Goal: Task Accomplishment & Management: Use online tool/utility

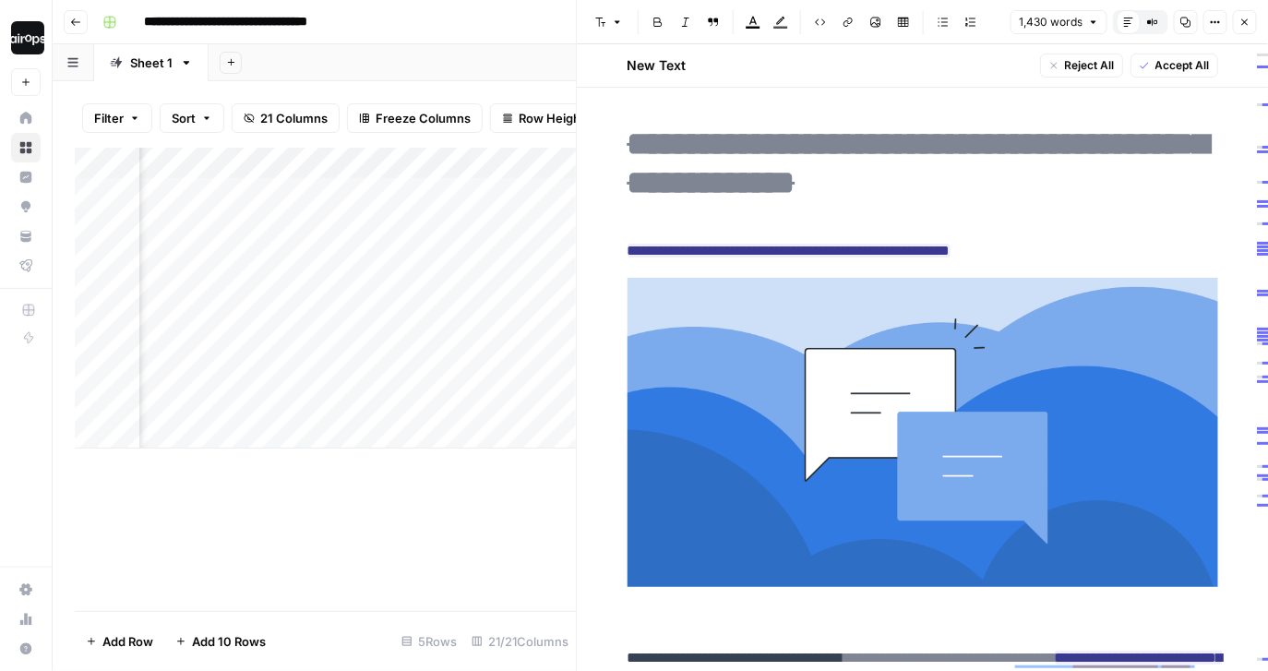
scroll to position [833, 0]
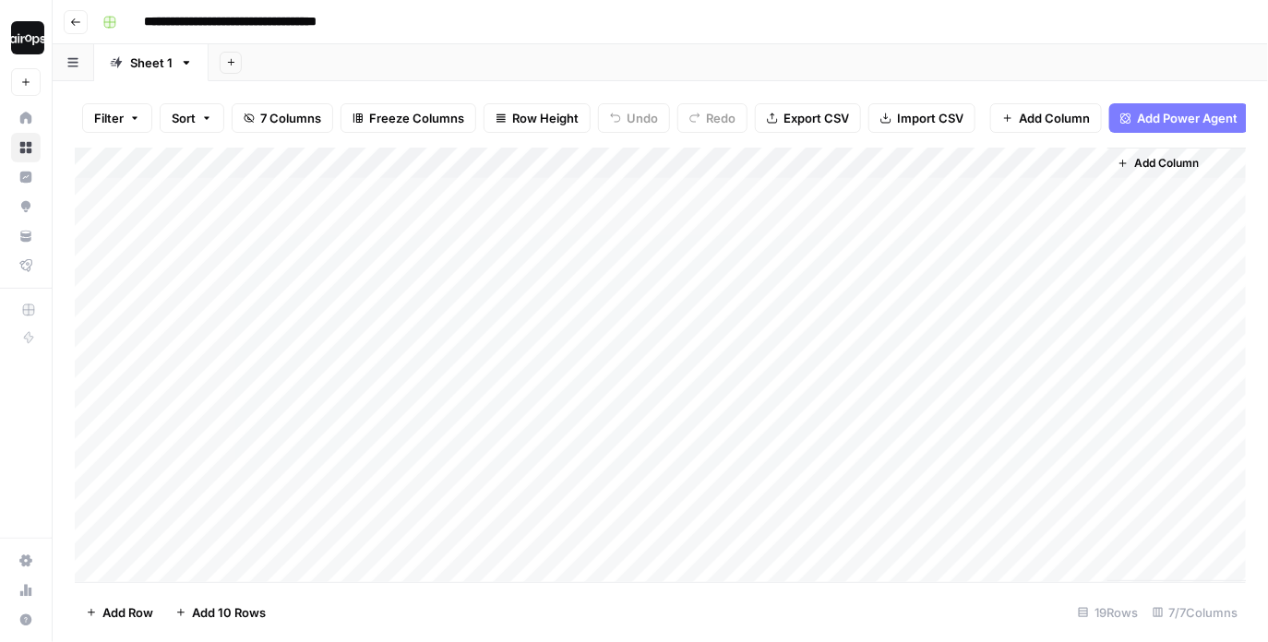
click at [707, 54] on div "Add Sheet" at bounding box center [737, 62] width 1059 height 37
click at [586, 44] on div "Add Sheet" at bounding box center [737, 62] width 1059 height 37
click at [599, 42] on header "**********" at bounding box center [660, 22] width 1215 height 44
drag, startPoint x: 317, startPoint y: 189, endPoint x: 484, endPoint y: 562, distance: 408.4
click at [484, 562] on div "Add Column" at bounding box center [661, 365] width 1172 height 435
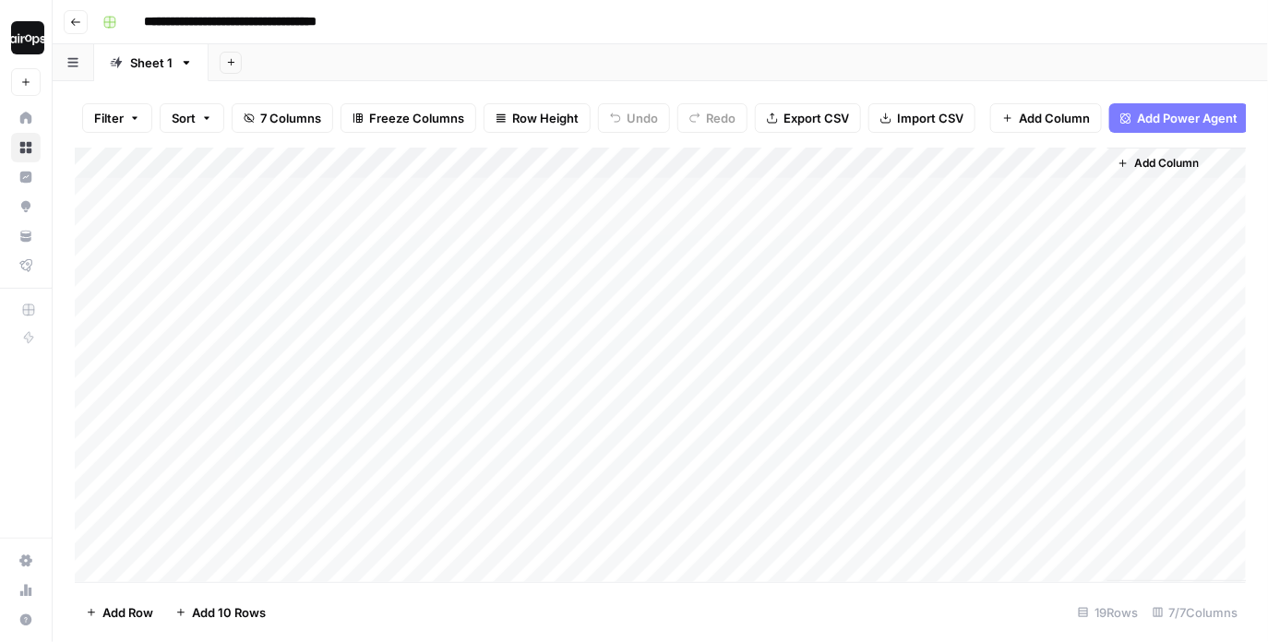
click at [609, 47] on div "Add Sheet" at bounding box center [737, 62] width 1059 height 37
click at [399, 287] on div "Add Column" at bounding box center [661, 365] width 1172 height 435
drag, startPoint x: 688, startPoint y: 192, endPoint x: 672, endPoint y: 610, distance: 418.2
click at [672, 610] on div "Filter Sort 7 Columns Freeze Columns Row Height Undo Redo Export CSV Import CSV…" at bounding box center [660, 361] width 1215 height 561
click at [1067, 166] on div "Add Column" at bounding box center [661, 365] width 1172 height 435
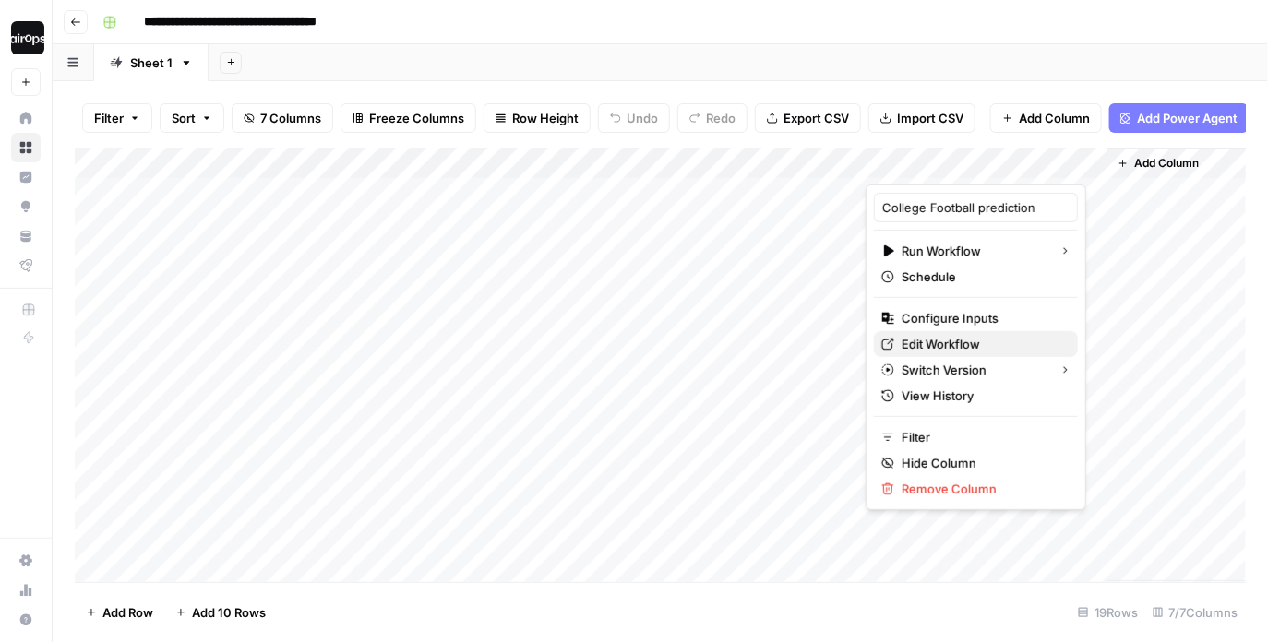
click at [921, 350] on span "Edit Workflow" at bounding box center [981, 344] width 161 height 18
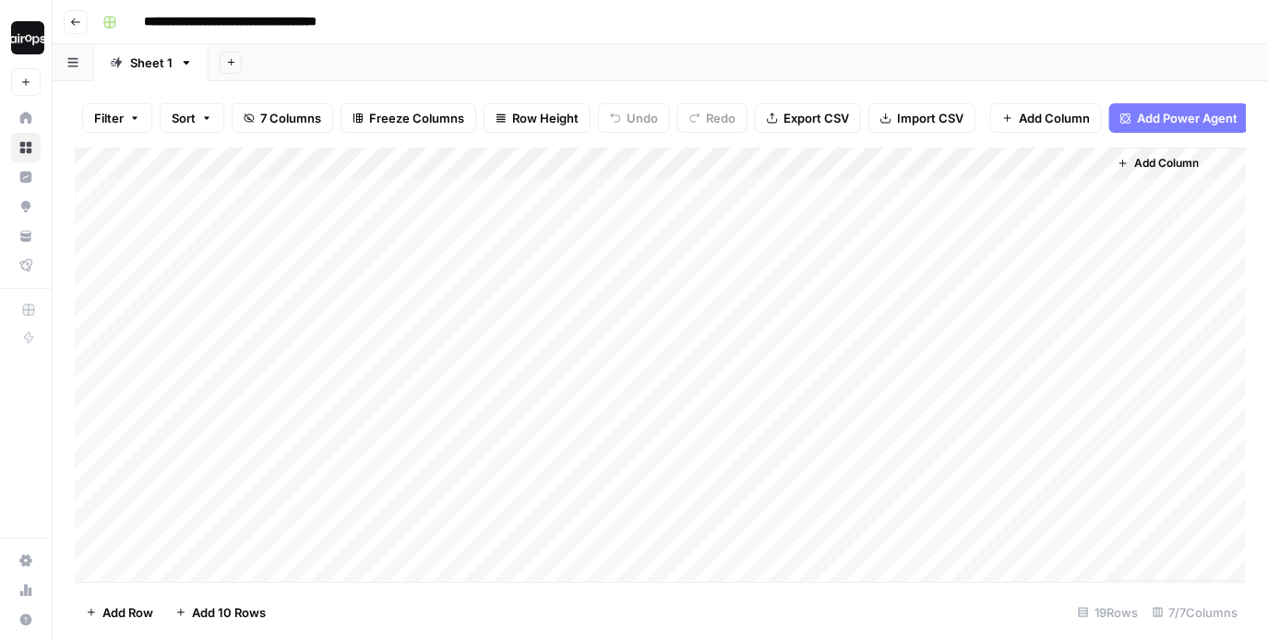
click at [1070, 160] on div "Add Column" at bounding box center [661, 365] width 1172 height 435
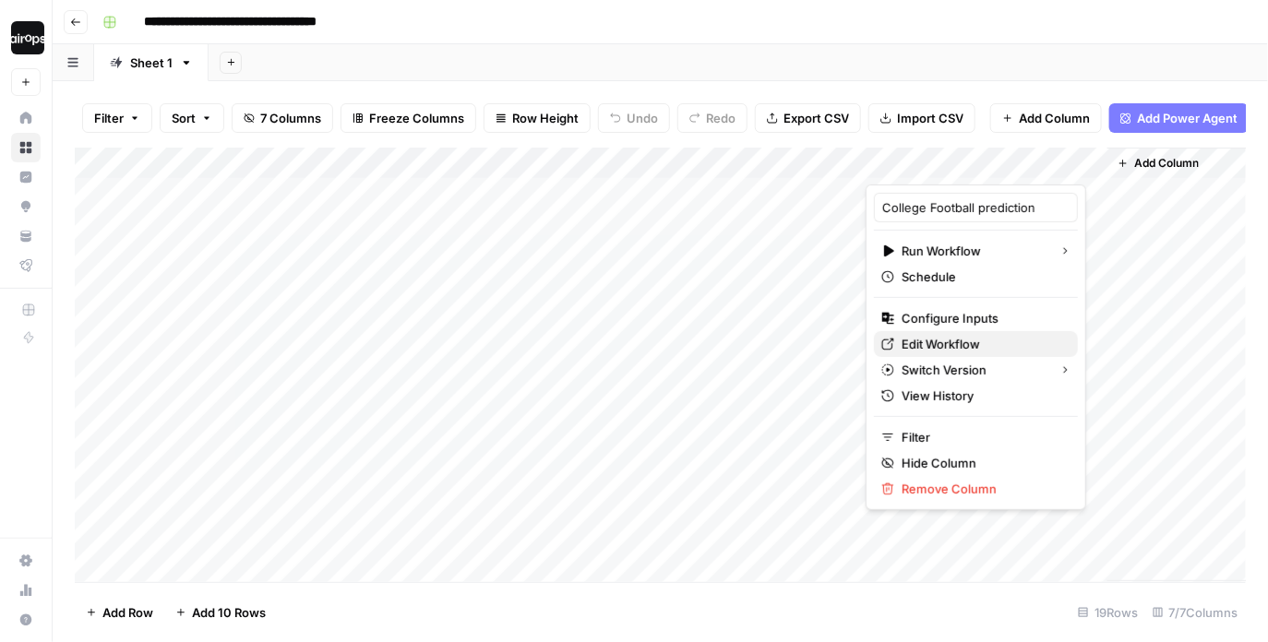
click at [947, 341] on span "Edit Workflow" at bounding box center [981, 344] width 161 height 18
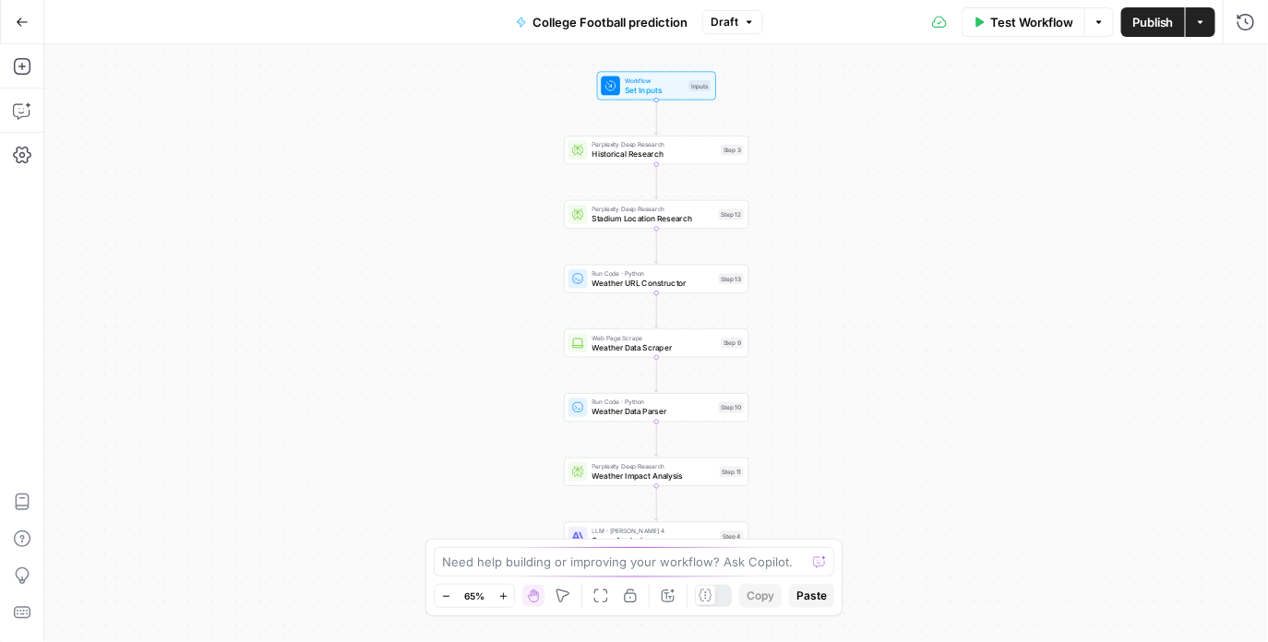
click at [804, 171] on div "Workflow Set Inputs Inputs Perplexity Deep Research Historical Research Step 3 …" at bounding box center [655, 343] width 1223 height 598
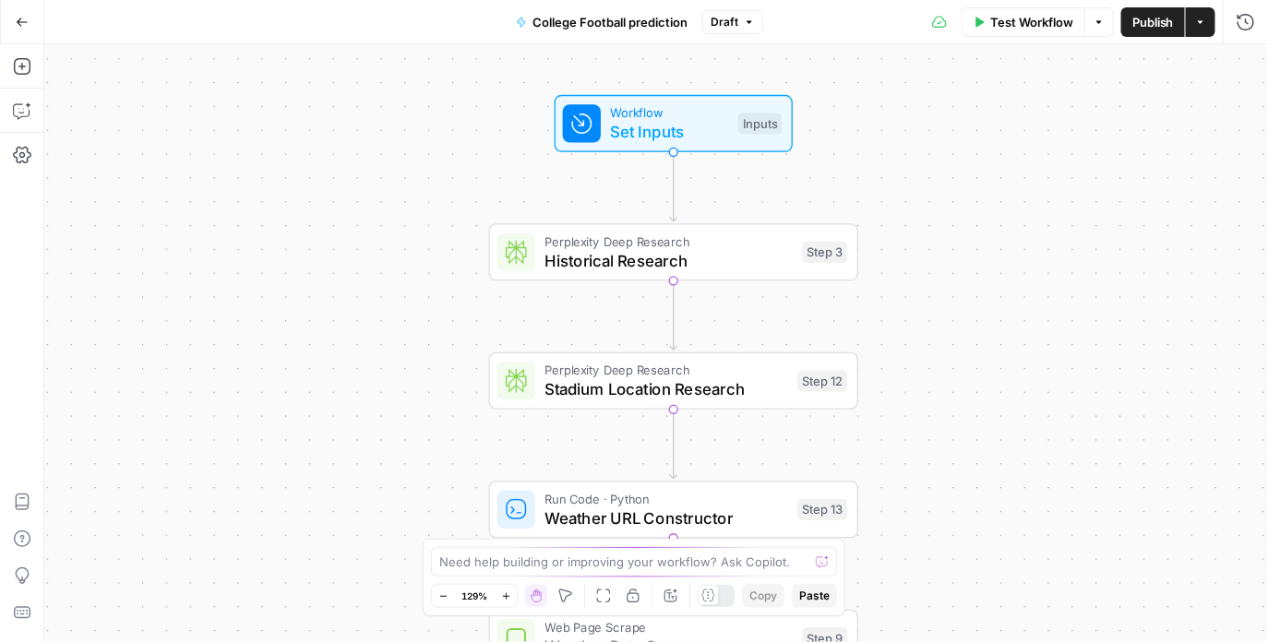
drag, startPoint x: 757, startPoint y: 163, endPoint x: 923, endPoint y: 286, distance: 206.5
click at [923, 286] on div "Workflow Set Inputs Inputs Perplexity Deep Research Historical Research Step 3 …" at bounding box center [655, 343] width 1223 height 598
click at [655, 260] on span "Historical Research" at bounding box center [669, 261] width 248 height 24
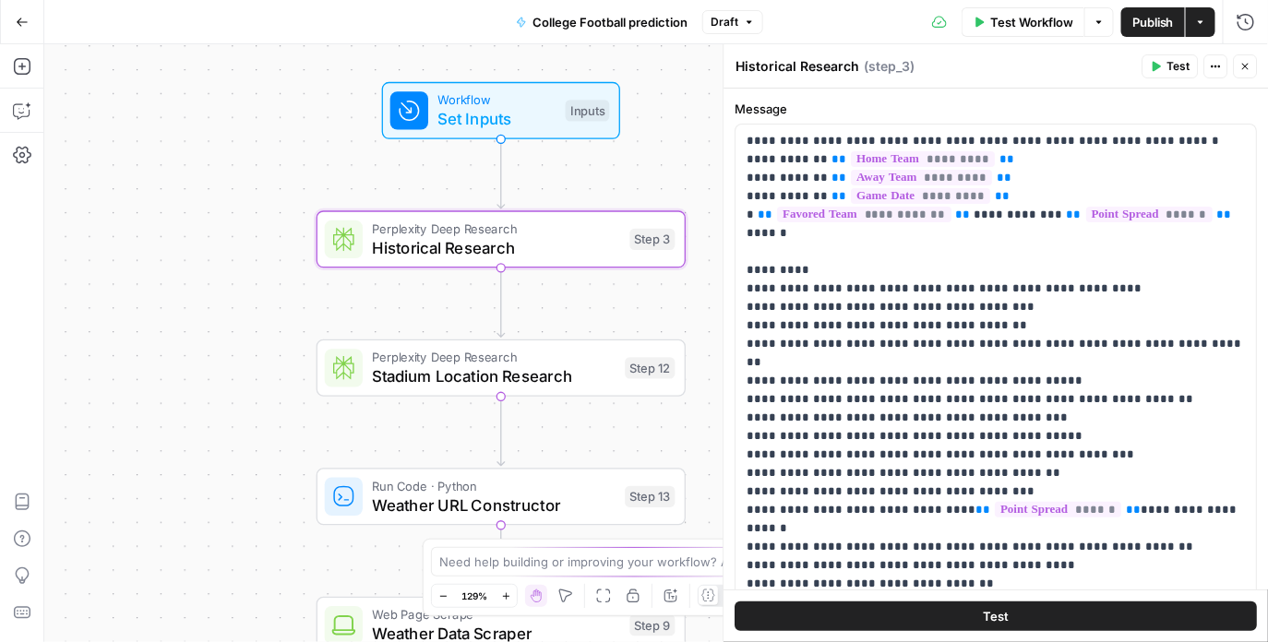
drag, startPoint x: 643, startPoint y: 314, endPoint x: 470, endPoint y: 301, distance: 173.9
click at [470, 301] on div "Workflow Set Inputs Inputs Perplexity Deep Research Historical Research Step 3 …" at bounding box center [655, 343] width 1223 height 598
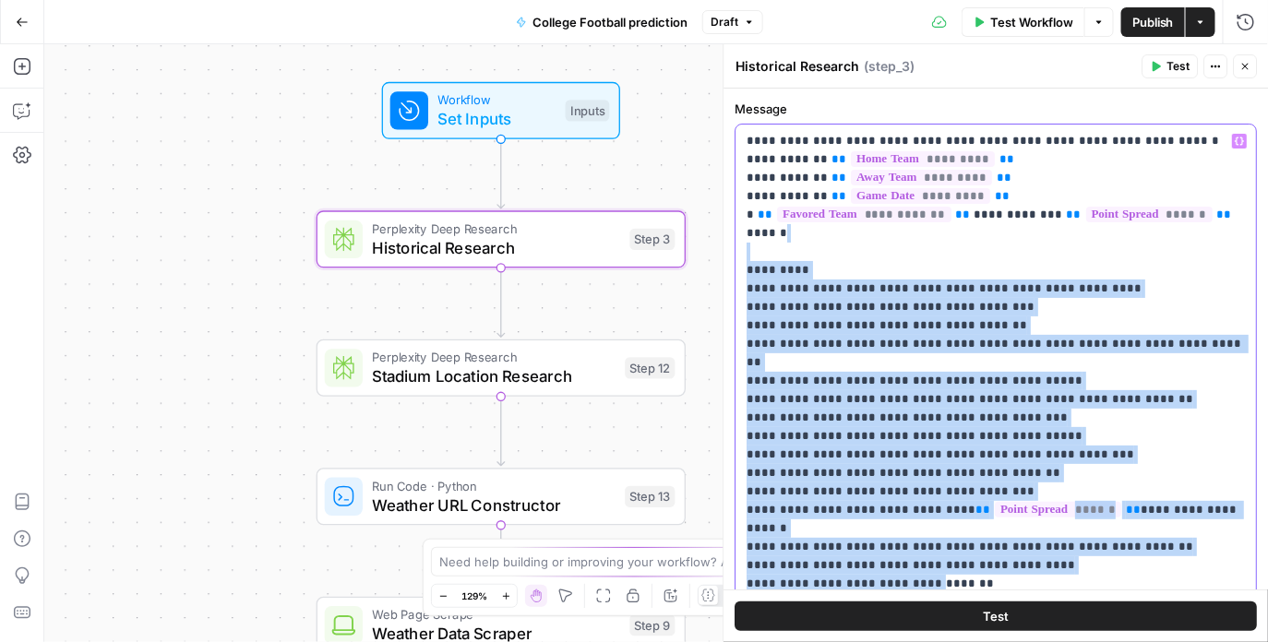
drag, startPoint x: 745, startPoint y: 241, endPoint x: 924, endPoint y: 527, distance: 337.4
click at [924, 527] on div "**********" at bounding box center [996, 455] width 520 height 661
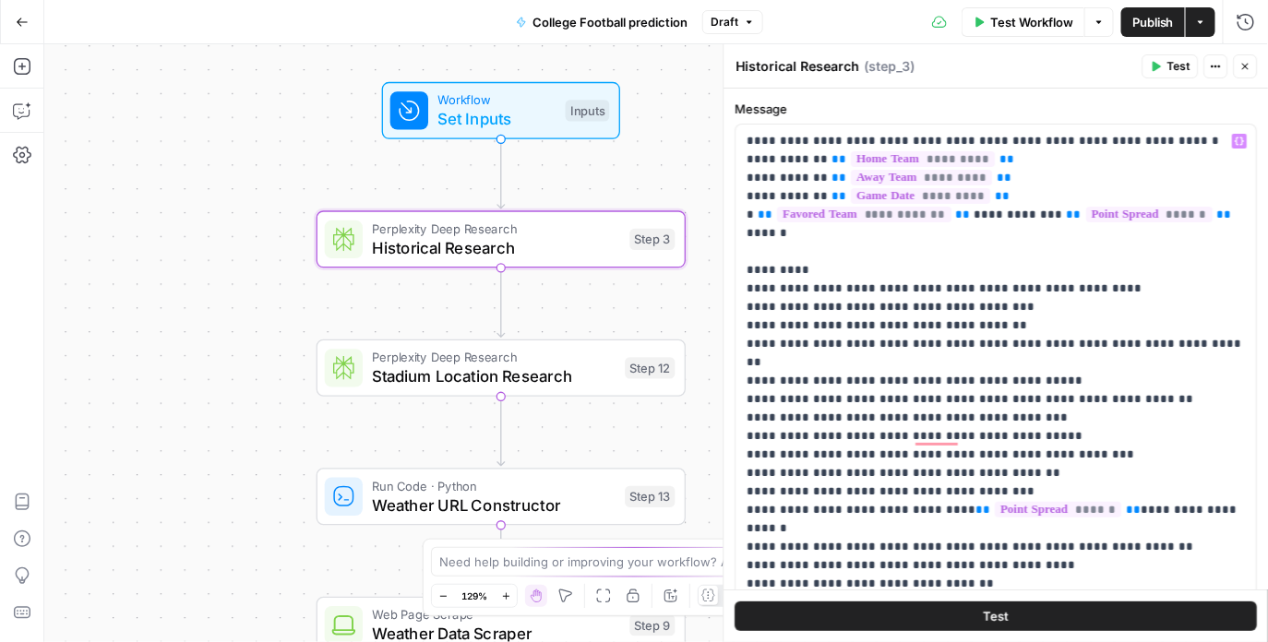
click at [1094, 590] on div "Test" at bounding box center [996, 615] width 544 height 53
click at [853, 531] on p "**********" at bounding box center [996, 455] width 498 height 646
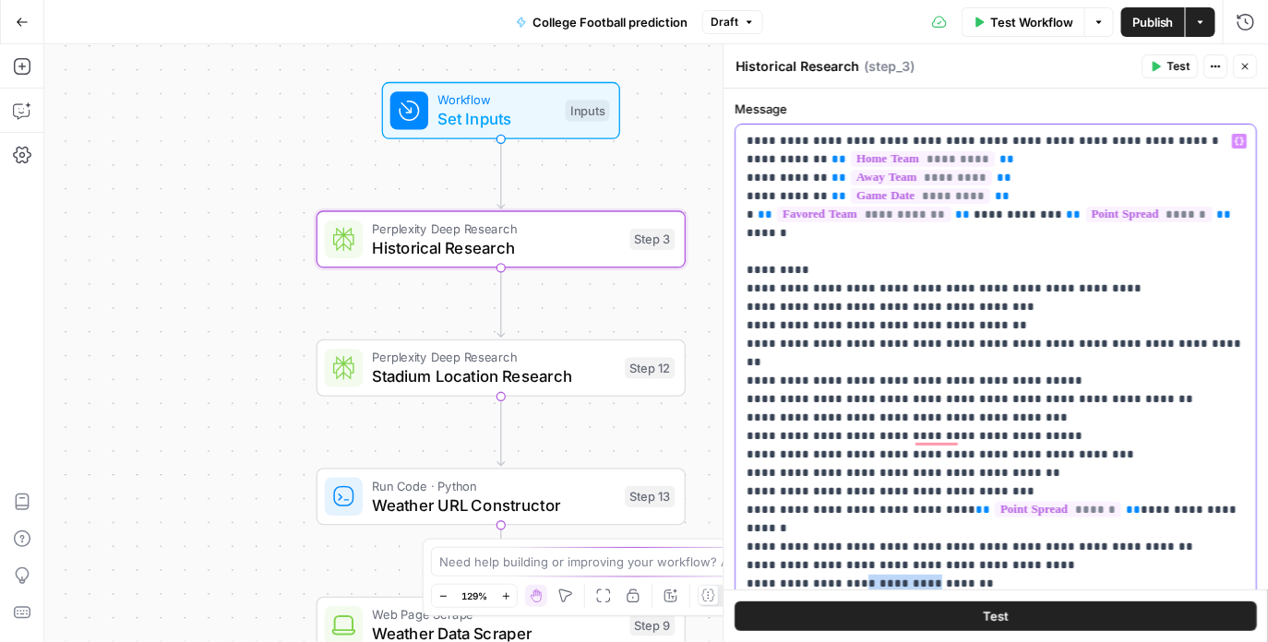
click at [853, 531] on p "**********" at bounding box center [996, 455] width 498 height 646
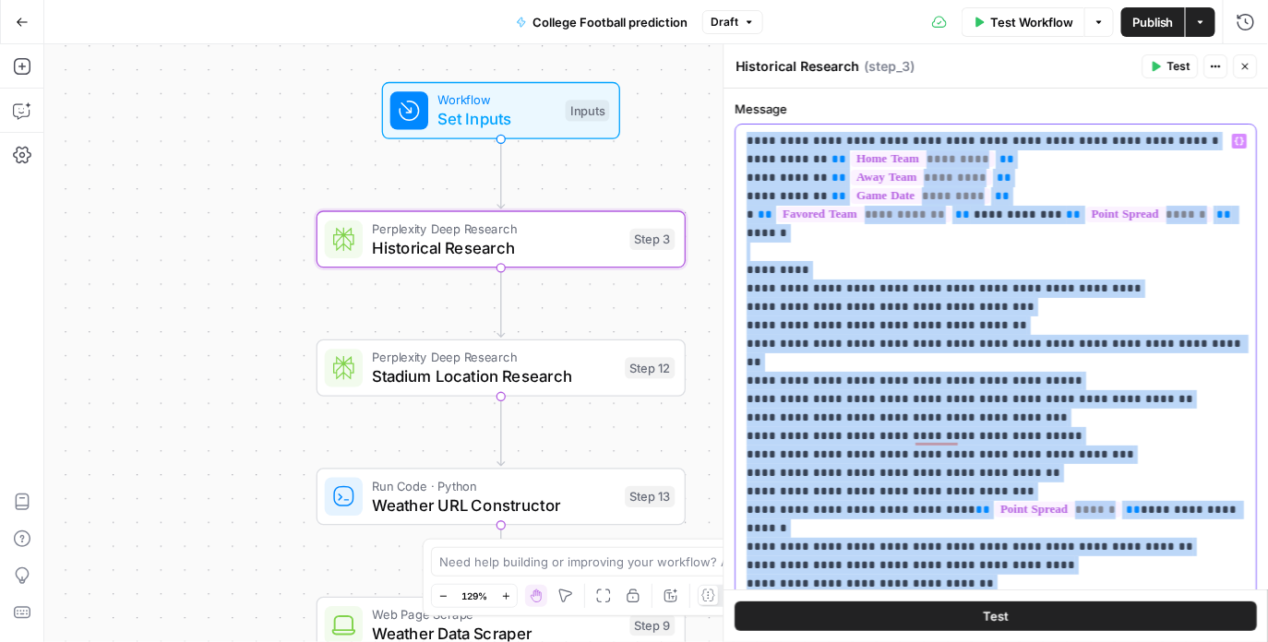
click at [853, 531] on p "**********" at bounding box center [996, 455] width 498 height 646
click at [836, 503] on p "**********" at bounding box center [996, 455] width 498 height 646
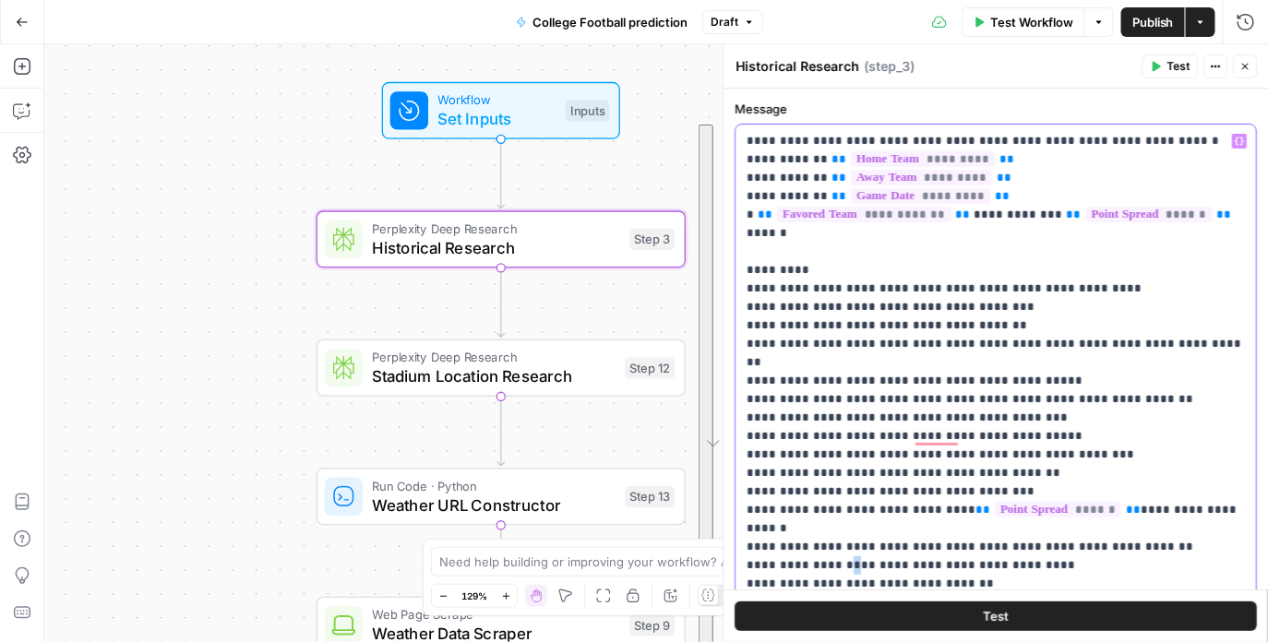
click at [836, 503] on p "**********" at bounding box center [996, 455] width 498 height 646
click at [829, 439] on p "**********" at bounding box center [996, 455] width 498 height 646
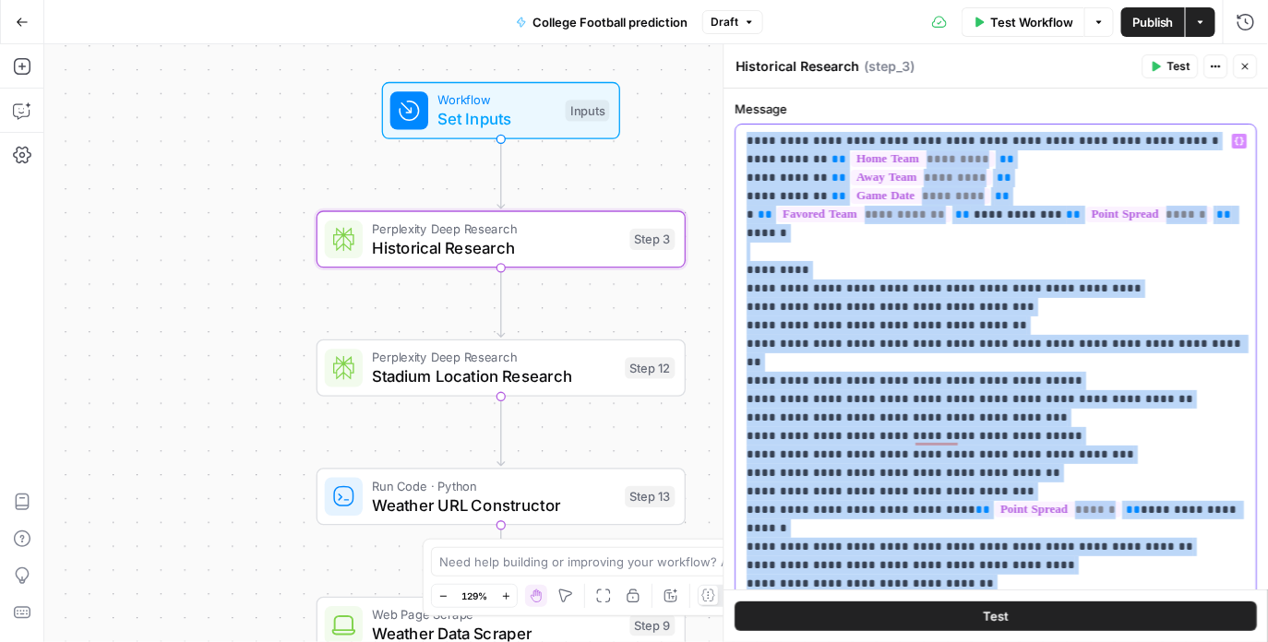
click at [829, 439] on p "**********" at bounding box center [996, 455] width 498 height 646
click at [834, 430] on p "**********" at bounding box center [996, 455] width 498 height 646
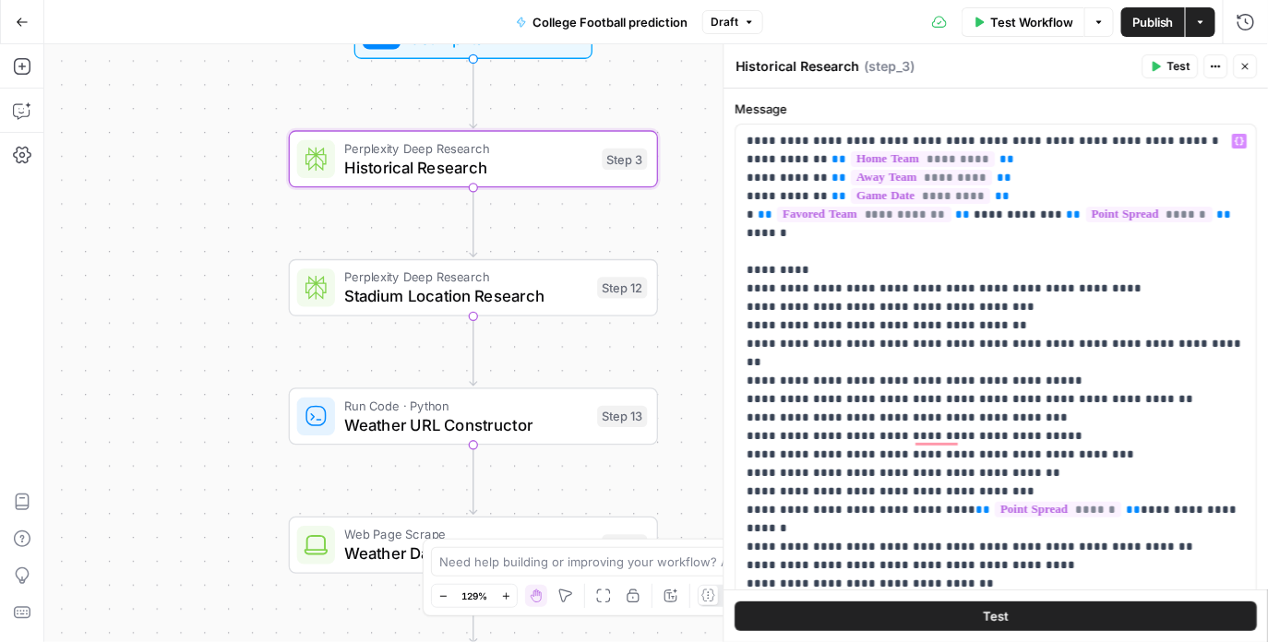
drag, startPoint x: 688, startPoint y: 325, endPoint x: 656, endPoint y: 189, distance: 139.4
click at [656, 189] on div "Workflow Set Inputs Inputs Perplexity Deep Research Historical Research Step 3 …" at bounding box center [655, 343] width 1223 height 598
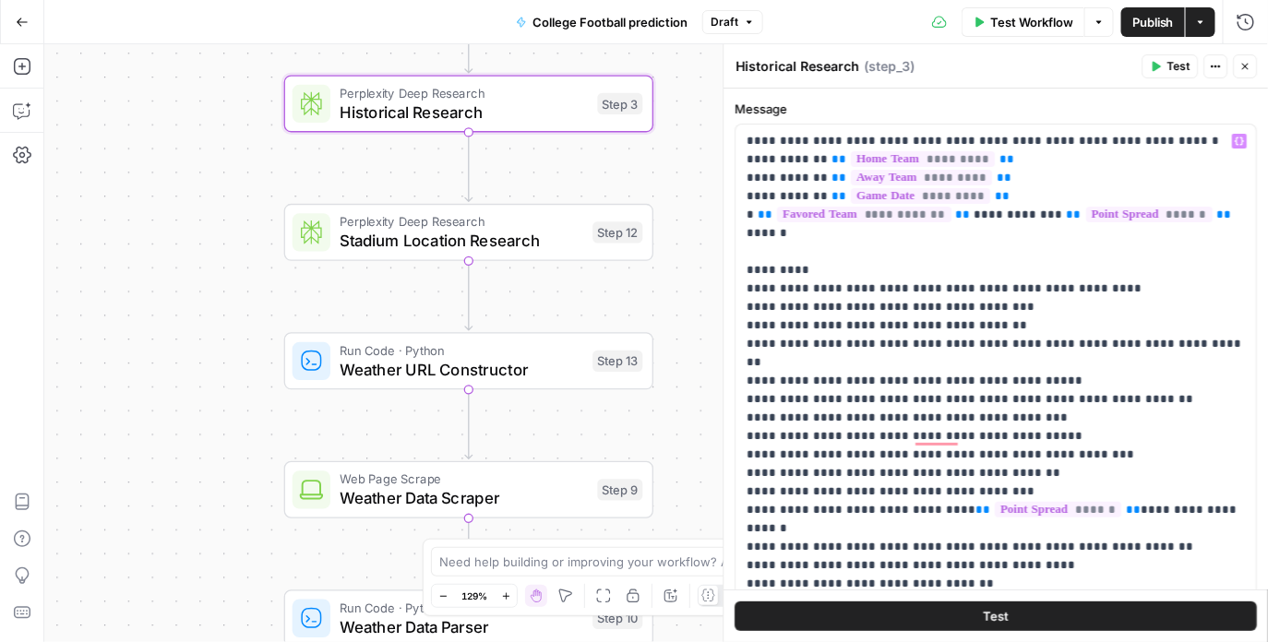
click at [576, 237] on span "Stadium Location Research" at bounding box center [461, 241] width 244 height 24
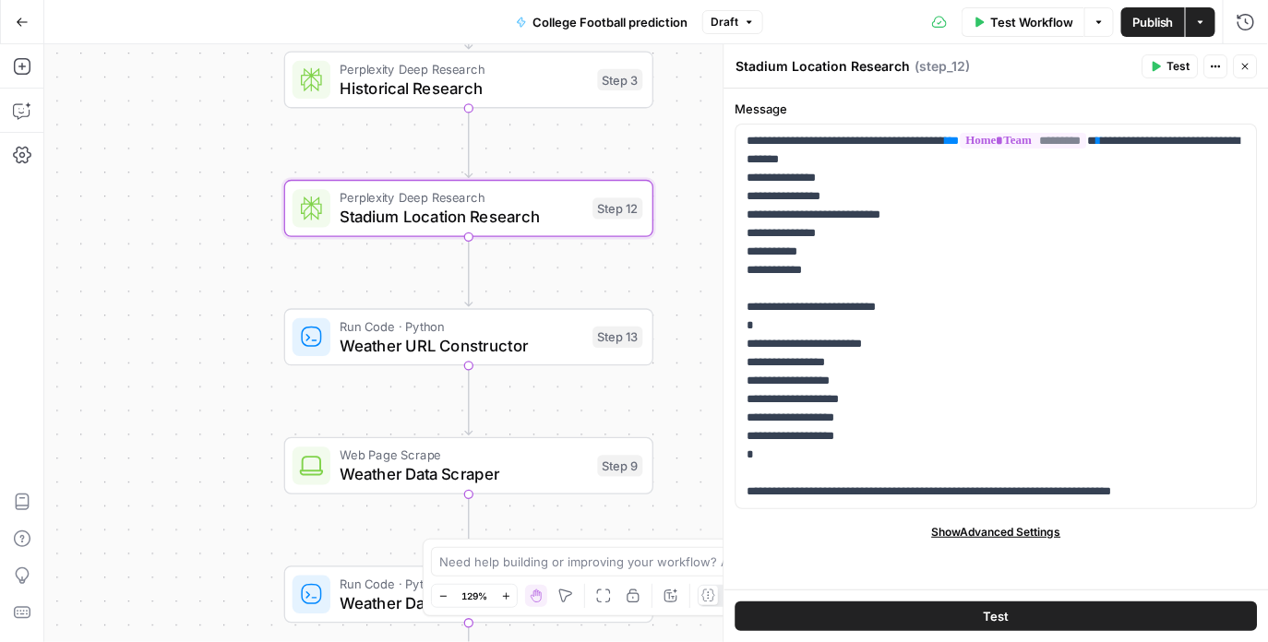
drag, startPoint x: 611, startPoint y: 306, endPoint x: 611, endPoint y: 275, distance: 31.4
click at [611, 275] on div "Workflow Set Inputs Inputs Perplexity Deep Research Historical Research Step 3 …" at bounding box center [655, 343] width 1223 height 598
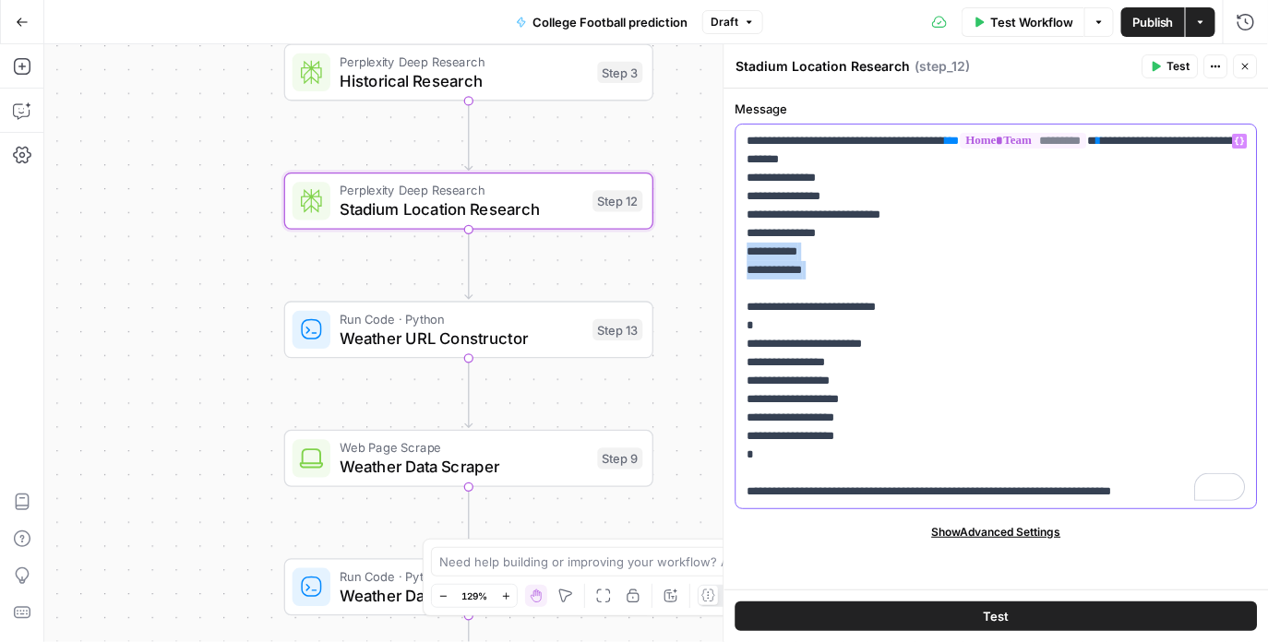
drag, startPoint x: 827, startPoint y: 288, endPoint x: 740, endPoint y: 254, distance: 93.2
click at [740, 254] on div "**********" at bounding box center [996, 317] width 520 height 384
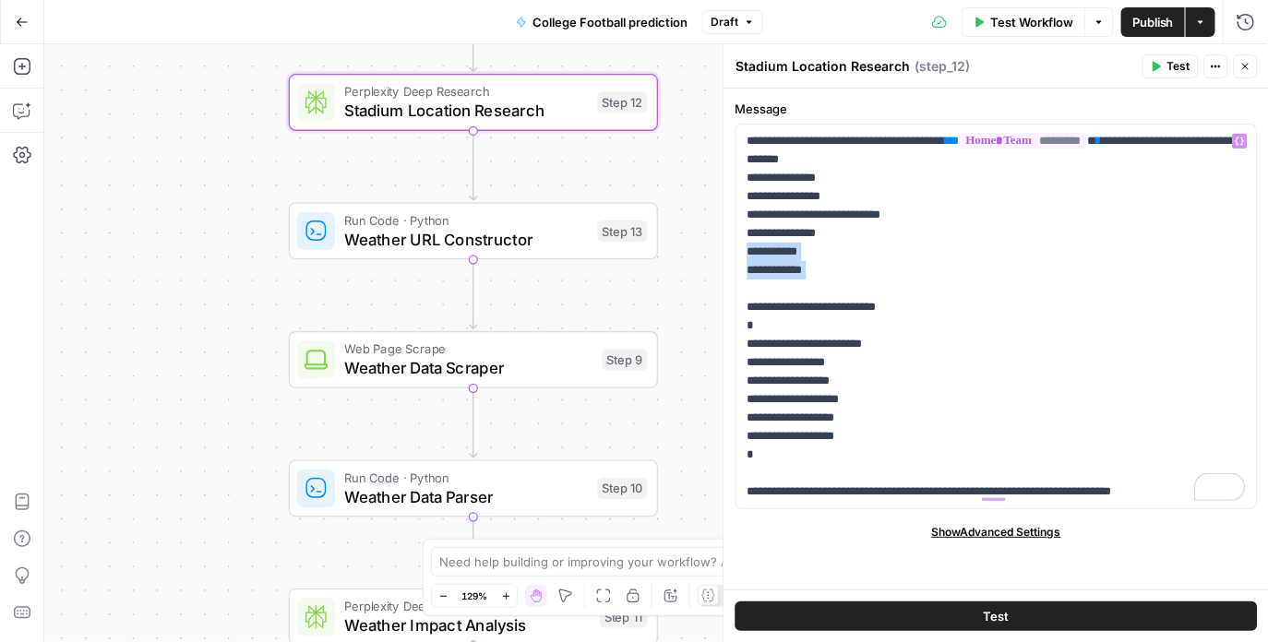
drag, startPoint x: 553, startPoint y: 415, endPoint x: 558, endPoint y: 310, distance: 105.3
click at [558, 310] on div "Workflow Set Inputs Inputs Perplexity Deep Research Historical Research Step 3 …" at bounding box center [655, 343] width 1223 height 598
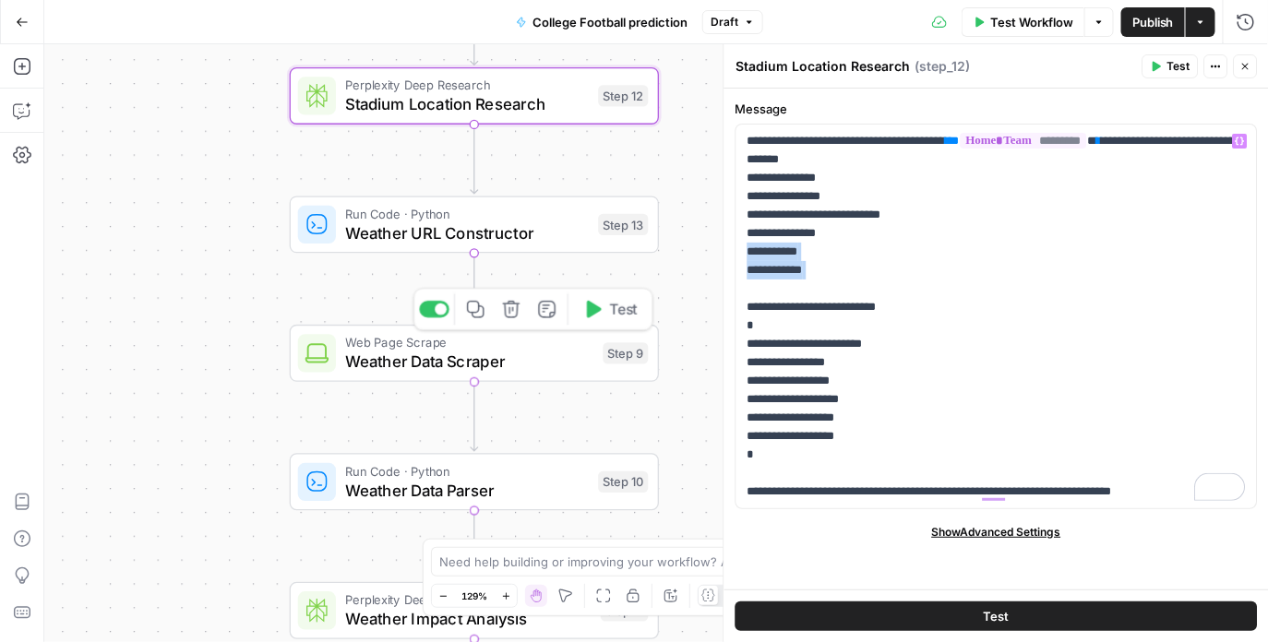
click at [540, 364] on span "Weather Data Scraper" at bounding box center [469, 362] width 248 height 24
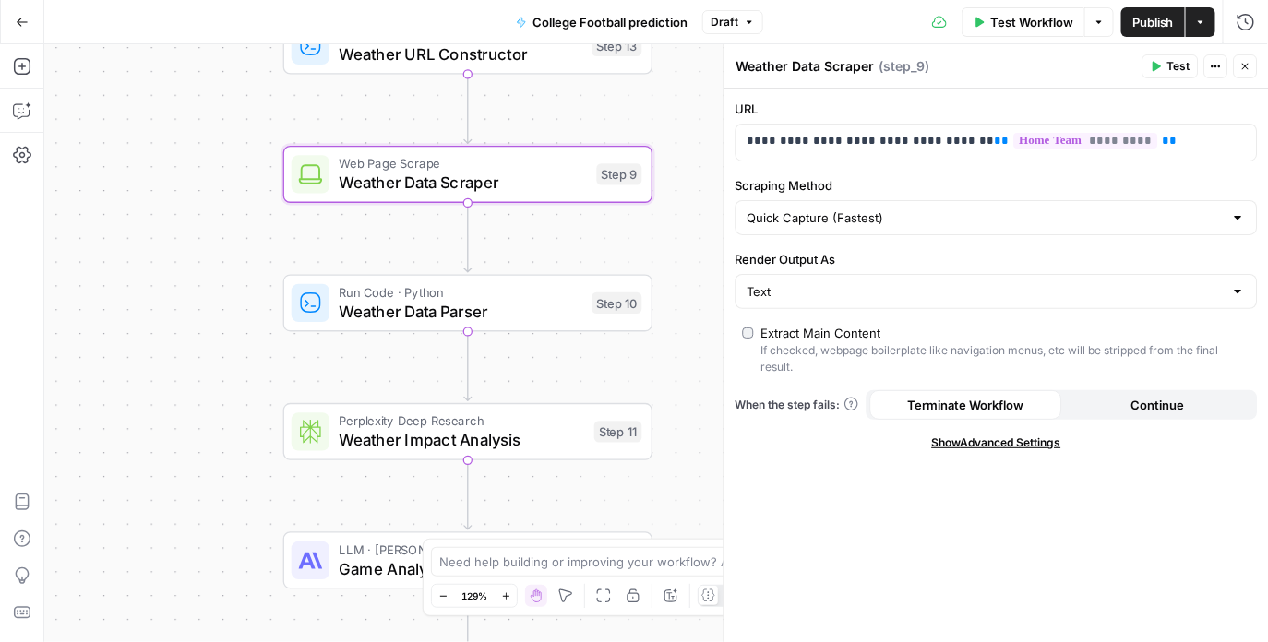
drag, startPoint x: 647, startPoint y: 419, endPoint x: 641, endPoint y: 233, distance: 185.5
click at [641, 233] on div "Workflow Set Inputs Inputs Perplexity Deep Research Historical Research Step 3 …" at bounding box center [655, 343] width 1223 height 598
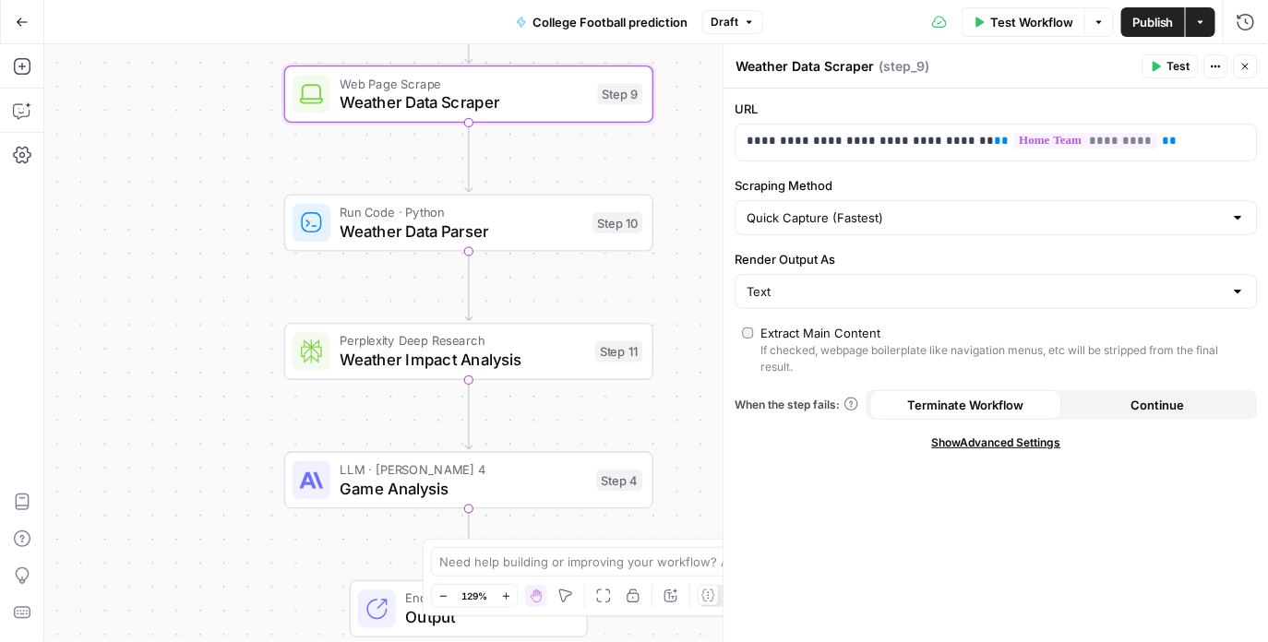
drag, startPoint x: 685, startPoint y: 363, endPoint x: 686, endPoint y: 291, distance: 72.9
click at [686, 291] on div "Workflow Set Inputs Inputs Perplexity Deep Research Historical Research Step 3 …" at bounding box center [655, 343] width 1223 height 598
click at [506, 365] on span "Weather Impact Analysis" at bounding box center [462, 358] width 245 height 24
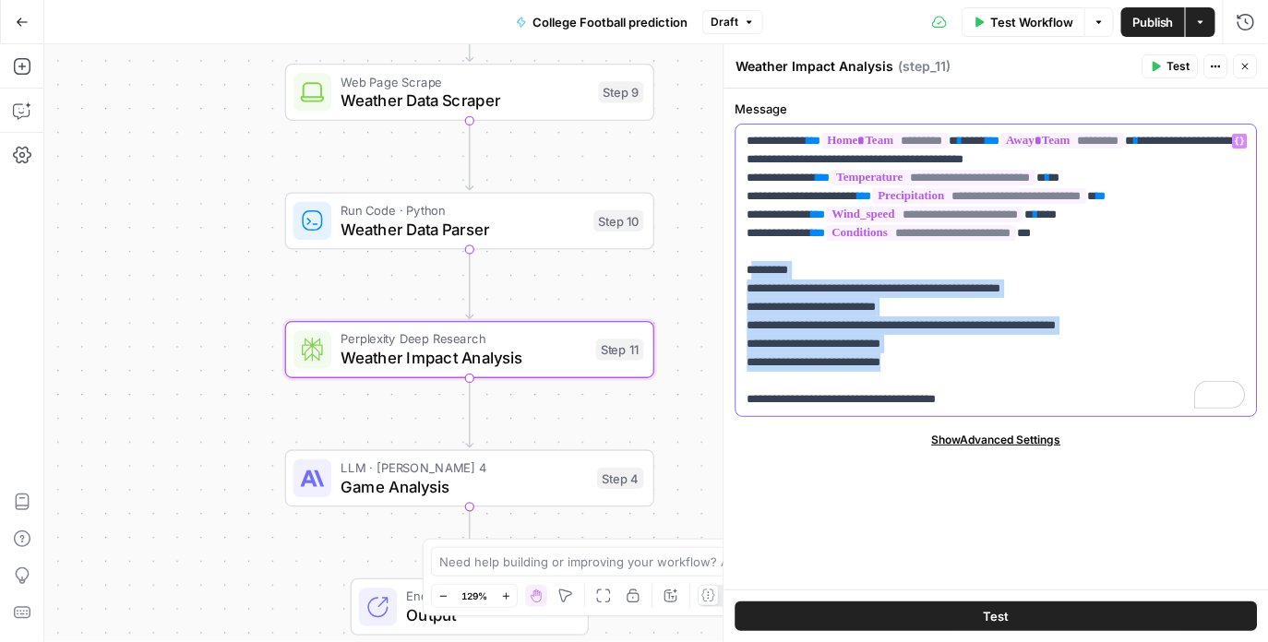
drag, startPoint x: 957, startPoint y: 357, endPoint x: 752, endPoint y: 265, distance: 224.6
click at [752, 265] on p "**********" at bounding box center [996, 270] width 498 height 277
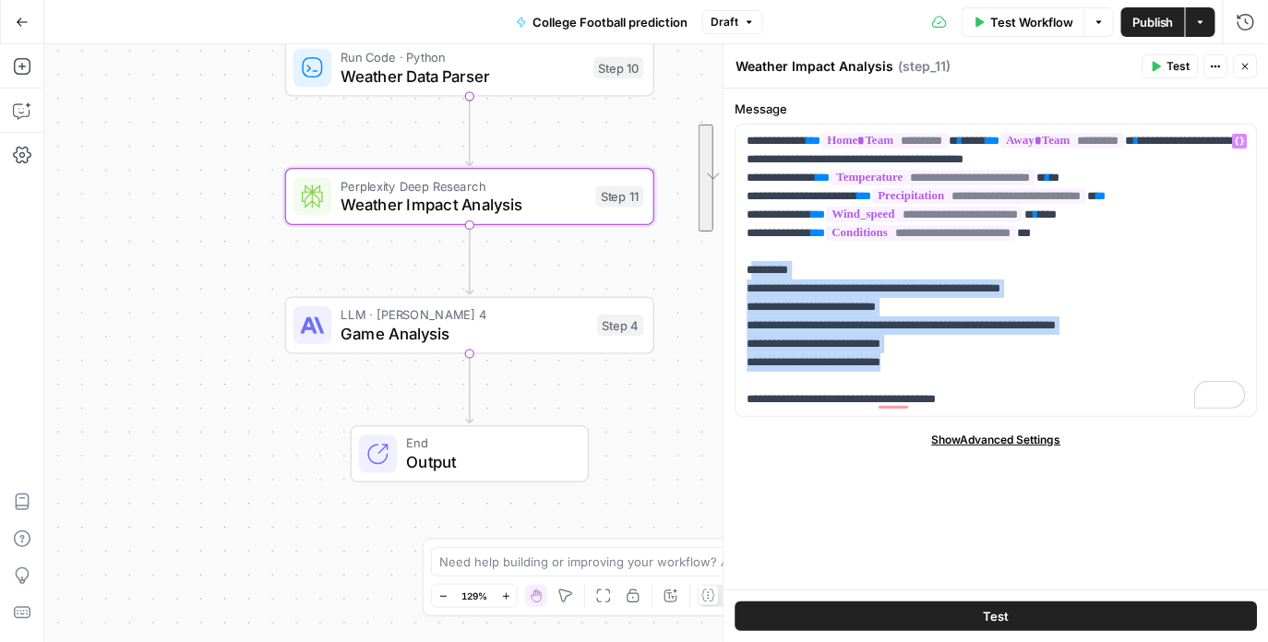
drag, startPoint x: 658, startPoint y: 414, endPoint x: 658, endPoint y: 250, distance: 164.2
click at [658, 252] on div "Workflow Set Inputs Inputs Perplexity Deep Research Historical Research Step 3 …" at bounding box center [655, 343] width 1223 height 598
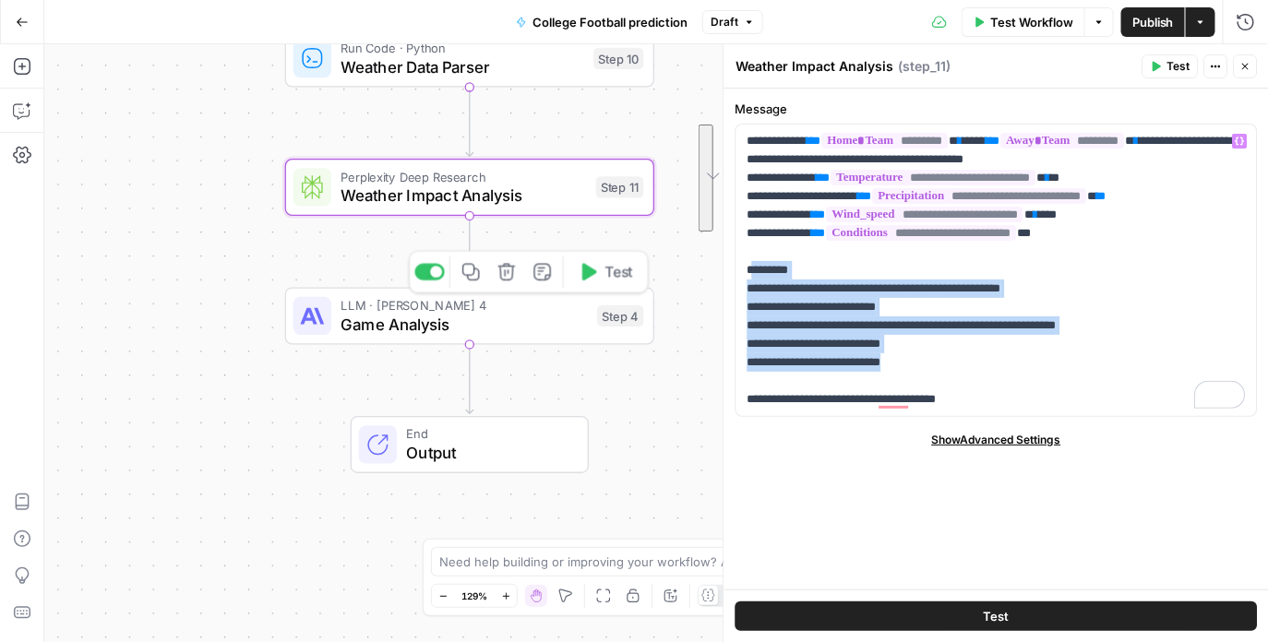
click at [530, 320] on span "Game Analysis" at bounding box center [463, 325] width 246 height 24
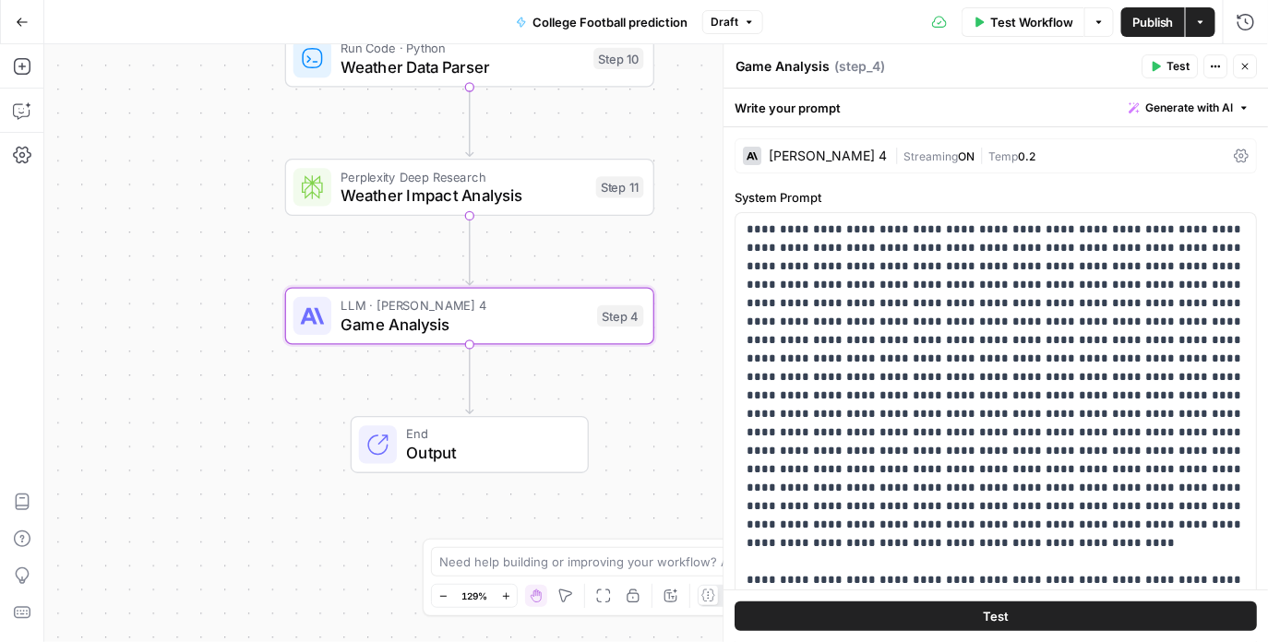
click at [1244, 66] on icon "button" at bounding box center [1245, 66] width 11 height 11
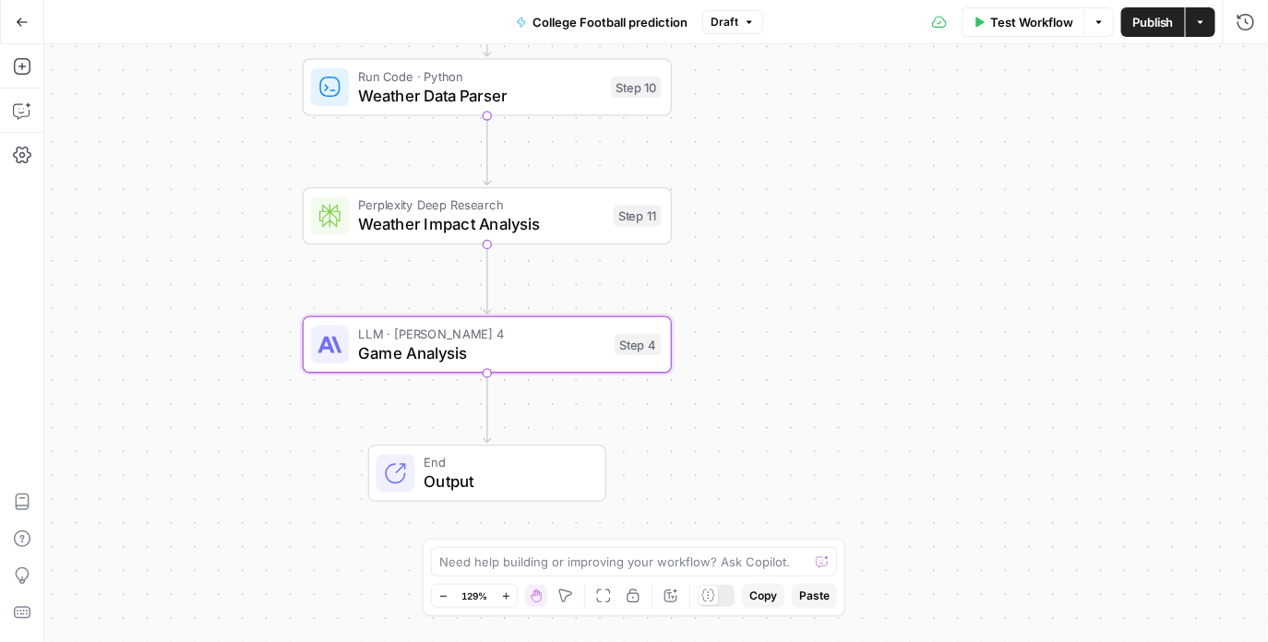
drag, startPoint x: 198, startPoint y: 365, endPoint x: 318, endPoint y: 572, distance: 238.9
click at [316, 568] on div "Workflow Set Inputs Inputs Perplexity Deep Research Historical Research Step 3 …" at bounding box center [655, 343] width 1223 height 598
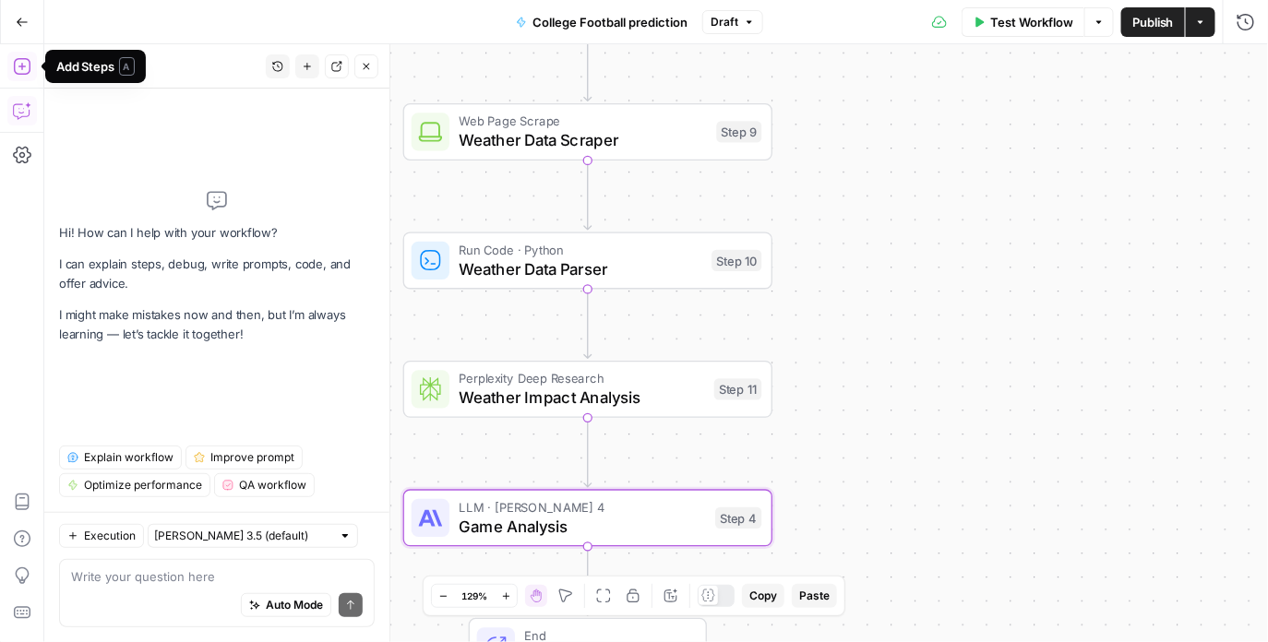
click at [27, 61] on icon "button" at bounding box center [22, 66] width 18 height 18
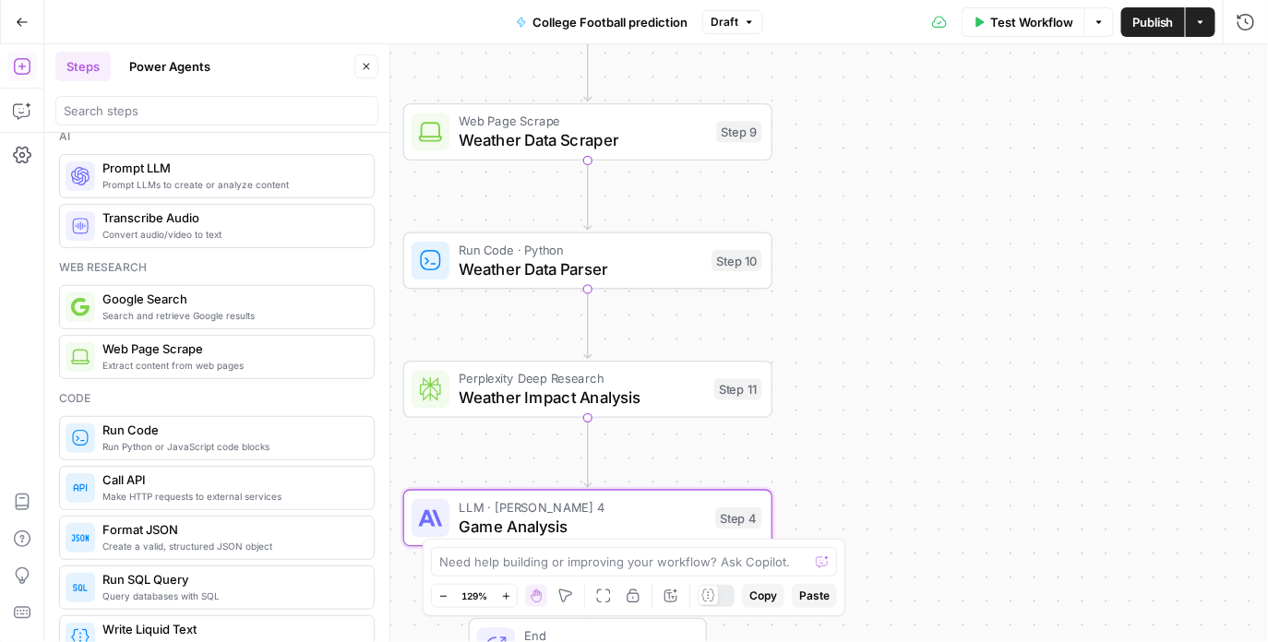
scroll to position [28, 0]
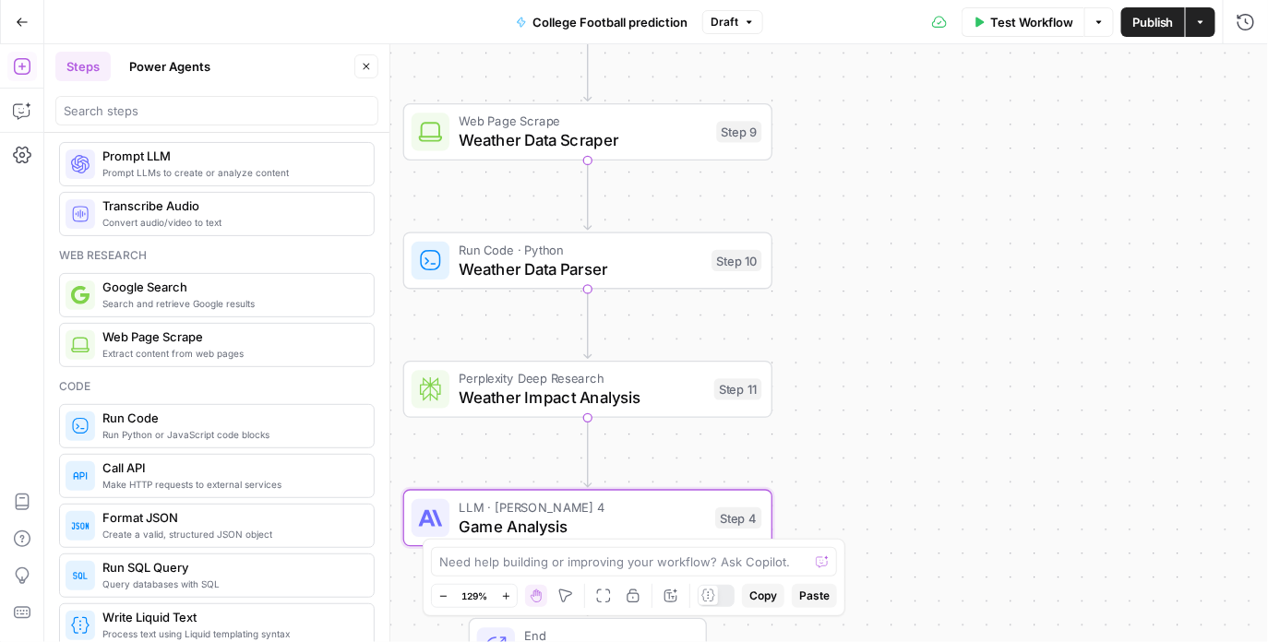
click at [166, 72] on button "Power Agents" at bounding box center [169, 67] width 103 height 30
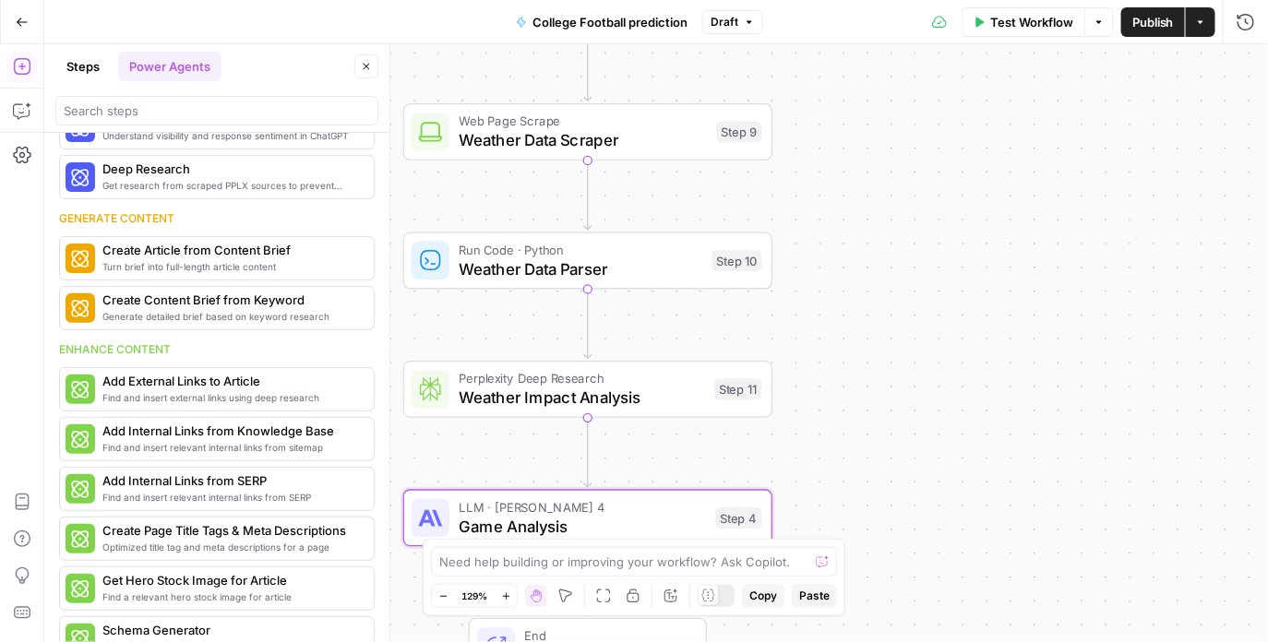
scroll to position [146, 0]
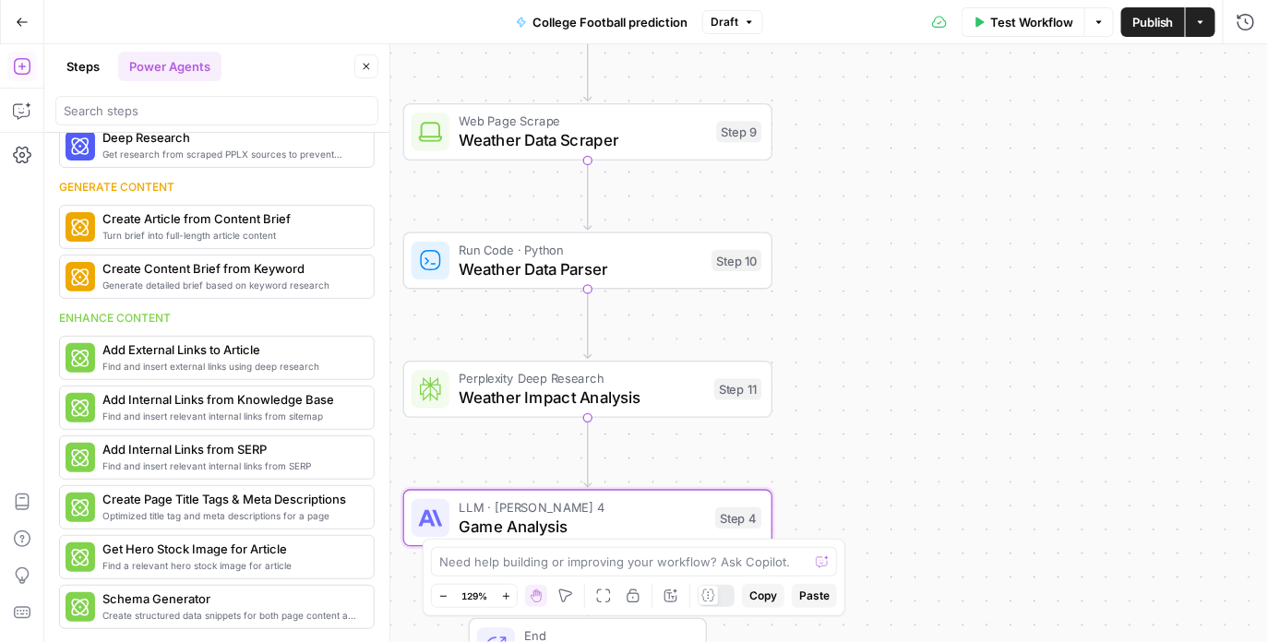
click at [366, 74] on button "Close" at bounding box center [366, 66] width 24 height 24
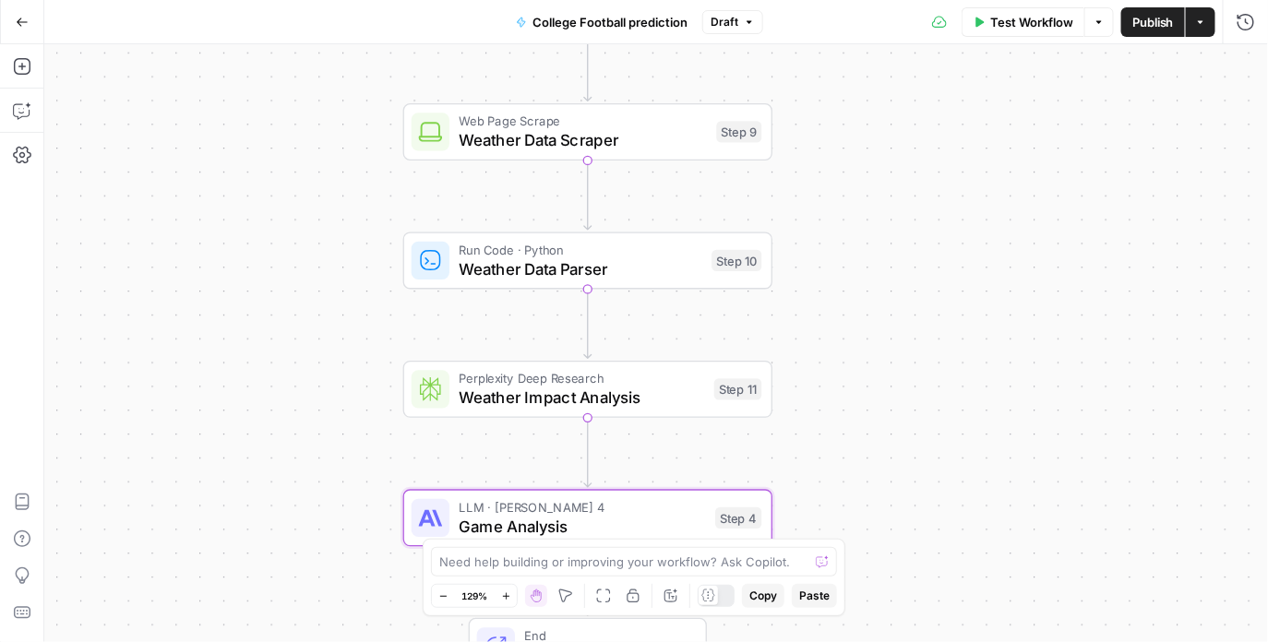
click at [10, 20] on button "Go Back" at bounding box center [22, 22] width 33 height 33
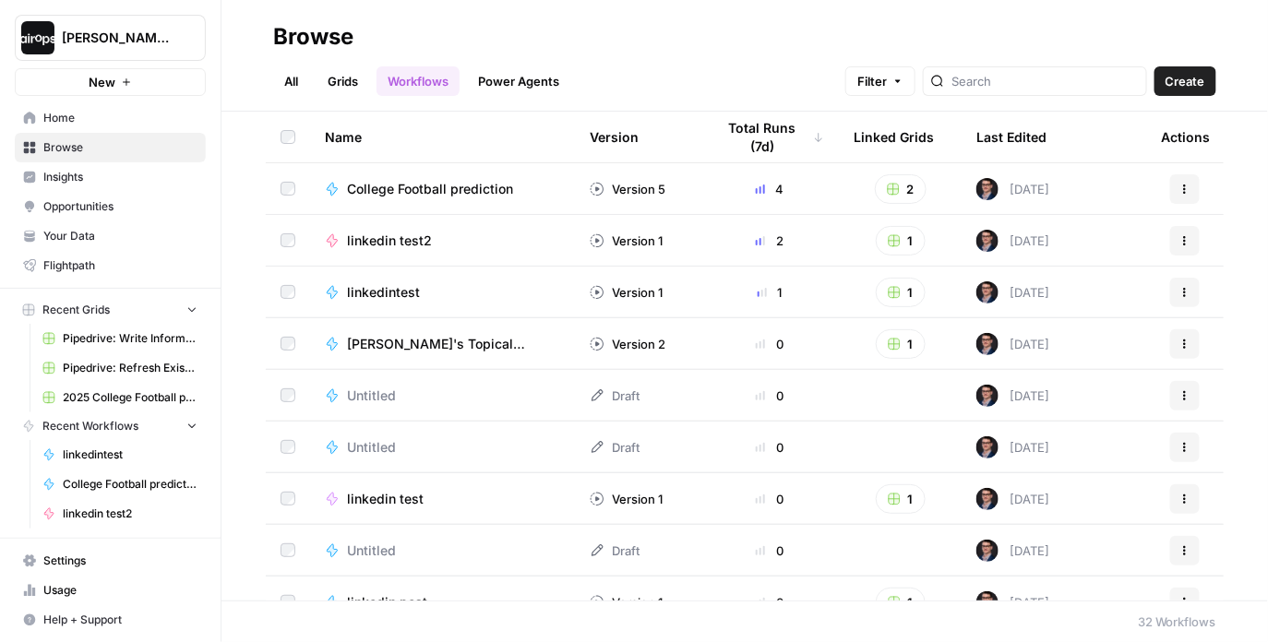
click at [71, 114] on span "Home" at bounding box center [120, 118] width 154 height 17
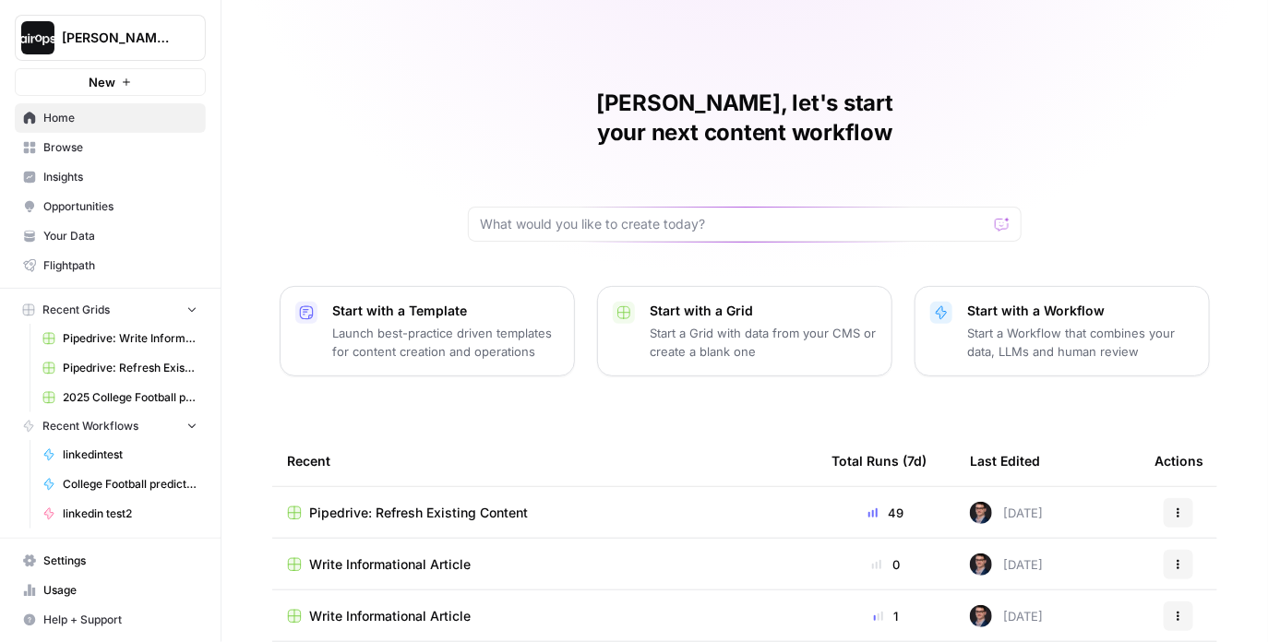
click at [434, 324] on p "Launch best-practice driven templates for content creation and operations" at bounding box center [445, 342] width 227 height 37
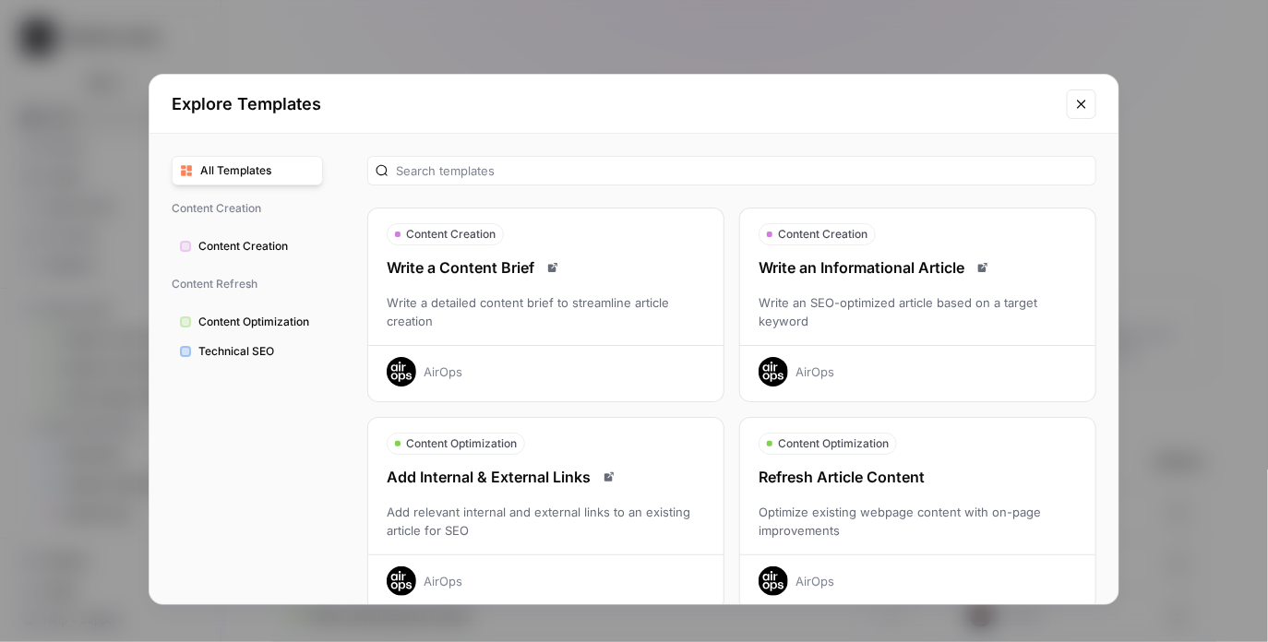
click at [903, 281] on div "Write an Informational Article Write an SEO-optimized article based on a target…" at bounding box center [917, 321] width 355 height 130
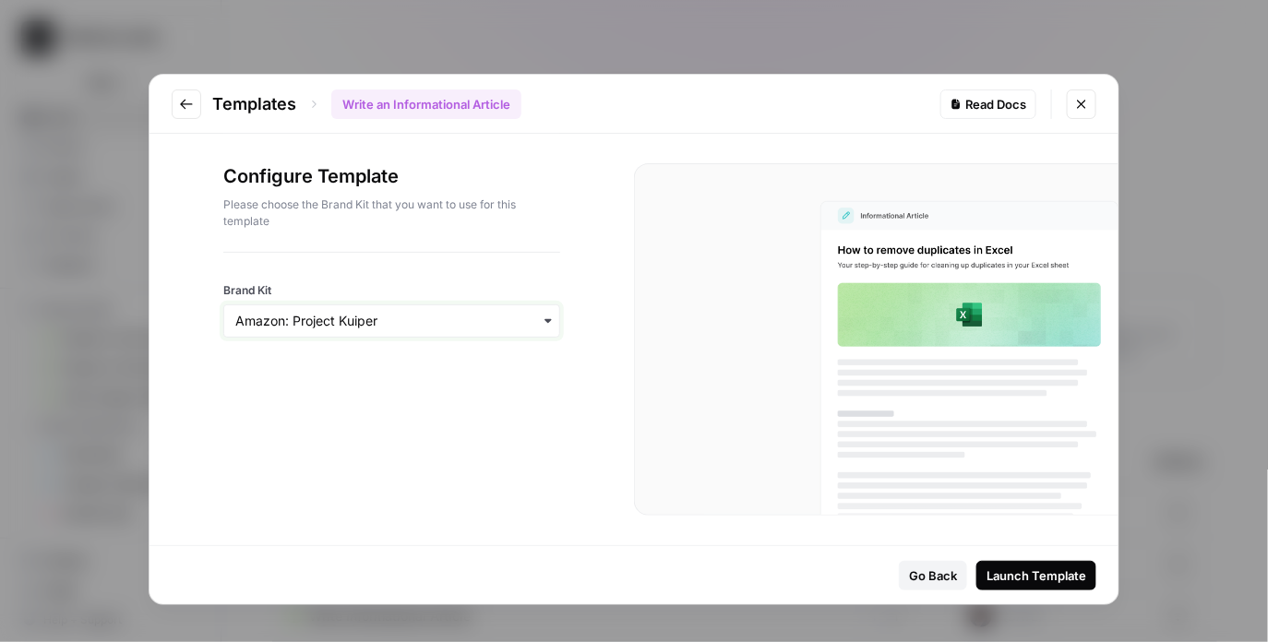
click at [450, 320] on input "Brand Kit" at bounding box center [391, 321] width 313 height 18
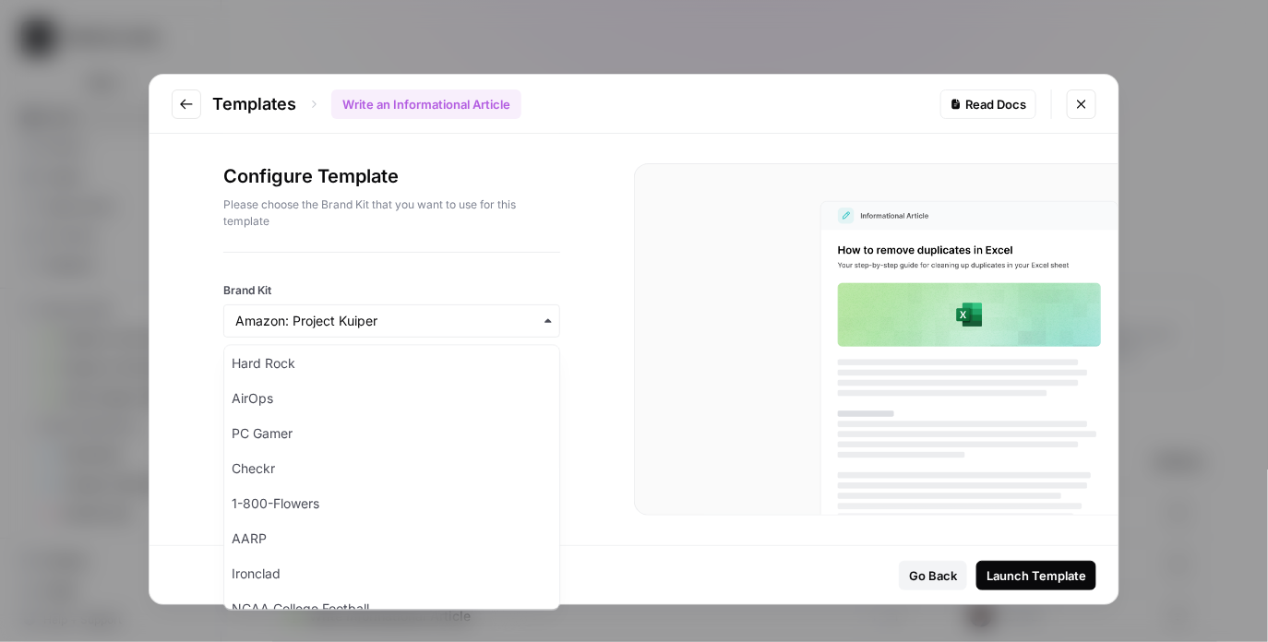
scroll to position [107, 0]
click at [328, 430] on div "PC Gamer" at bounding box center [391, 439] width 335 height 35
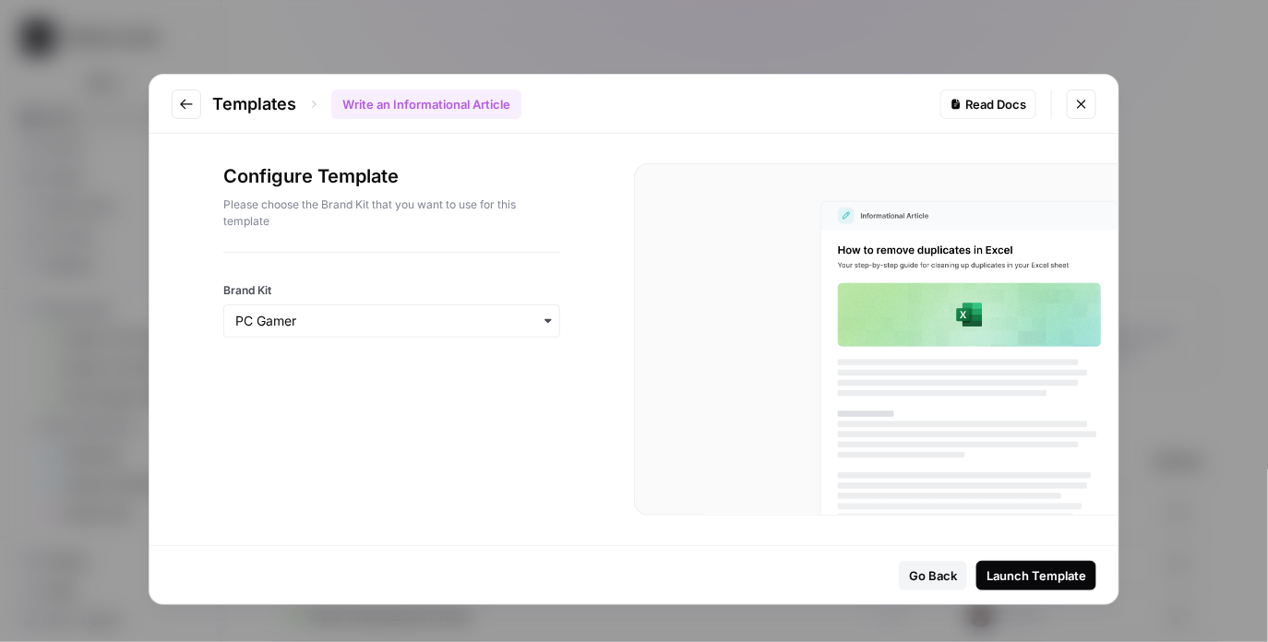
drag, startPoint x: 281, startPoint y: 291, endPoint x: 223, endPoint y: 287, distance: 58.2
click at [223, 287] on label "Brand Kit" at bounding box center [391, 290] width 337 height 17
click at [478, 446] on div "Configure Template Please choose the Brand Kit that you want to use for this te…" at bounding box center [391, 339] width 484 height 411
click at [1048, 562] on button "Launch Template" at bounding box center [1036, 576] width 120 height 30
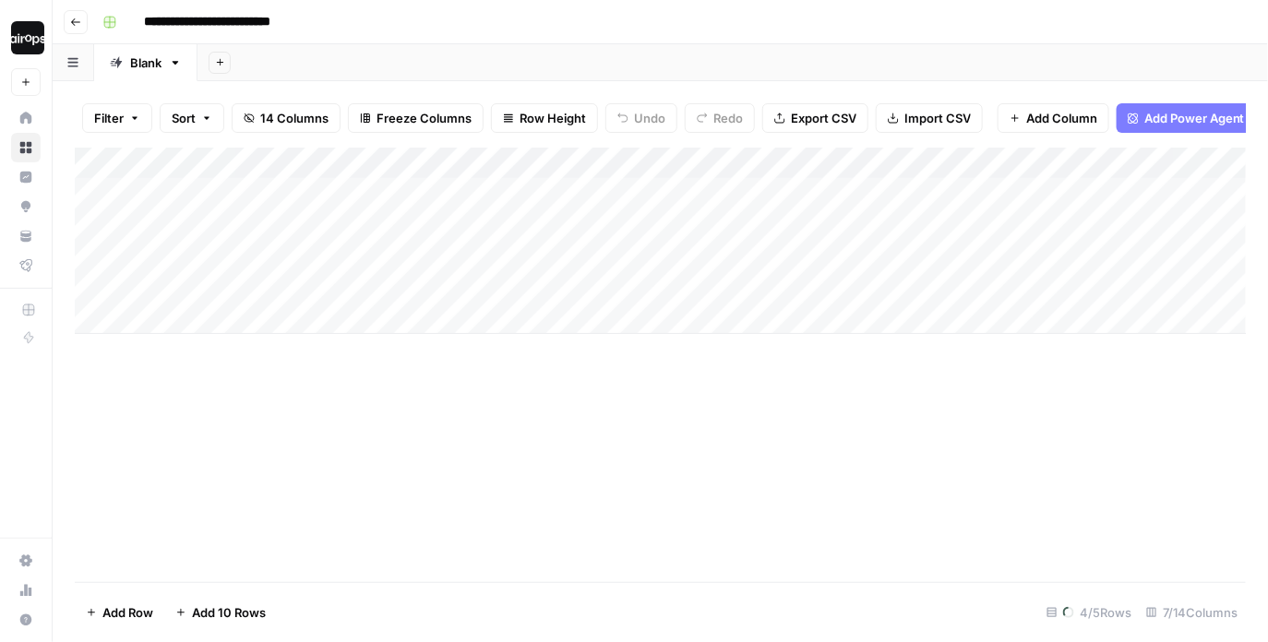
click at [506, 56] on div "Add Sheet" at bounding box center [732, 62] width 1070 height 37
click at [534, 129] on button "Row Height" at bounding box center [544, 118] width 107 height 30
click at [530, 199] on span "Medium" at bounding box center [590, 207] width 133 height 18
click at [385, 411] on div "Add Column" at bounding box center [660, 365] width 1171 height 435
drag, startPoint x: 282, startPoint y: 196, endPoint x: 274, endPoint y: 327, distance: 131.3
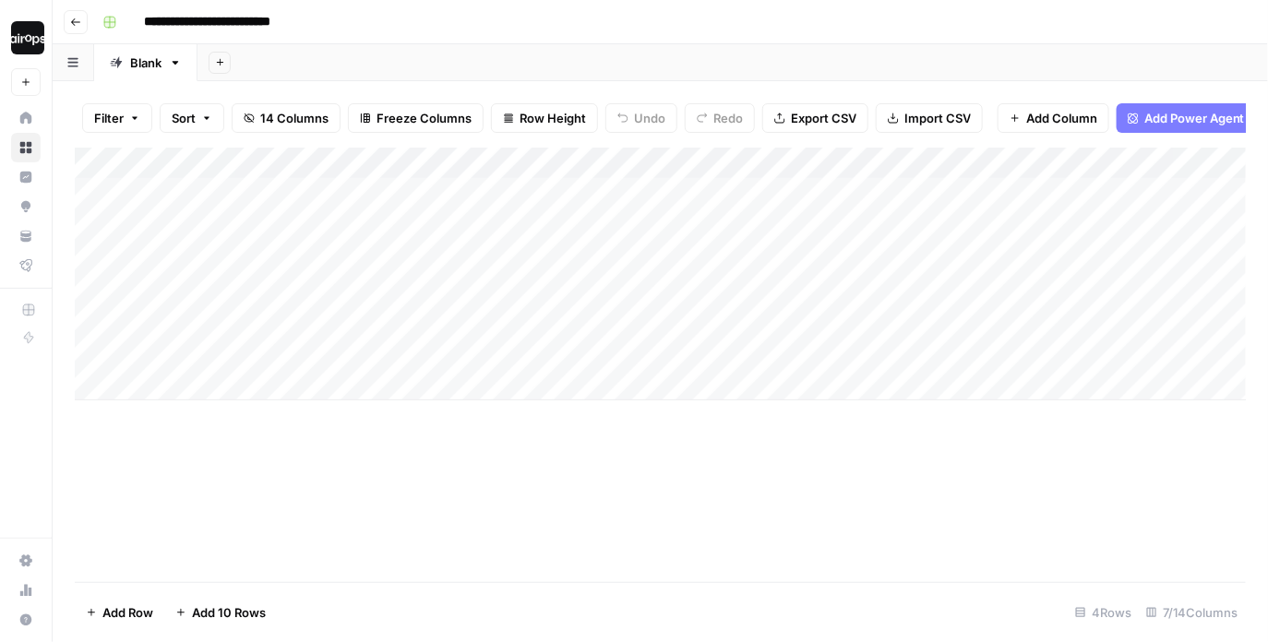
click at [274, 327] on div "Add Column" at bounding box center [661, 274] width 1172 height 253
click at [246, 470] on div "Add Column" at bounding box center [660, 365] width 1171 height 435
click at [229, 387] on div "Add Column" at bounding box center [661, 274] width 1172 height 253
click at [258, 502] on div "Add Column" at bounding box center [660, 365] width 1171 height 435
click at [512, 338] on div "Add Column" at bounding box center [661, 298] width 1172 height 301
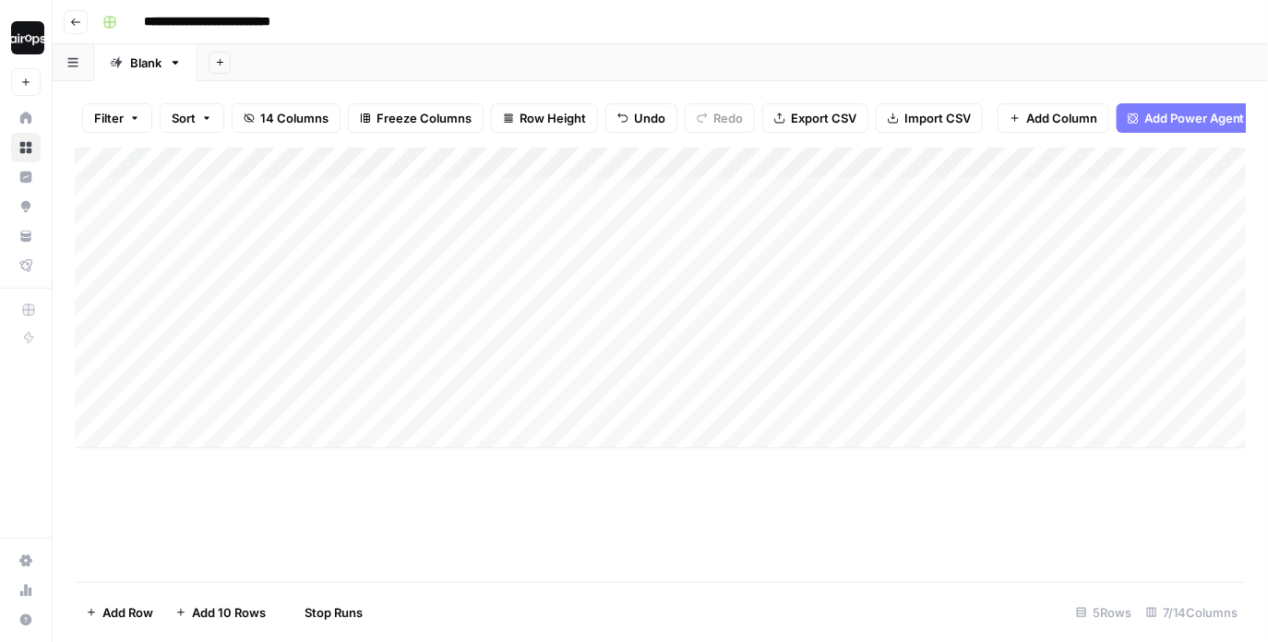
click at [518, 286] on div "Add Column" at bounding box center [661, 298] width 1172 height 301
click at [622, 162] on div "Add Column" at bounding box center [661, 298] width 1172 height 301
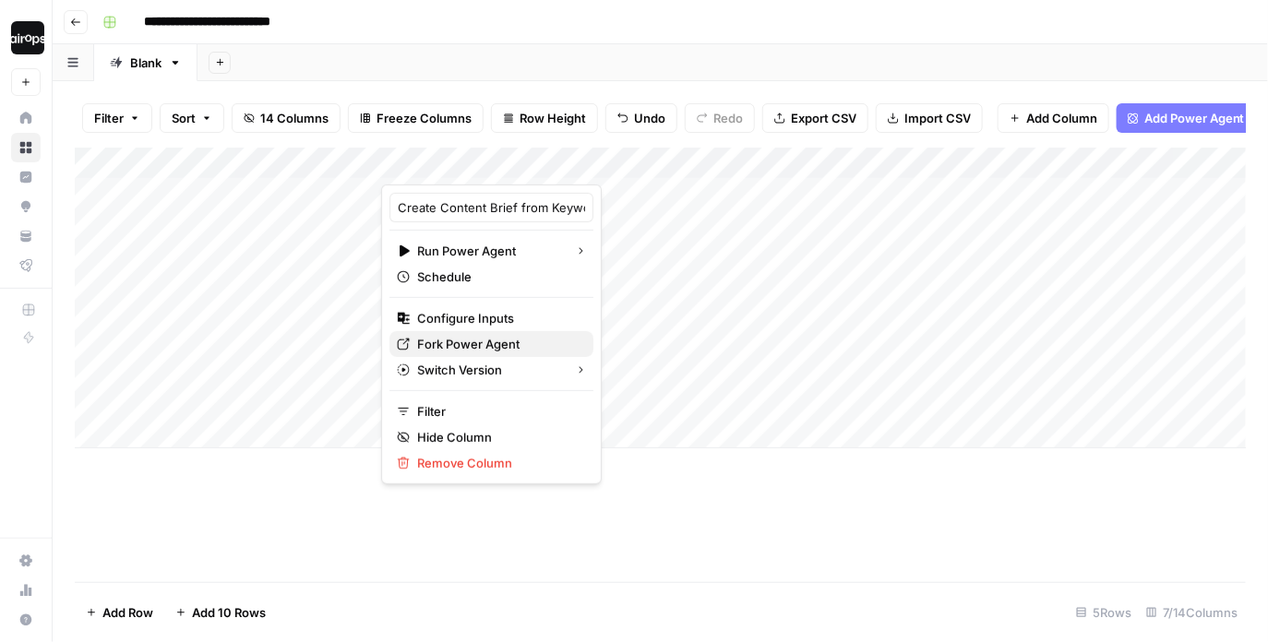
click at [474, 342] on span "Fork Power Agent" at bounding box center [497, 344] width 161 height 18
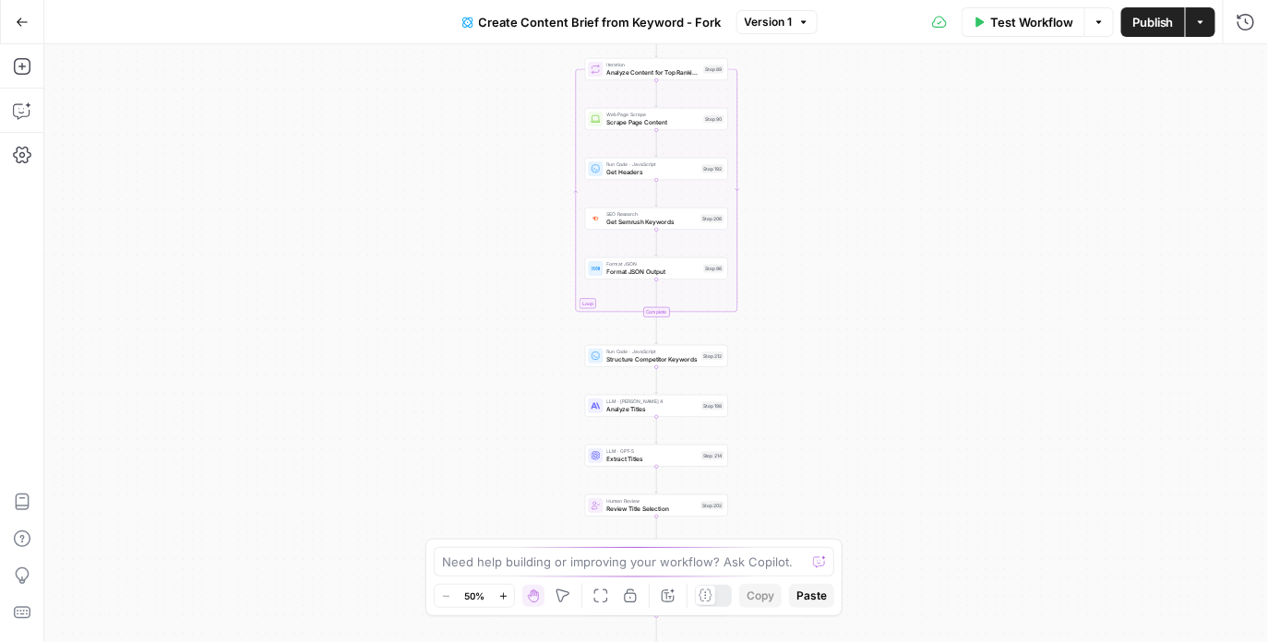
click at [761, 132] on div "Workflow Set Inputs Inputs Google Search Perform Google Search Step 51 Loop Ite…" at bounding box center [655, 343] width 1223 height 598
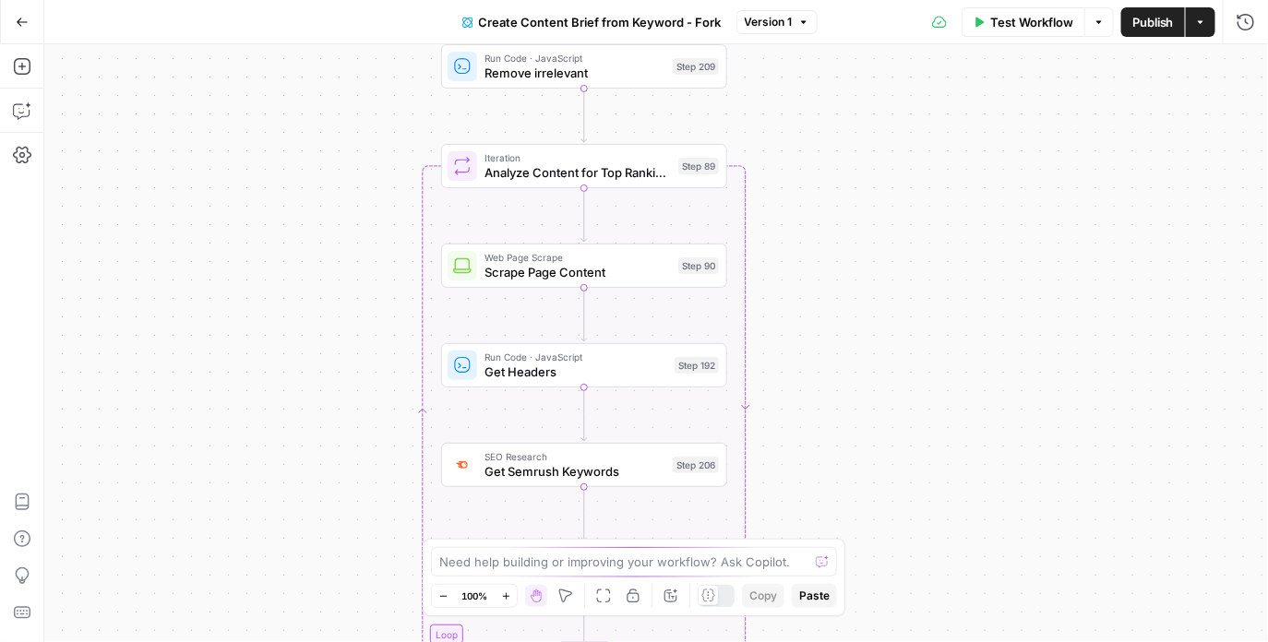
drag, startPoint x: 739, startPoint y: 149, endPoint x: 767, endPoint y: 327, distance: 181.1
click at [767, 327] on div "Workflow Set Inputs Inputs Google Search Perform Google Search Step 51 Loop Ite…" at bounding box center [655, 343] width 1223 height 598
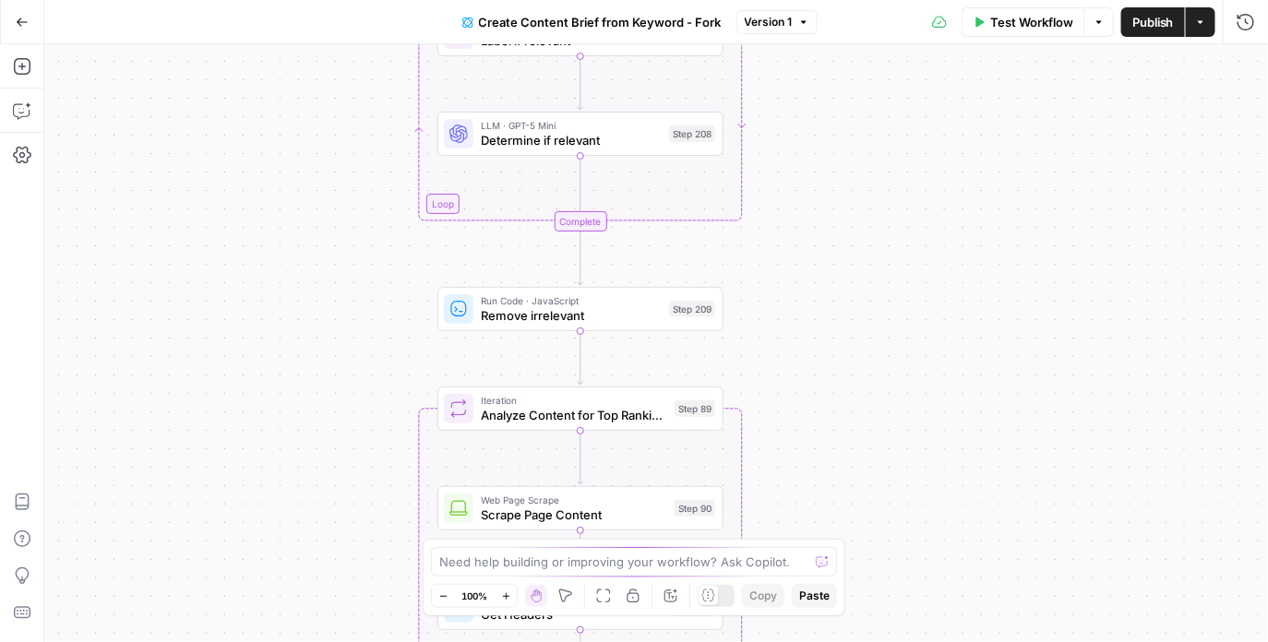
drag, startPoint x: 780, startPoint y: 182, endPoint x: 779, endPoint y: 459, distance: 277.7
click at [779, 459] on div "Workflow Set Inputs Inputs Google Search Perform Google Search Step 51 Loop Ite…" at bounding box center [655, 343] width 1223 height 598
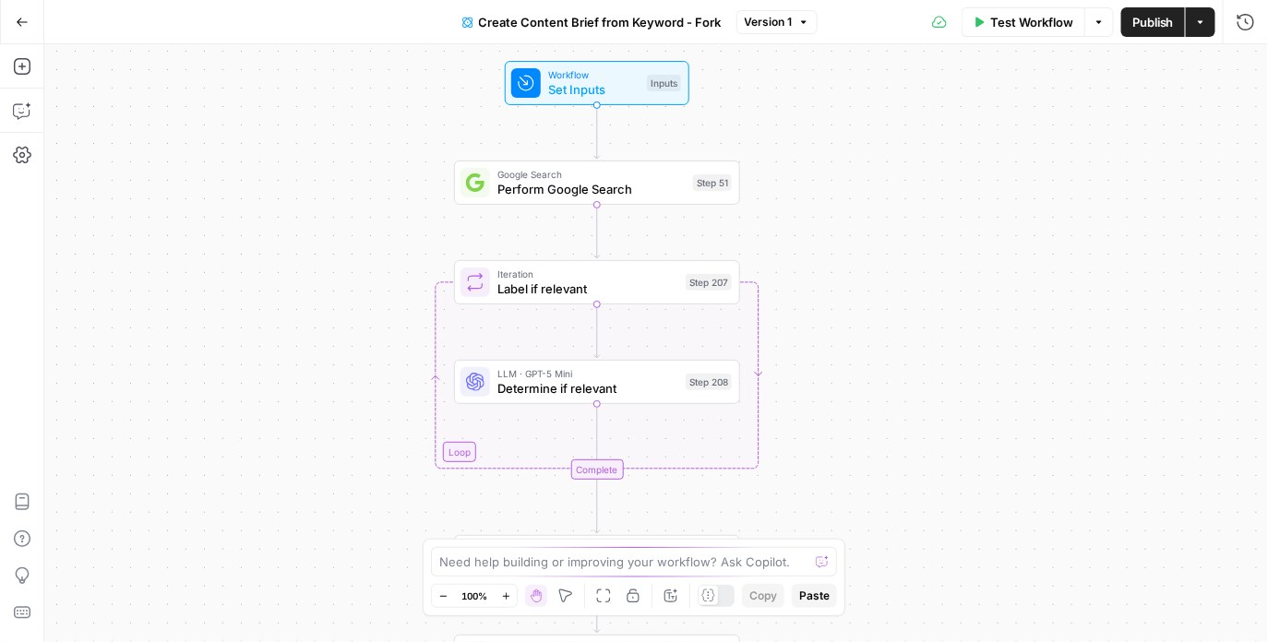
drag, startPoint x: 807, startPoint y: 280, endPoint x: 827, endPoint y: 473, distance: 194.7
click at [827, 473] on div "Workflow Set Inputs Inputs Google Search Perform Google Search Step 51 Loop Ite…" at bounding box center [655, 343] width 1223 height 598
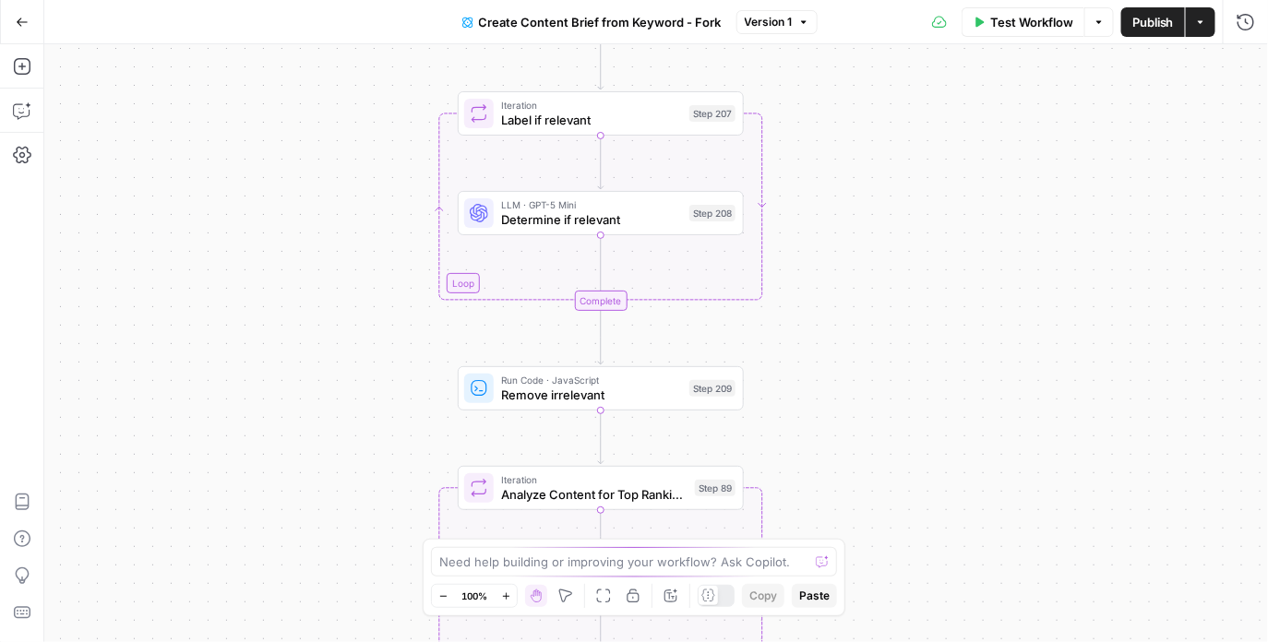
drag, startPoint x: 848, startPoint y: 259, endPoint x: 854, endPoint y: 48, distance: 211.4
click at [854, 48] on div "Workflow Set Inputs Inputs Google Search Perform Google Search Step 51 Loop Ite…" at bounding box center [655, 343] width 1223 height 598
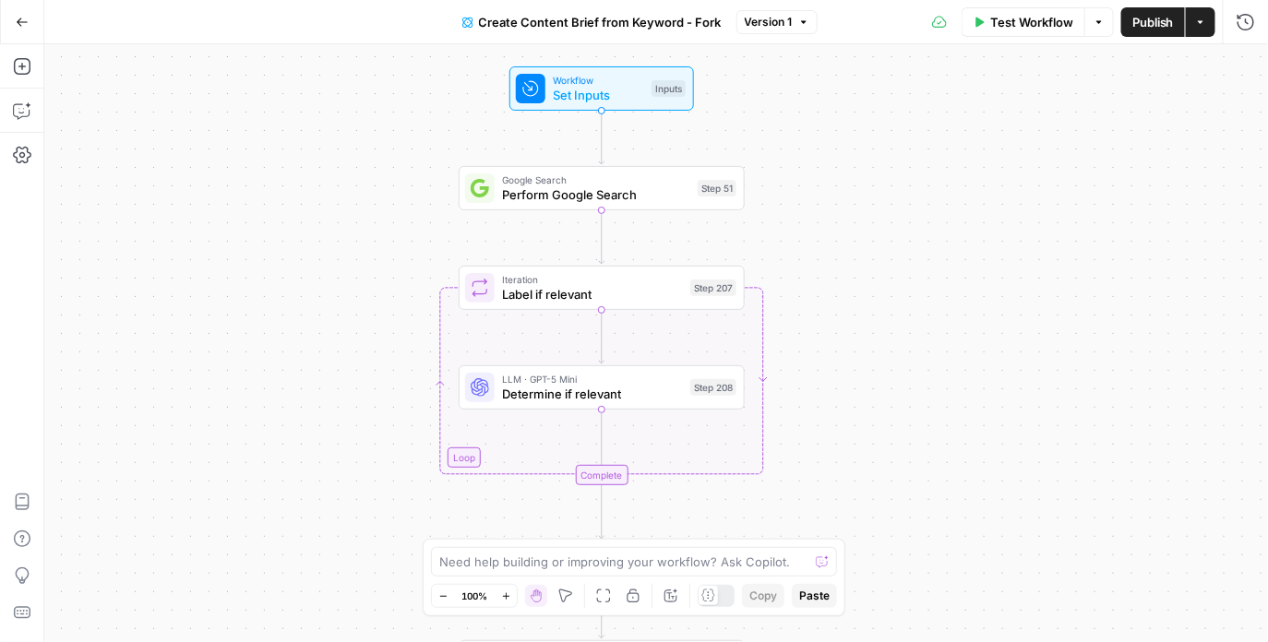
drag, startPoint x: 888, startPoint y: 143, endPoint x: 887, endPoint y: 363, distance: 220.5
click at [887, 363] on div "Workflow Set Inputs Inputs Google Search Perform Google Search Step 51 Loop Ite…" at bounding box center [655, 343] width 1223 height 598
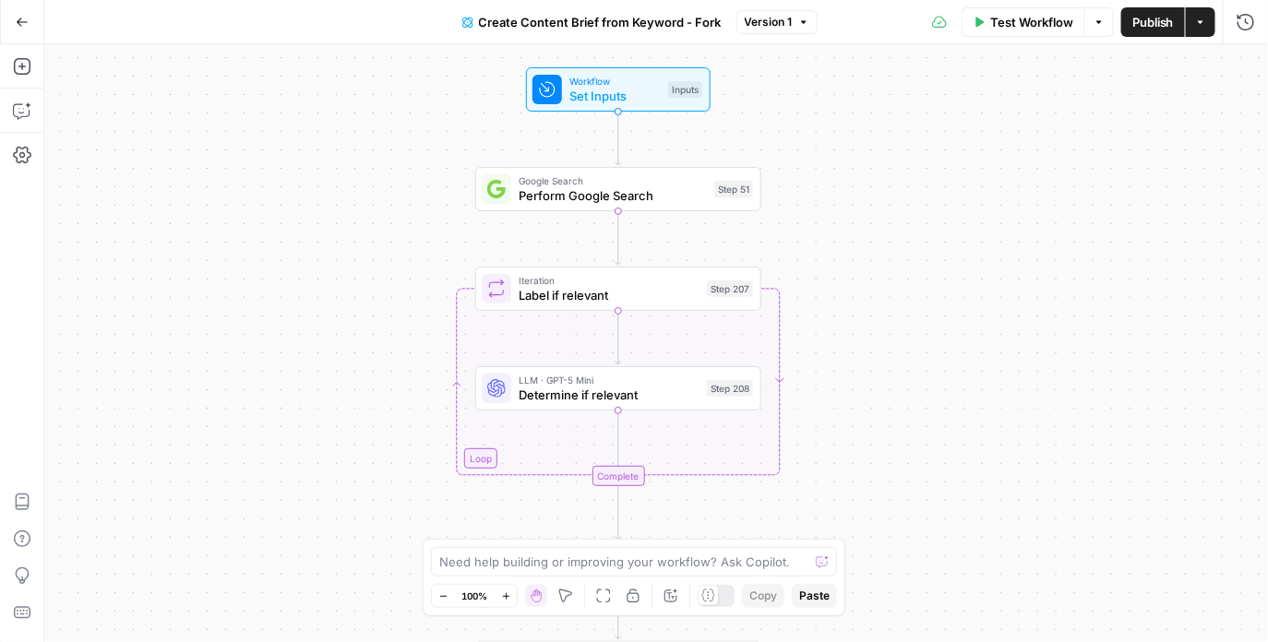
drag, startPoint x: 815, startPoint y: 396, endPoint x: 832, endPoint y: 396, distance: 17.5
click at [832, 396] on div "Workflow Set Inputs Inputs Google Search Perform Google Search Step 51 Loop Ite…" at bounding box center [655, 343] width 1223 height 598
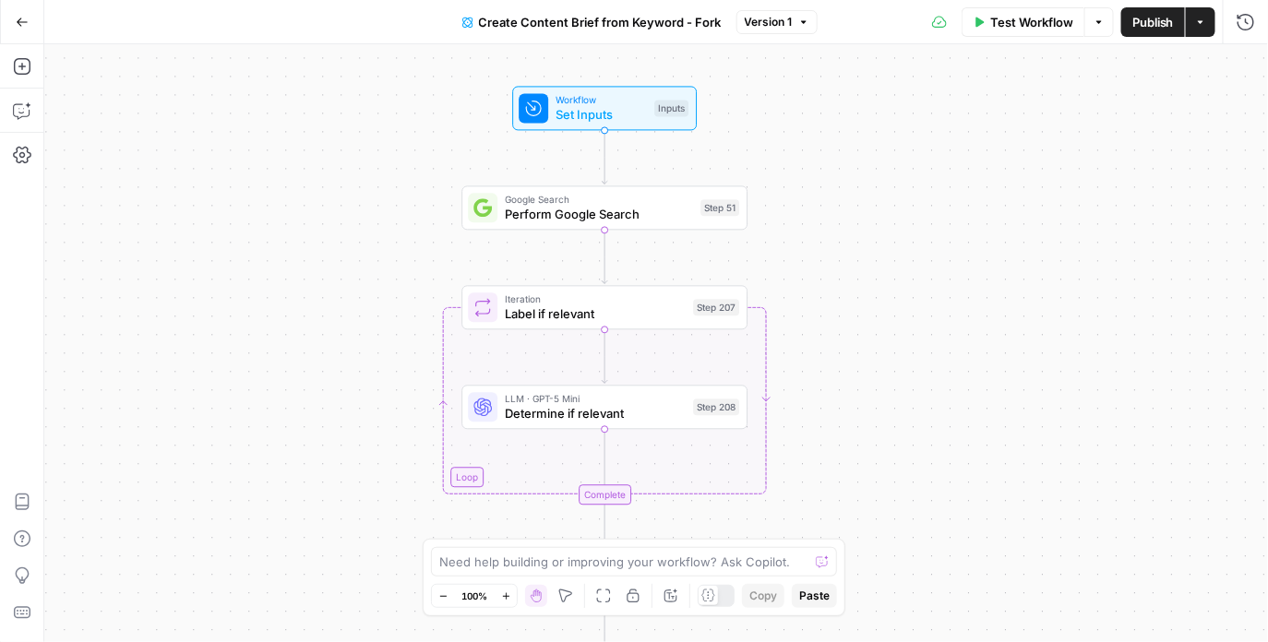
drag, startPoint x: 768, startPoint y: 195, endPoint x: 752, endPoint y: 355, distance: 161.4
click at [752, 355] on div "Workflow Set Inputs Inputs Google Search Perform Google Search Step 51 Loop Ite…" at bounding box center [655, 343] width 1223 height 598
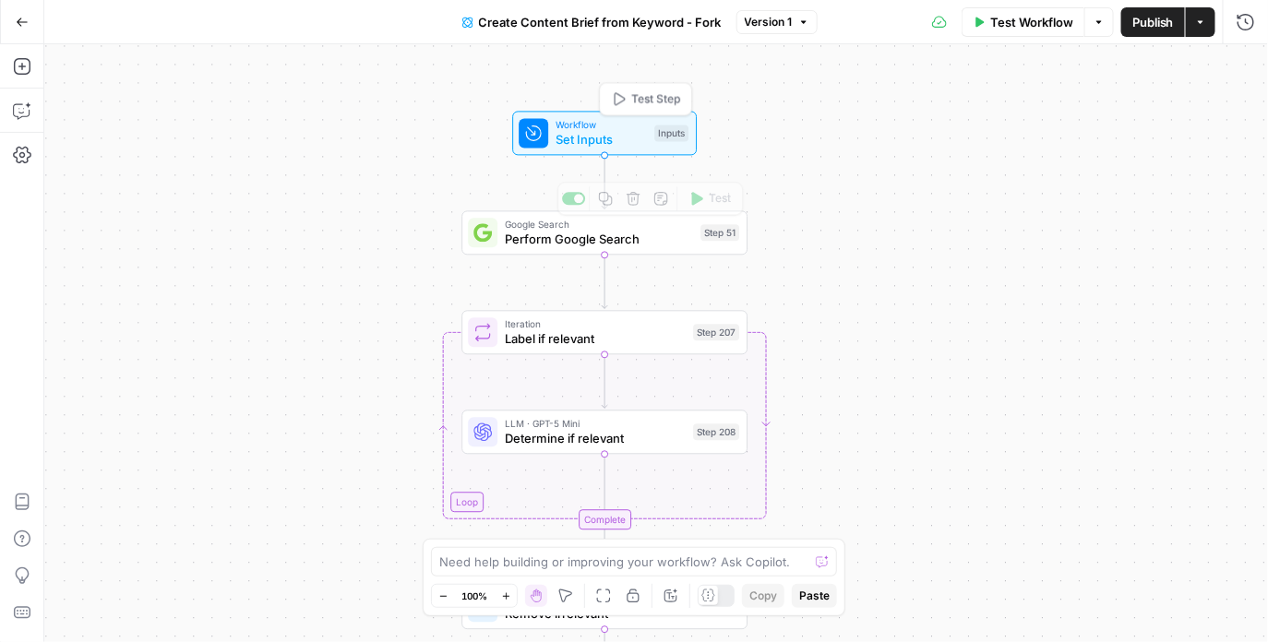
click at [628, 130] on div "Workflow Set Inputs" at bounding box center [600, 132] width 91 height 31
click at [647, 137] on div "Workflow Set Inputs Inputs Test Step" at bounding box center [603, 133] width 170 height 31
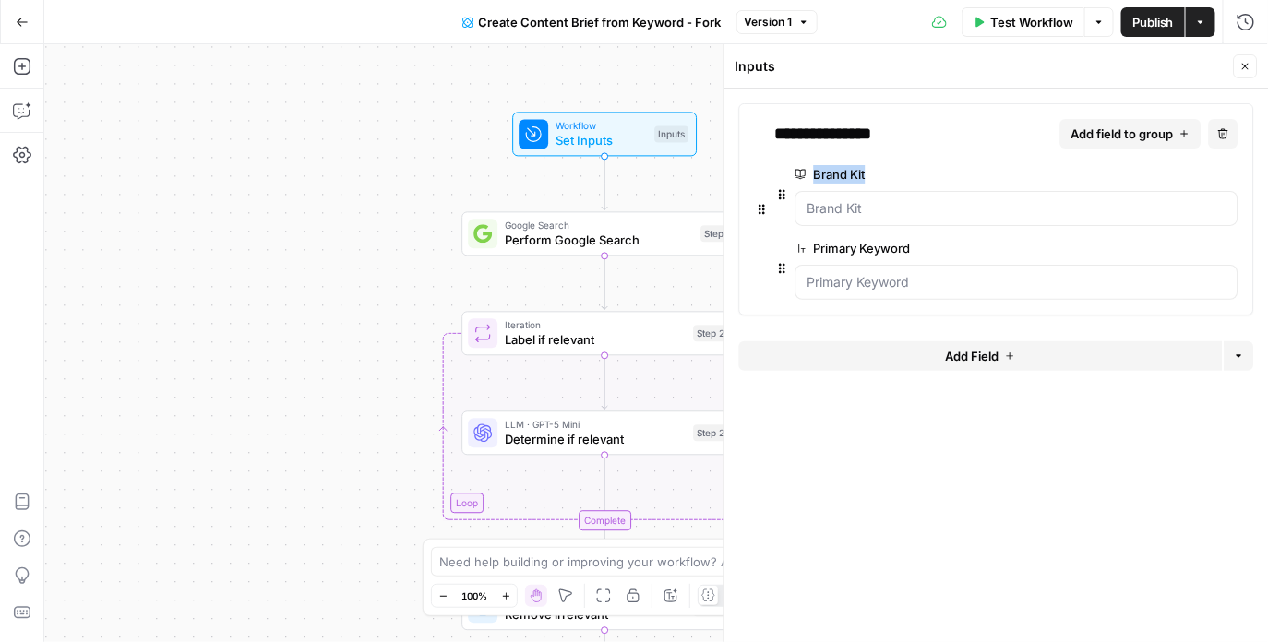
drag, startPoint x: 881, startPoint y: 165, endPoint x: 865, endPoint y: 175, distance: 18.7
click at [865, 175] on label "Brand Kit" at bounding box center [964, 174] width 339 height 18
drag, startPoint x: 815, startPoint y: 248, endPoint x: 915, endPoint y: 256, distance: 100.8
click at [915, 256] on label "Primary Keyword" at bounding box center [964, 248] width 339 height 18
click at [472, 192] on div "Workflow Set Inputs Inputs Google Search Perform Google Search Step 51 Copy ste…" at bounding box center [655, 343] width 1223 height 598
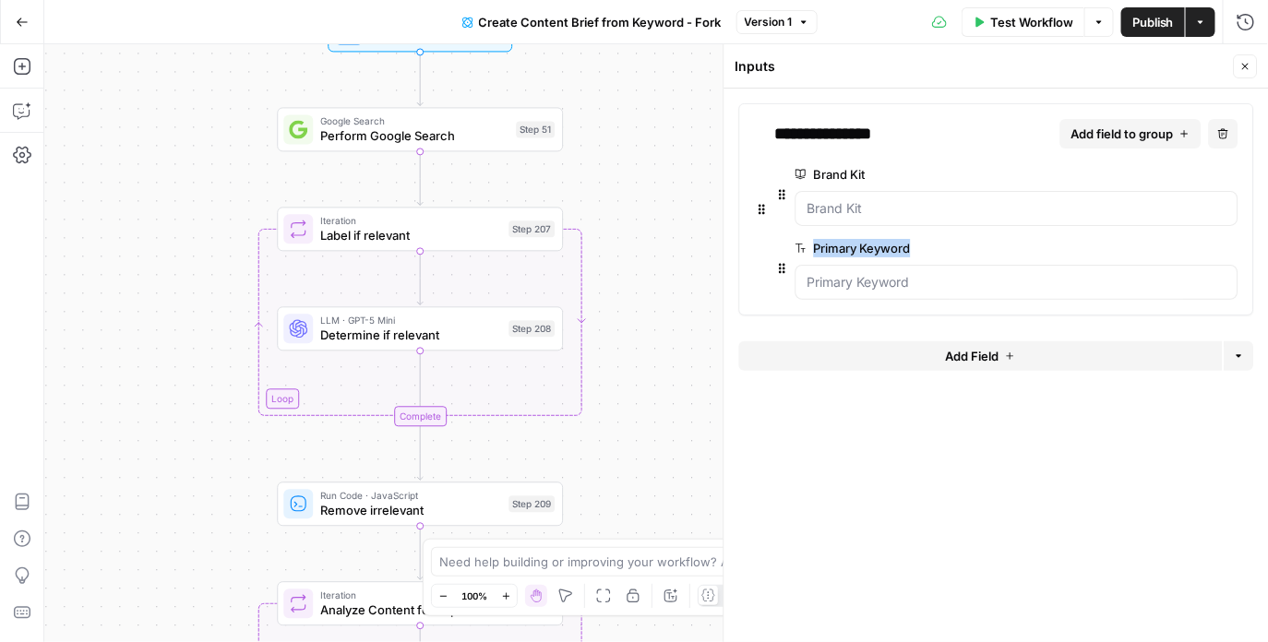
drag, startPoint x: 402, startPoint y: 277, endPoint x: 218, endPoint y: 172, distance: 212.4
click at [218, 171] on div "Workflow Set Inputs Inputs Google Search Perform Google Search Step 51 Loop Ite…" at bounding box center [655, 343] width 1223 height 598
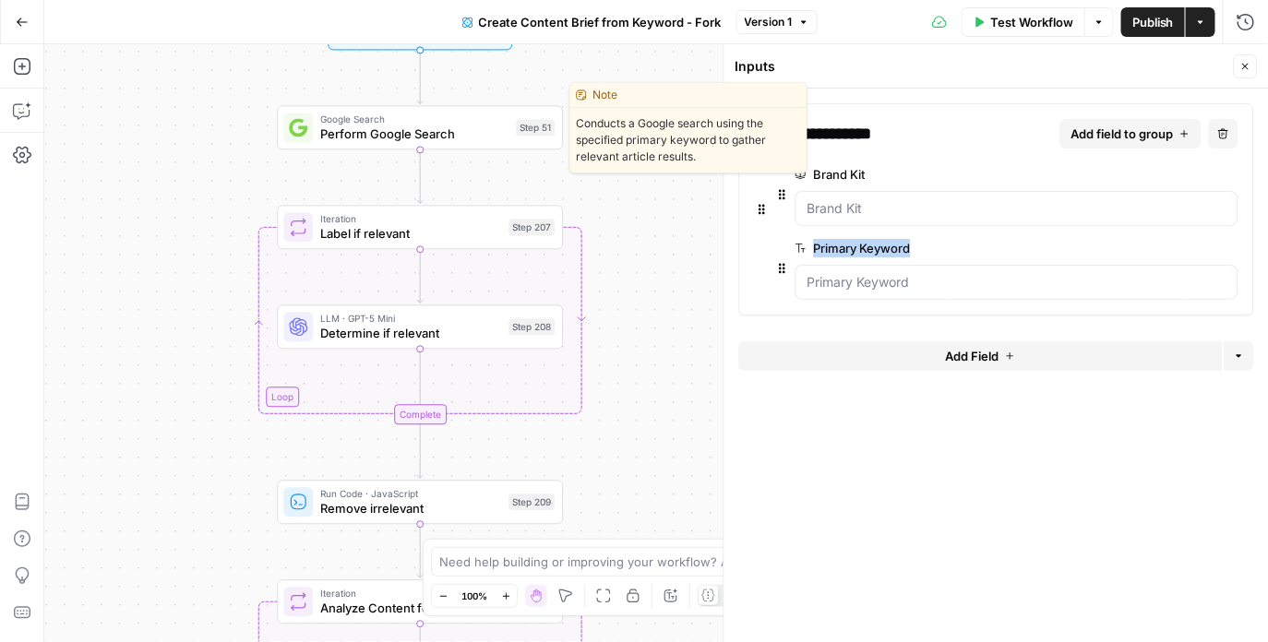
click at [432, 130] on span "Perform Google Search" at bounding box center [414, 134] width 188 height 18
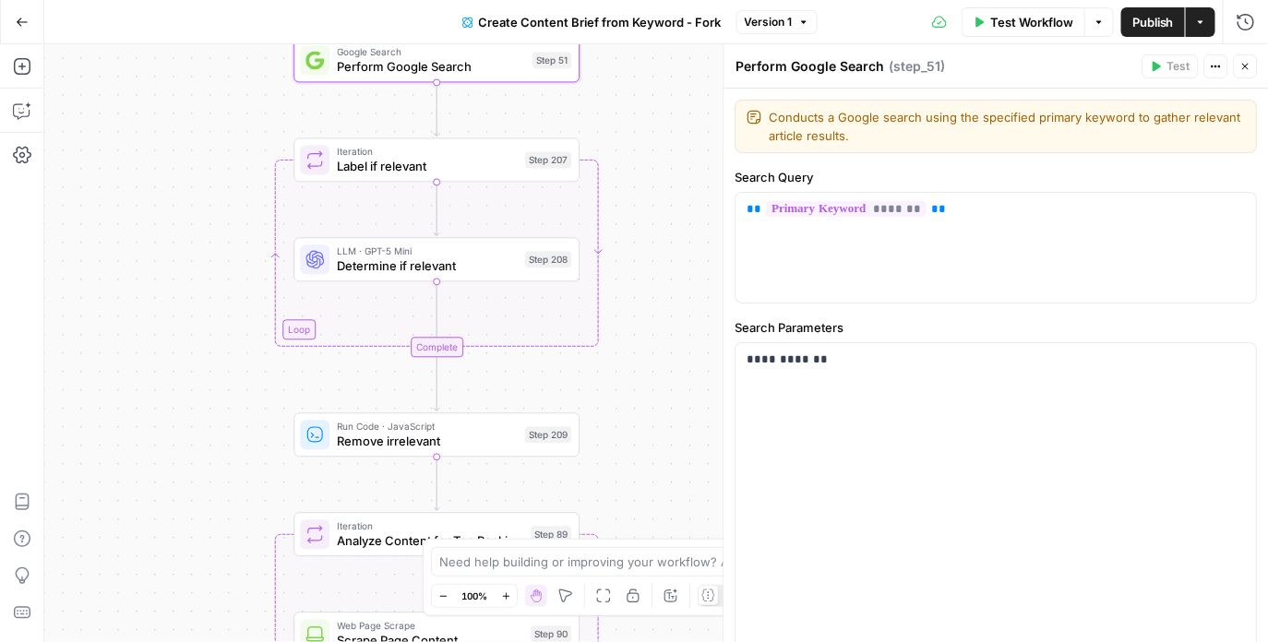
drag, startPoint x: 661, startPoint y: 272, endPoint x: 684, endPoint y: 174, distance: 100.3
click at [684, 174] on div "Workflow Set Inputs Inputs Google Search Perform Google Search Step 51 Loop Ite…" at bounding box center [655, 343] width 1223 height 598
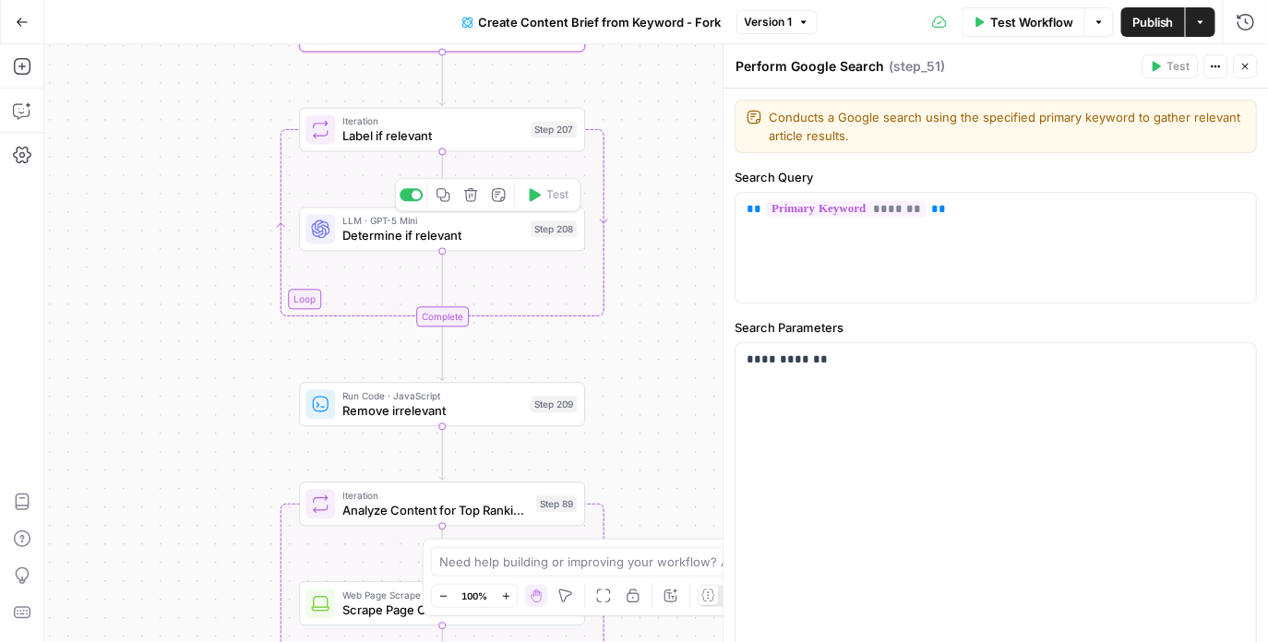
click at [466, 235] on span "Determine if relevant" at bounding box center [432, 235] width 181 height 18
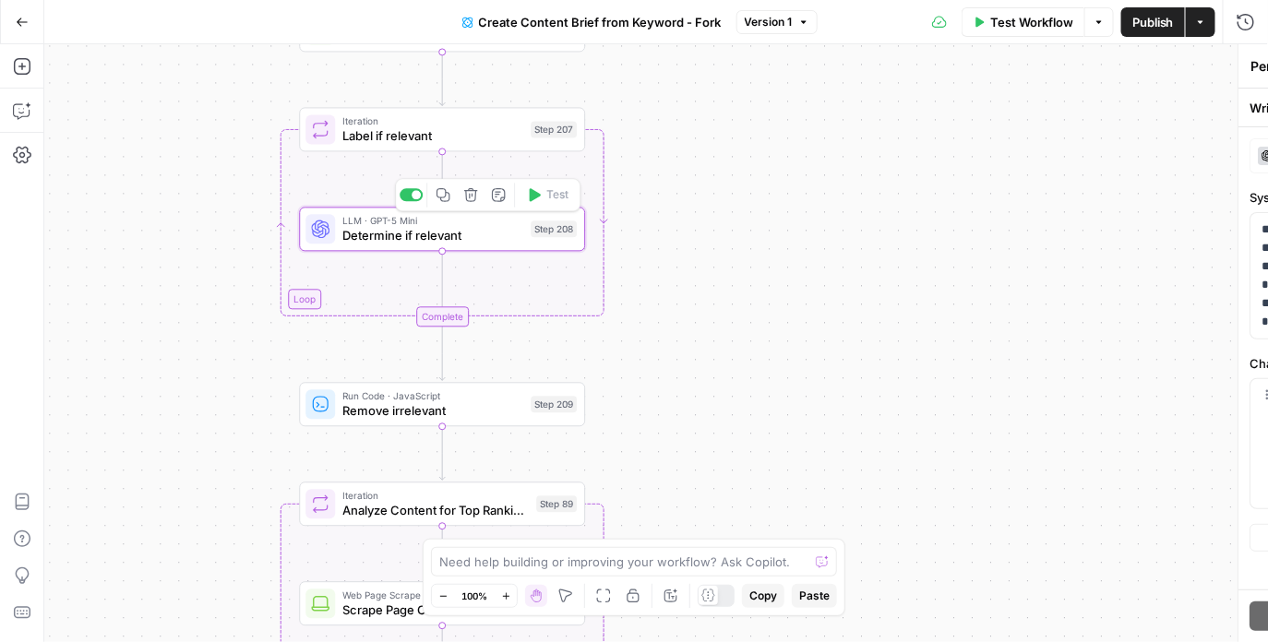
type textarea "Determine if relevant"
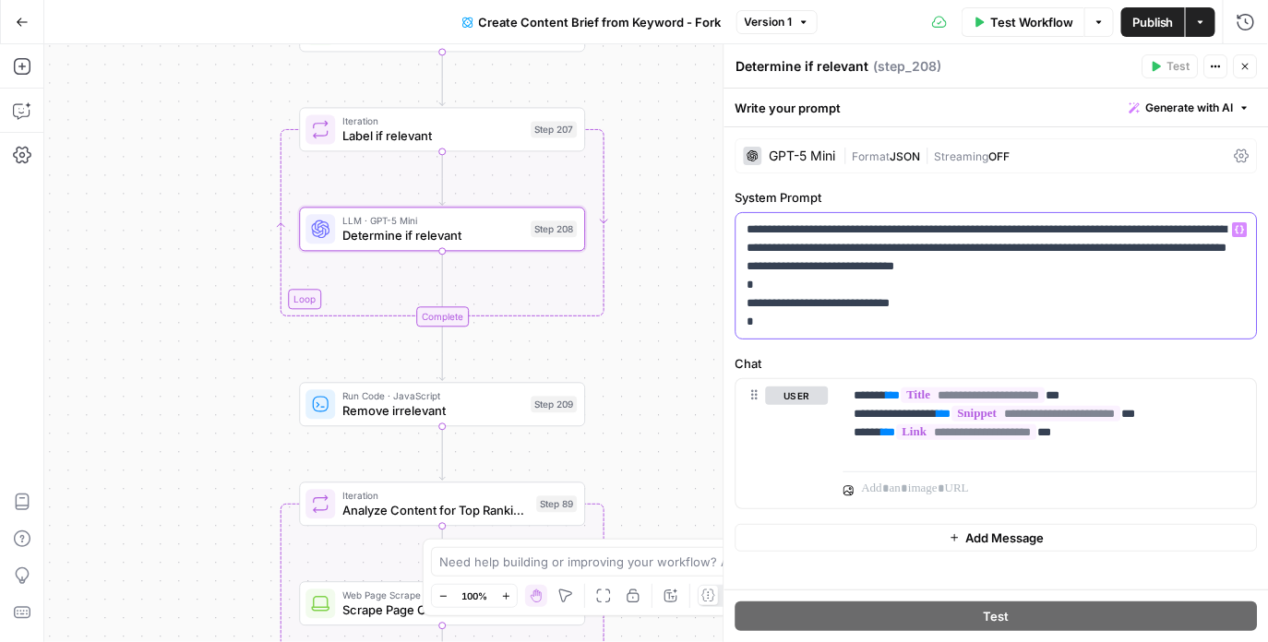
click at [1104, 247] on p "**********" at bounding box center [996, 275] width 498 height 111
click at [1243, 66] on icon "button" at bounding box center [1245, 66] width 11 height 11
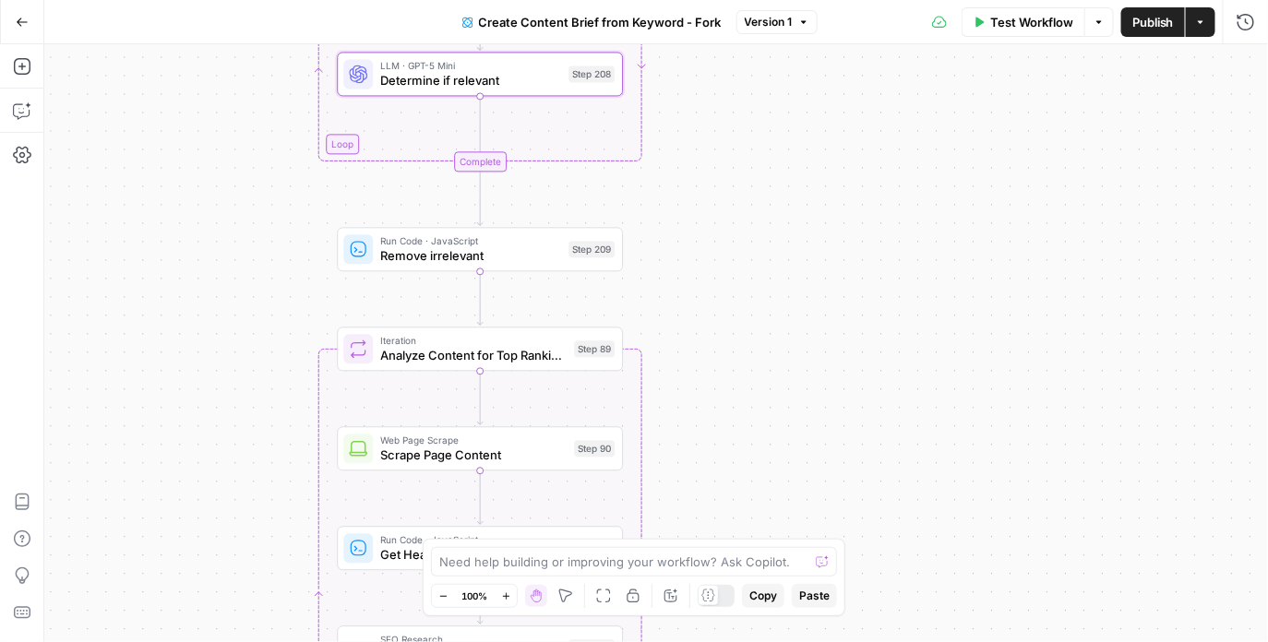
drag, startPoint x: 758, startPoint y: 355, endPoint x: 813, endPoint y: 130, distance: 231.6
click at [815, 131] on div "Workflow Set Inputs Inputs Google Search Perform Google Search Step 51 Loop Ite…" at bounding box center [655, 343] width 1223 height 598
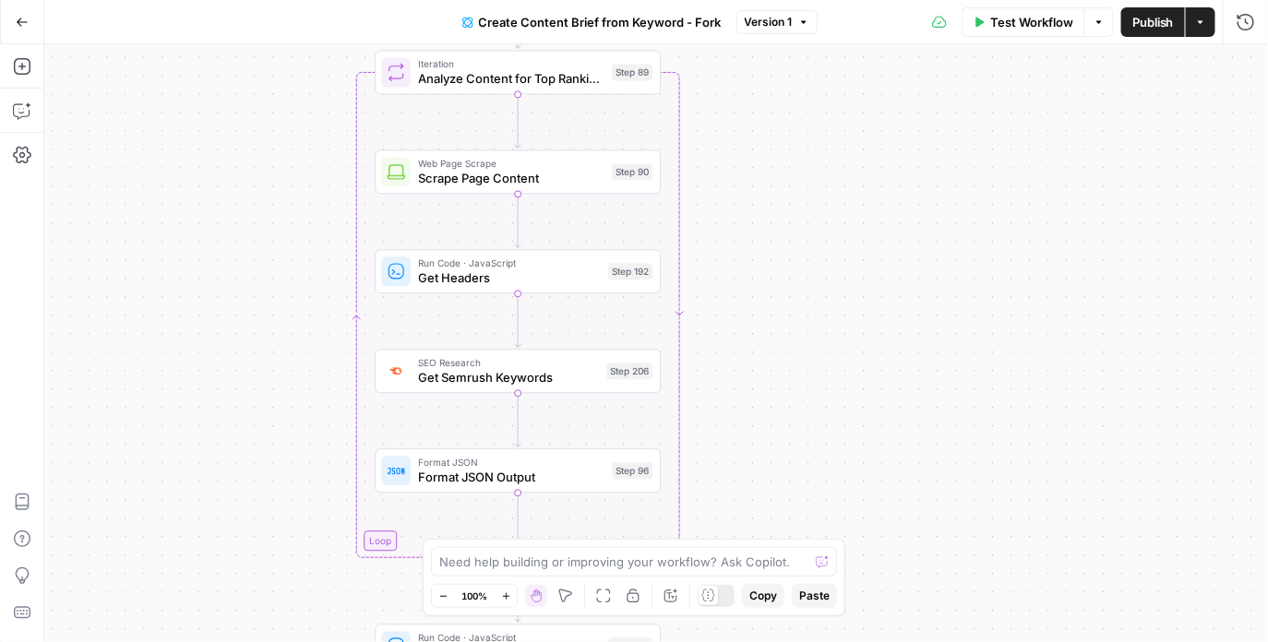
drag, startPoint x: 790, startPoint y: 391, endPoint x: 810, endPoint y: 184, distance: 208.6
click at [810, 184] on div "Workflow Set Inputs Inputs Google Search Perform Google Search Step 51 Loop Ite…" at bounding box center [655, 343] width 1223 height 598
click at [581, 182] on span "Scrape Page Content" at bounding box center [512, 178] width 186 height 18
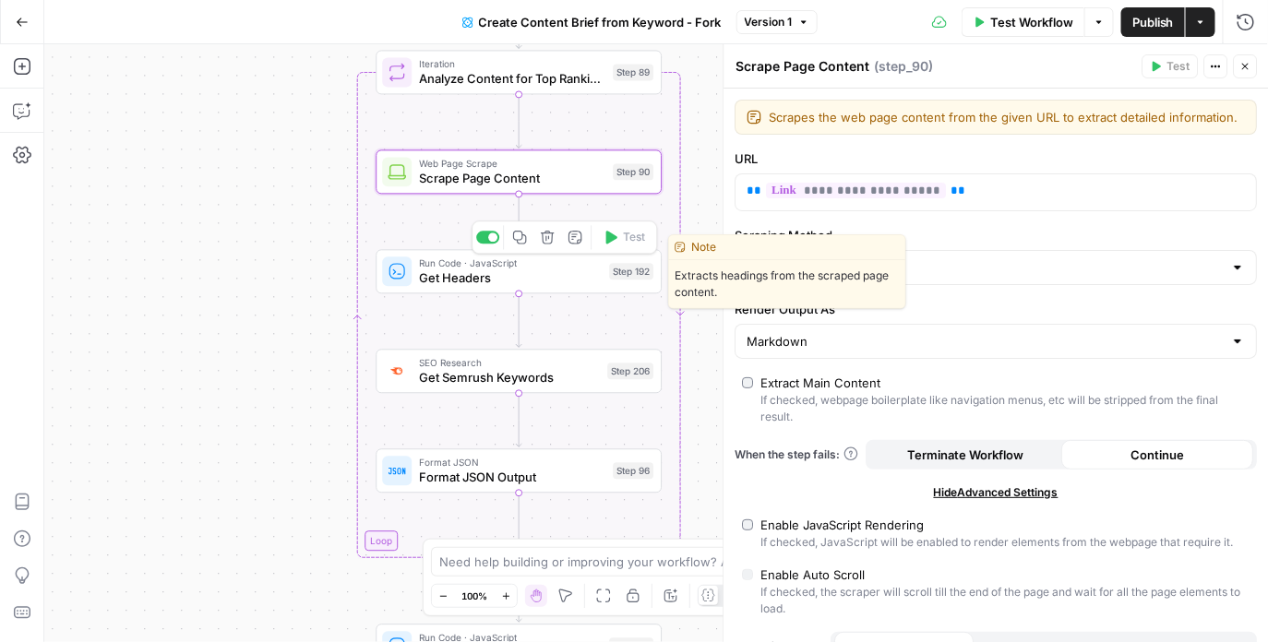
click at [473, 279] on span "Get Headers" at bounding box center [510, 277] width 183 height 18
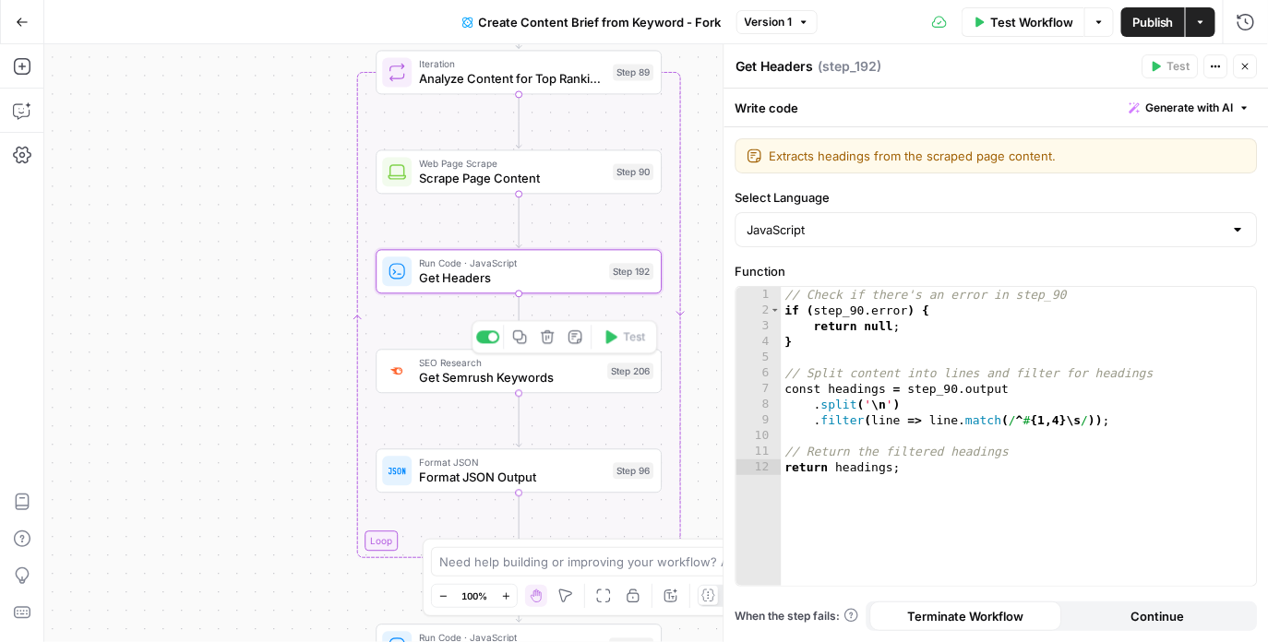
click at [564, 384] on span "Get Semrush Keywords" at bounding box center [509, 377] width 181 height 18
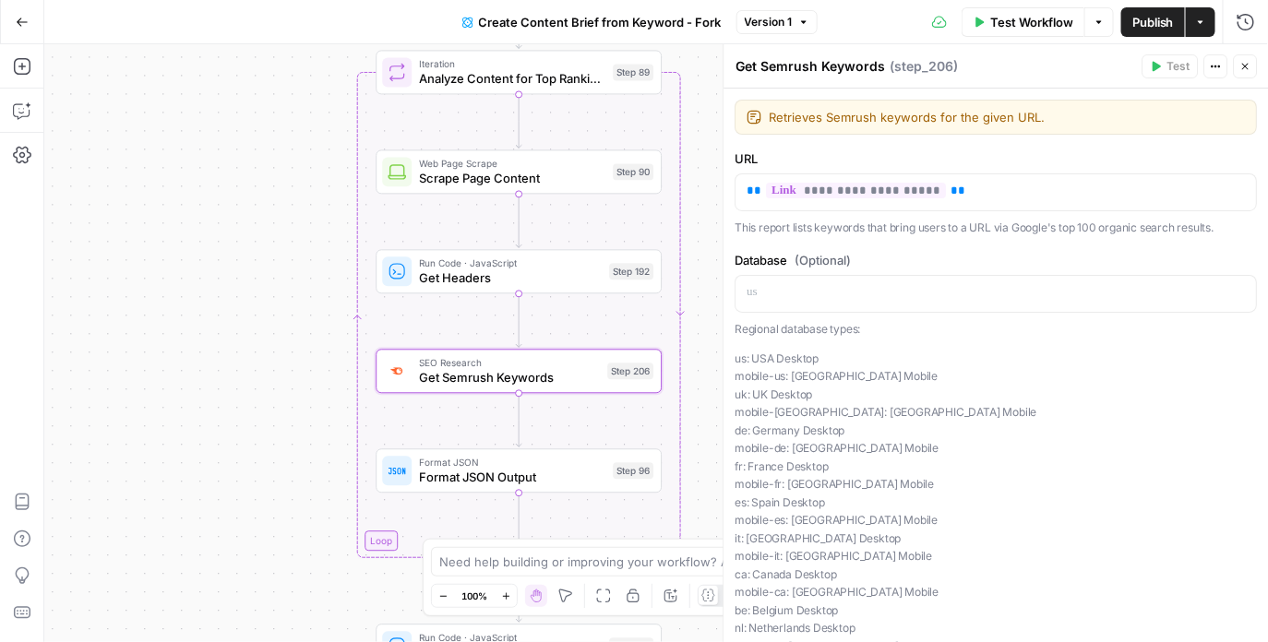
click at [706, 272] on div "Workflow Set Inputs Inputs Google Search Perform Google Search Step 51 Loop Ite…" at bounding box center [655, 343] width 1223 height 598
click at [1242, 64] on icon "button" at bounding box center [1245, 66] width 11 height 11
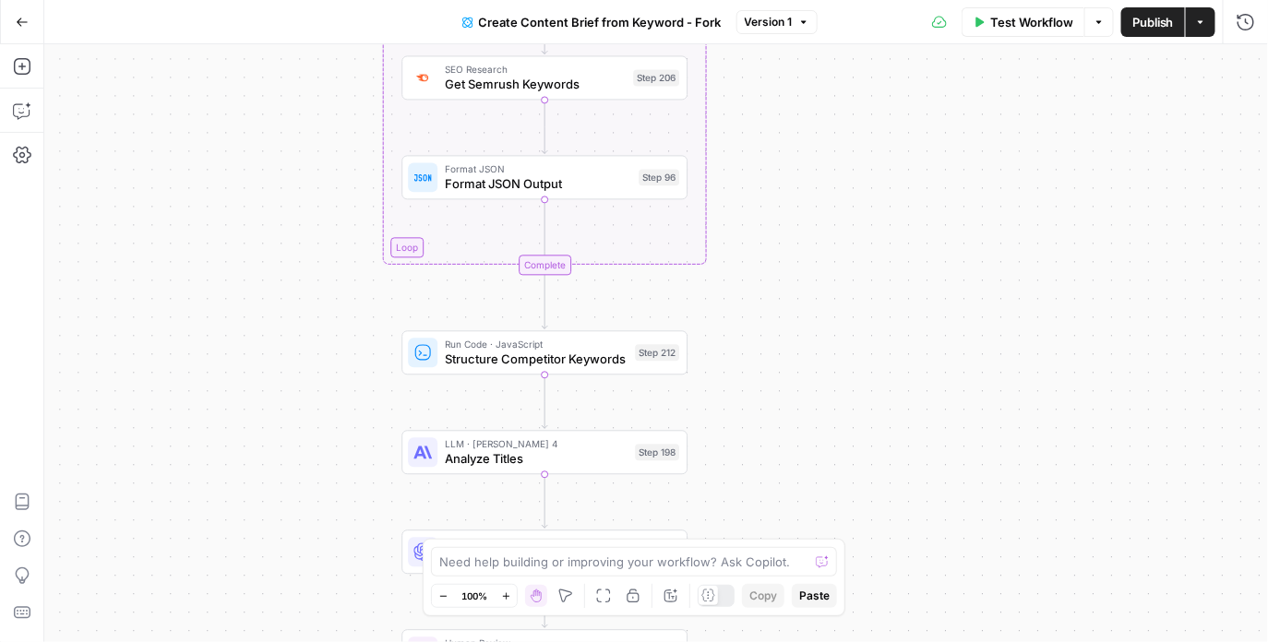
drag, startPoint x: 804, startPoint y: 446, endPoint x: 830, endPoint y: 153, distance: 294.5
click at [830, 153] on div "Workflow Set Inputs Inputs Google Search Perform Google Search Step 51 Loop Ite…" at bounding box center [655, 343] width 1223 height 598
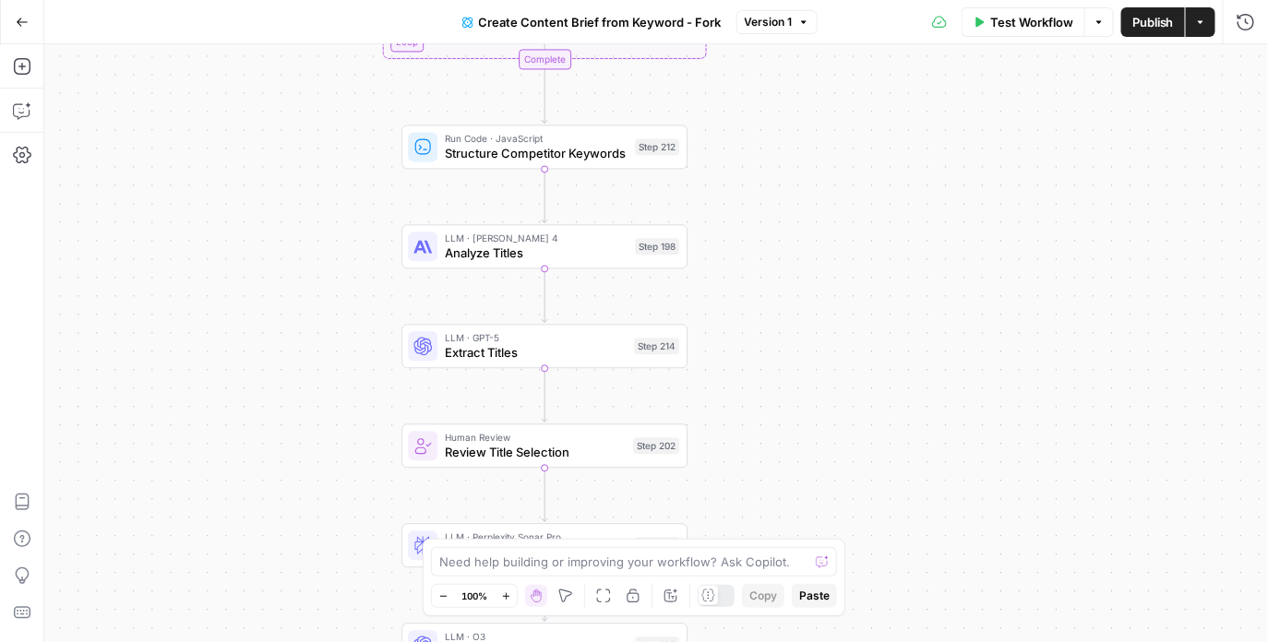
drag, startPoint x: 826, startPoint y: 323, endPoint x: 826, endPoint y: 113, distance: 209.4
click at [826, 113] on div "Workflow Set Inputs Inputs Google Search Perform Google Search Step 51 Loop Ite…" at bounding box center [655, 343] width 1223 height 598
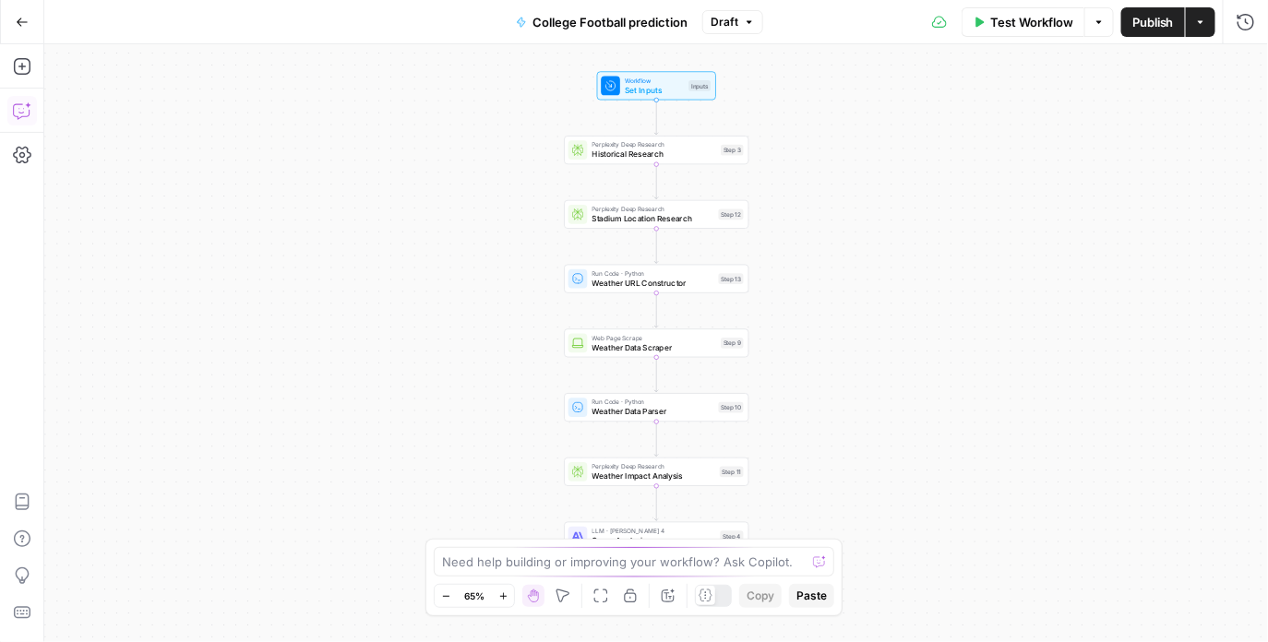
click at [22, 102] on icon "button" at bounding box center [22, 110] width 18 height 18
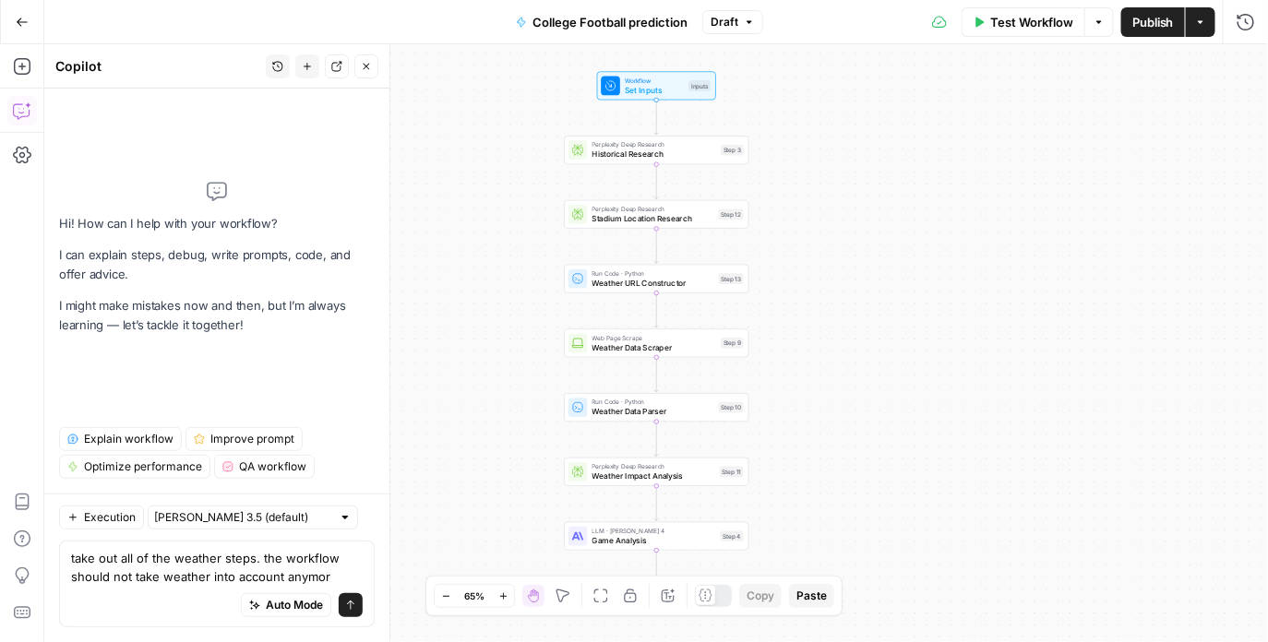
type textarea "take out all of the weather steps. the workflow should not take weather into ac…"
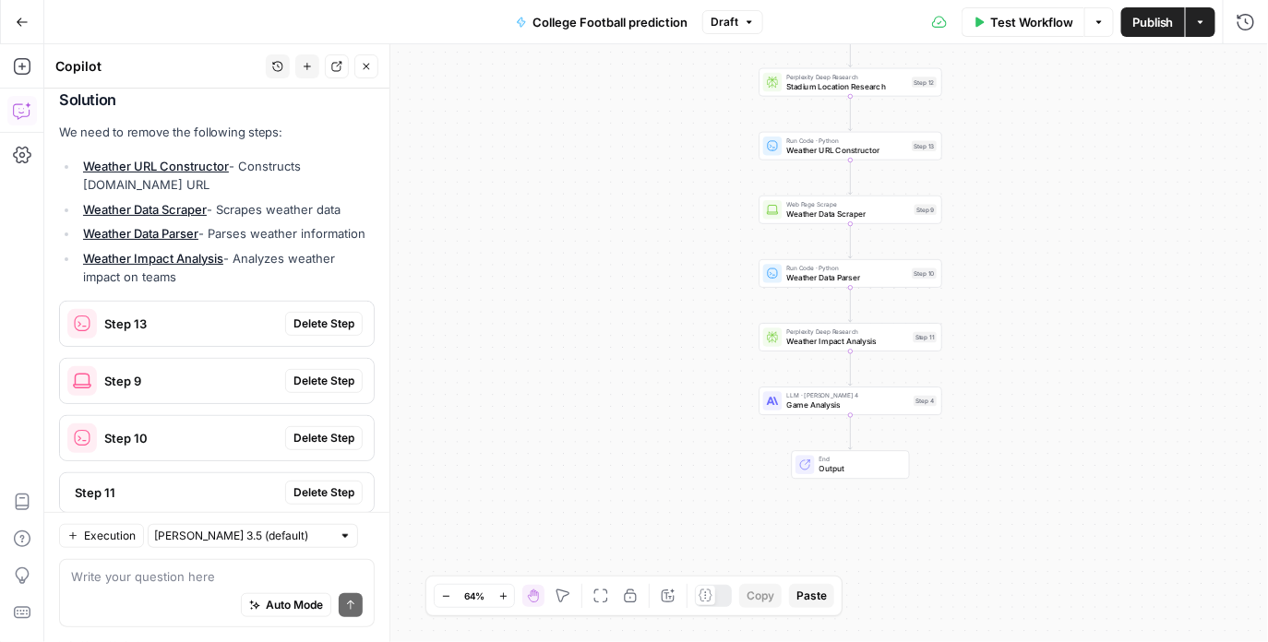
scroll to position [300, 0]
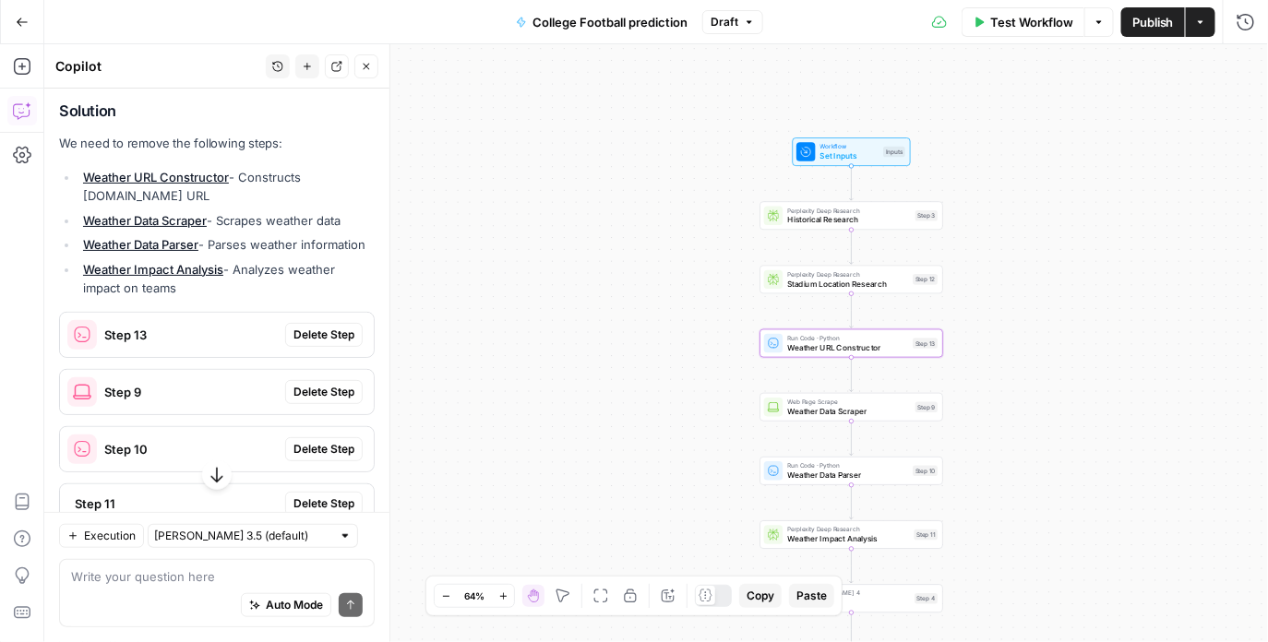
click at [320, 327] on span "Delete Step" at bounding box center [323, 335] width 61 height 17
click at [322, 384] on span "Delete Step" at bounding box center [323, 392] width 61 height 17
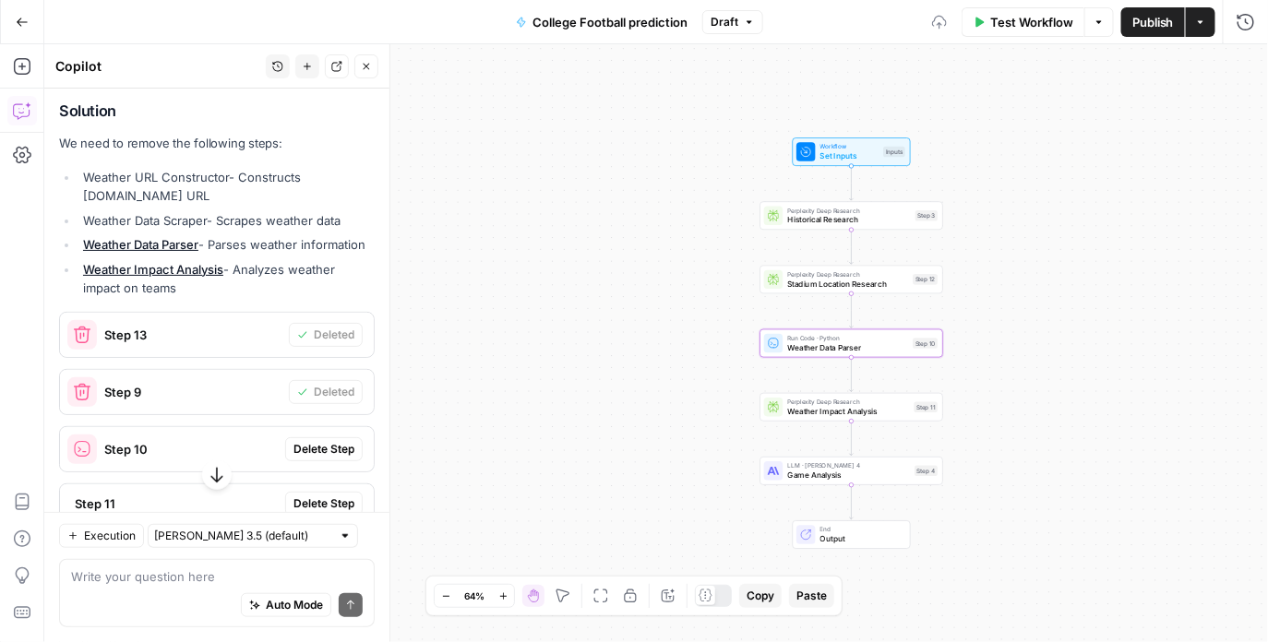
click at [323, 441] on span "Delete Step" at bounding box center [323, 449] width 61 height 17
click at [323, 495] on span "Delete Step" at bounding box center [323, 503] width 61 height 17
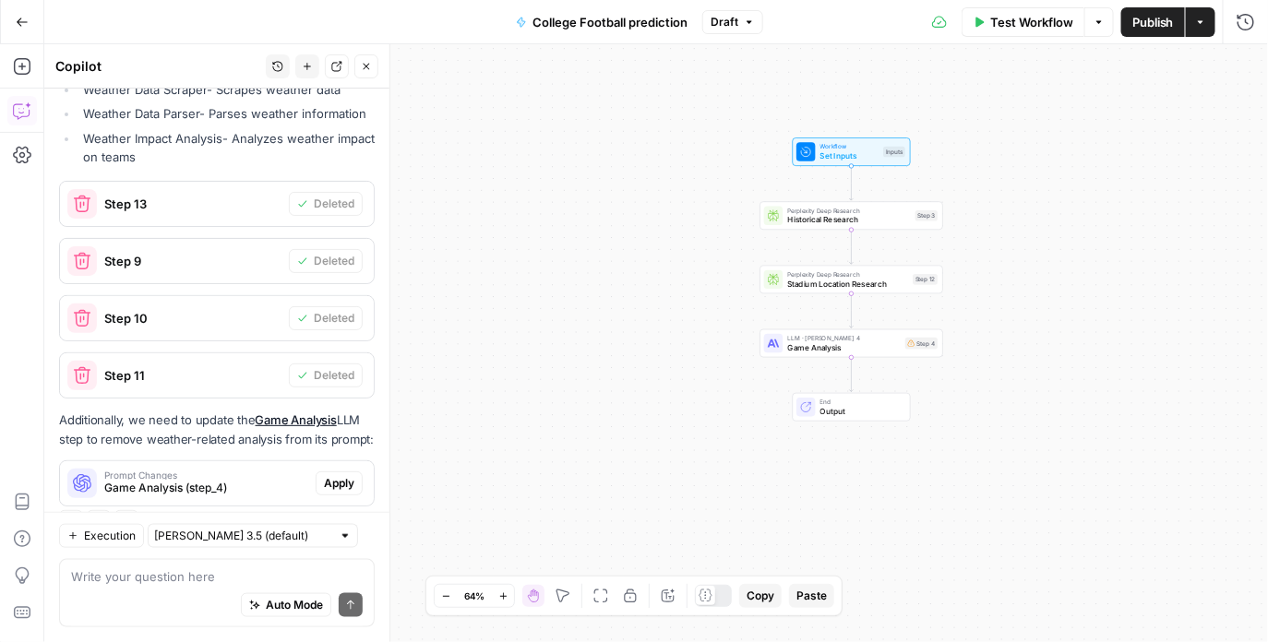
scroll to position [477, 0]
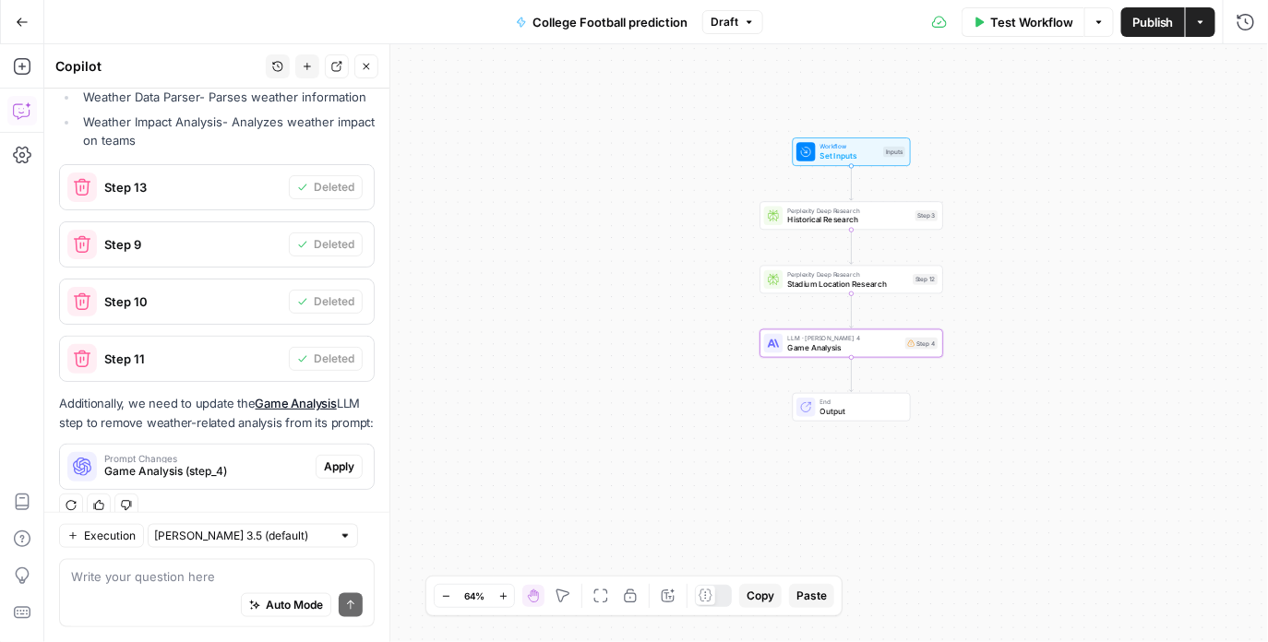
click at [330, 458] on span "Apply" at bounding box center [339, 466] width 30 height 17
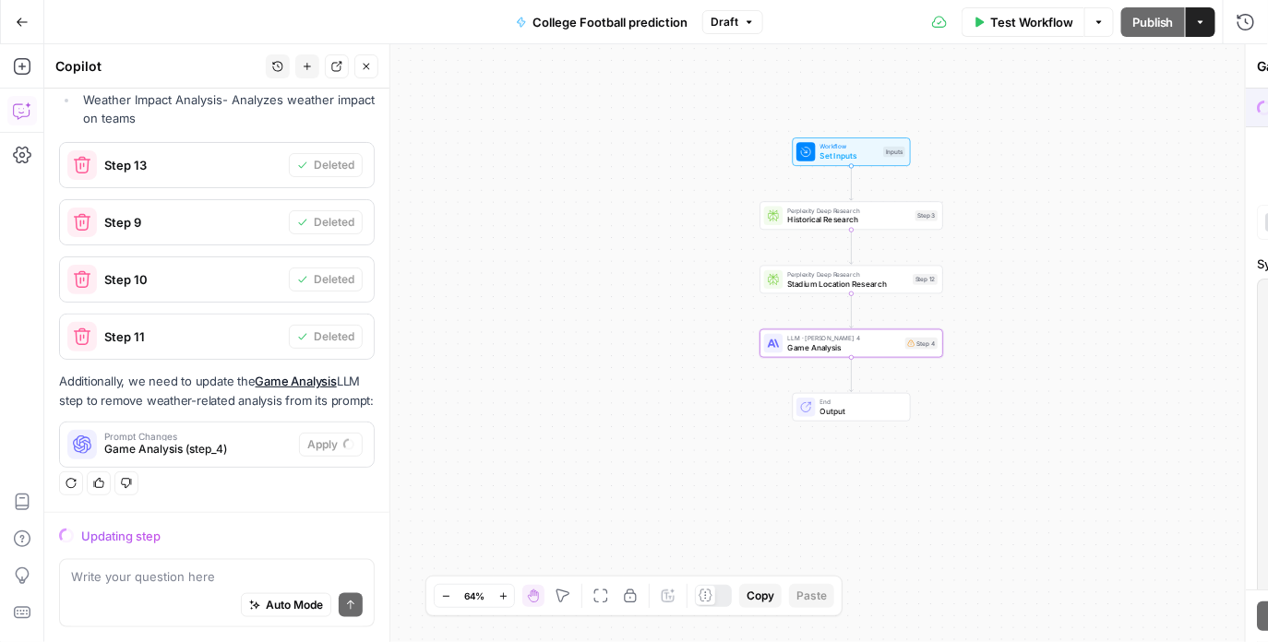
scroll to position [447, 0]
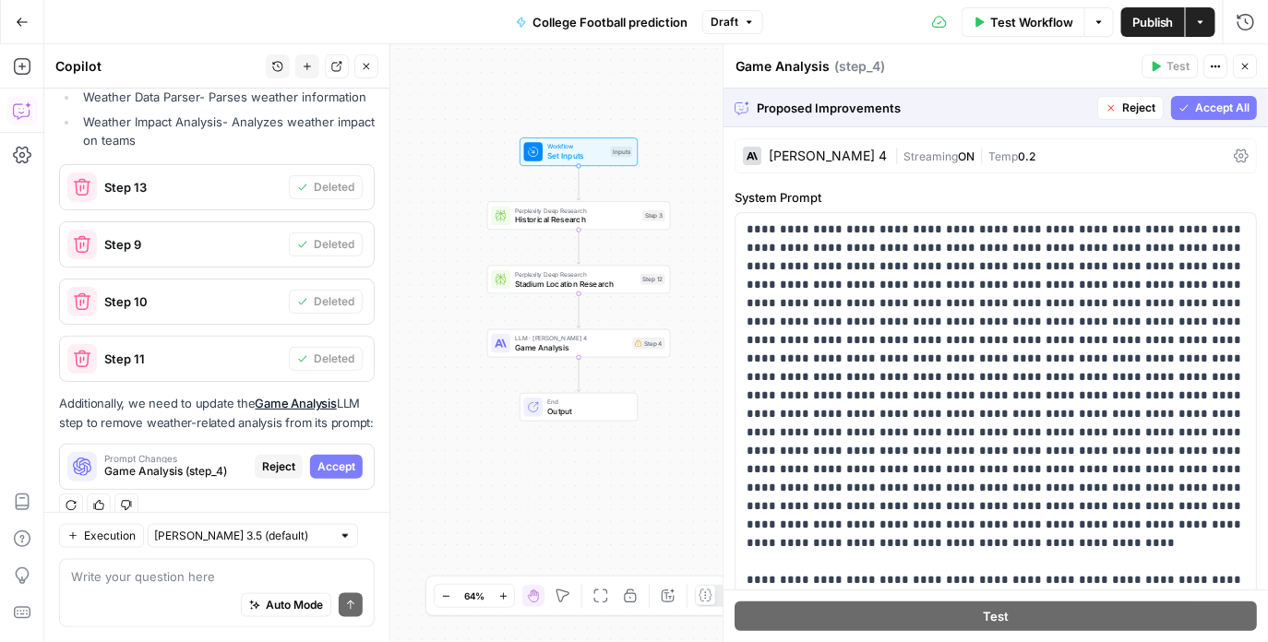
click at [1219, 103] on span "Accept All" at bounding box center [1223, 108] width 54 height 17
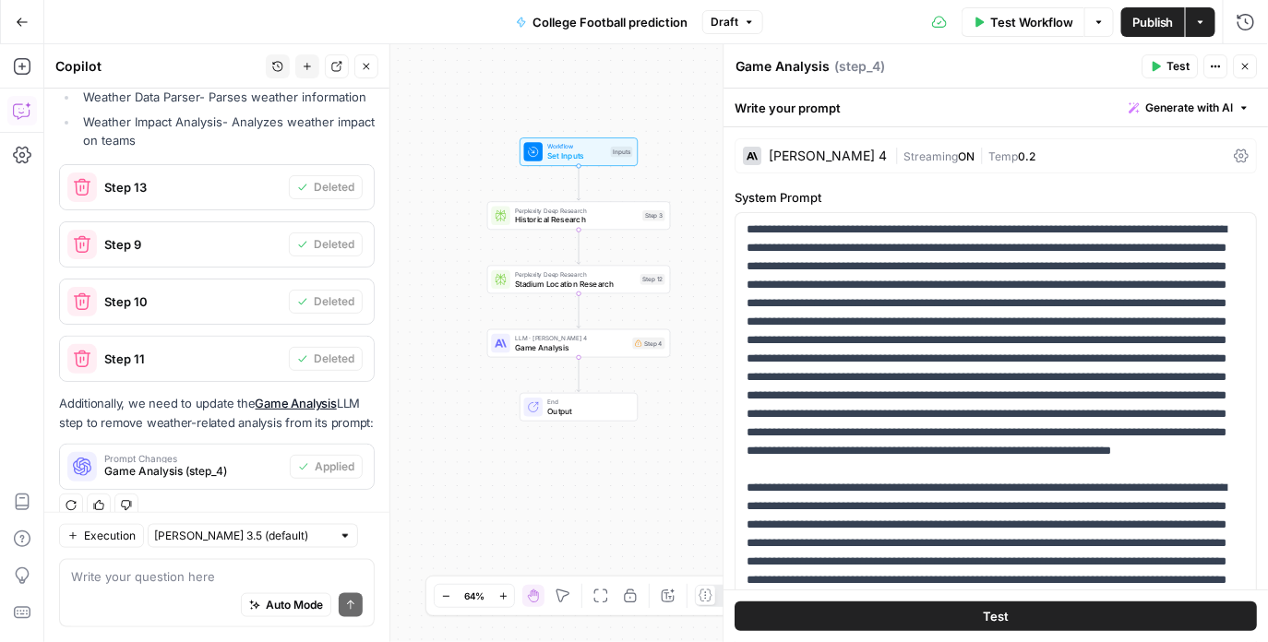
click at [1038, 621] on button "Test" at bounding box center [996, 616] width 522 height 30
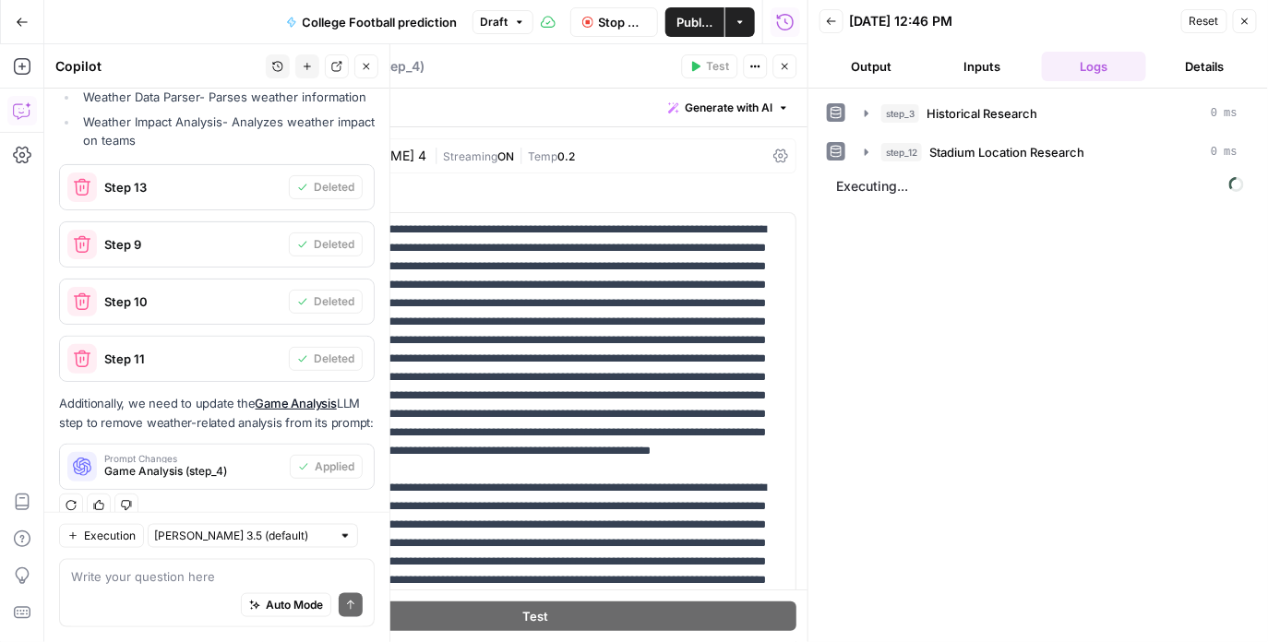
click at [1244, 18] on icon "button" at bounding box center [1244, 21] width 11 height 11
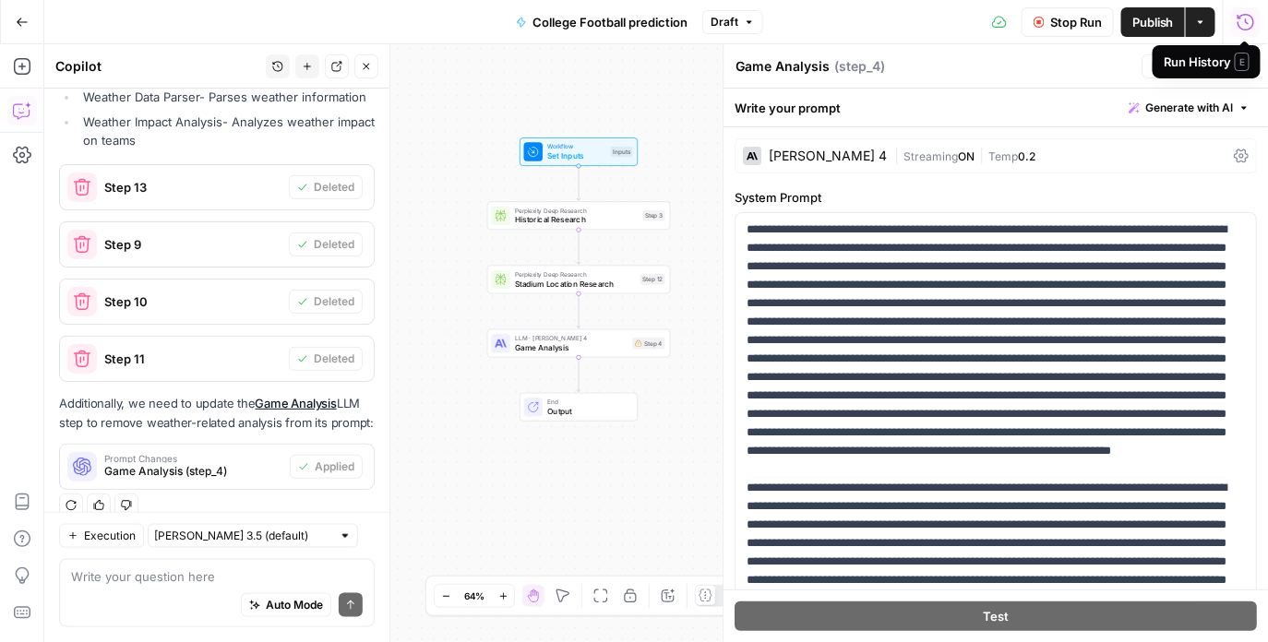
click at [1054, 34] on button "Stop Run" at bounding box center [1067, 22] width 92 height 30
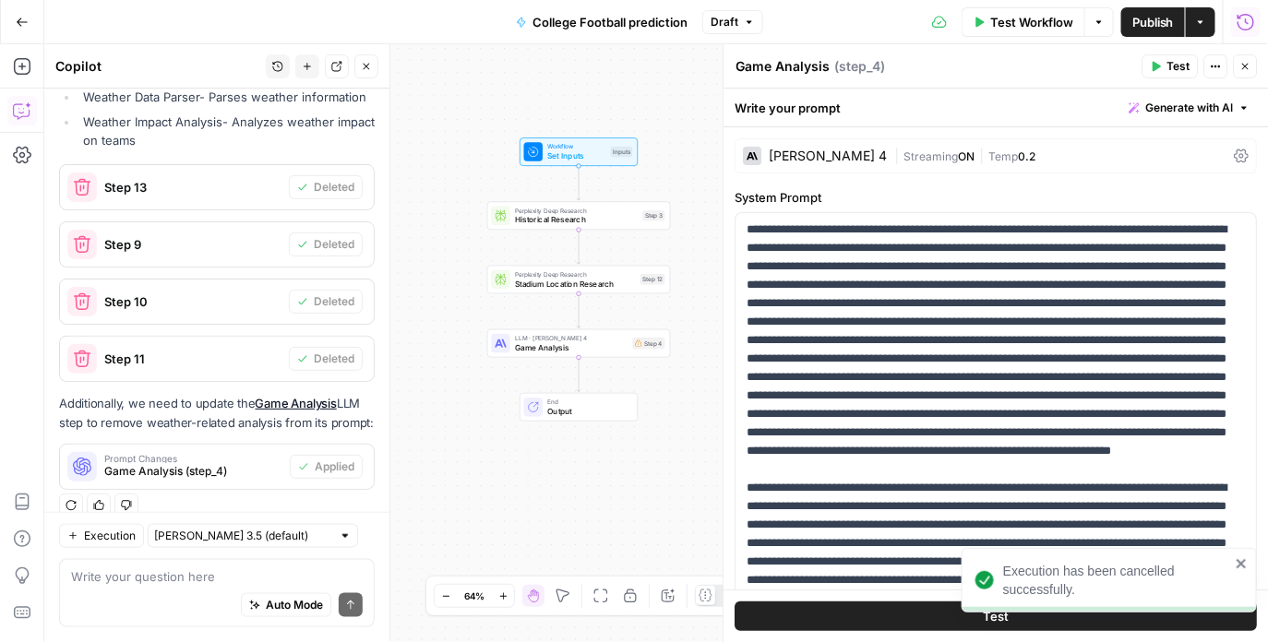
click at [1237, 62] on button "Close" at bounding box center [1245, 66] width 24 height 24
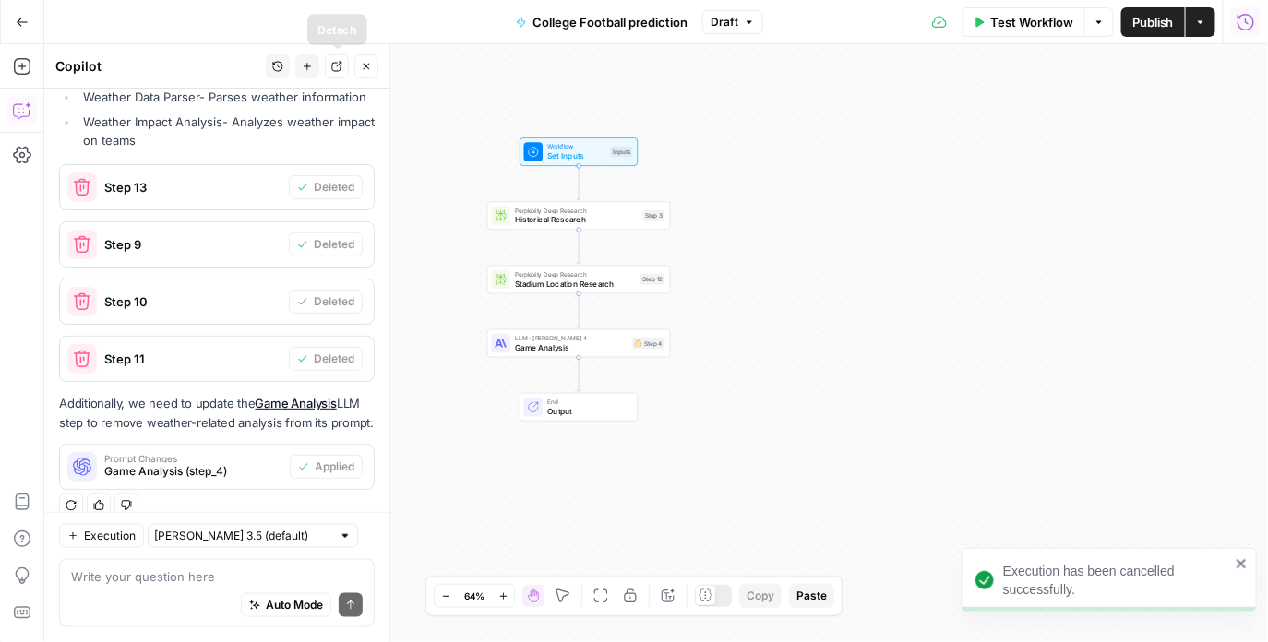
click at [358, 62] on button "Close" at bounding box center [366, 66] width 24 height 24
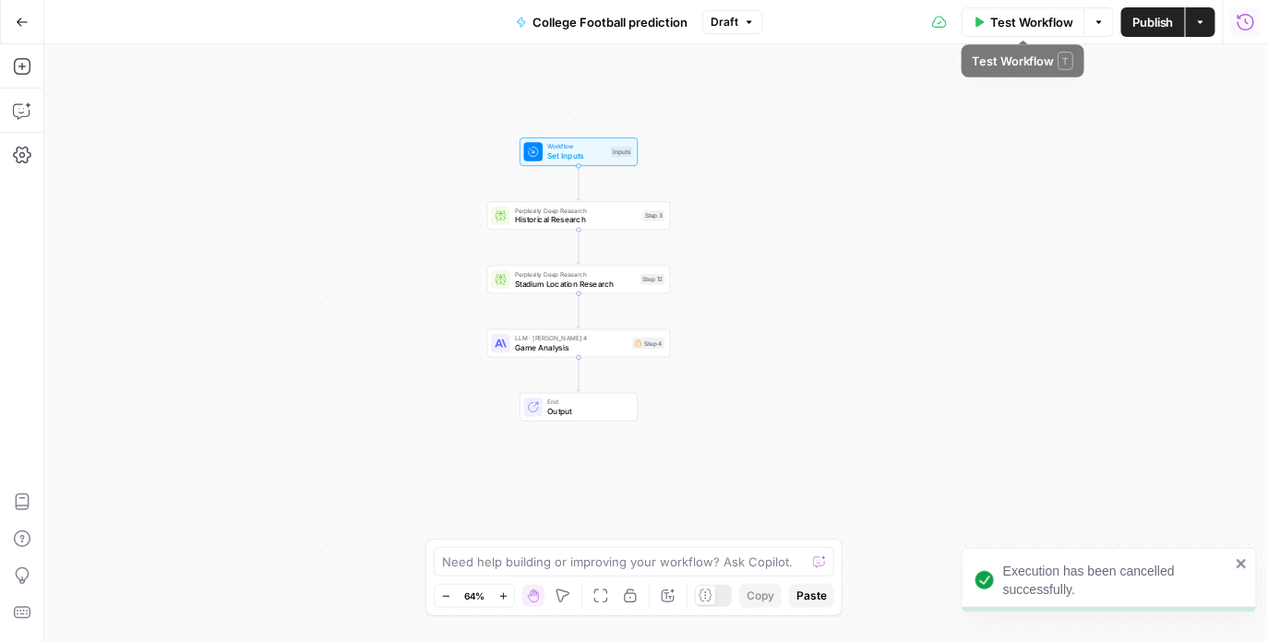
click at [1018, 20] on span "Test Workflow" at bounding box center [1031, 22] width 83 height 18
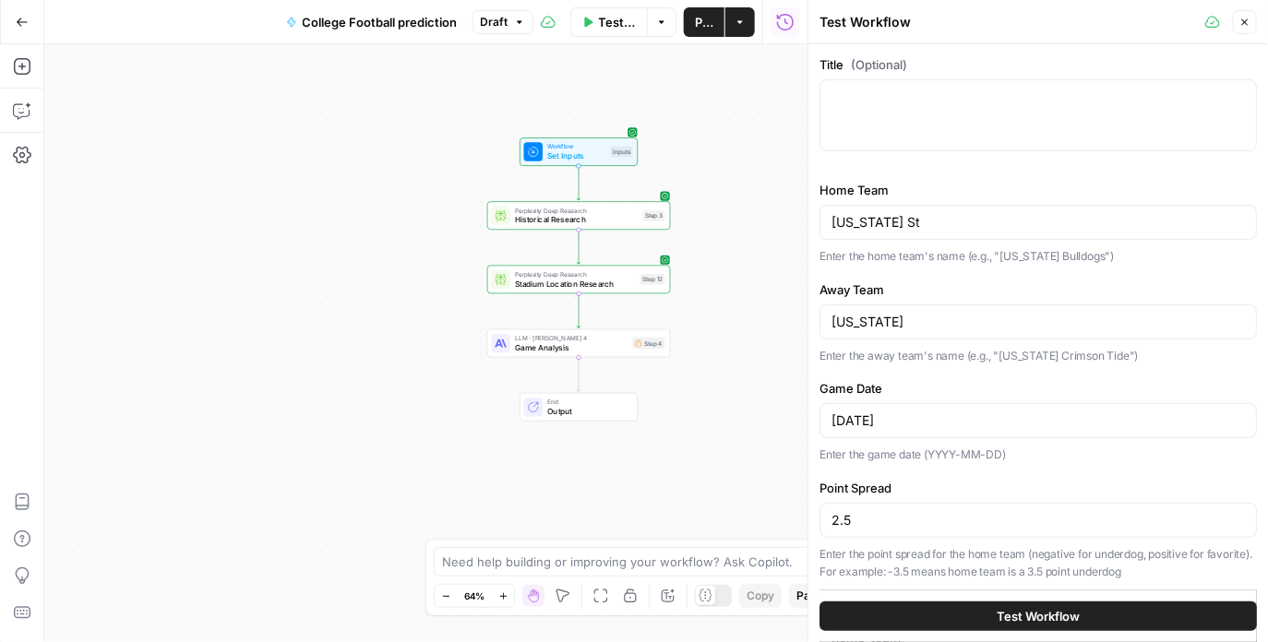
scroll to position [36, 0]
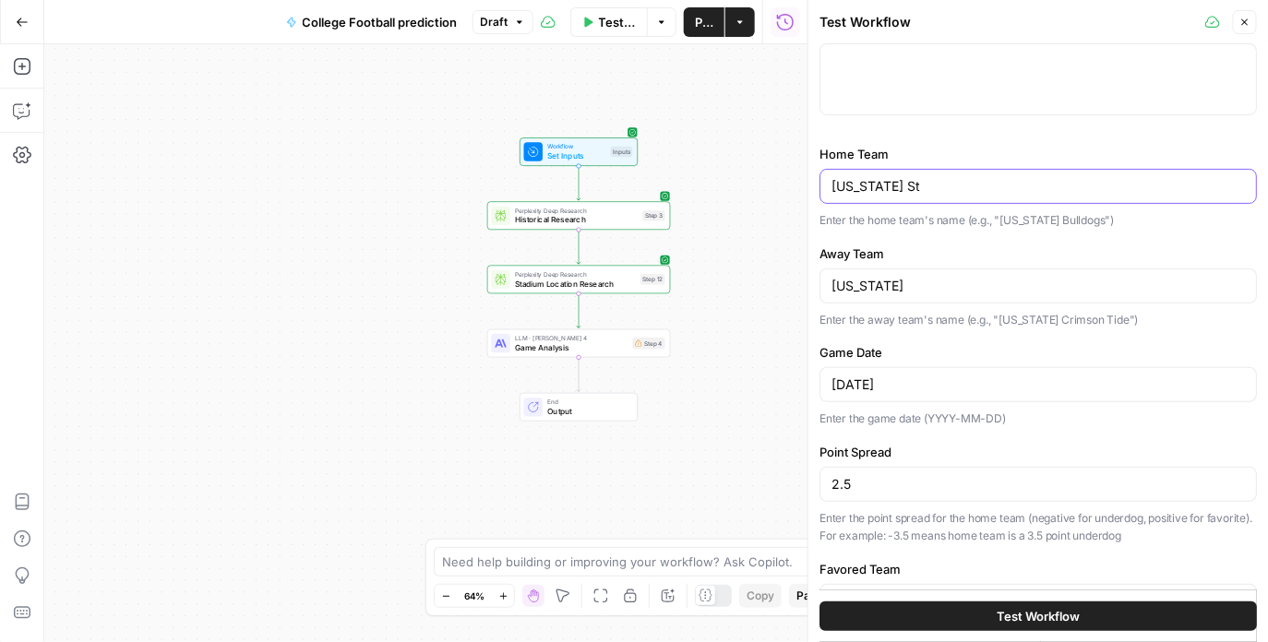
click at [912, 187] on input "Ohio St" at bounding box center [1037, 186] width 413 height 18
type input "O"
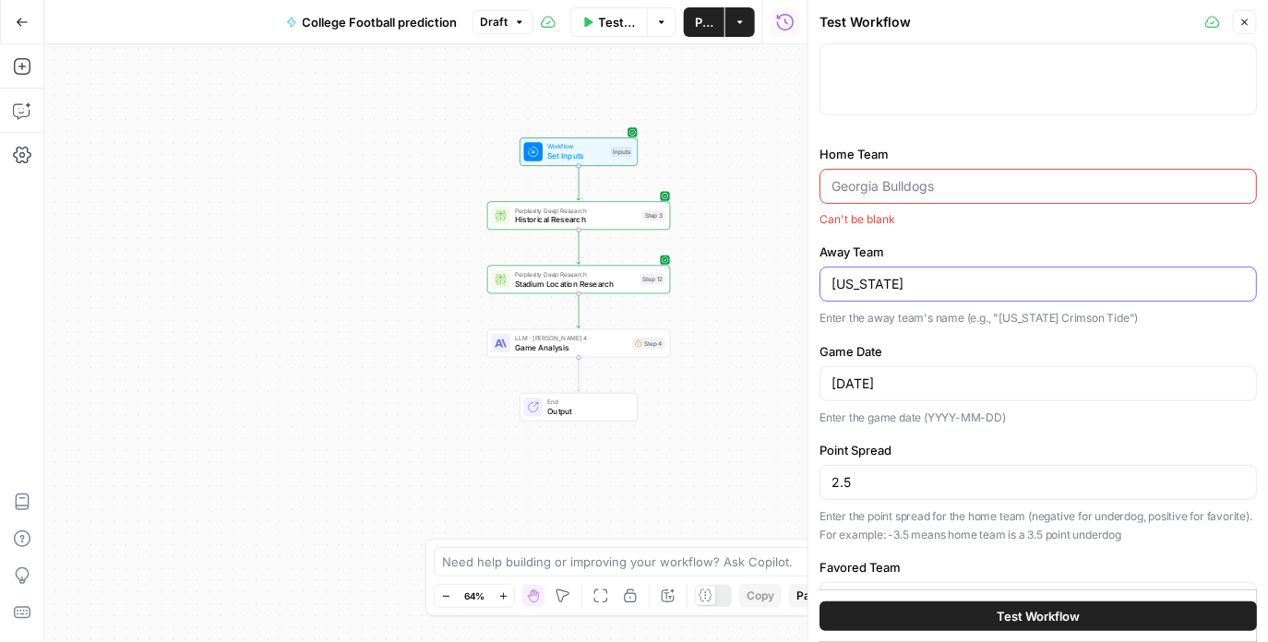
click at [911, 286] on input "Texas" at bounding box center [1037, 284] width 413 height 18
type input "Baylor"
click at [921, 181] on input "Home Team" at bounding box center [1037, 186] width 413 height 18
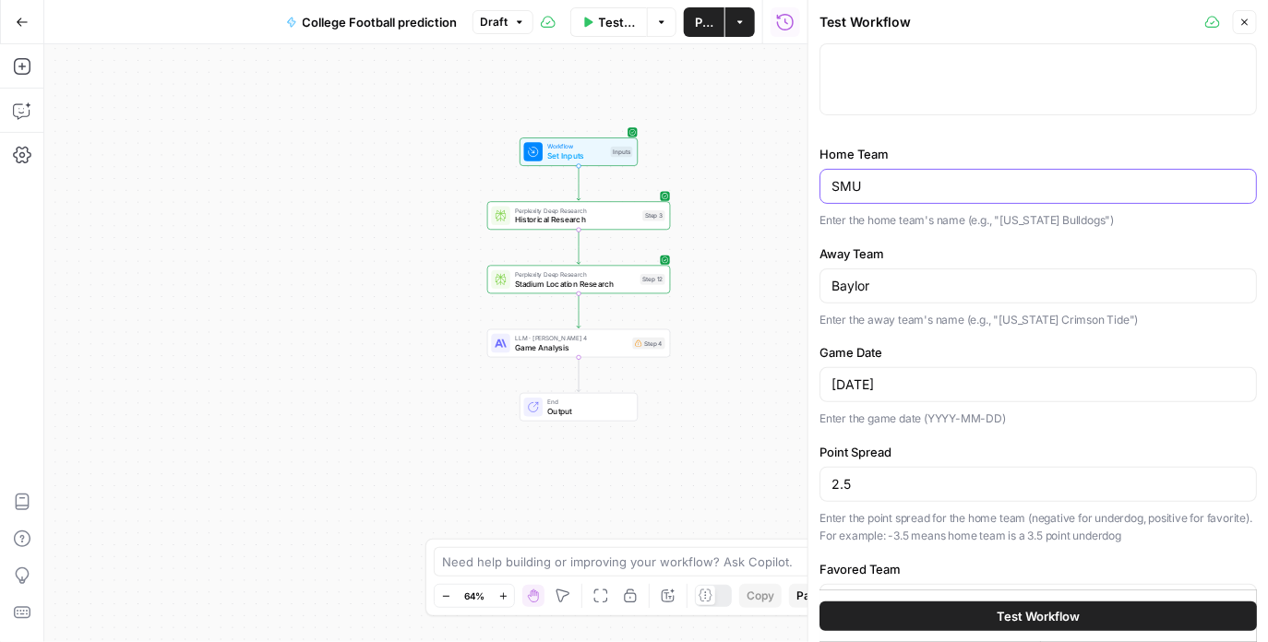
type input "SMU"
click at [917, 226] on p "Enter the home team's name (e.g., "Georgia Bulldogs")" at bounding box center [1037, 220] width 437 height 18
click at [874, 384] on input "8/30/2025" at bounding box center [1037, 384] width 413 height 18
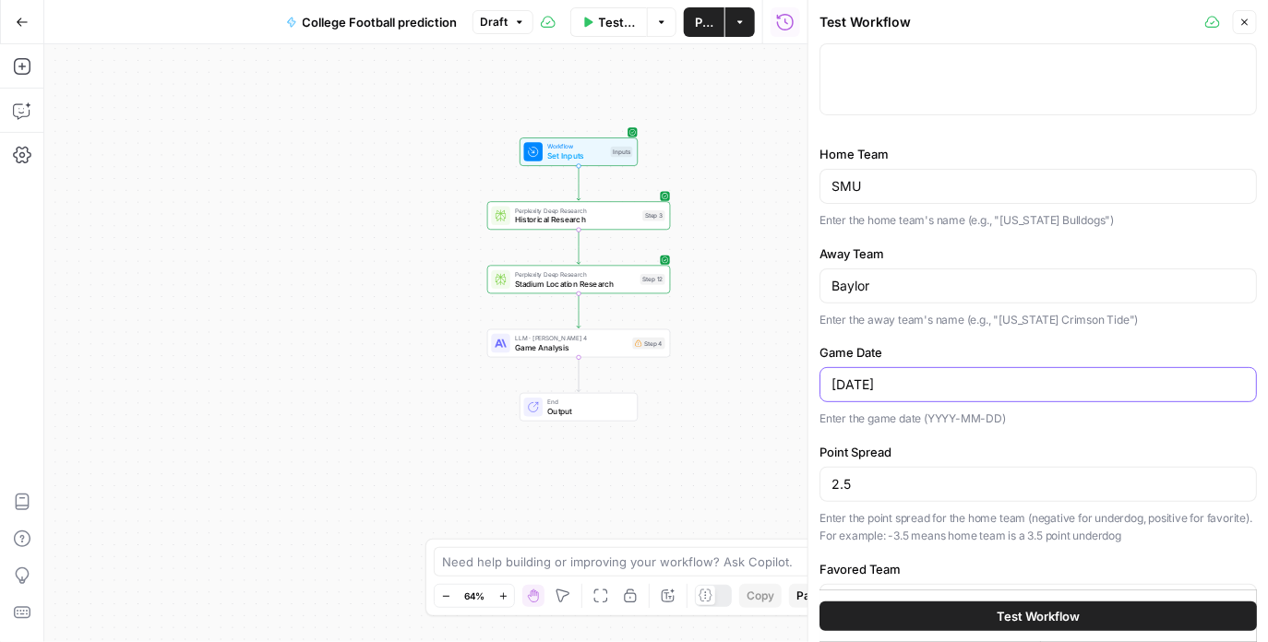
type input "9/6/2025"
click at [865, 477] on input "2.5" at bounding box center [1037, 484] width 413 height 18
click at [878, 454] on label "Point Spread" at bounding box center [1037, 452] width 437 height 18
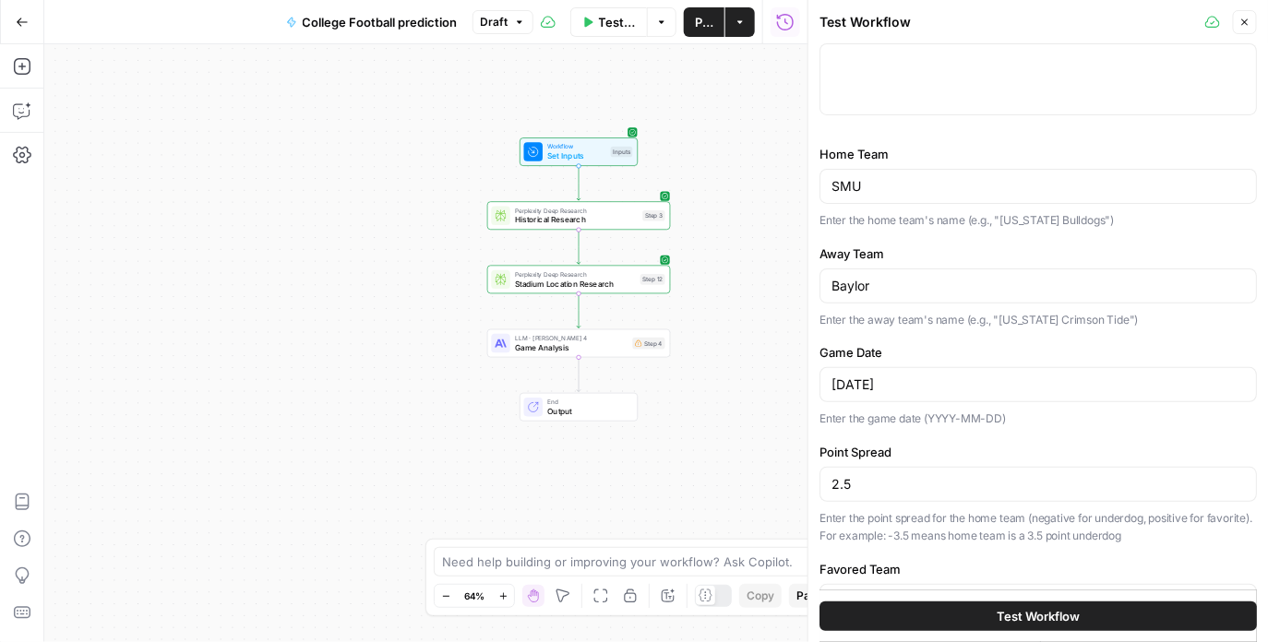
click at [878, 475] on input "2.5" at bounding box center [1037, 484] width 413 height 18
click at [883, 435] on div "Home Team SMU Enter the home team's name (e.g., "Georgia Bulldogs") Away Team B…" at bounding box center [1037, 394] width 437 height 499
click at [831, 482] on input "2.5" at bounding box center [1037, 484] width 413 height 18
type input "-2.5"
click at [962, 547] on div "Home Team SMU Enter the home team's name (e.g., "Georgia Bulldogs") Away Team B…" at bounding box center [1037, 394] width 437 height 499
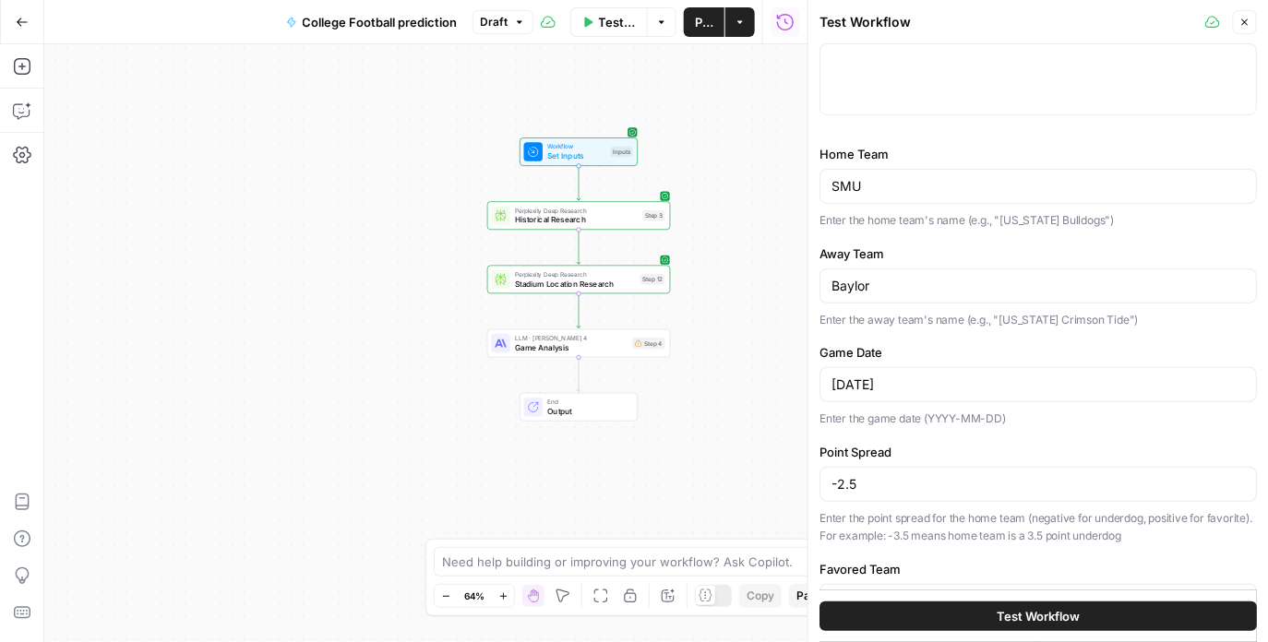
click at [968, 614] on button "Test Workflow" at bounding box center [1037, 616] width 437 height 30
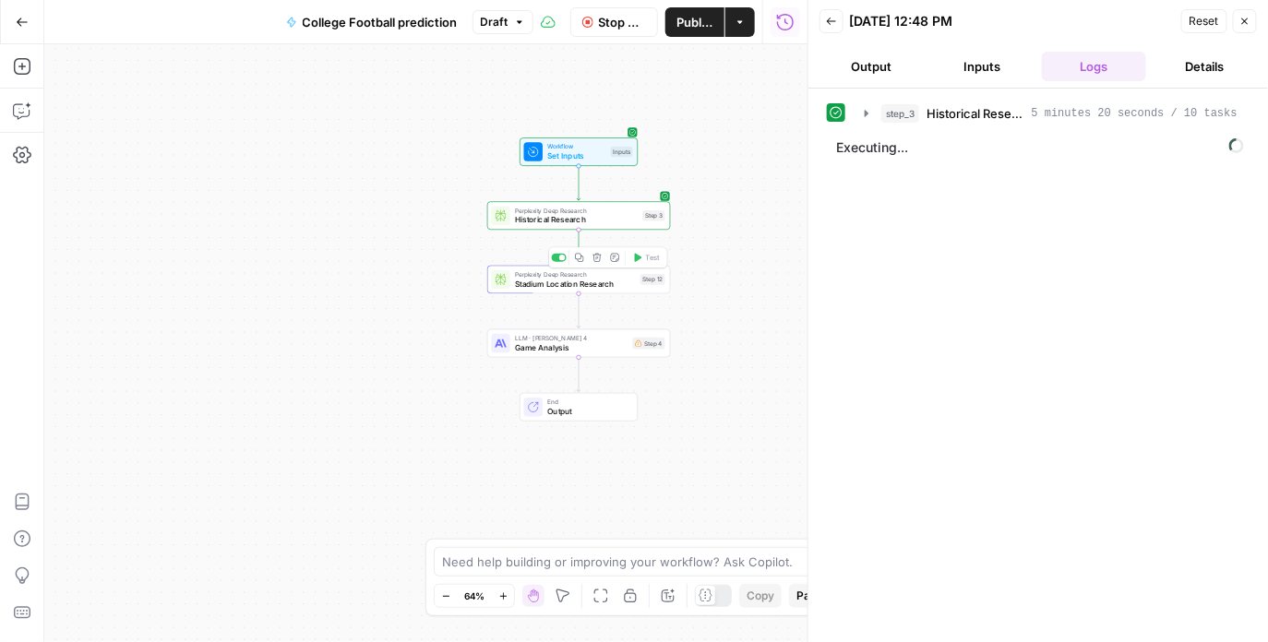
click at [588, 285] on span "Stadium Location Research" at bounding box center [575, 284] width 121 height 12
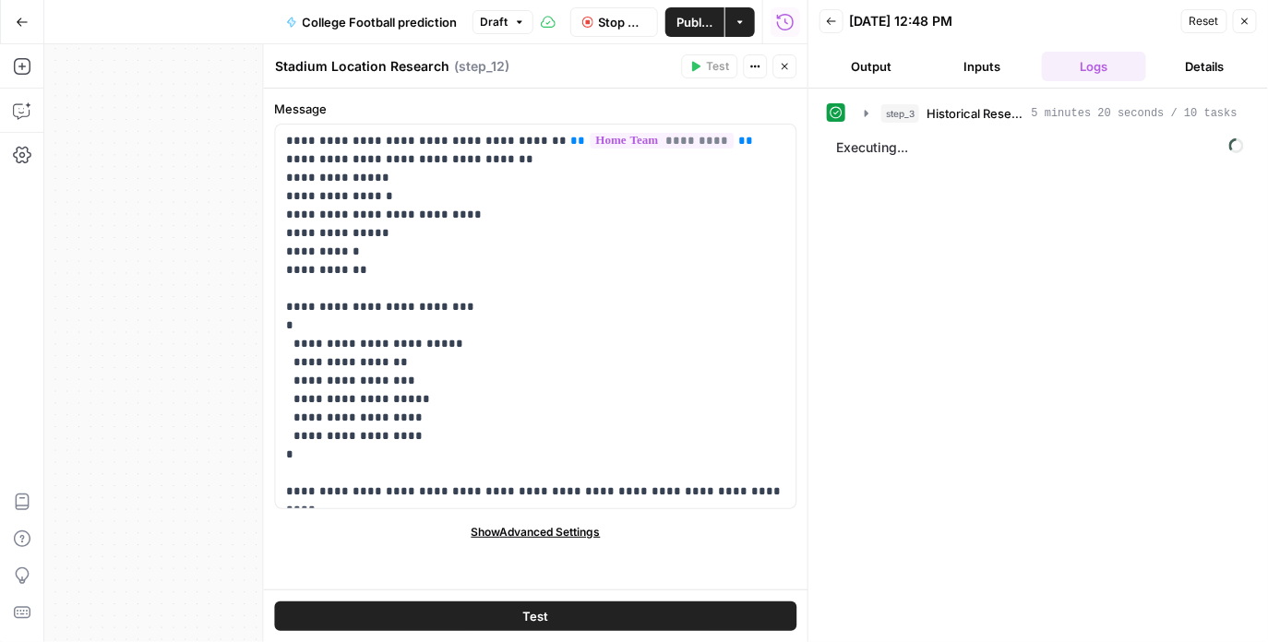
click at [1250, 25] on button "Close" at bounding box center [1244, 21] width 24 height 24
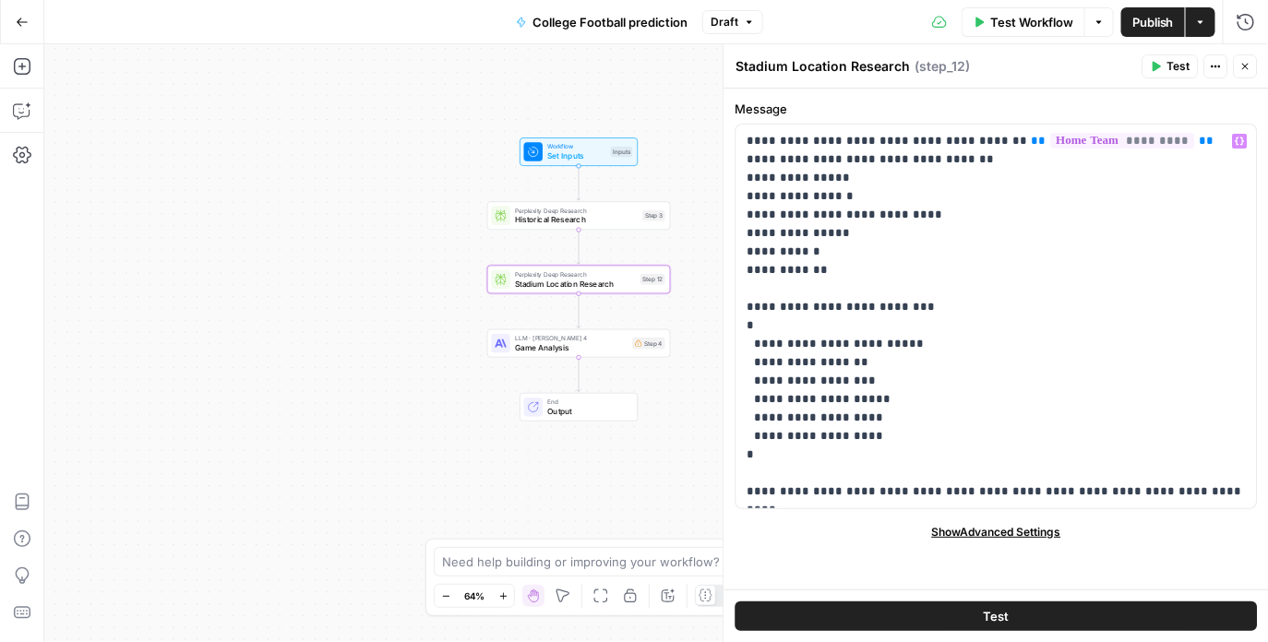
click at [1247, 70] on icon "button" at bounding box center [1245, 66] width 11 height 11
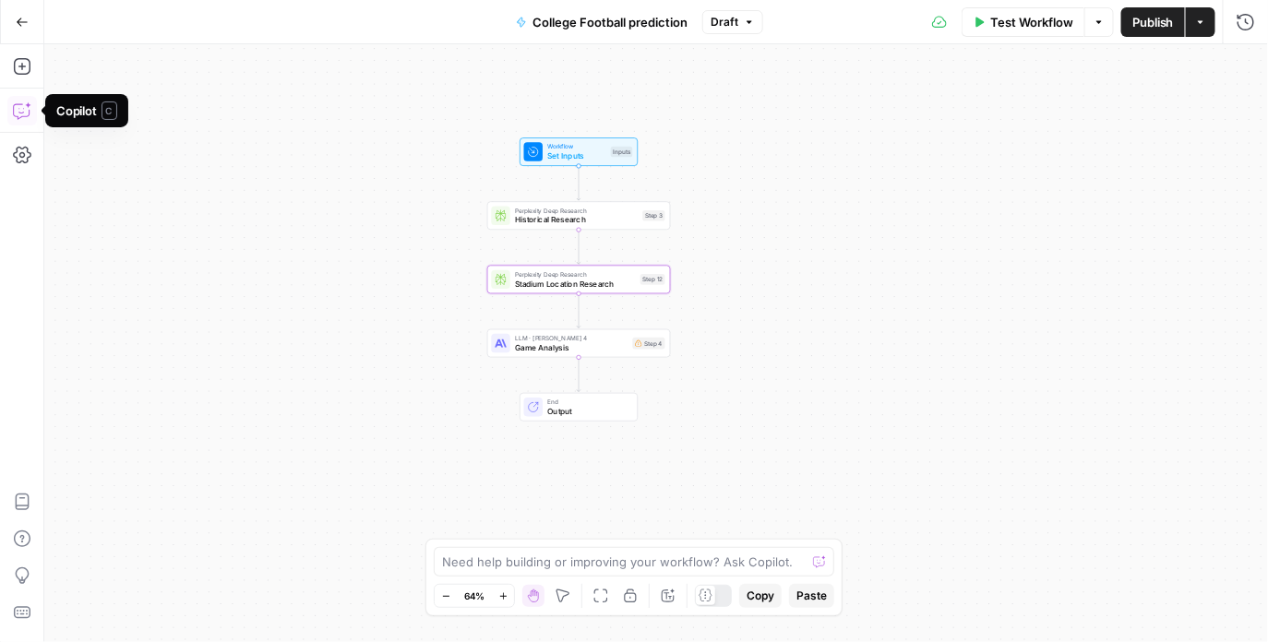
click at [23, 107] on icon "button" at bounding box center [22, 110] width 18 height 18
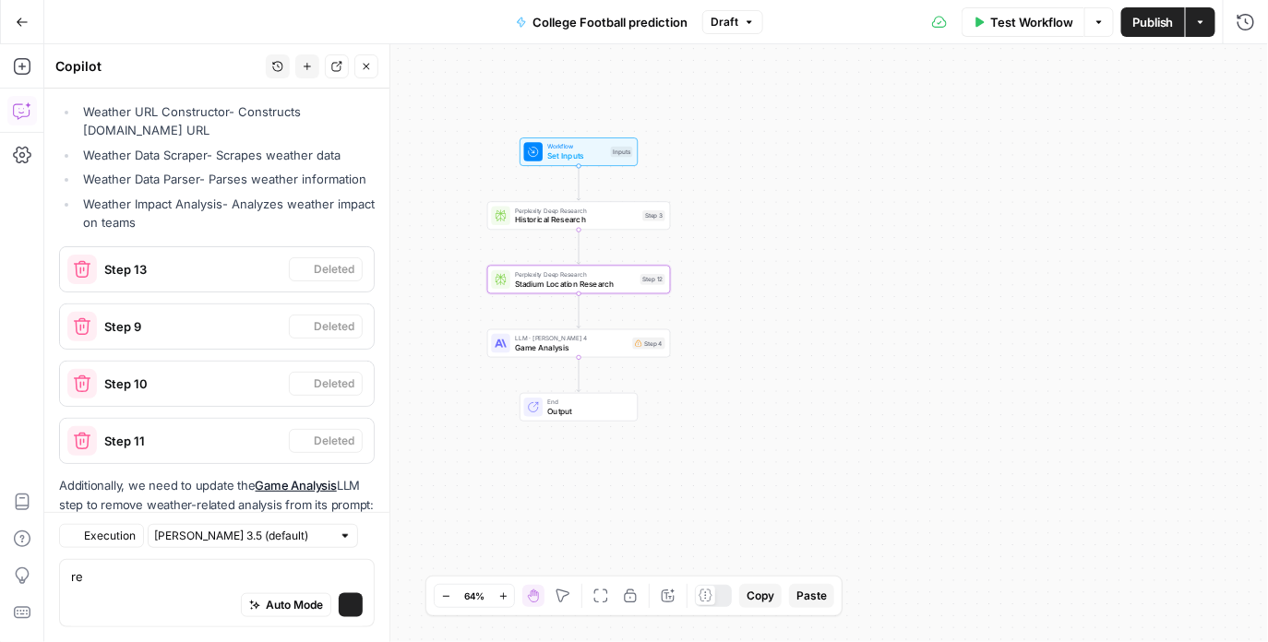
scroll to position [477, 0]
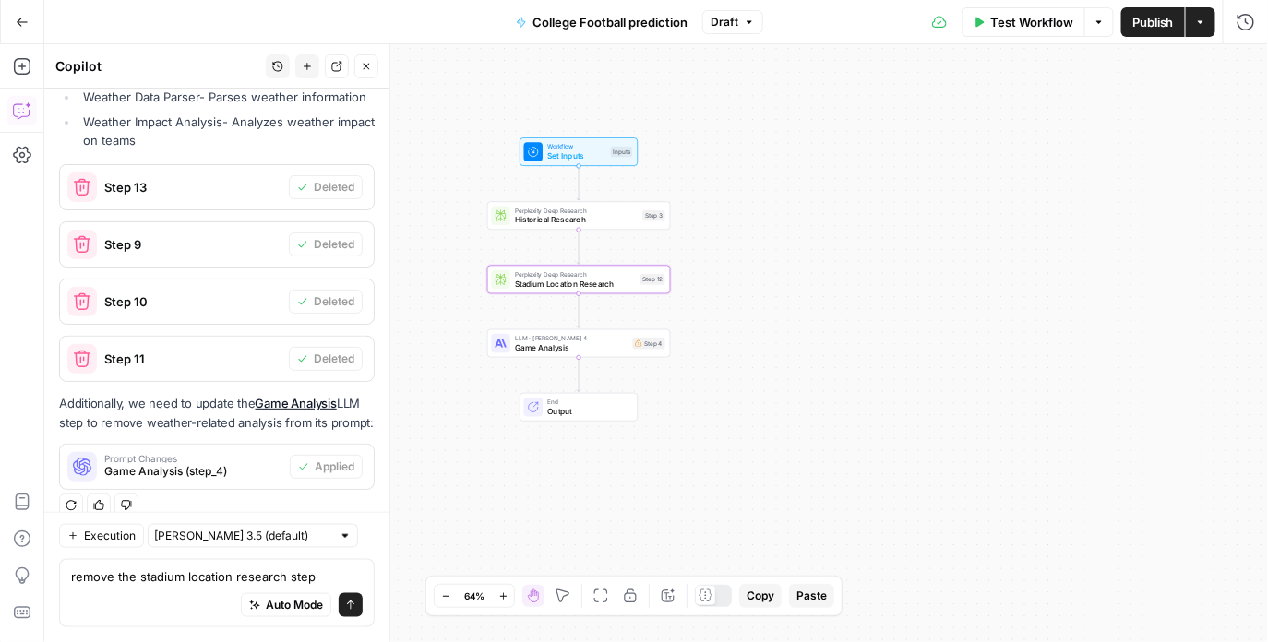
type textarea "remove the stadium location research step"
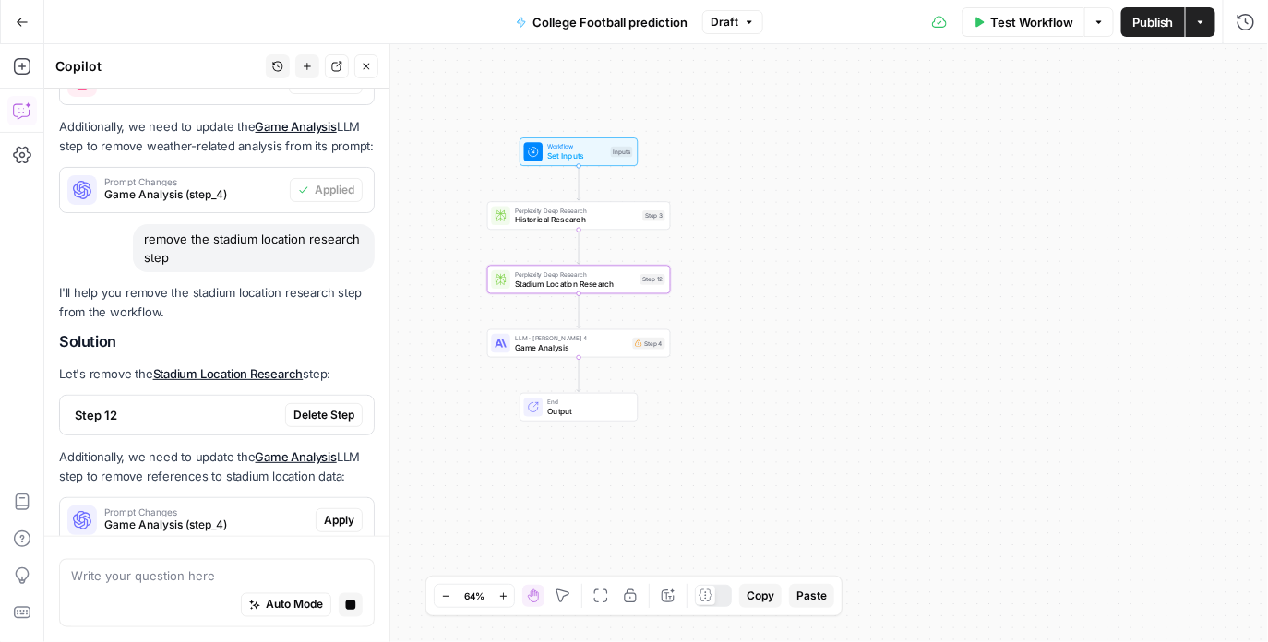
scroll to position [807, 0]
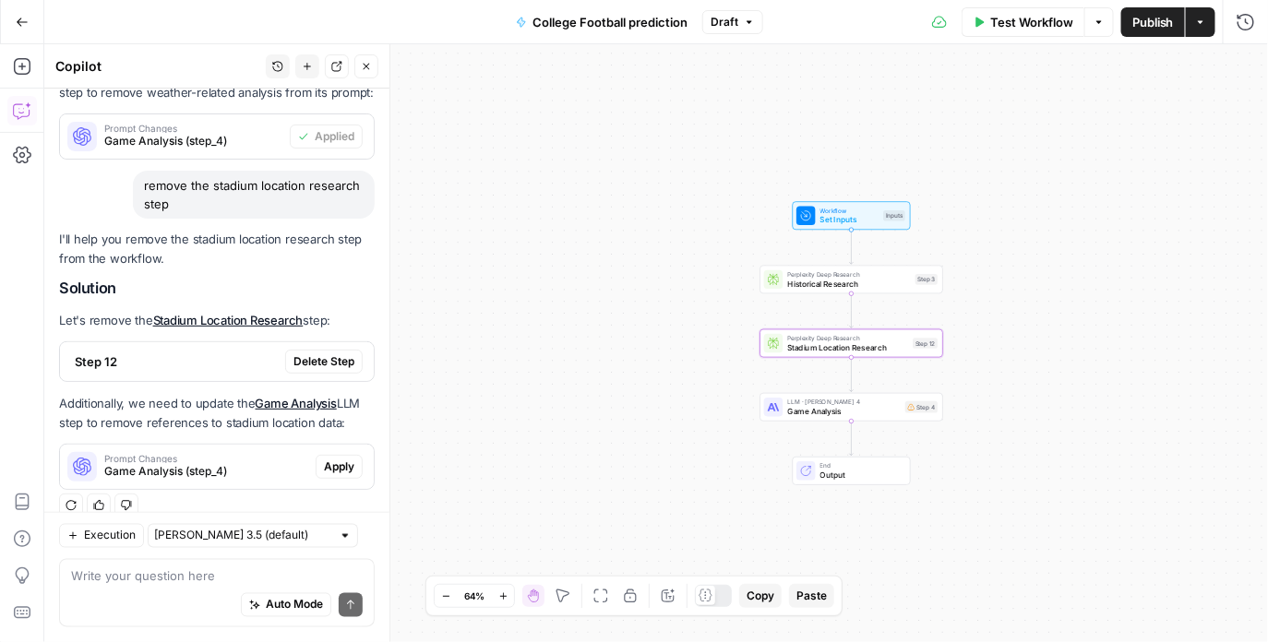
click at [309, 353] on span "Delete Step" at bounding box center [323, 361] width 61 height 17
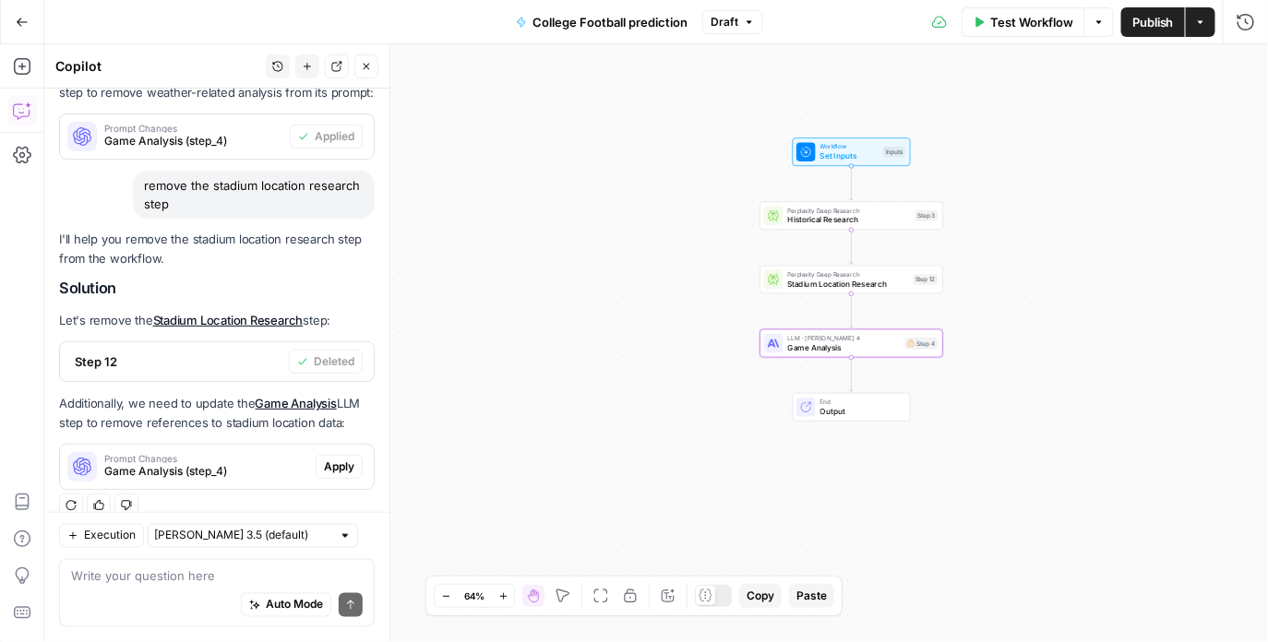
click at [338, 458] on span "Apply" at bounding box center [339, 466] width 30 height 17
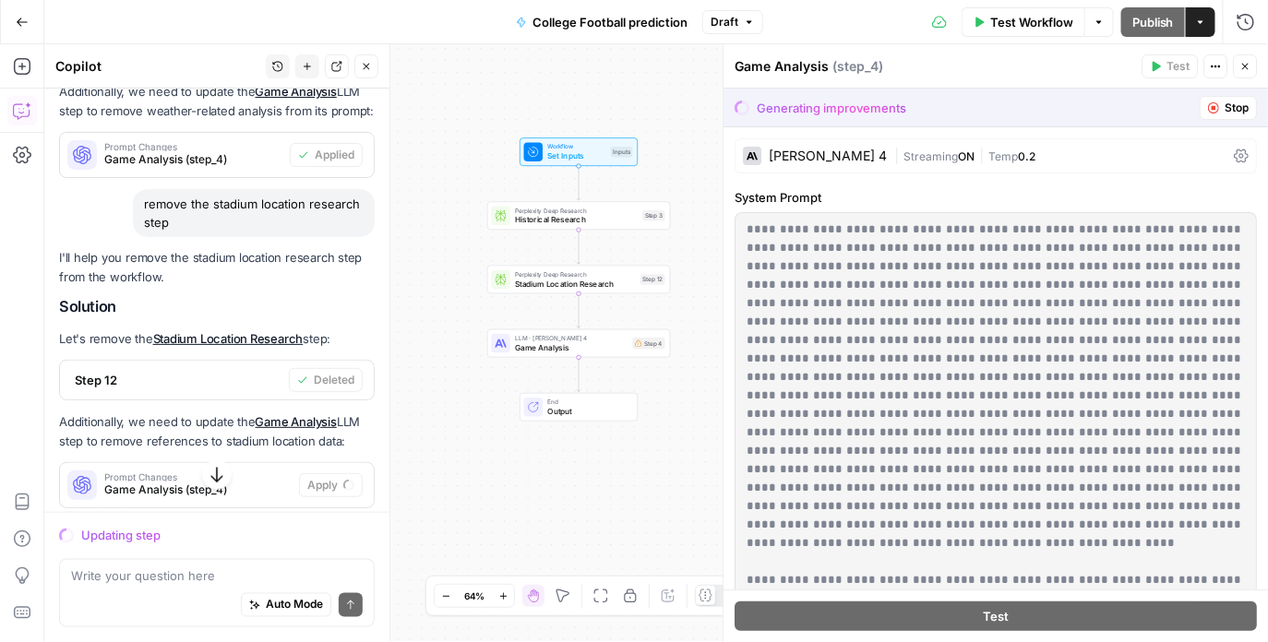
scroll to position [778, 0]
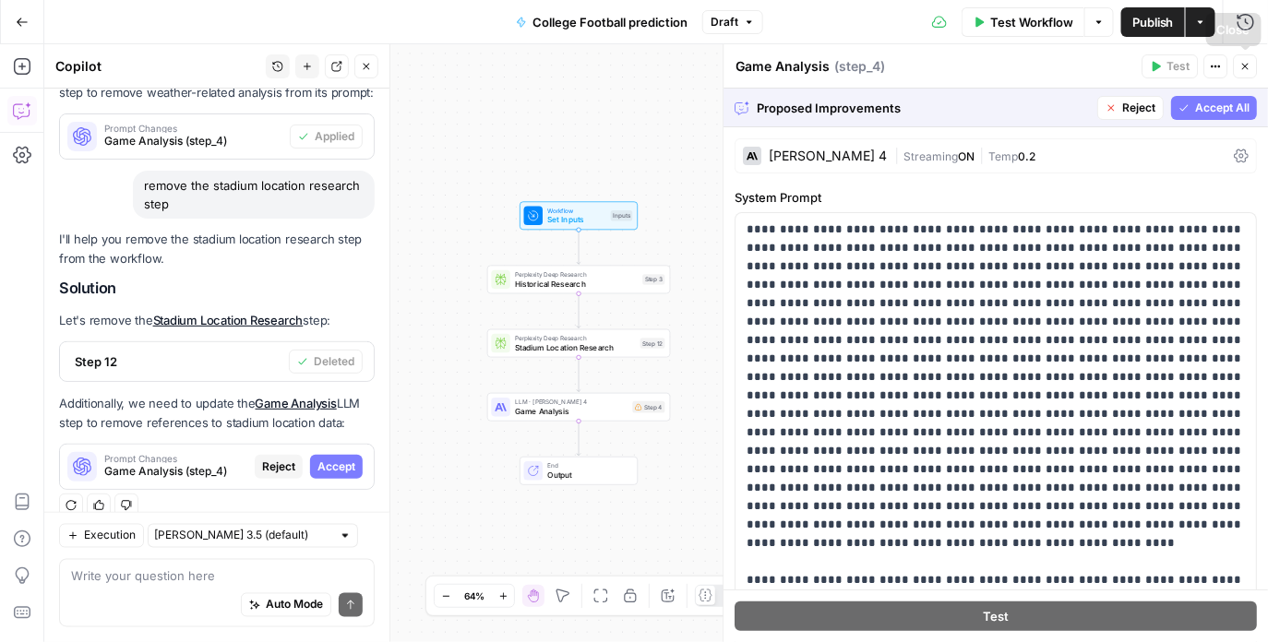
click at [1214, 103] on span "Accept All" at bounding box center [1223, 108] width 54 height 17
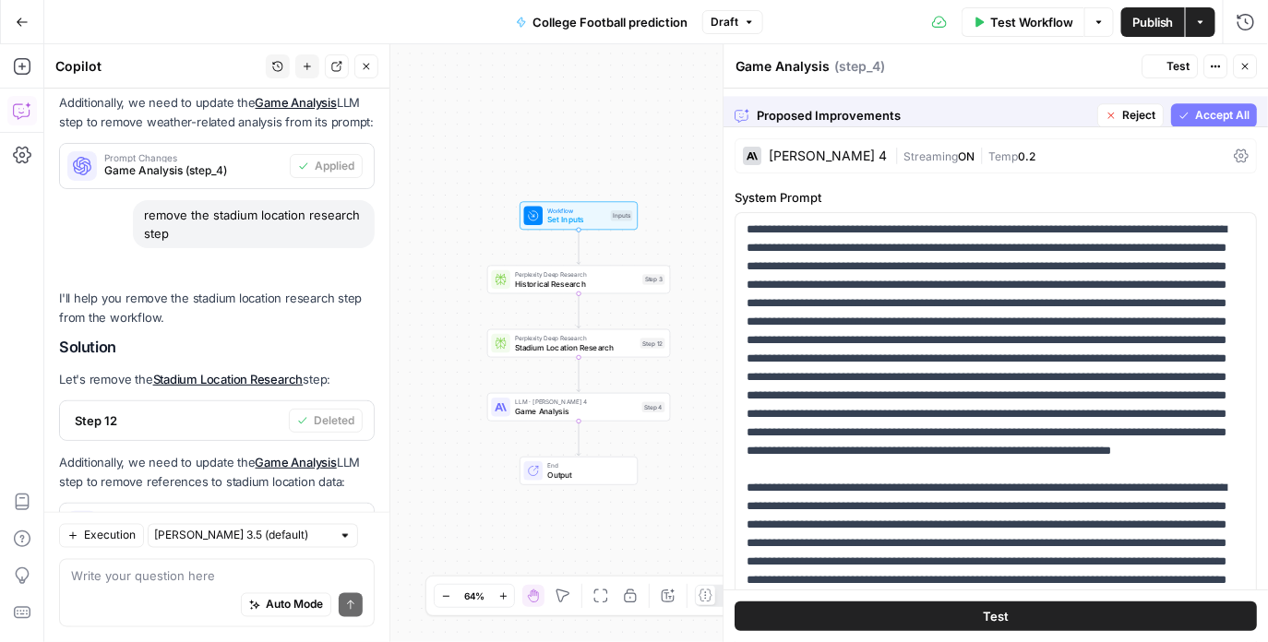
scroll to position [837, 0]
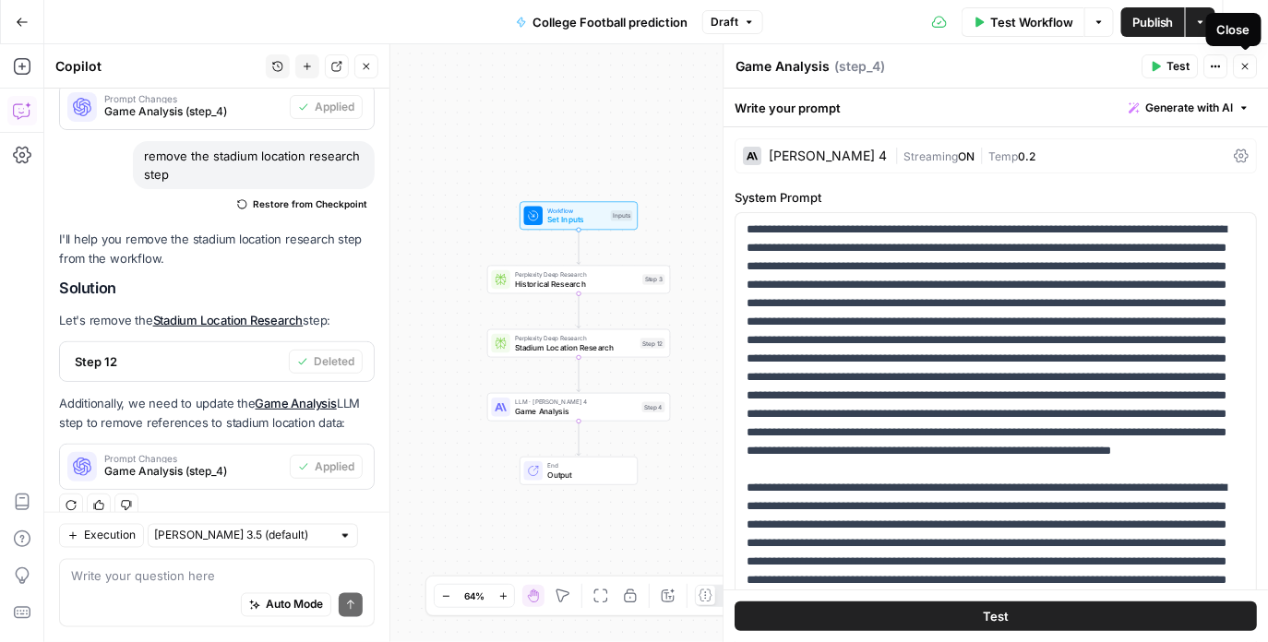
click at [1248, 67] on icon "button" at bounding box center [1245, 66] width 11 height 11
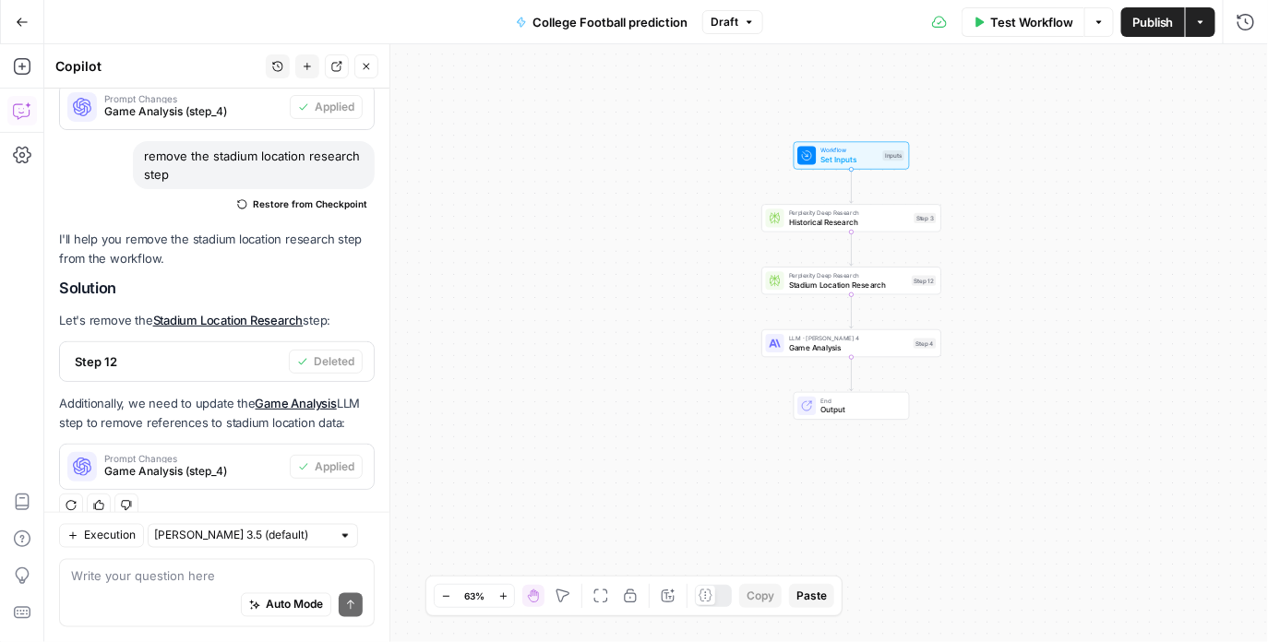
click at [188, 593] on div "Auto Mode Send" at bounding box center [217, 606] width 292 height 41
click at [305, 585] on textarea "remove stadium location research and" at bounding box center [217, 576] width 292 height 18
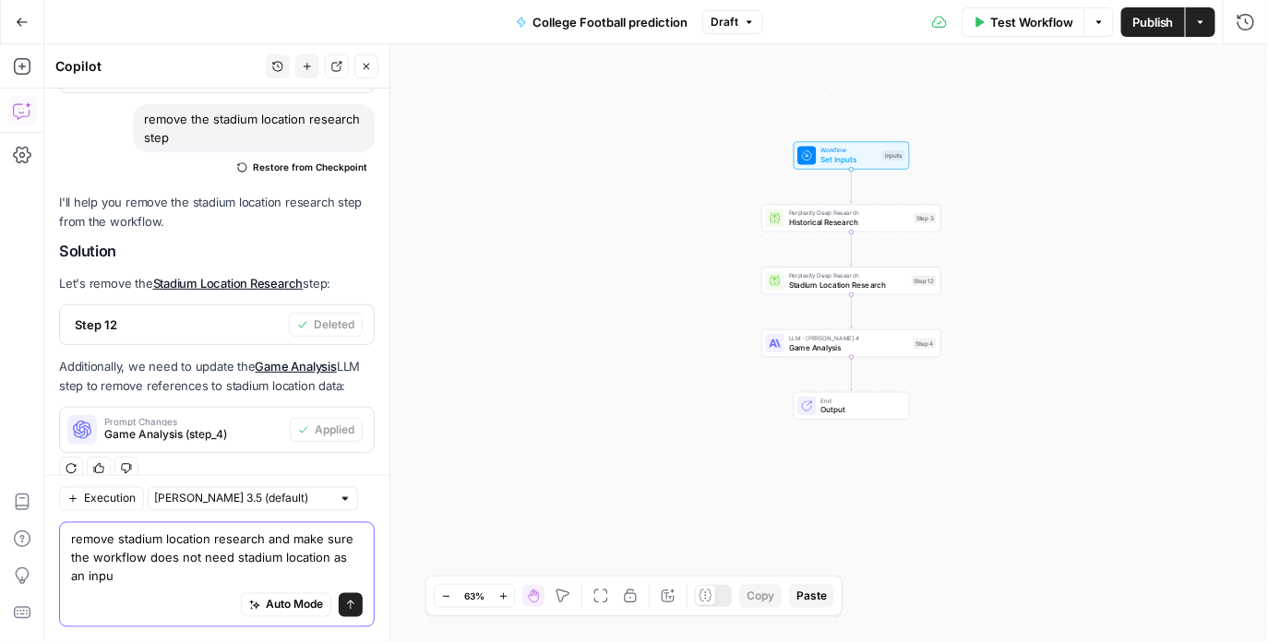
type textarea "remove stadium location research and make sure the workflow does not need stadi…"
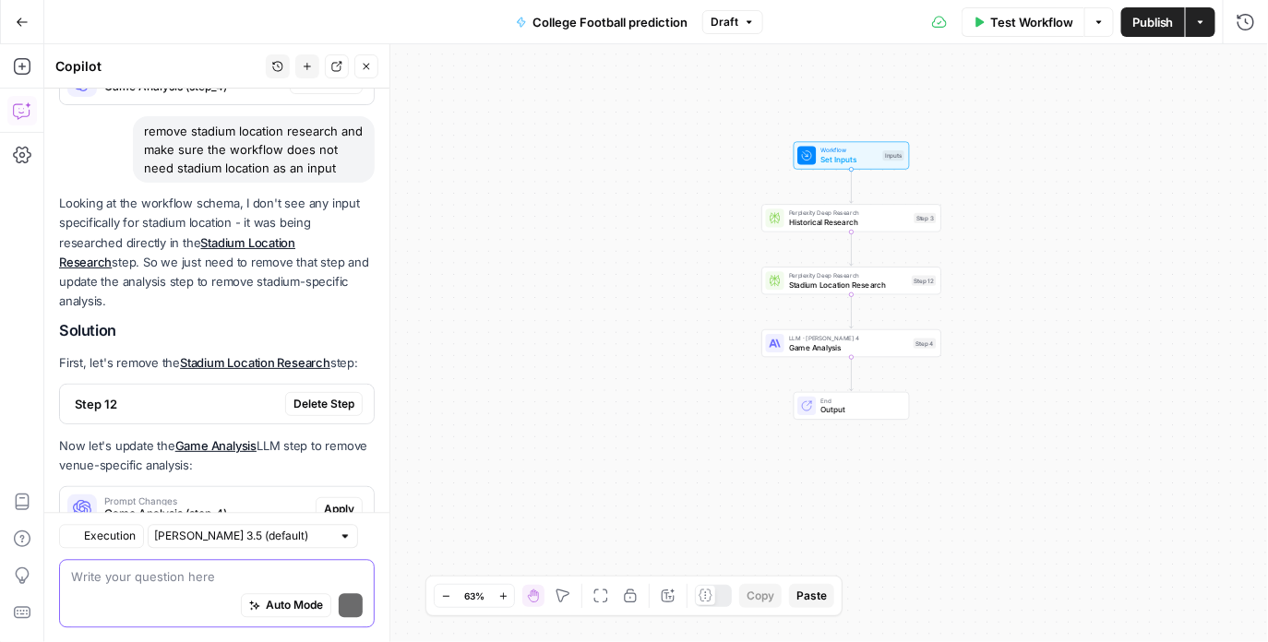
scroll to position [1333, 0]
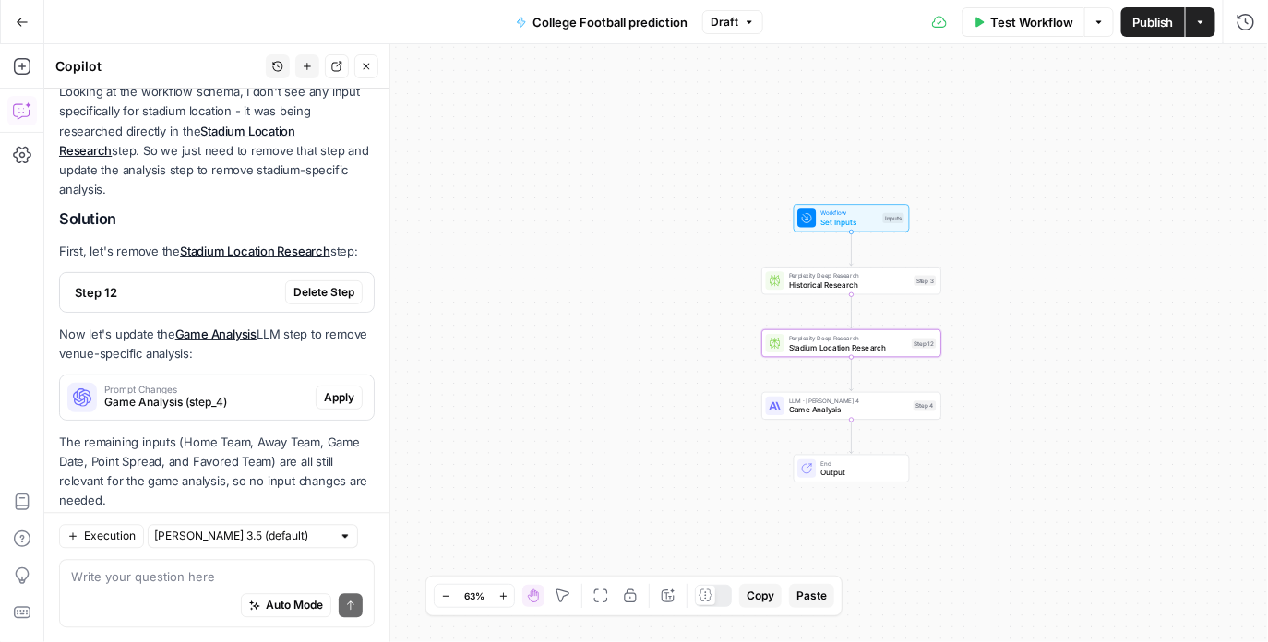
click at [316, 280] on button "Delete Step" at bounding box center [323, 292] width 77 height 24
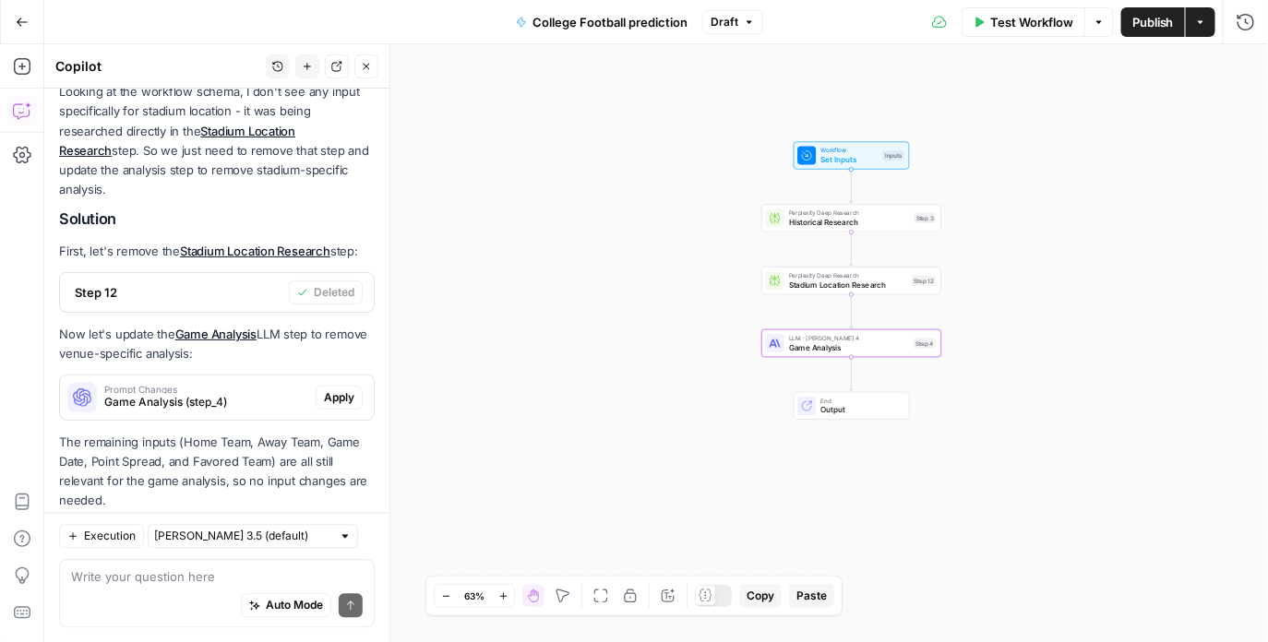
click at [336, 389] on span "Apply" at bounding box center [339, 397] width 30 height 17
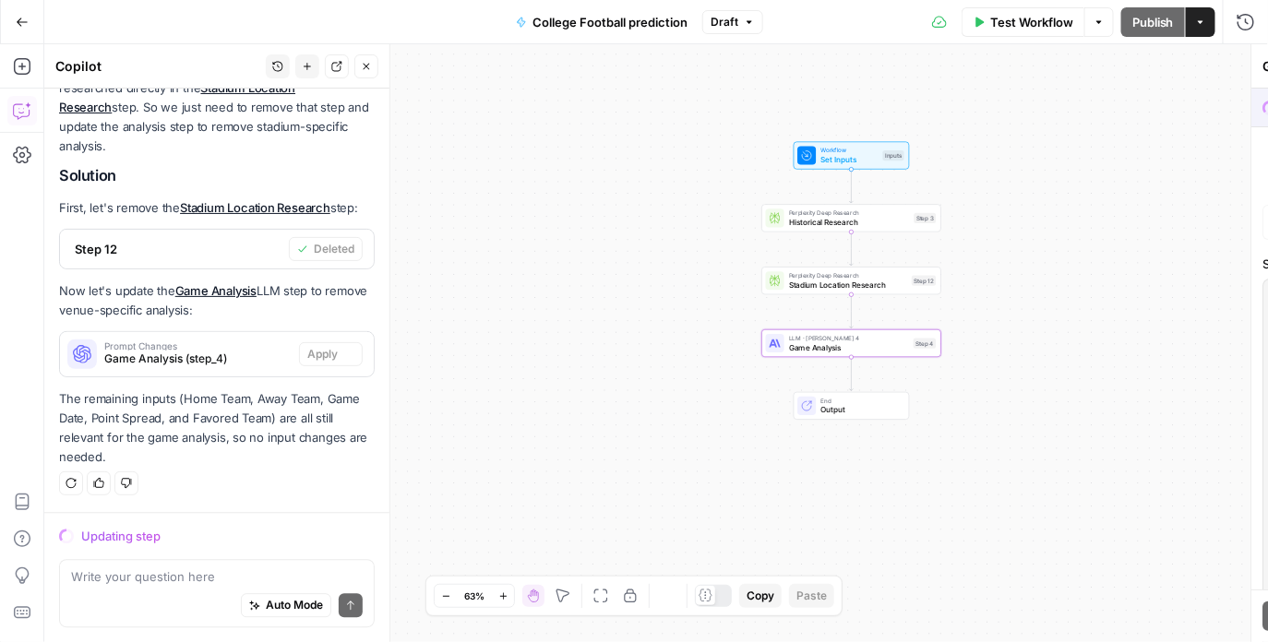
scroll to position [1275, 0]
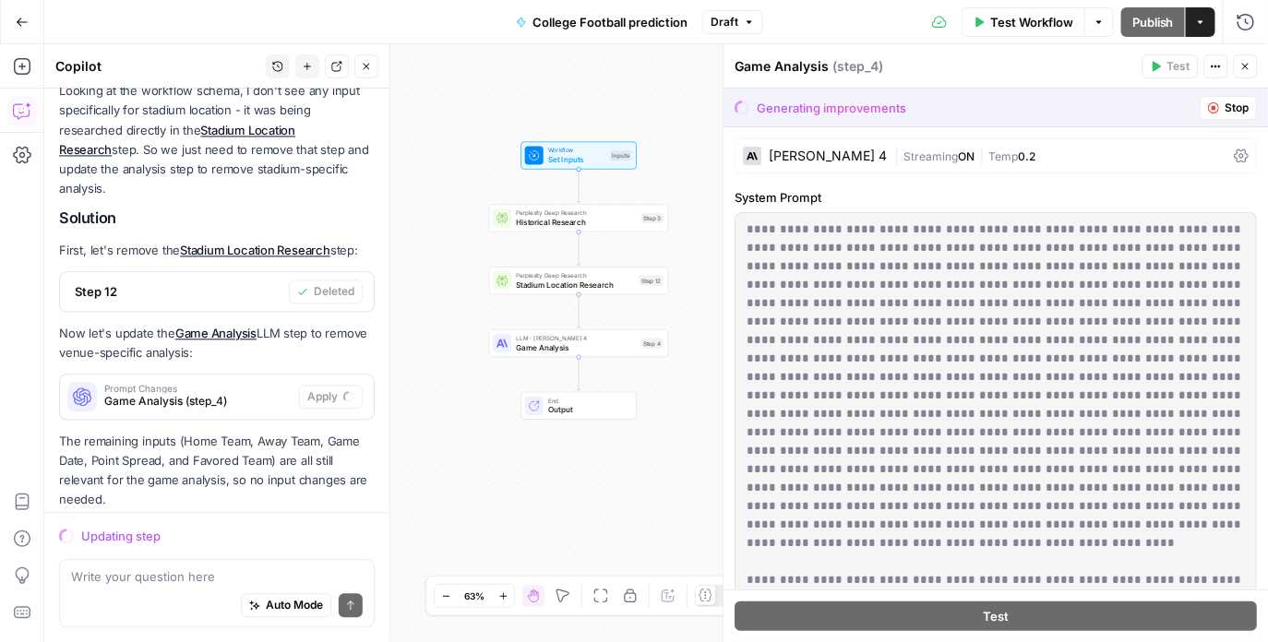
click at [599, 278] on span "Perplexity Deep Research" at bounding box center [575, 275] width 118 height 9
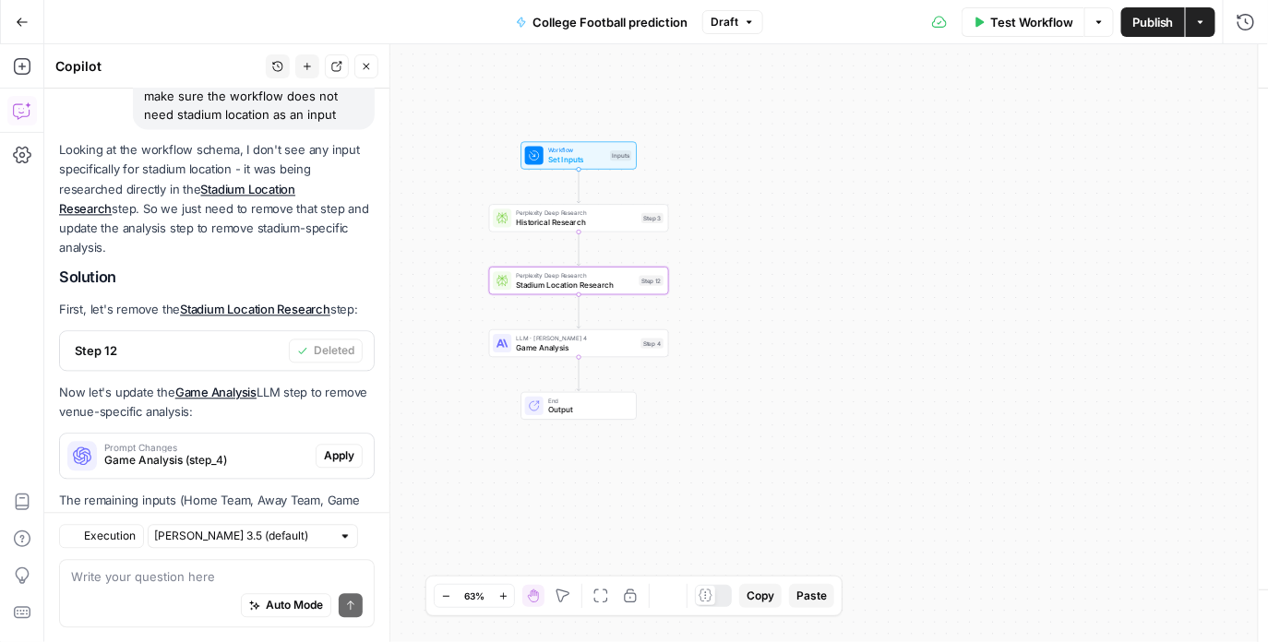
type textarea "Stadium Location Research"
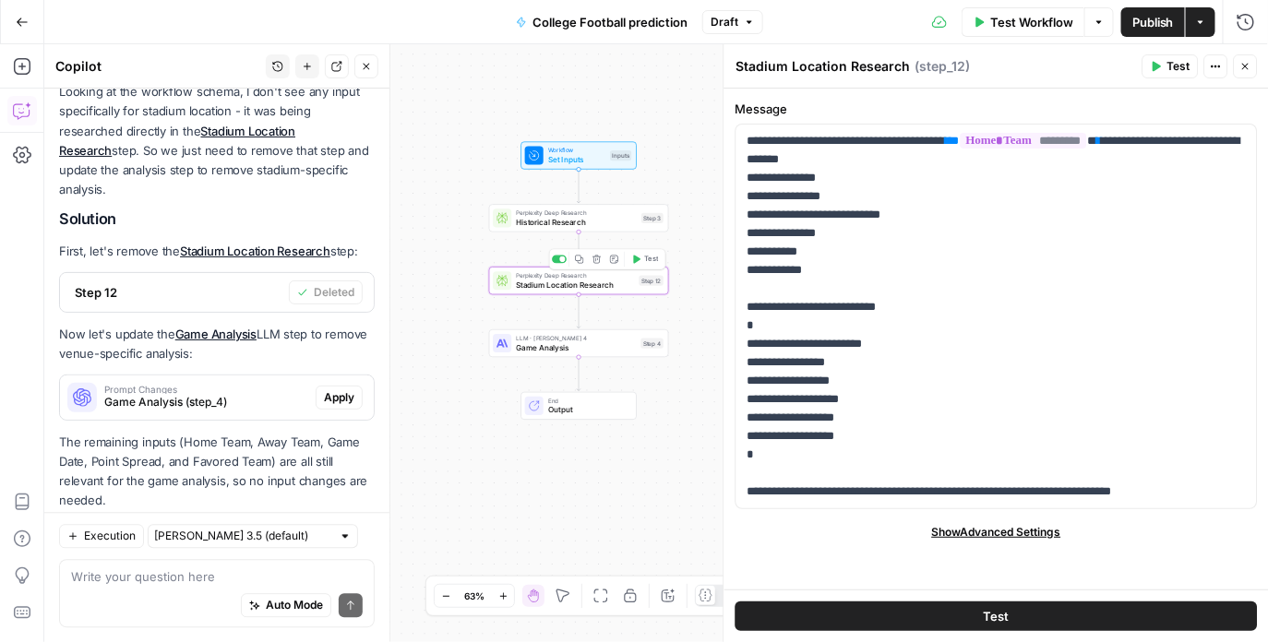
click at [598, 261] on icon "button" at bounding box center [596, 259] width 9 height 9
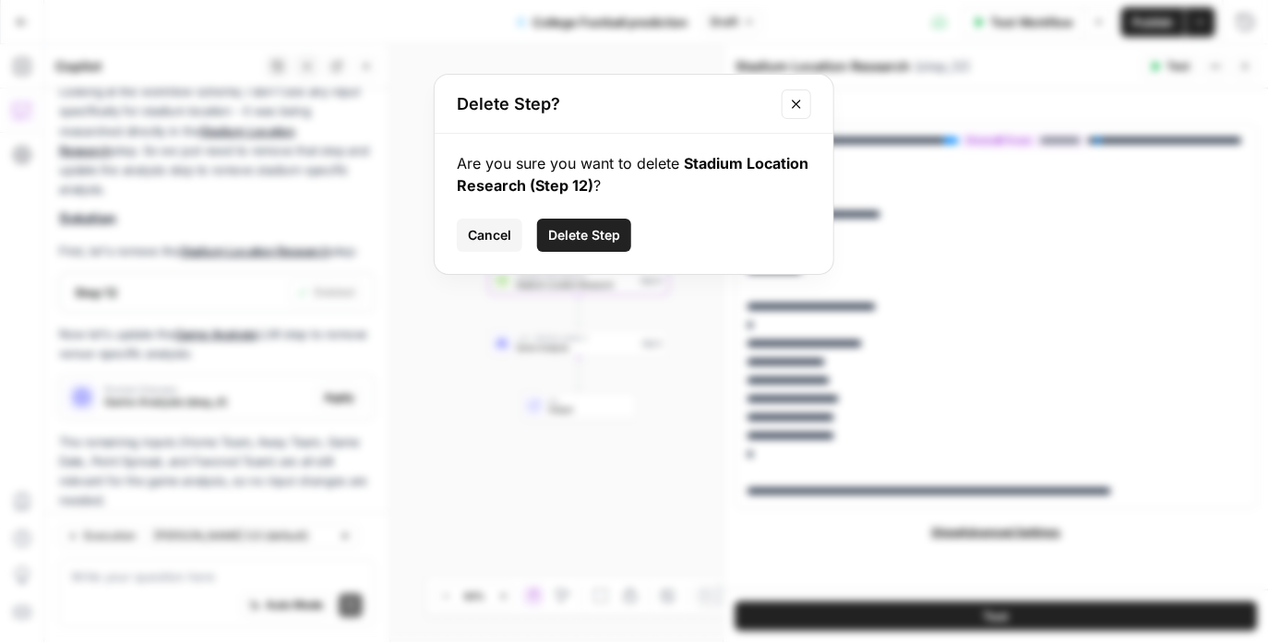
click at [600, 235] on span "Delete Step" at bounding box center [584, 235] width 72 height 18
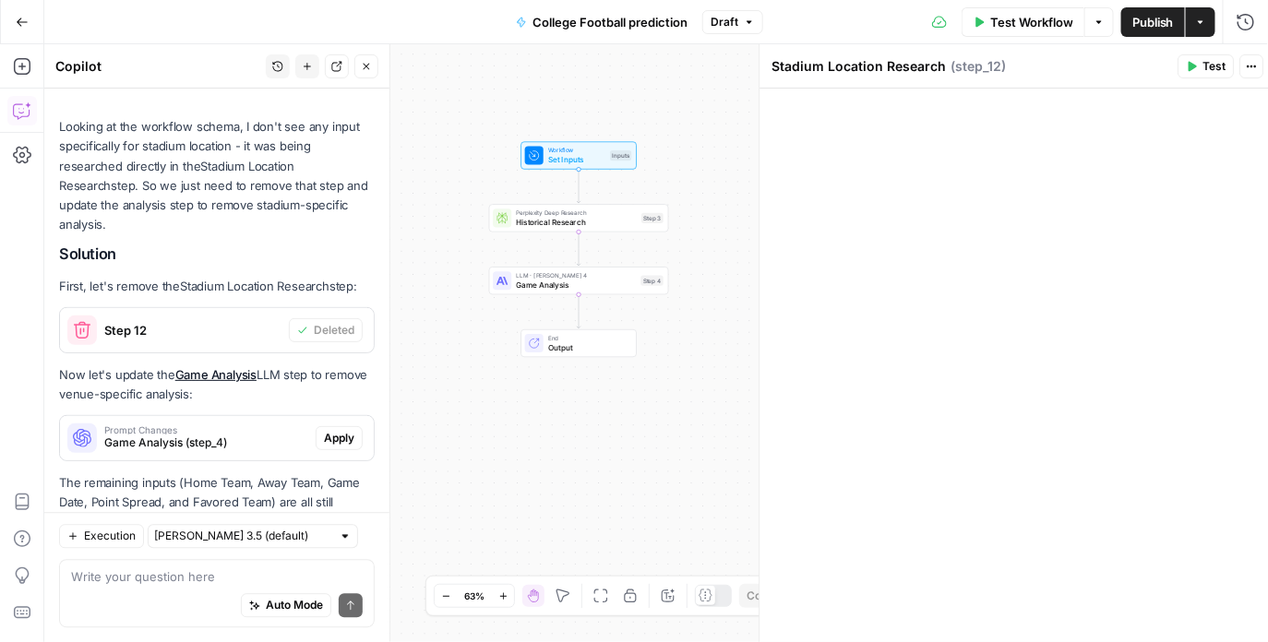
scroll to position [1375, 0]
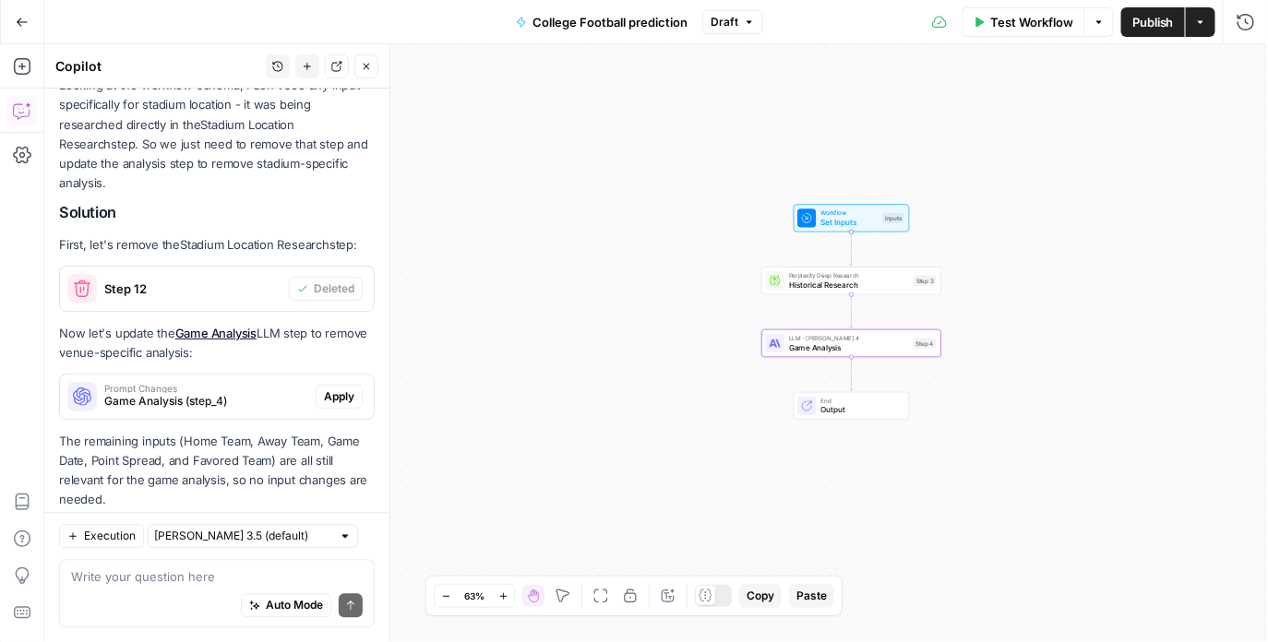
click at [342, 388] on span "Apply" at bounding box center [339, 396] width 30 height 17
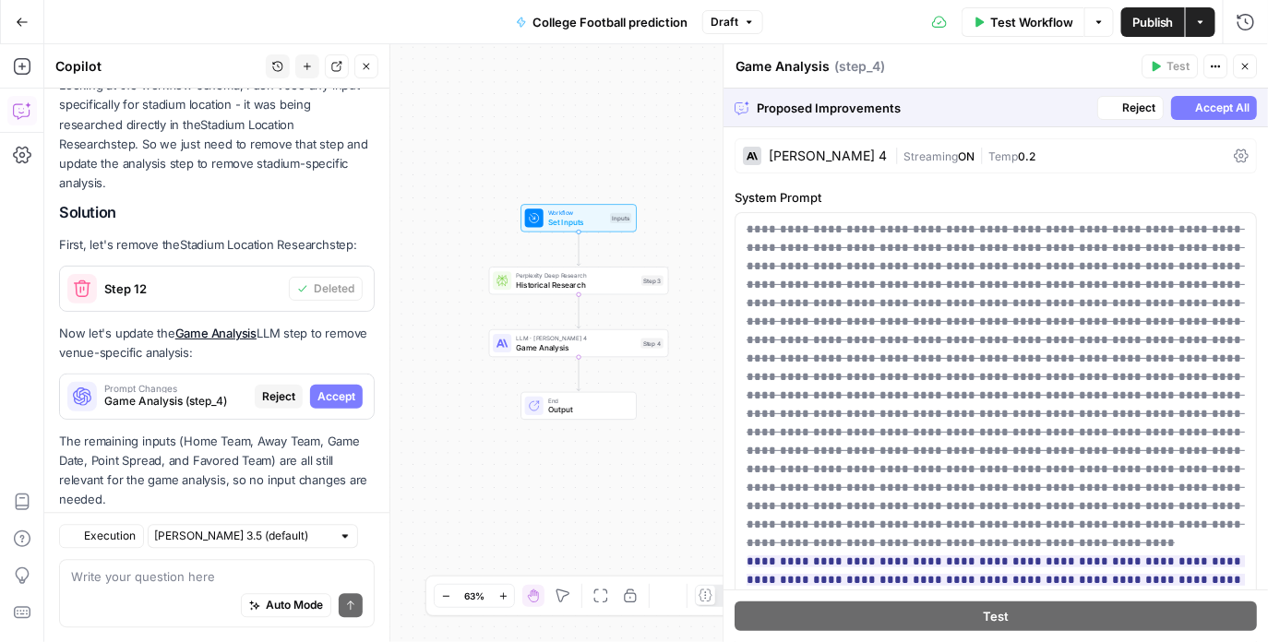
scroll to position [1286, 0]
click at [1223, 110] on span "Accept All" at bounding box center [1223, 108] width 54 height 17
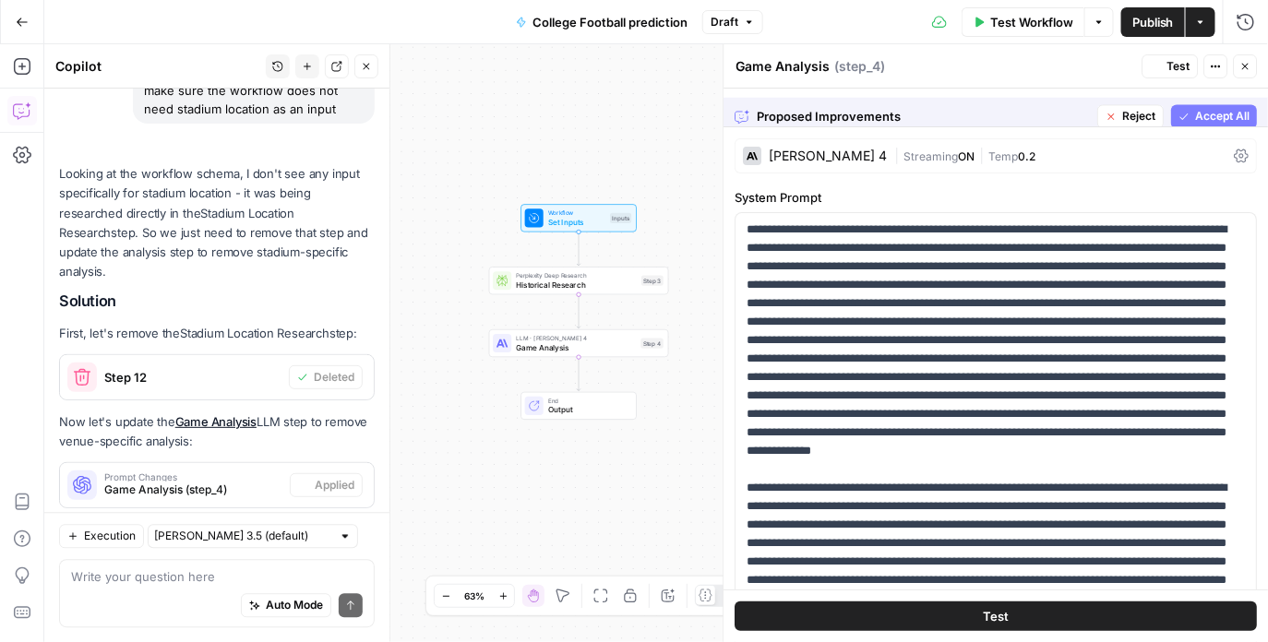
scroll to position [1375, 0]
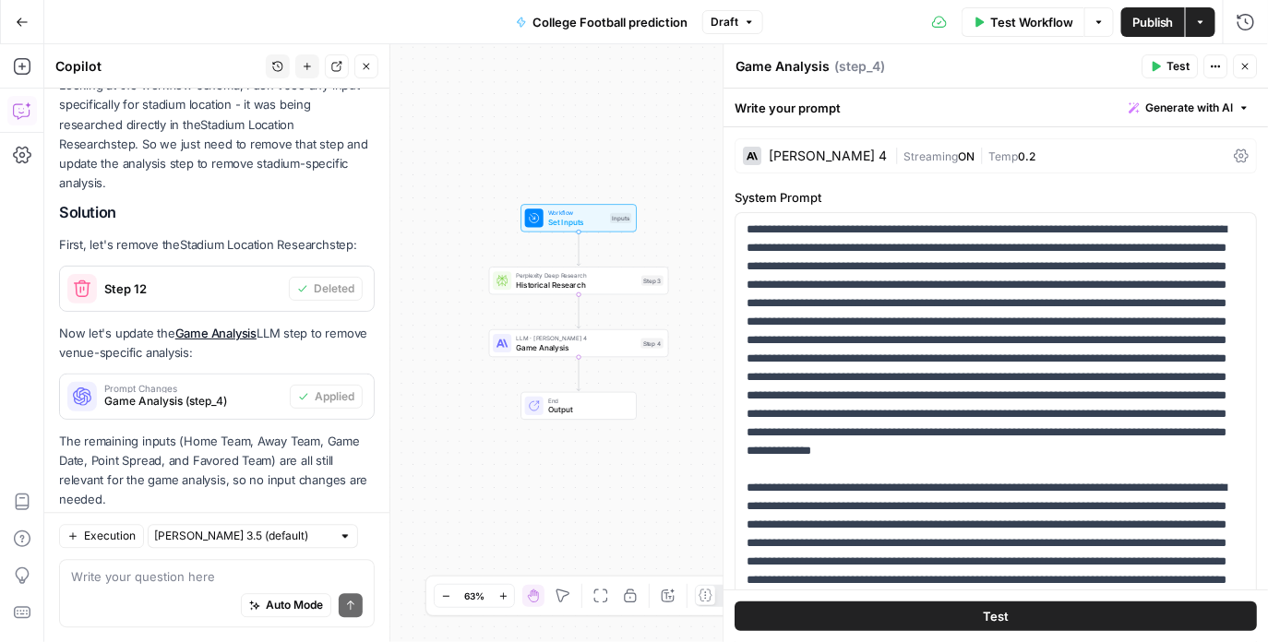
click at [1249, 68] on icon "button" at bounding box center [1245, 66] width 11 height 11
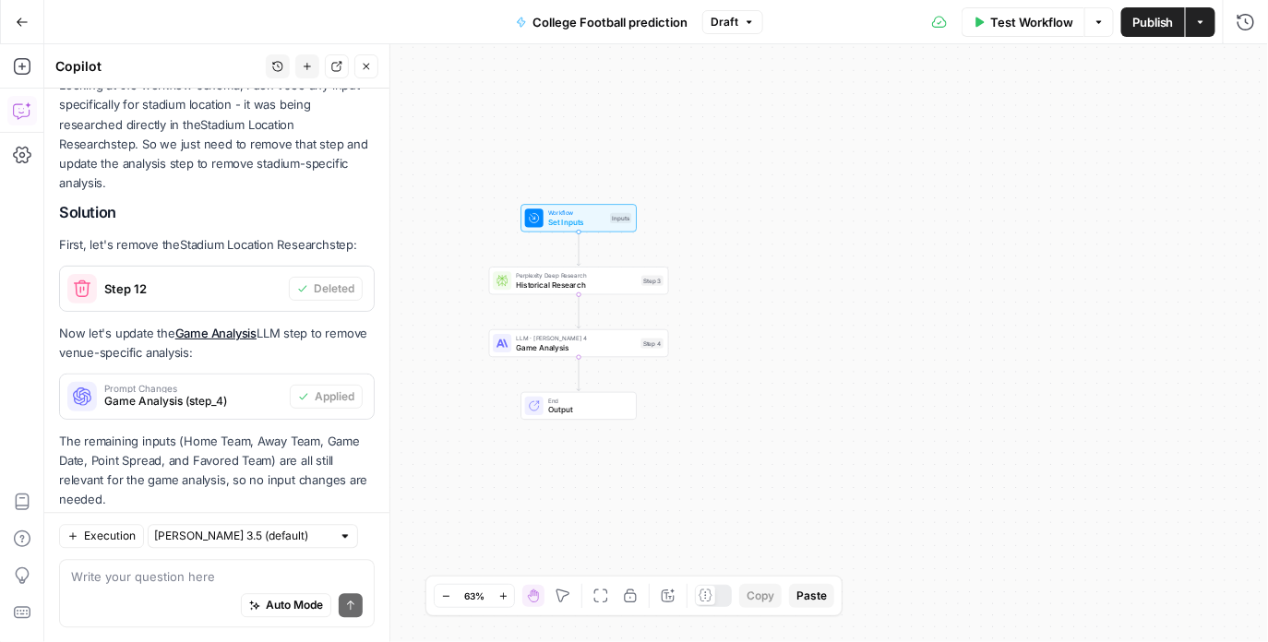
click at [371, 57] on button "Close" at bounding box center [366, 66] width 24 height 24
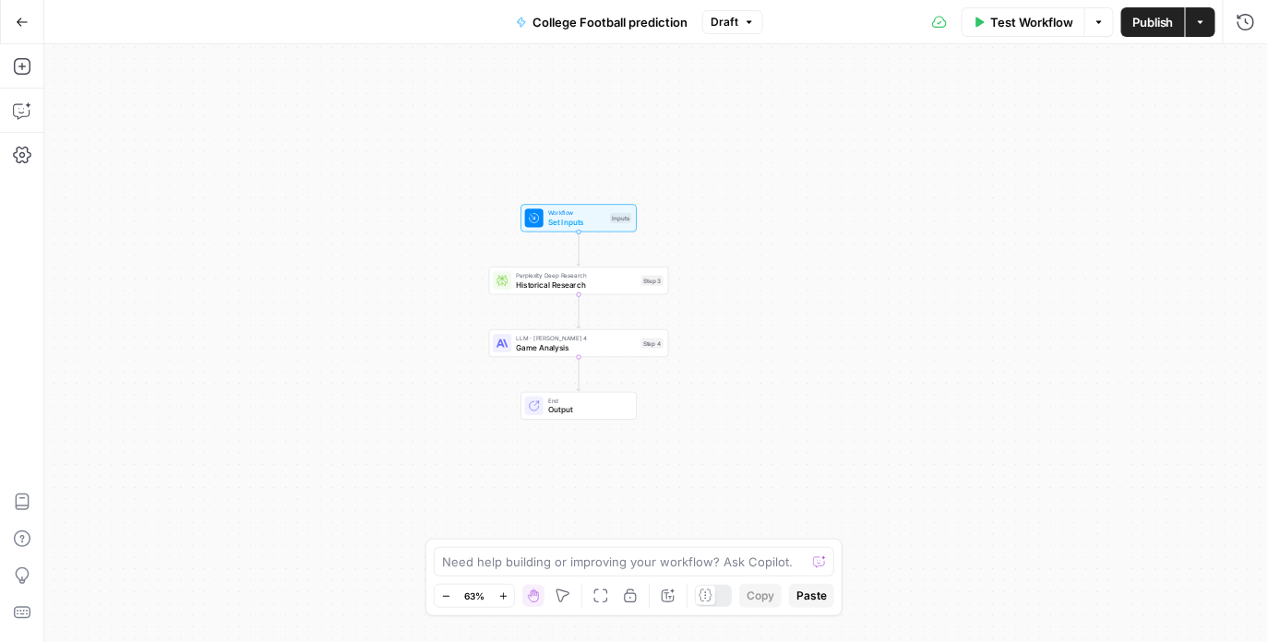
click at [1022, 29] on span "Test Workflow" at bounding box center [1031, 22] width 83 height 18
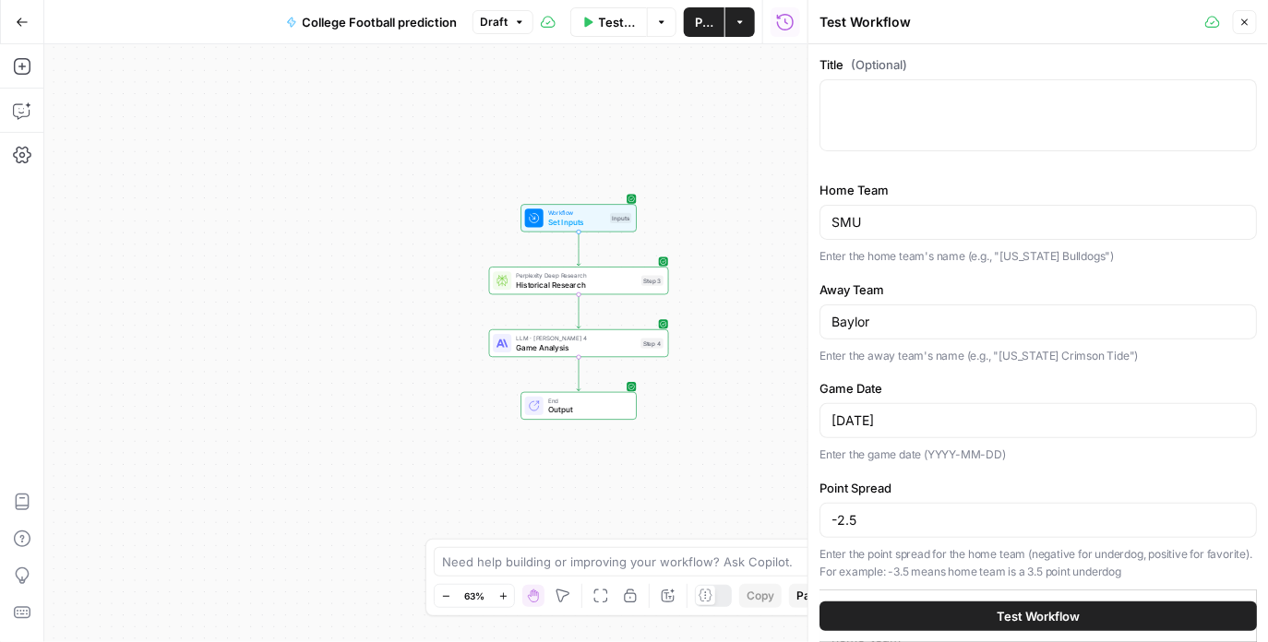
click at [887, 606] on button "Test Workflow" at bounding box center [1037, 616] width 437 height 30
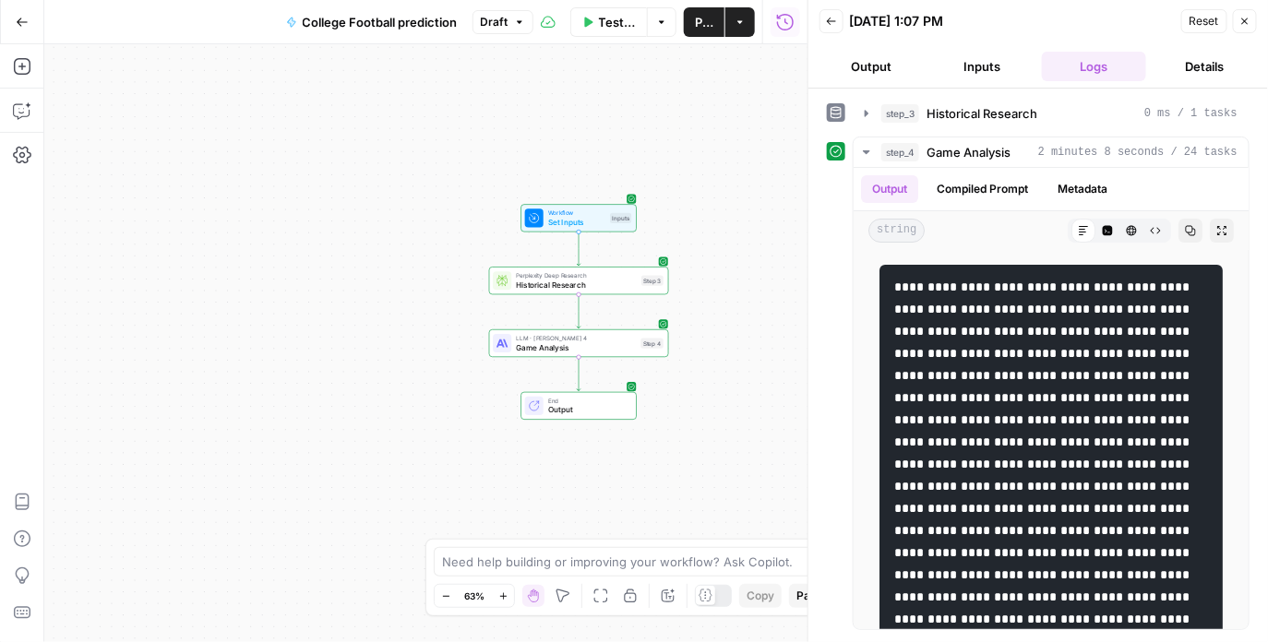
click at [1242, 23] on icon "button" at bounding box center [1244, 21] width 11 height 11
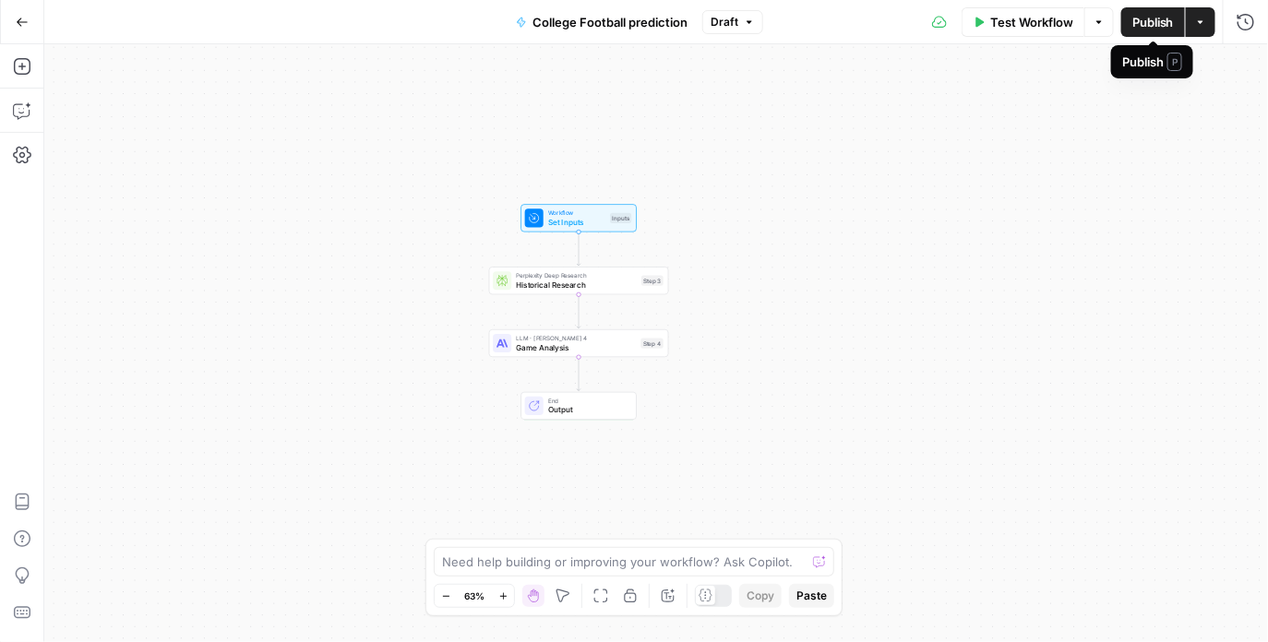
click at [1161, 22] on span "Publish" at bounding box center [1153, 22] width 42 height 18
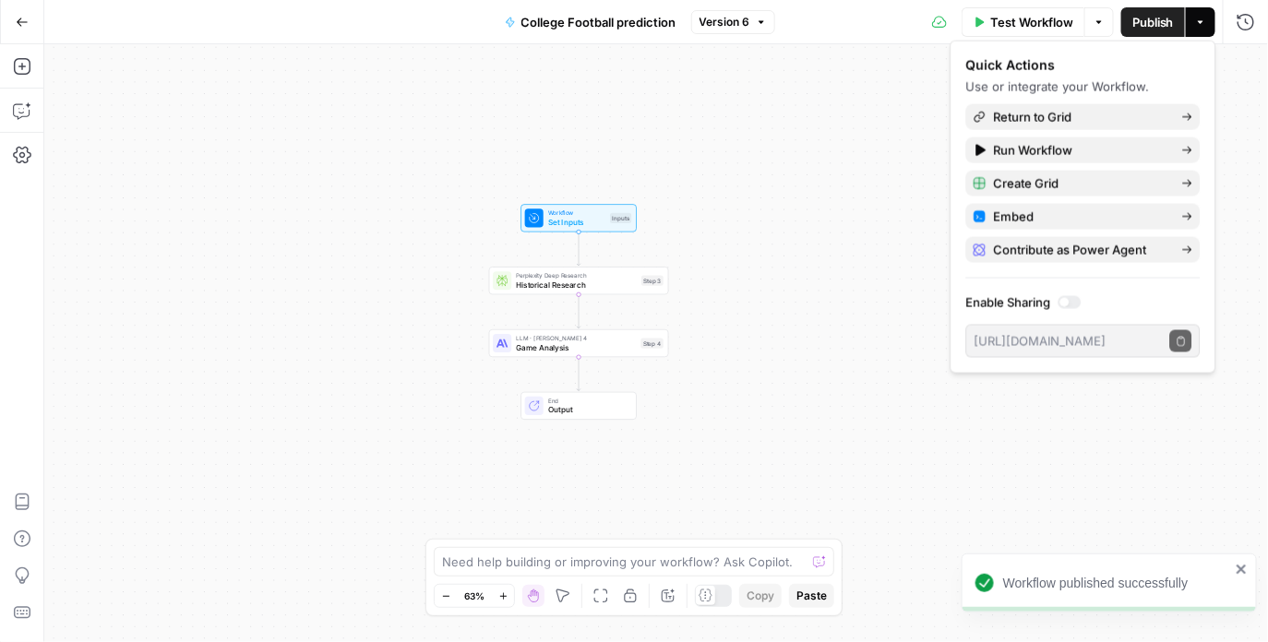
click at [1135, 572] on div "Workflow published successfully" at bounding box center [1103, 583] width 266 height 30
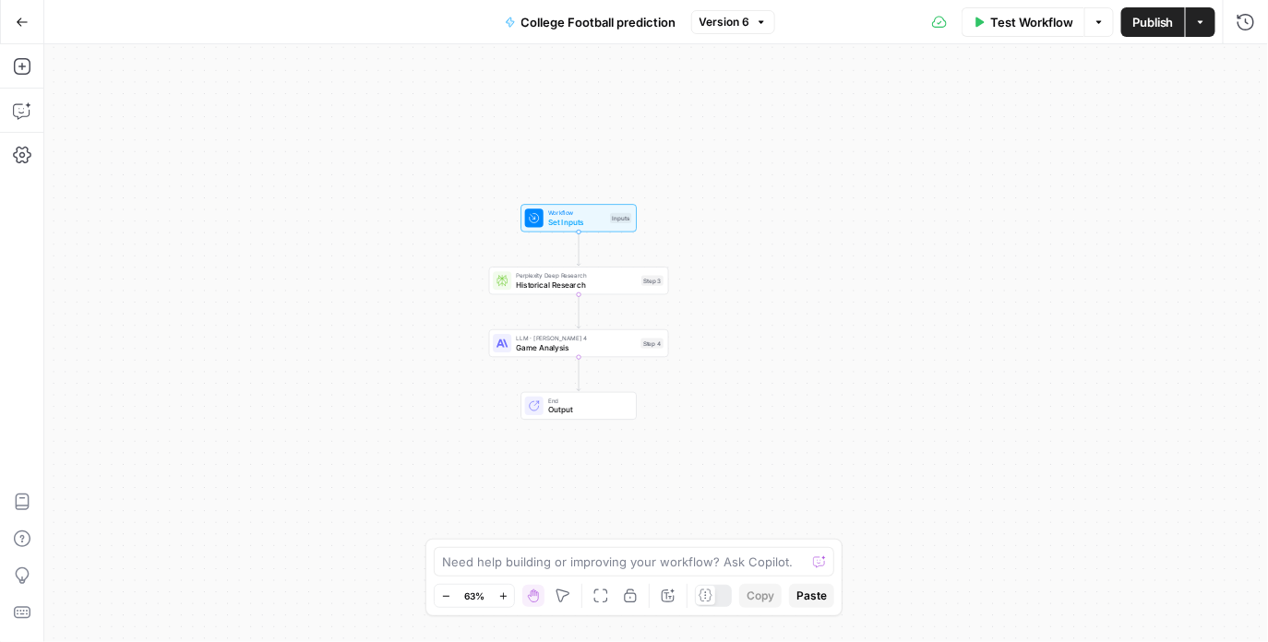
click at [1195, 23] on icon "button" at bounding box center [1200, 22] width 11 height 11
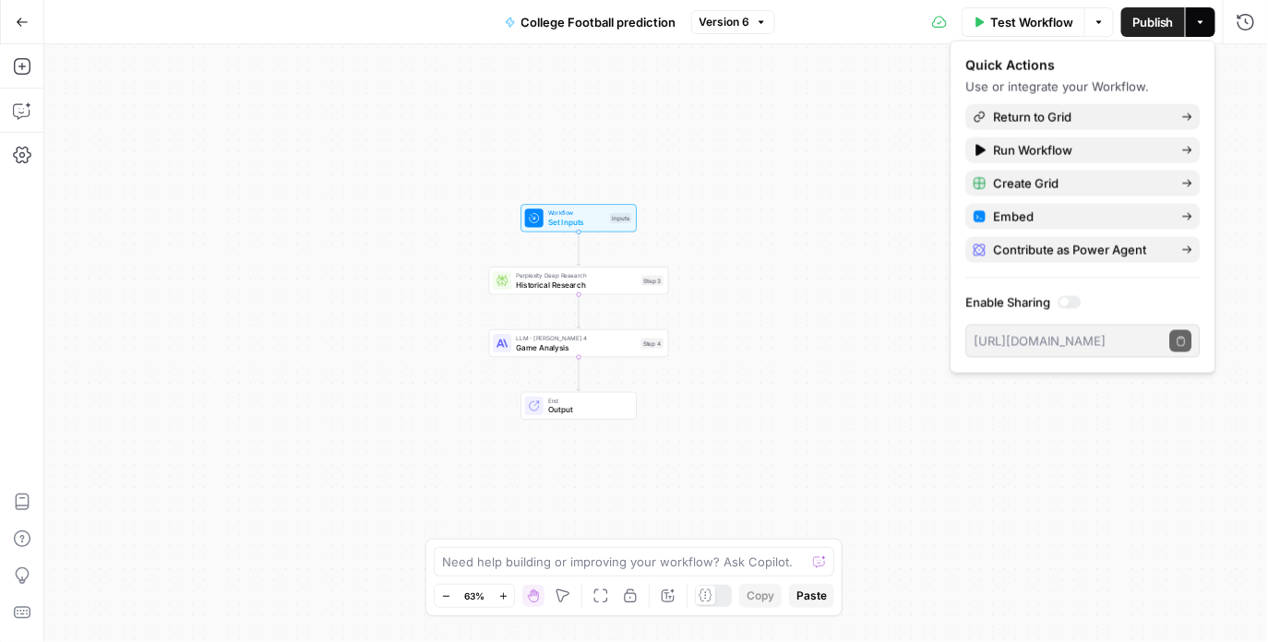
click at [1048, 80] on span "Use or integrate your Workflow." at bounding box center [1058, 86] width 184 height 15
click at [1030, 118] on span "Return to Grid" at bounding box center [1080, 117] width 173 height 18
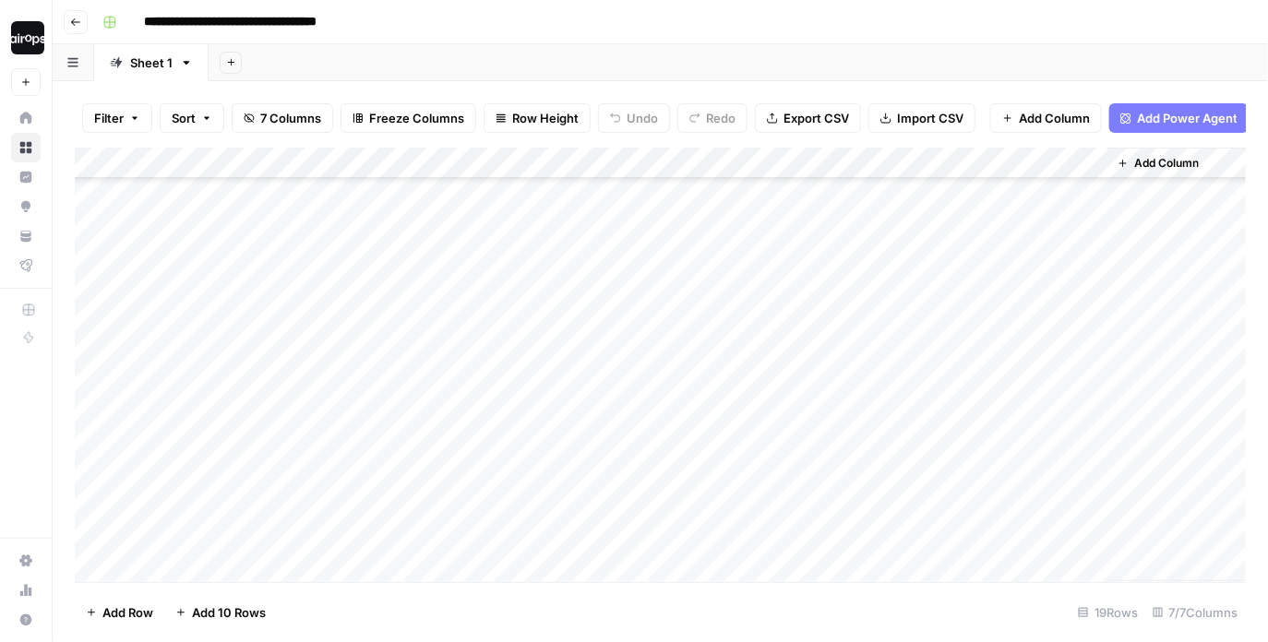
scroll to position [221, 0]
drag, startPoint x: 304, startPoint y: 192, endPoint x: 713, endPoint y: 415, distance: 465.7
click at [713, 415] on div "Add Column" at bounding box center [661, 365] width 1172 height 435
click at [714, 214] on div "Add Column" at bounding box center [661, 365] width 1172 height 435
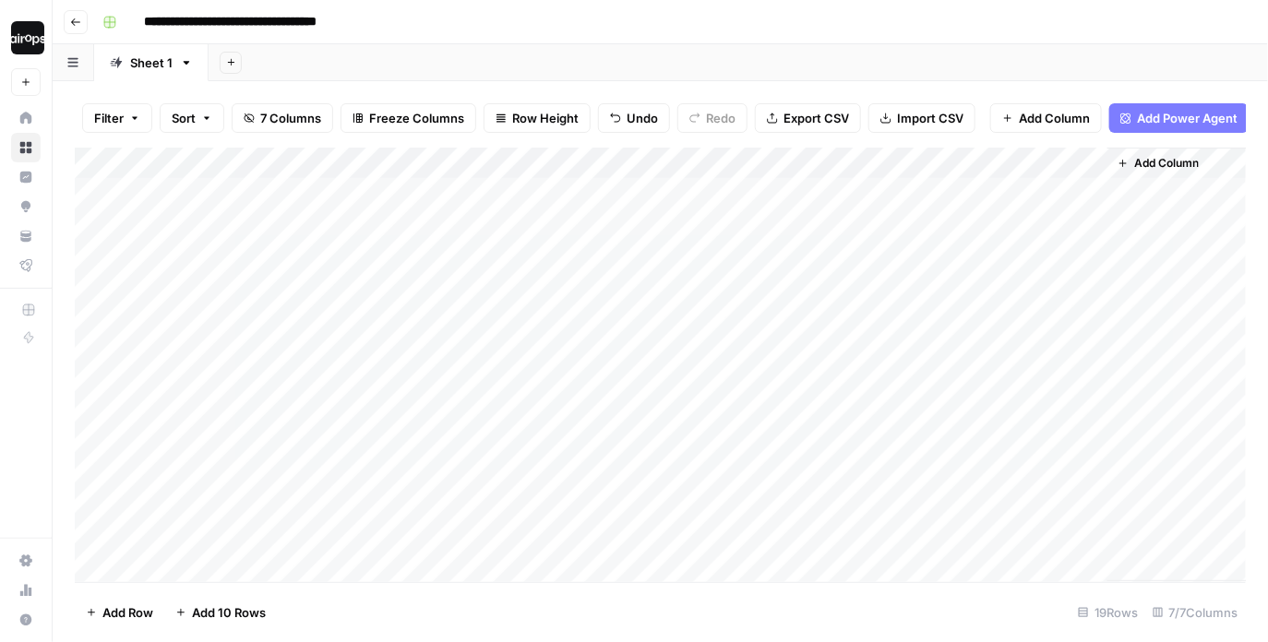
click at [1068, 164] on div "Add Column" at bounding box center [661, 365] width 1172 height 435
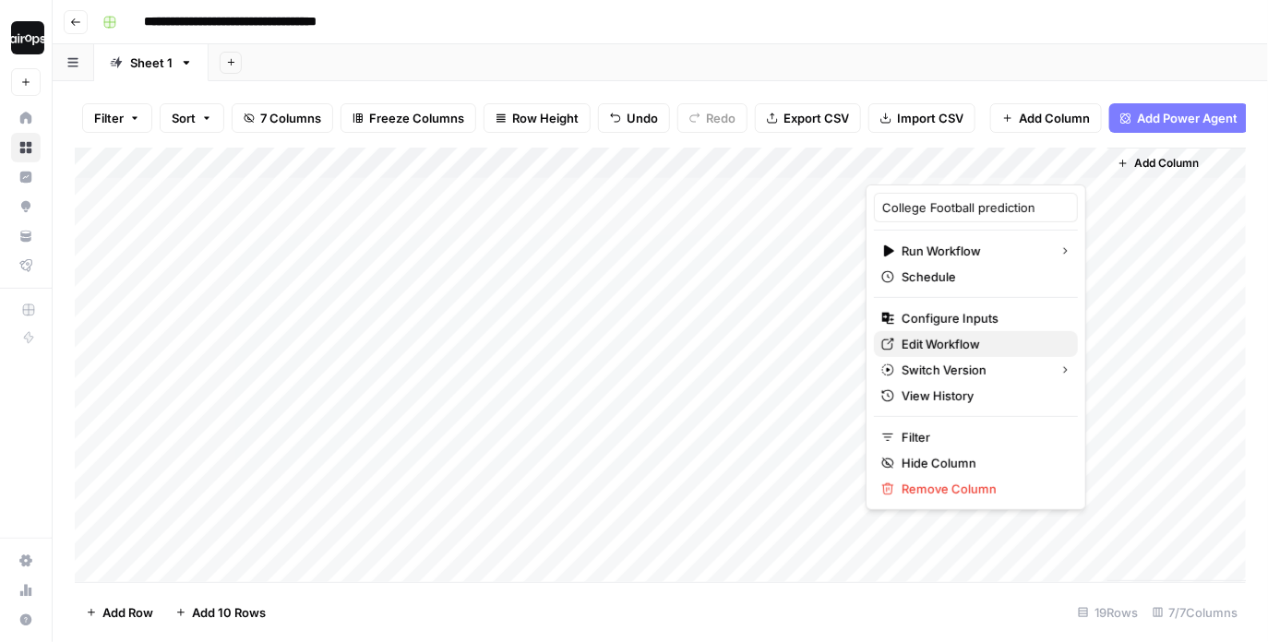
click at [943, 346] on span "Edit Workflow" at bounding box center [981, 344] width 161 height 18
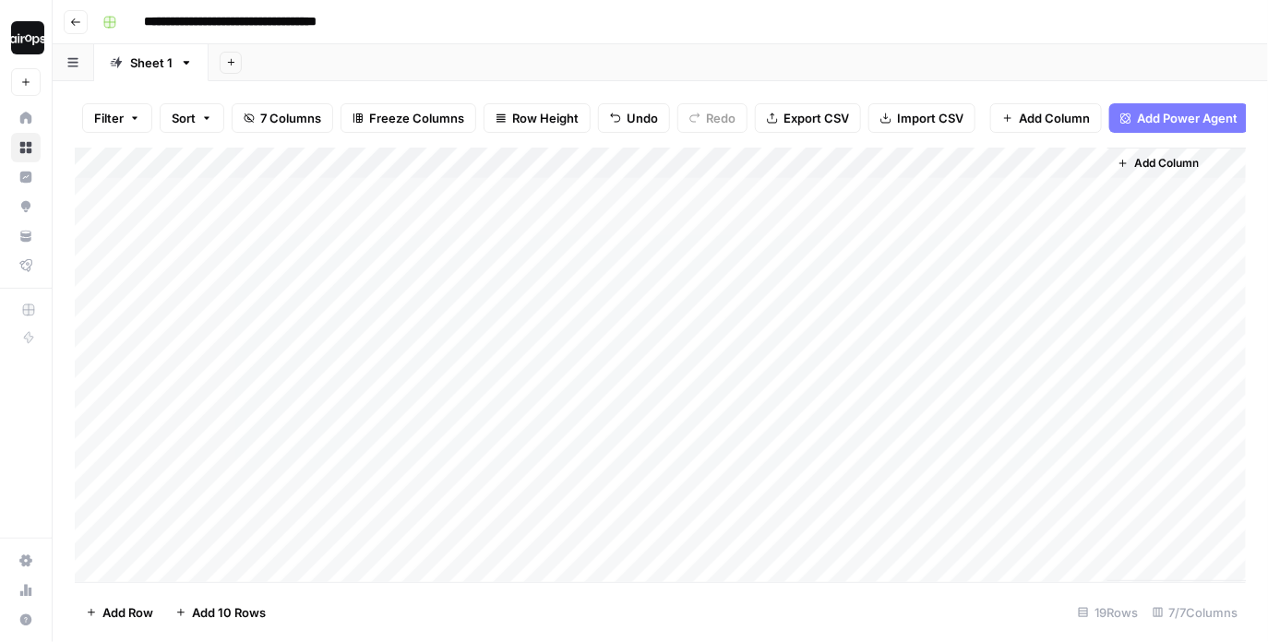
click at [333, 199] on div "Add Column" at bounding box center [661, 365] width 1172 height 435
click at [436, 191] on div "Add Column" at bounding box center [661, 365] width 1172 height 435
type textarea "***"
type textarea "****"
type textarea "***"
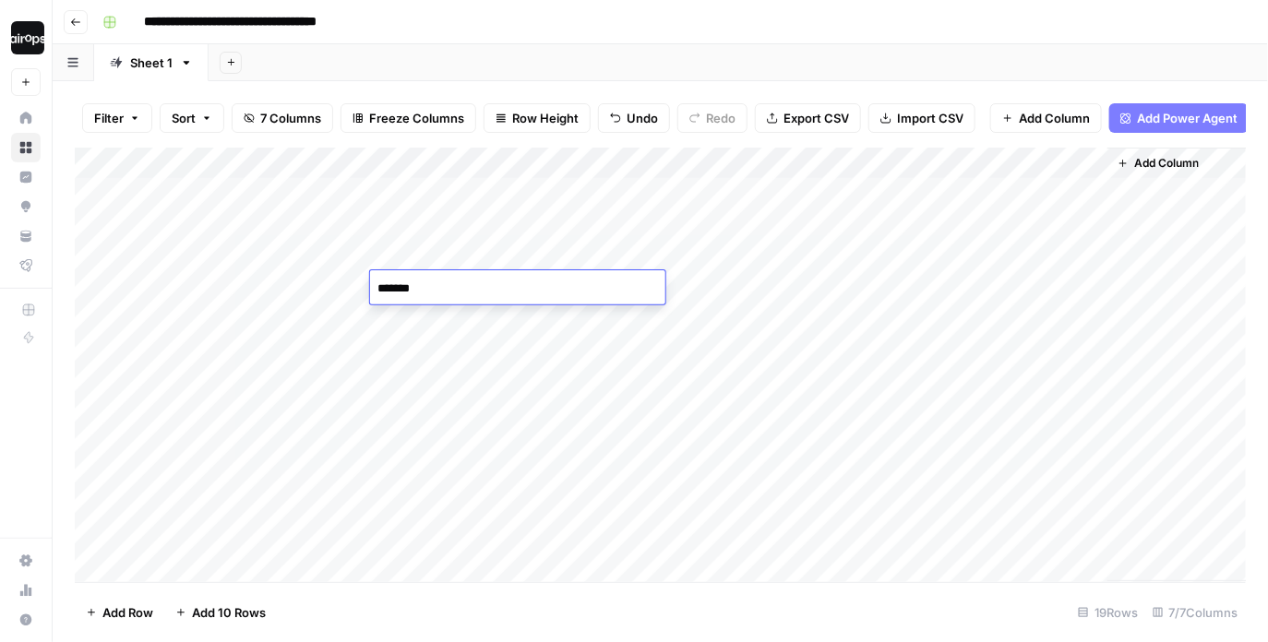
type textarea "********"
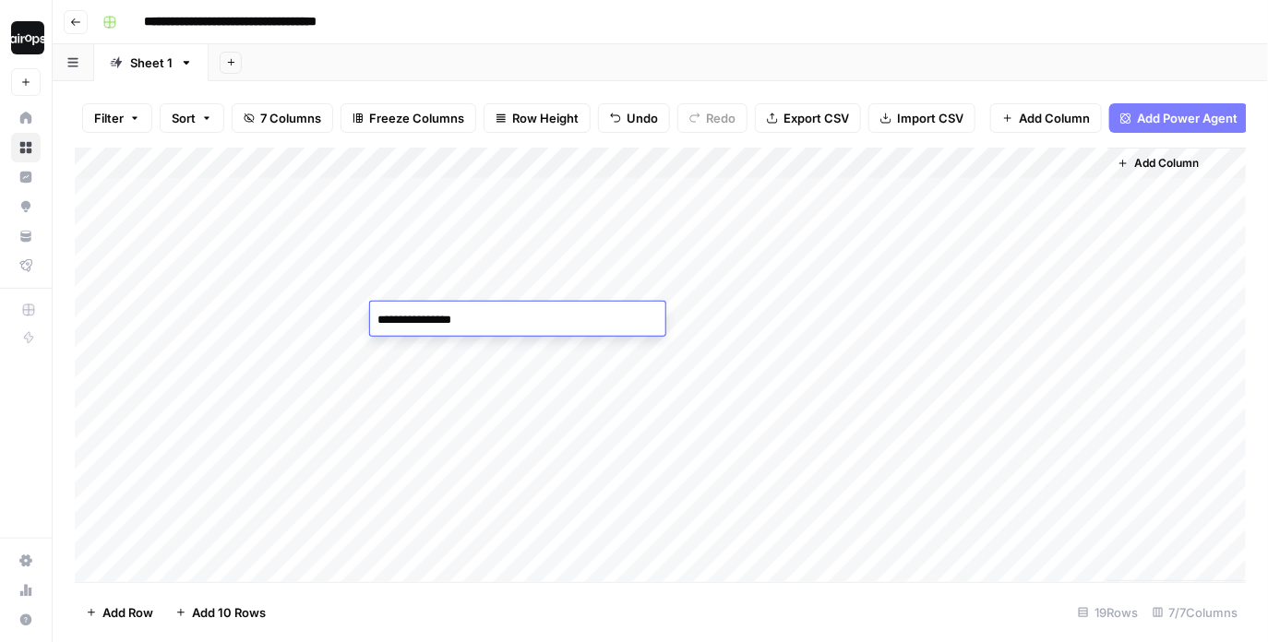
type textarea "**********"
type textarea "*********"
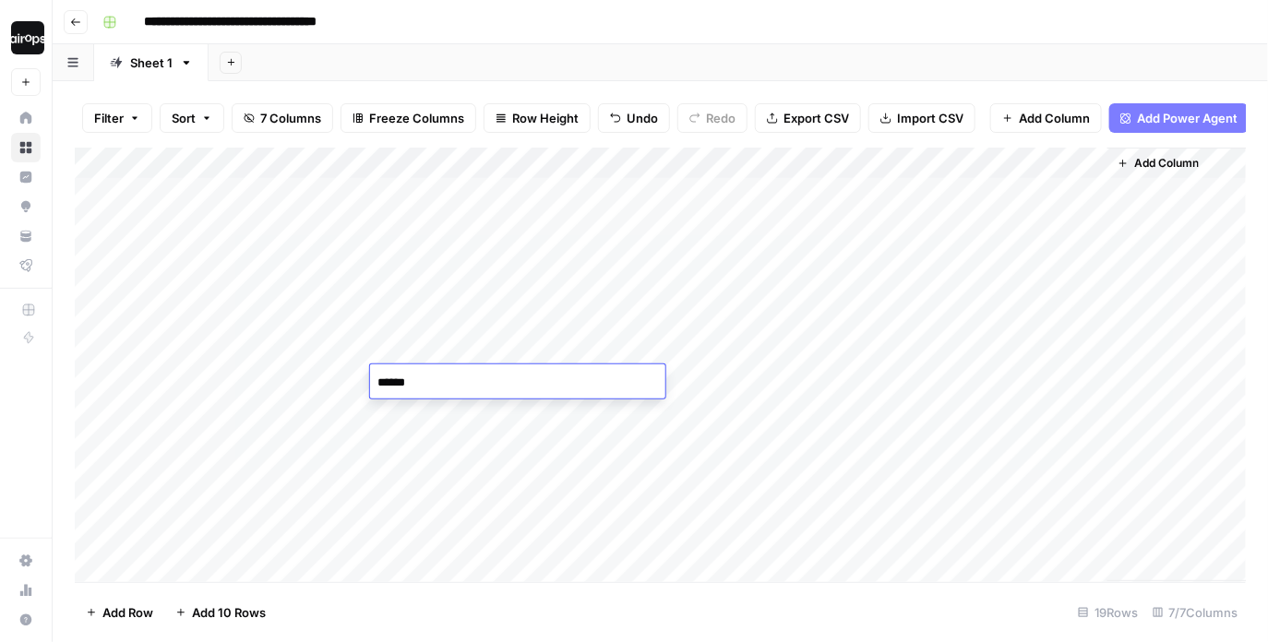
type textarea "*******"
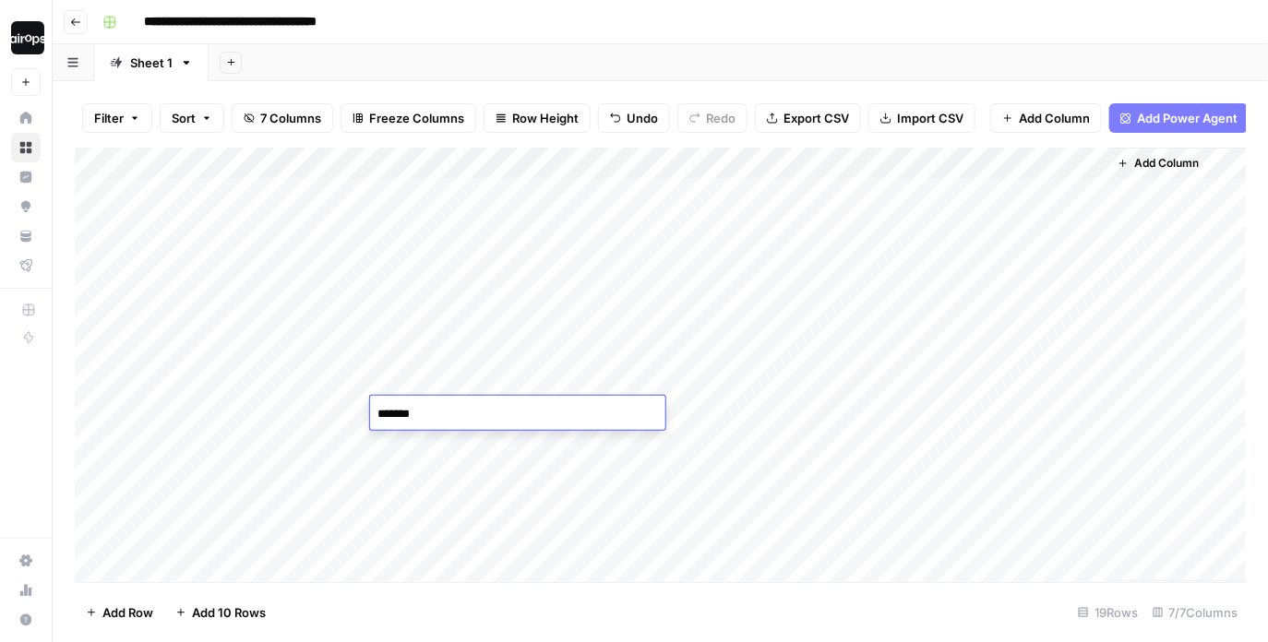
type textarea "********"
type textarea "******"
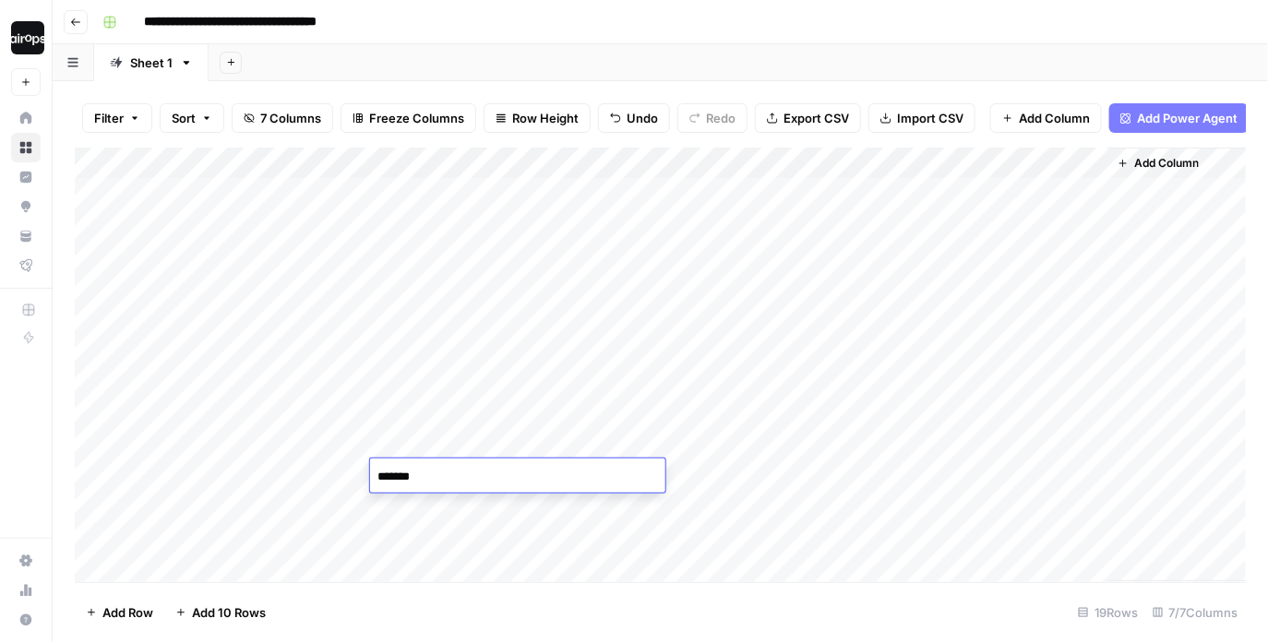
type textarea "********"
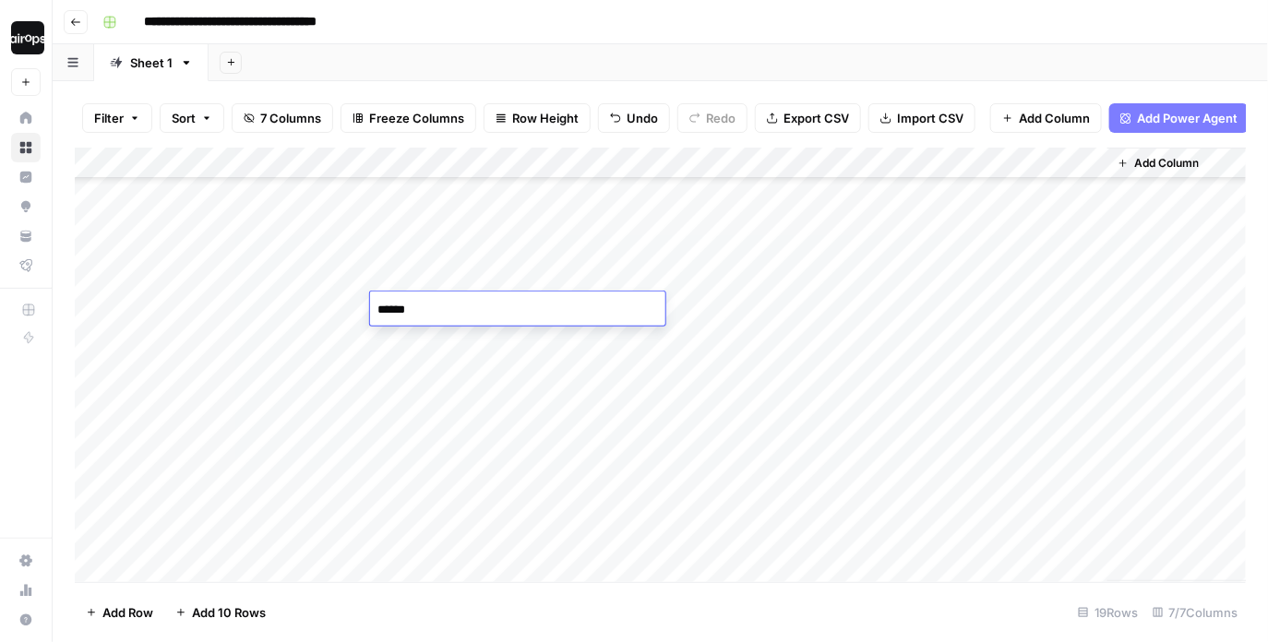
type textarea "*******"
type textarea "**********"
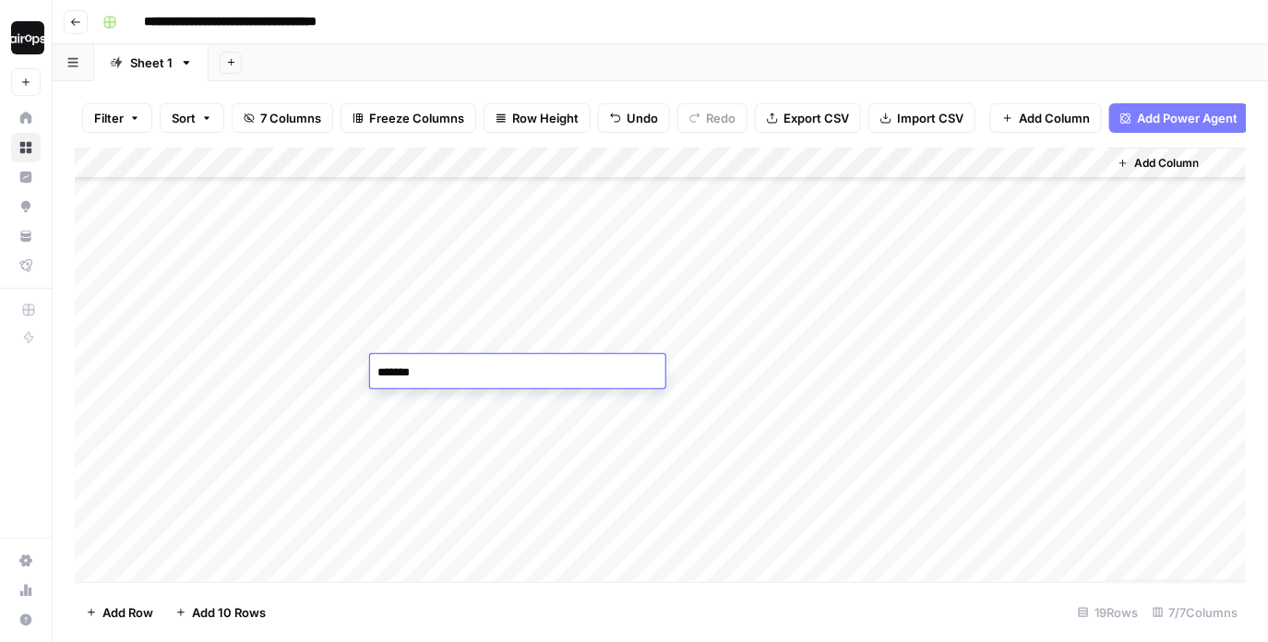
type textarea "********"
type textarea "**********"
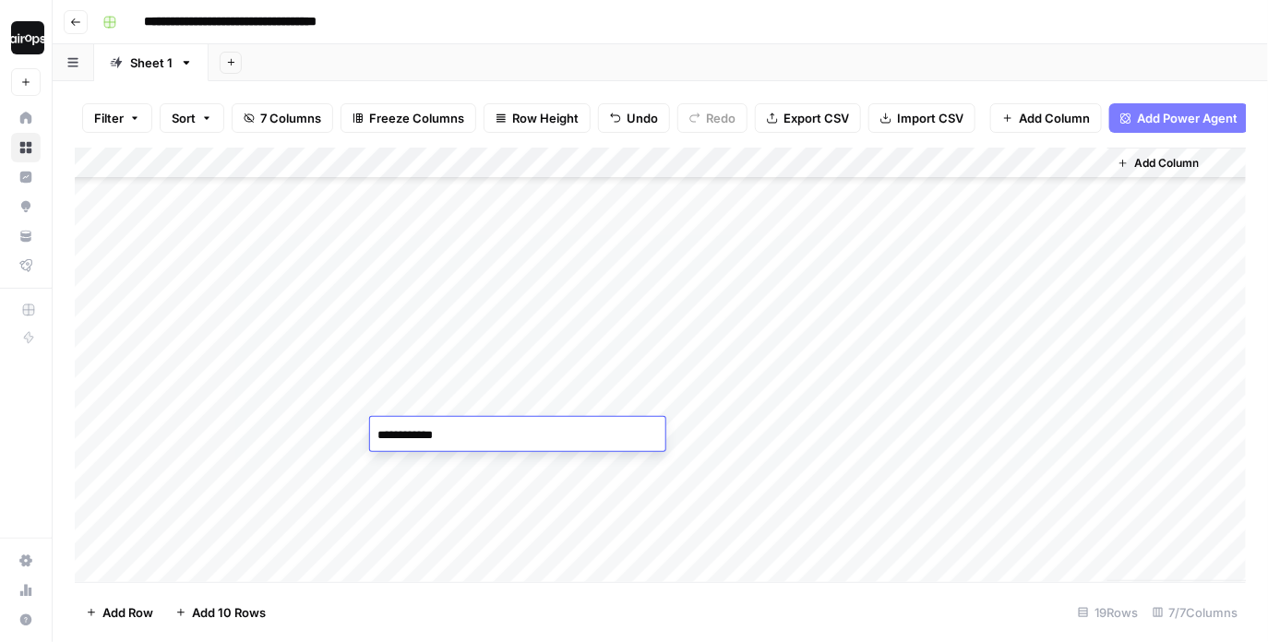
type textarea "**********"
click at [327, 201] on div "Add Column" at bounding box center [661, 365] width 1172 height 435
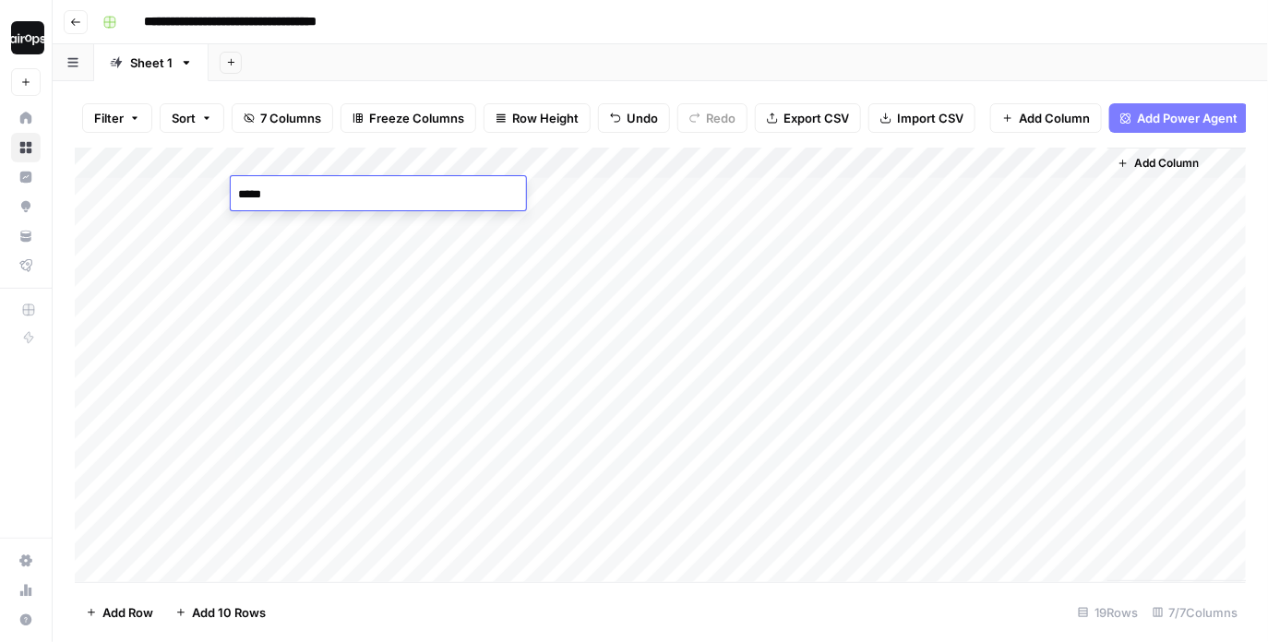
type textarea "******"
type textarea "********"
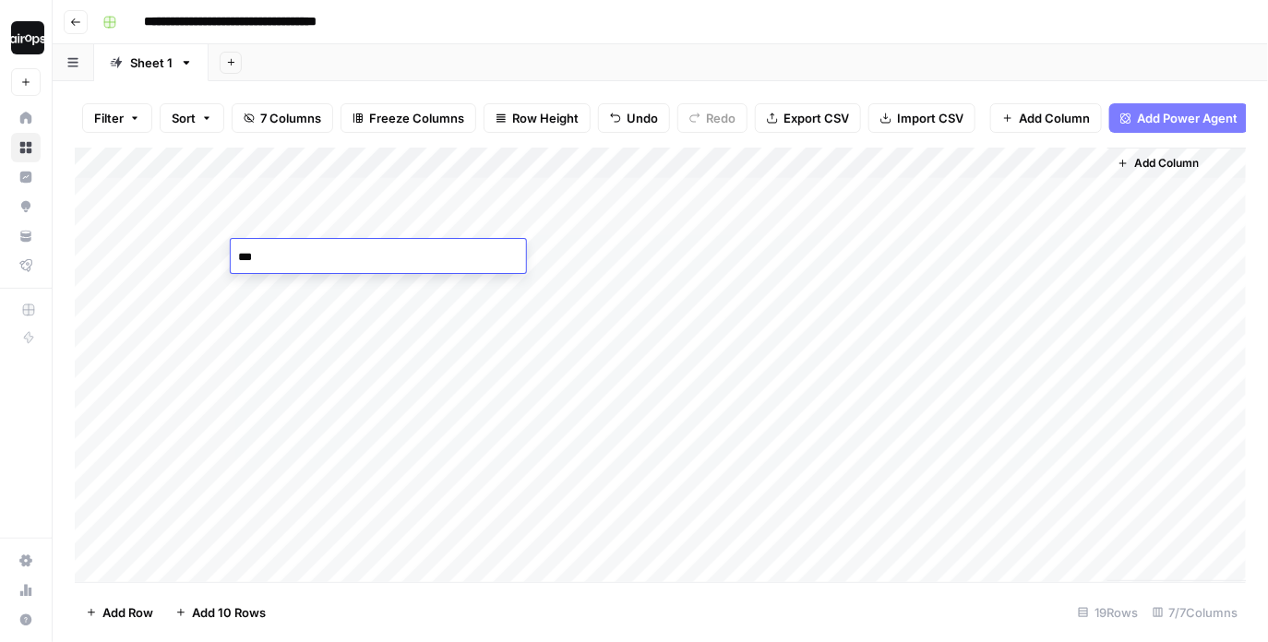
type textarea "****"
type textarea "*****"
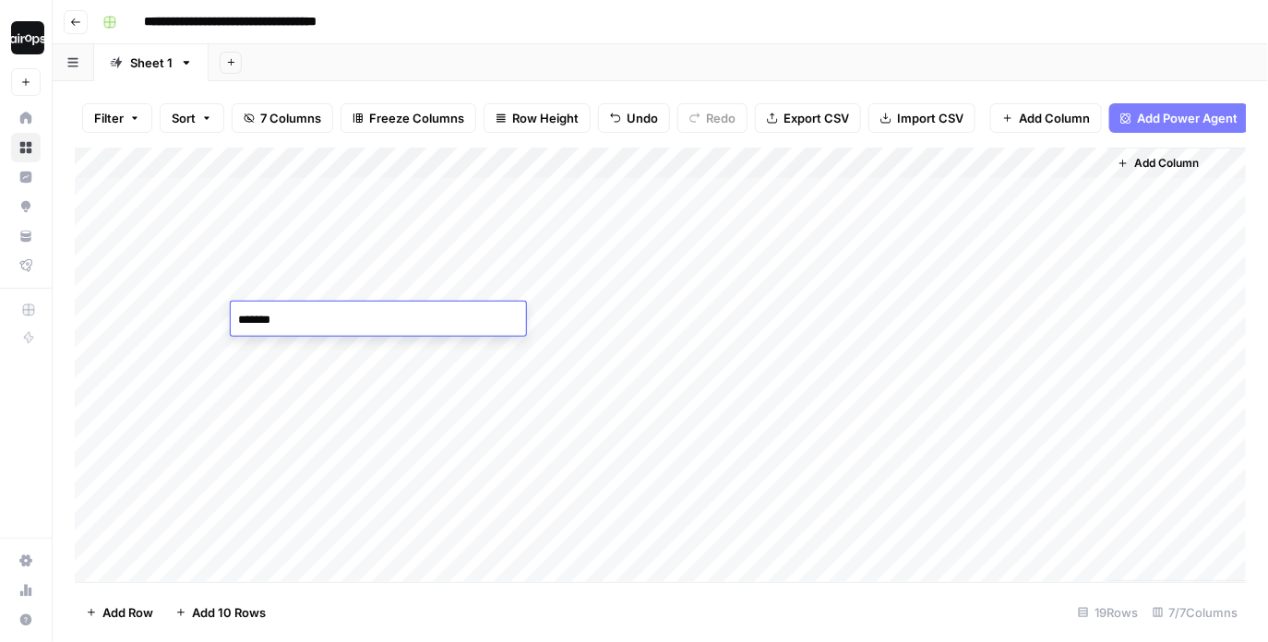
type textarea "********"
type textarea "*******"
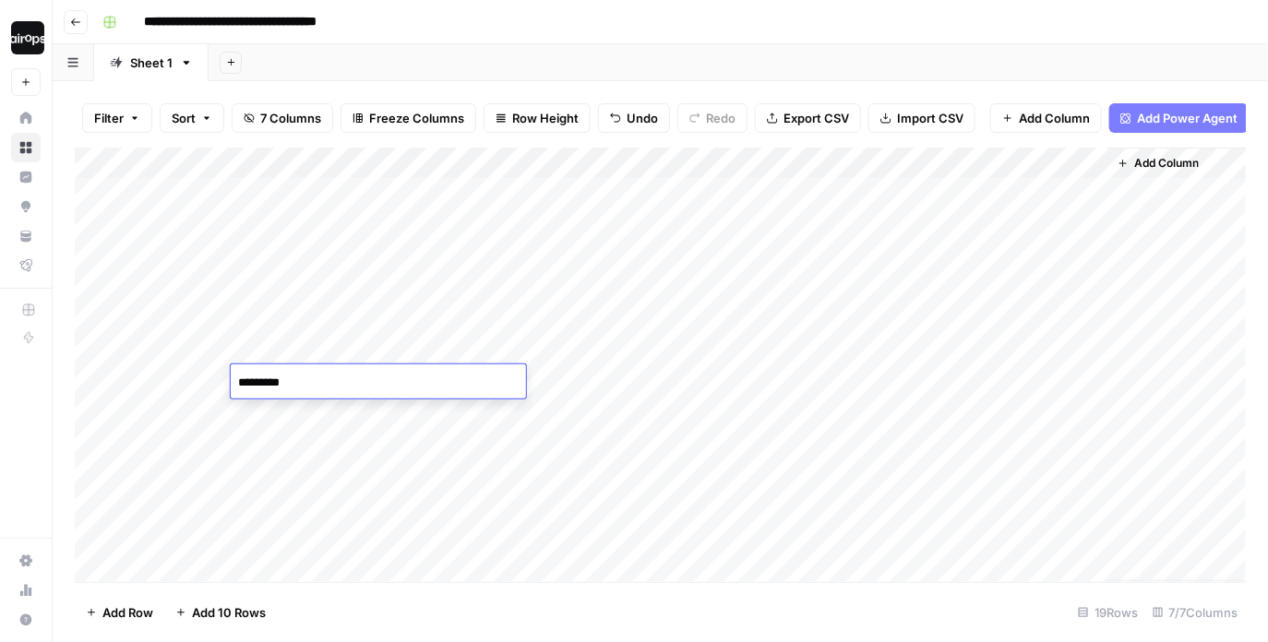
type textarea "**********"
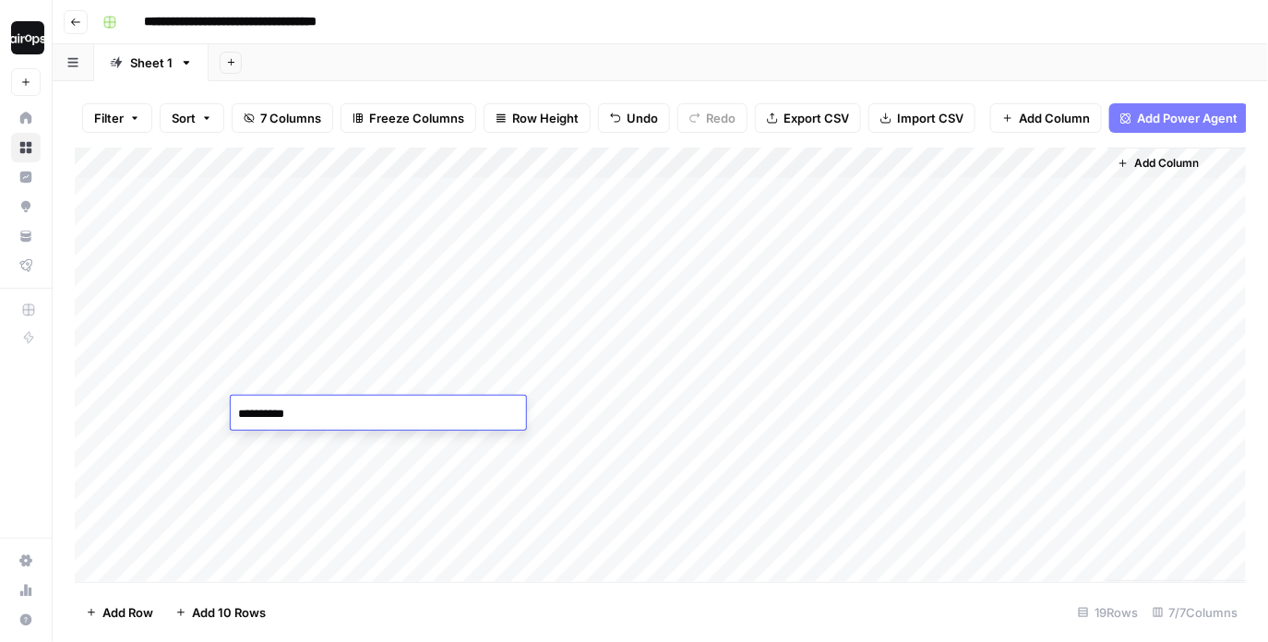
type textarea "**********"
click at [325, 449] on textarea "**********" at bounding box center [378, 446] width 295 height 26
click at [306, 484] on div "Add Column" at bounding box center [661, 365] width 1172 height 435
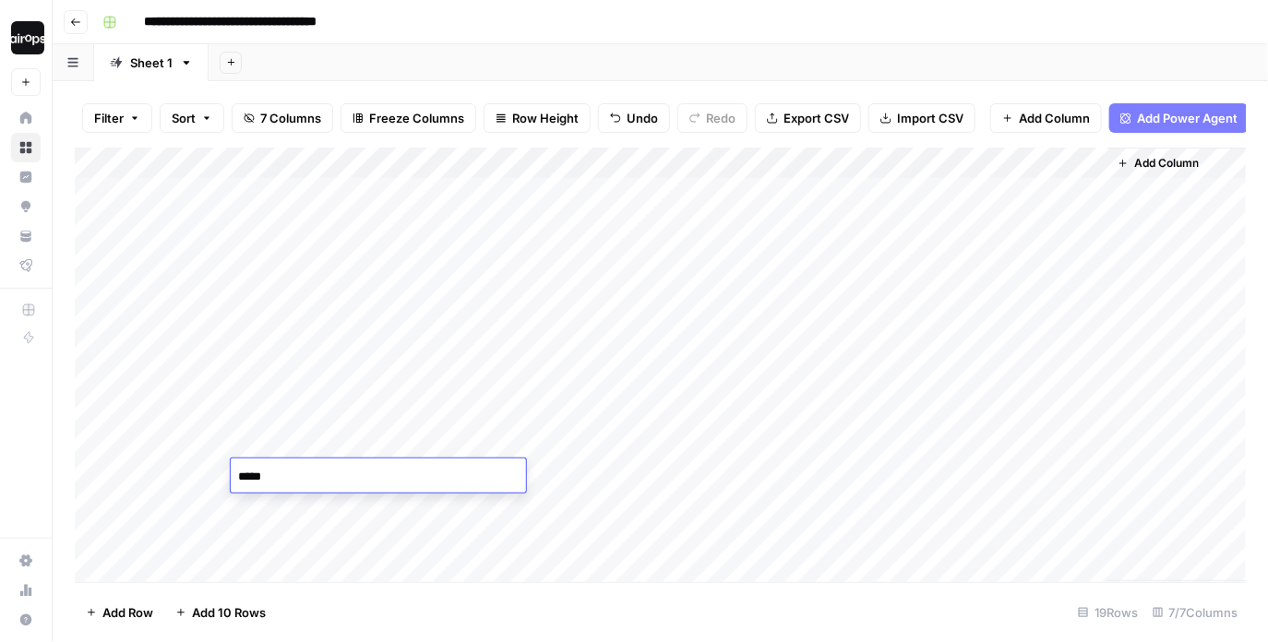
type textarea "******"
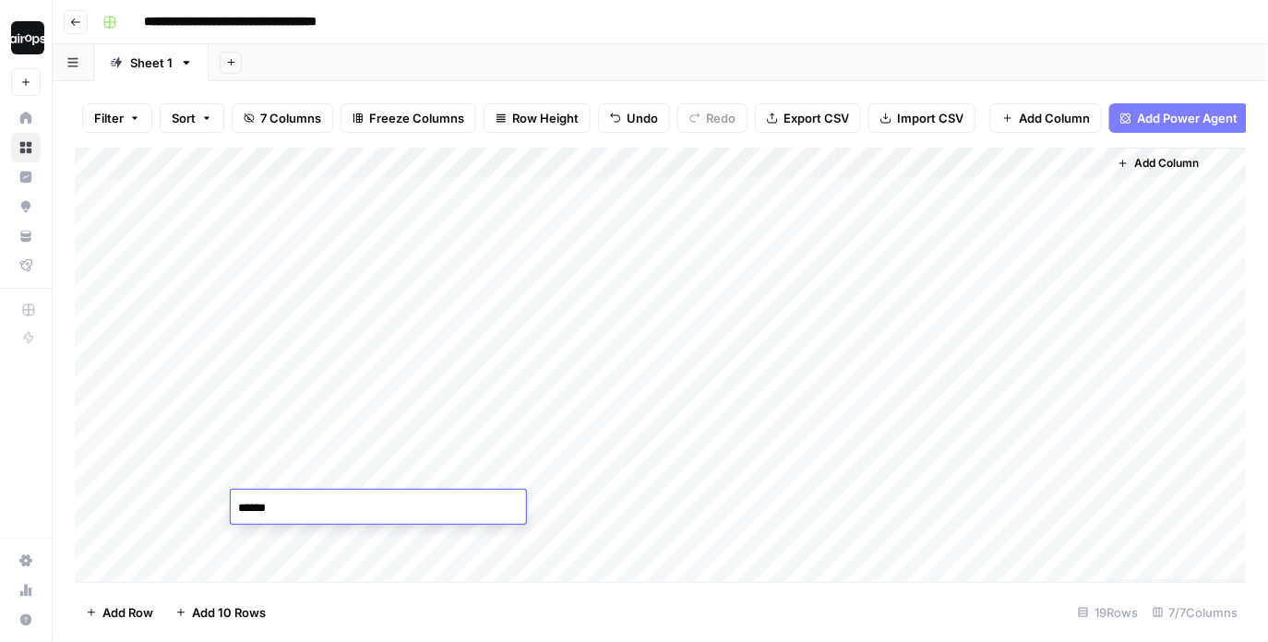
type textarea "*******"
type textarea "**********"
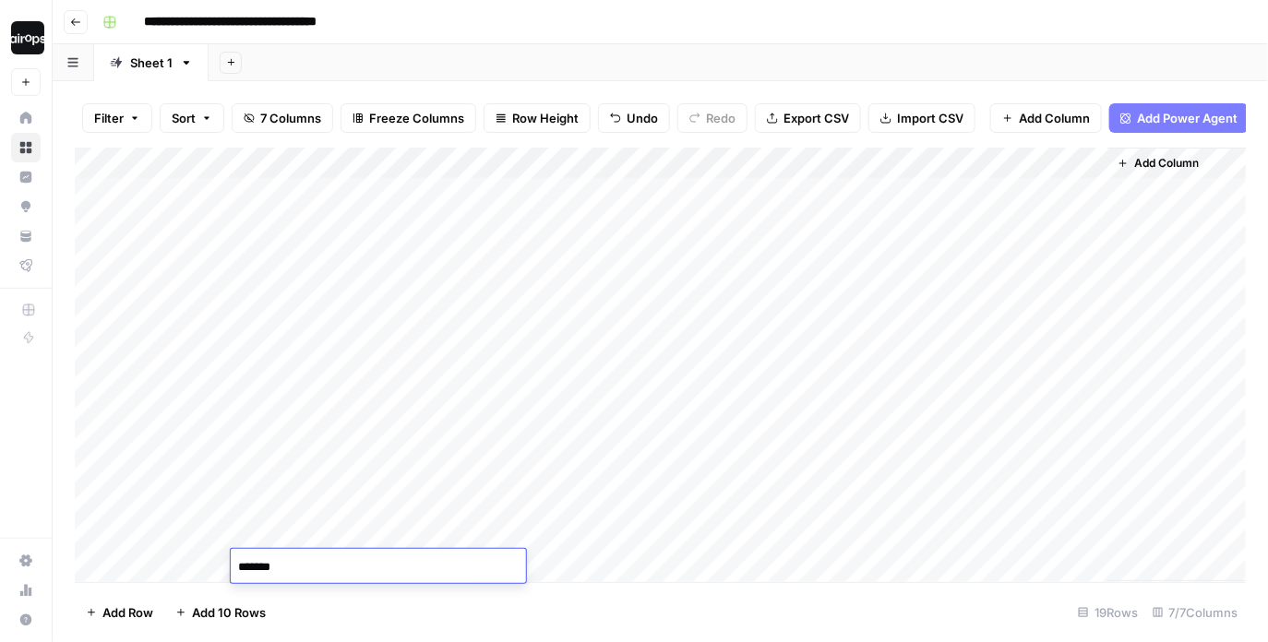
type textarea "********"
type textarea "***"
type textarea "****"
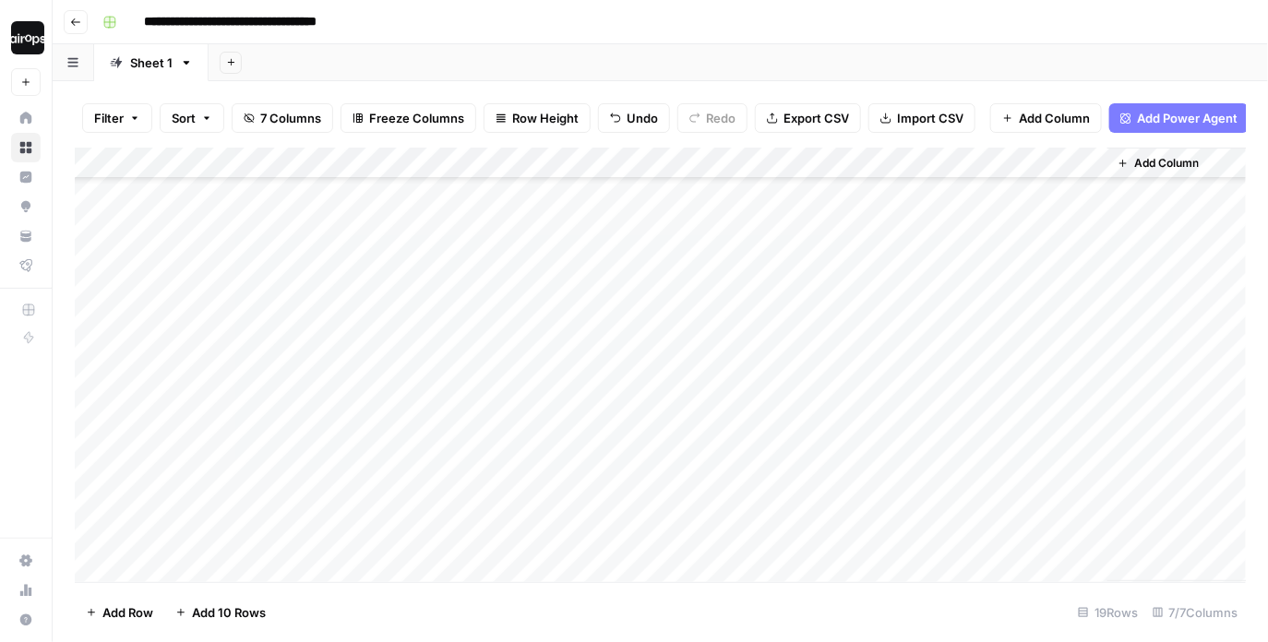
scroll to position [0, 0]
click at [561, 198] on div "Add Column" at bounding box center [661, 365] width 1172 height 435
type textarea "********"
click at [608, 199] on div "Add Column" at bounding box center [661, 365] width 1172 height 435
drag, startPoint x: 630, startPoint y: 205, endPoint x: 601, endPoint y: 518, distance: 315.0
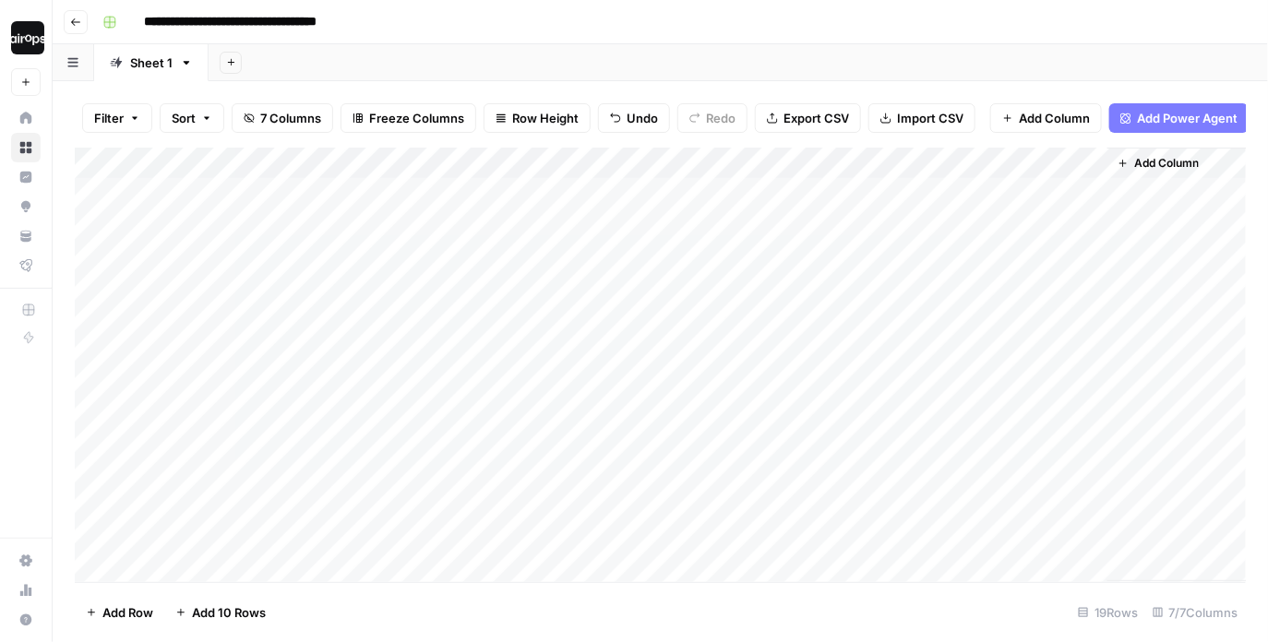
click at [601, 518] on div "Add Column" at bounding box center [661, 365] width 1172 height 435
drag, startPoint x: 630, startPoint y: 416, endPoint x: 624, endPoint y: 525, distance: 109.0
click at [624, 525] on div "Add Column" at bounding box center [661, 365] width 1172 height 435
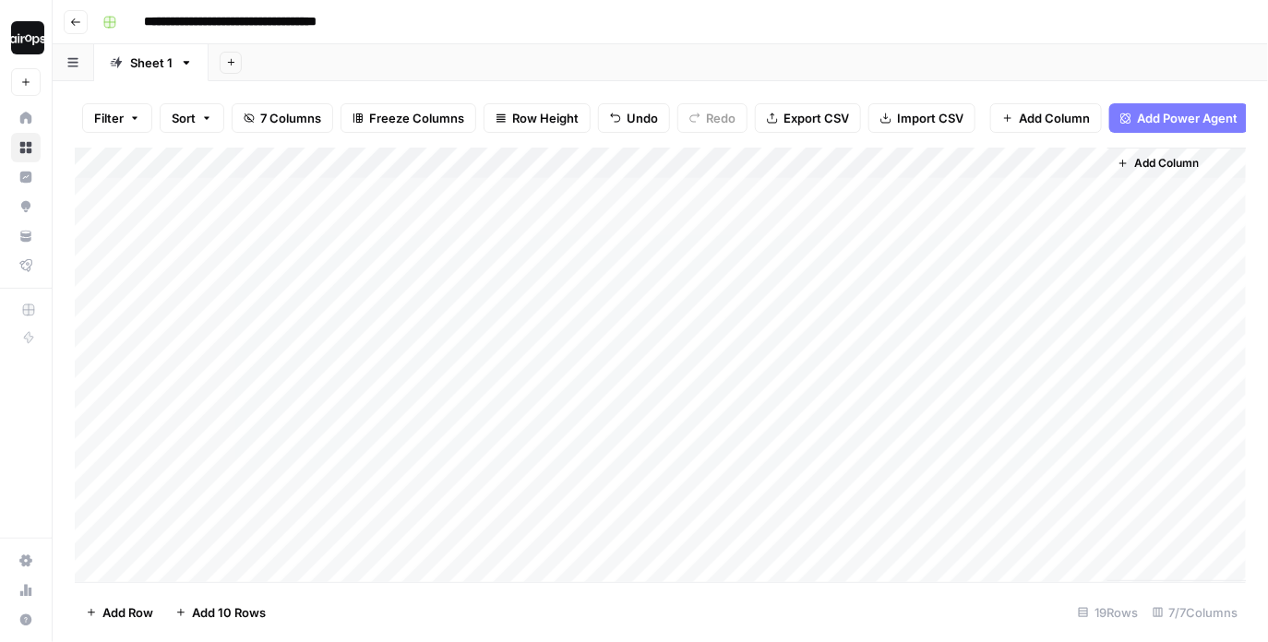
click at [714, 195] on div "Add Column" at bounding box center [661, 365] width 1172 height 435
type input "-2.5"
click at [685, 224] on input "text" at bounding box center [731, 228] width 187 height 18
type input "2.5"
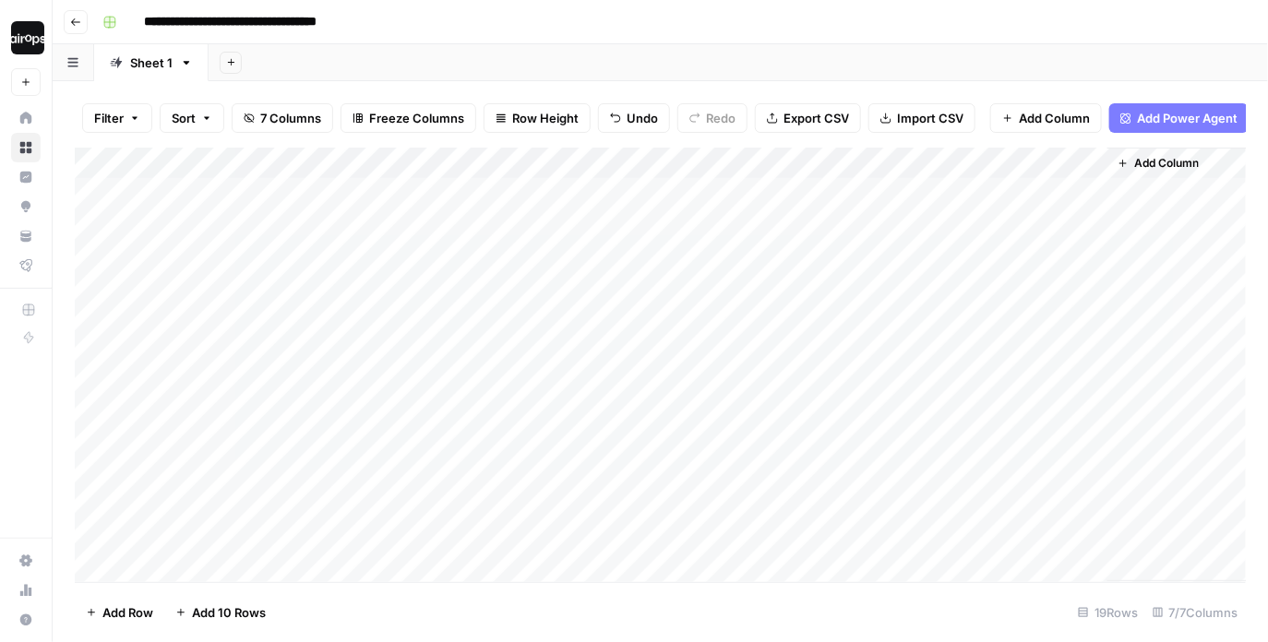
click at [644, 226] on div "Add Column" at bounding box center [661, 365] width 1172 height 435
click at [636, 232] on div "Add Column" at bounding box center [661, 365] width 1172 height 435
click at [636, 232] on div "2.5" at bounding box center [732, 228] width 202 height 30
click at [637, 232] on div "2.5" at bounding box center [732, 228] width 202 height 30
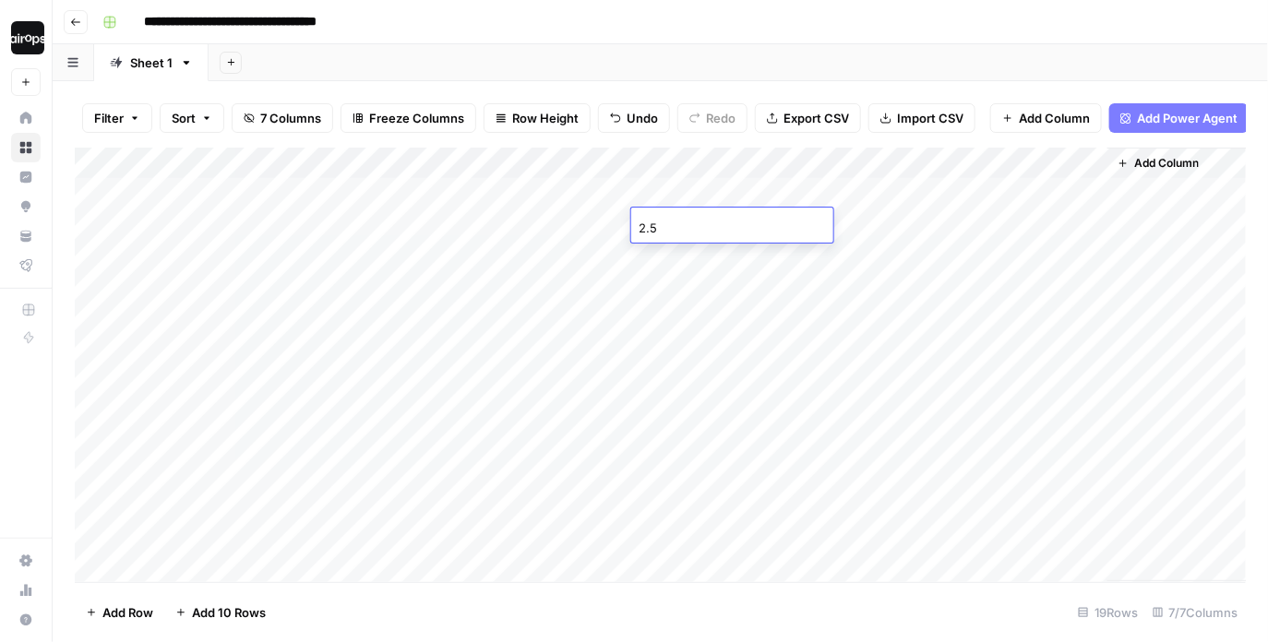
click at [637, 232] on div "2.5" at bounding box center [732, 228] width 202 height 30
click at [639, 232] on input "2.5" at bounding box center [731, 228] width 187 height 18
type input "2.5"
click at [680, 266] on div "Add Column" at bounding box center [661, 365] width 1172 height 435
type input "-3.5"
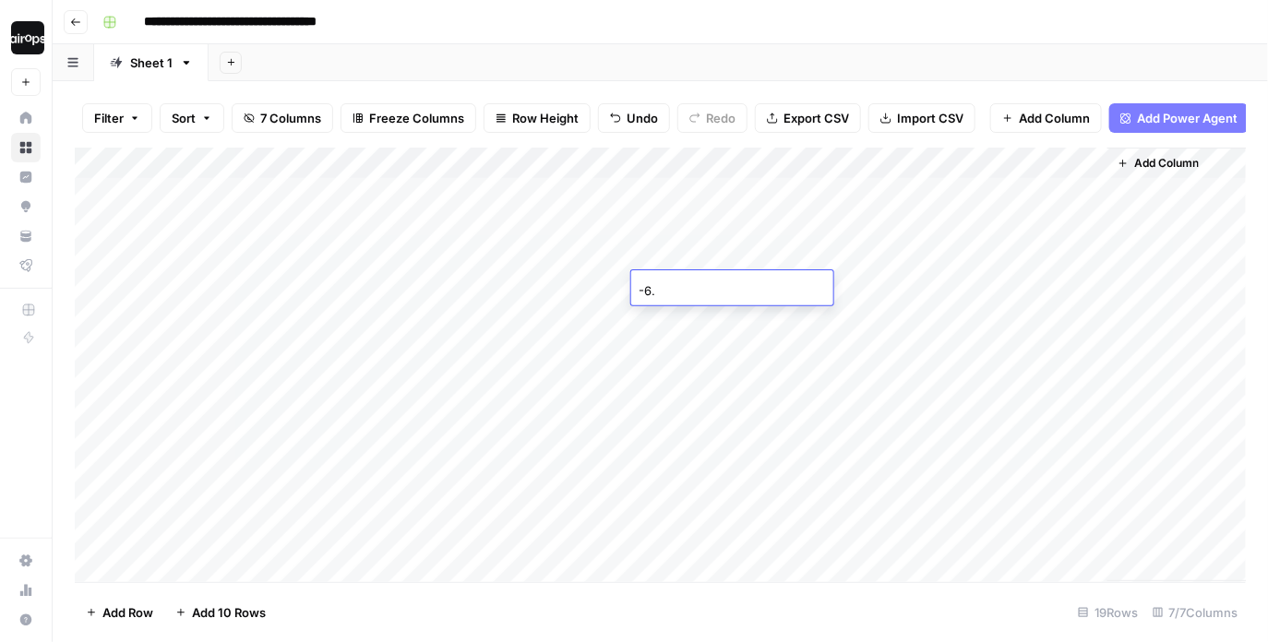
type input "-6.5"
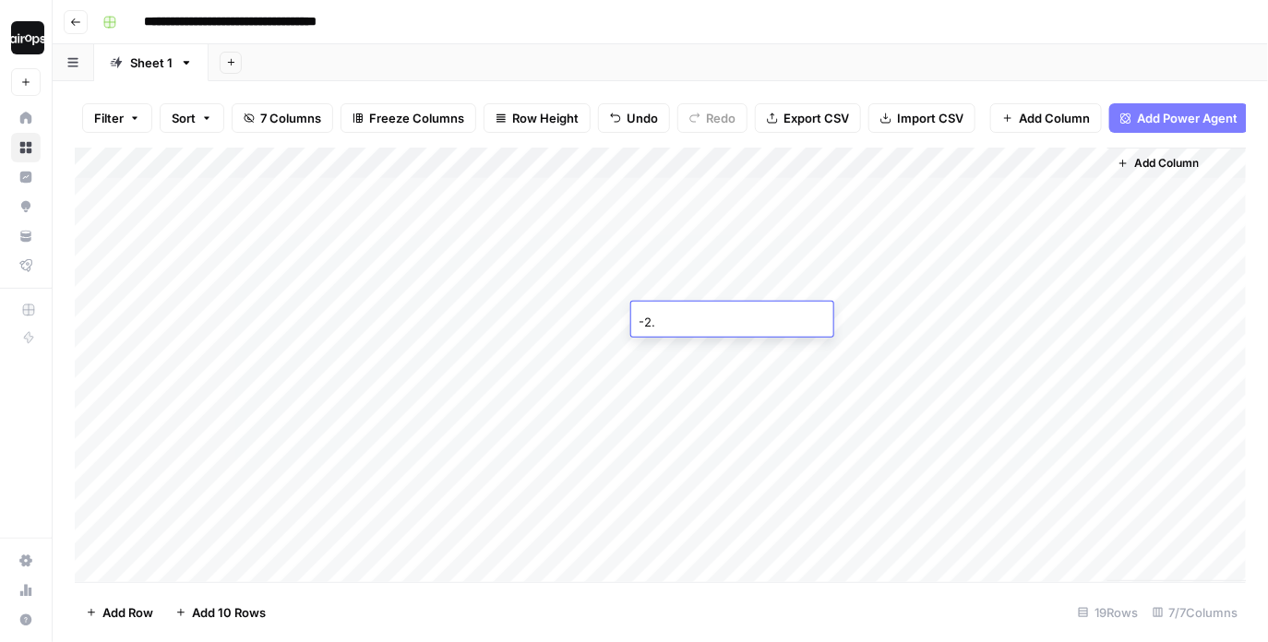
type input "-2.5"
type input "-29.5"
type input "-14.5"
type input "9.5"
type input "-27.5"
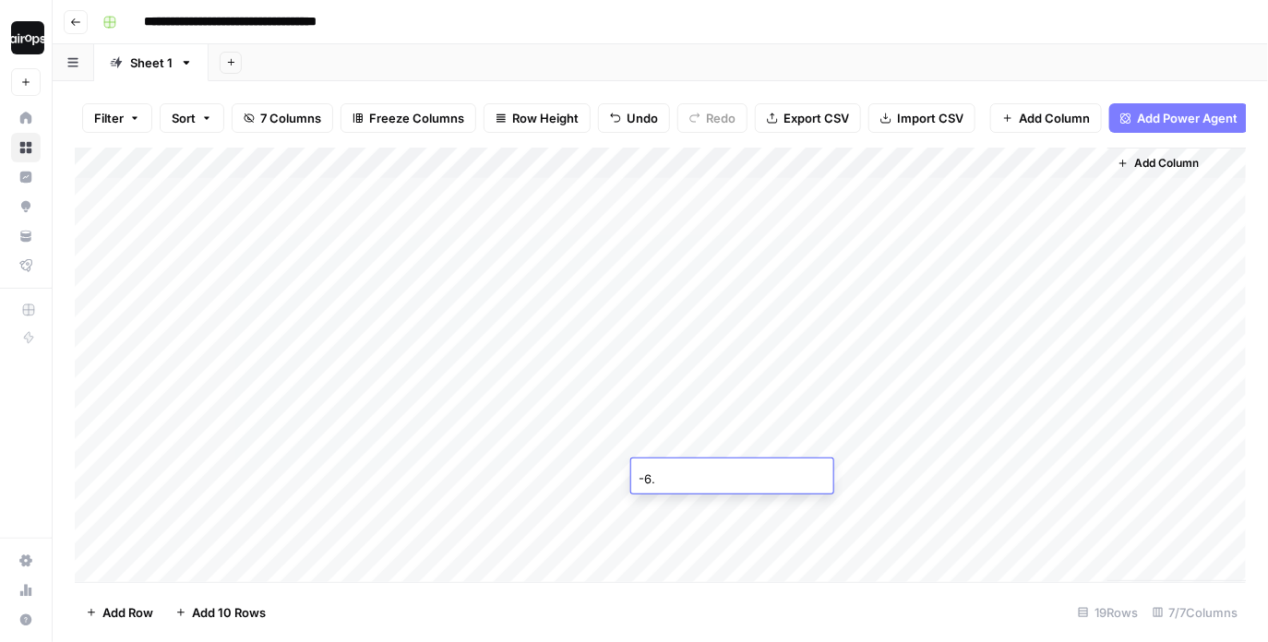
type input "-6.5"
type input "-17.5"
type input "-3.5"
type input "-5.5"
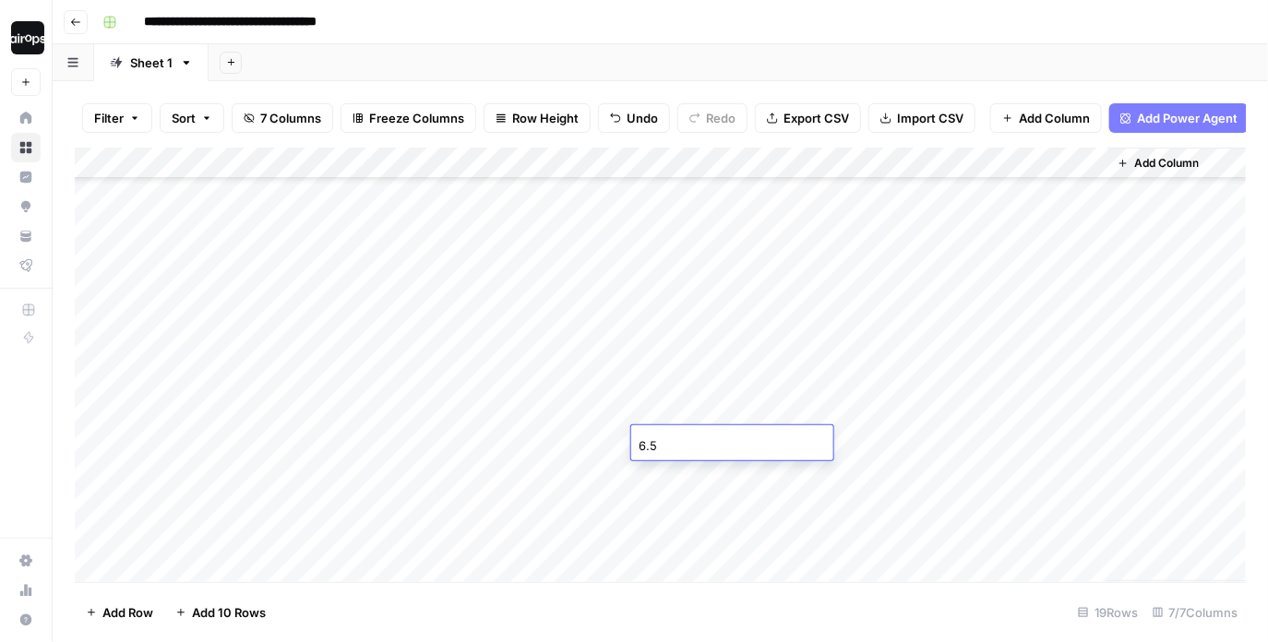
type input "6.5"
type input "-1.5"
click at [803, 220] on div "Add Column" at bounding box center [661, 365] width 1172 height 435
click at [836, 220] on div "Add Column" at bounding box center [661, 365] width 1172 height 435
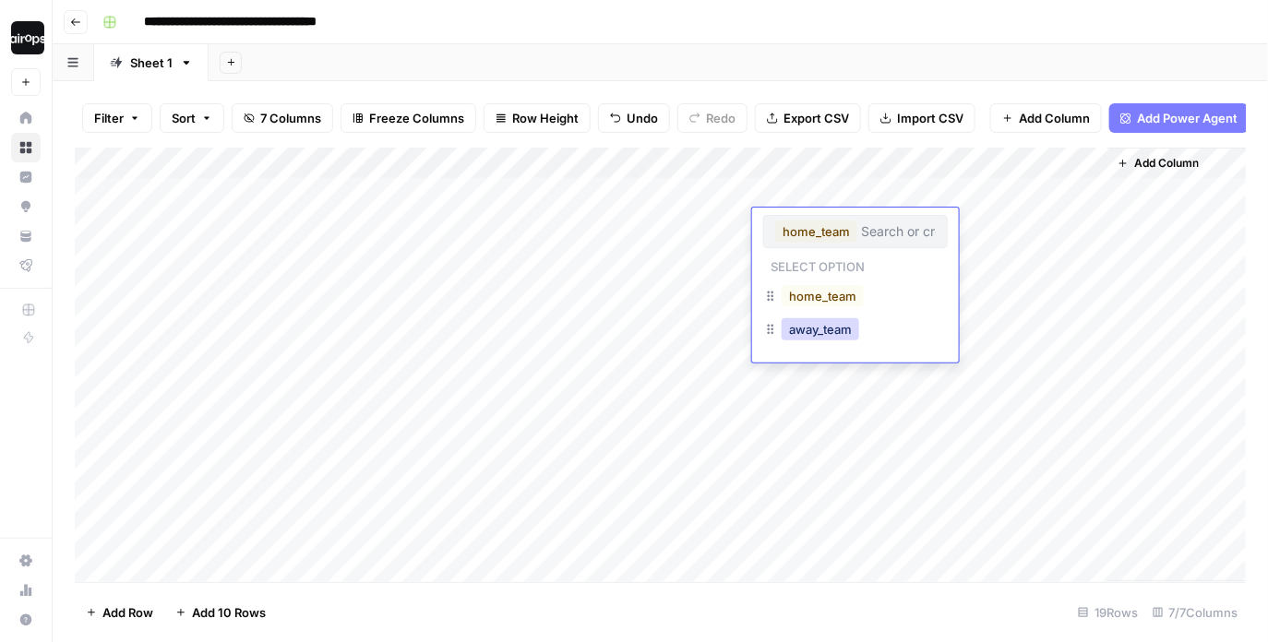
click at [814, 332] on button "away_team" at bounding box center [819, 329] width 77 height 22
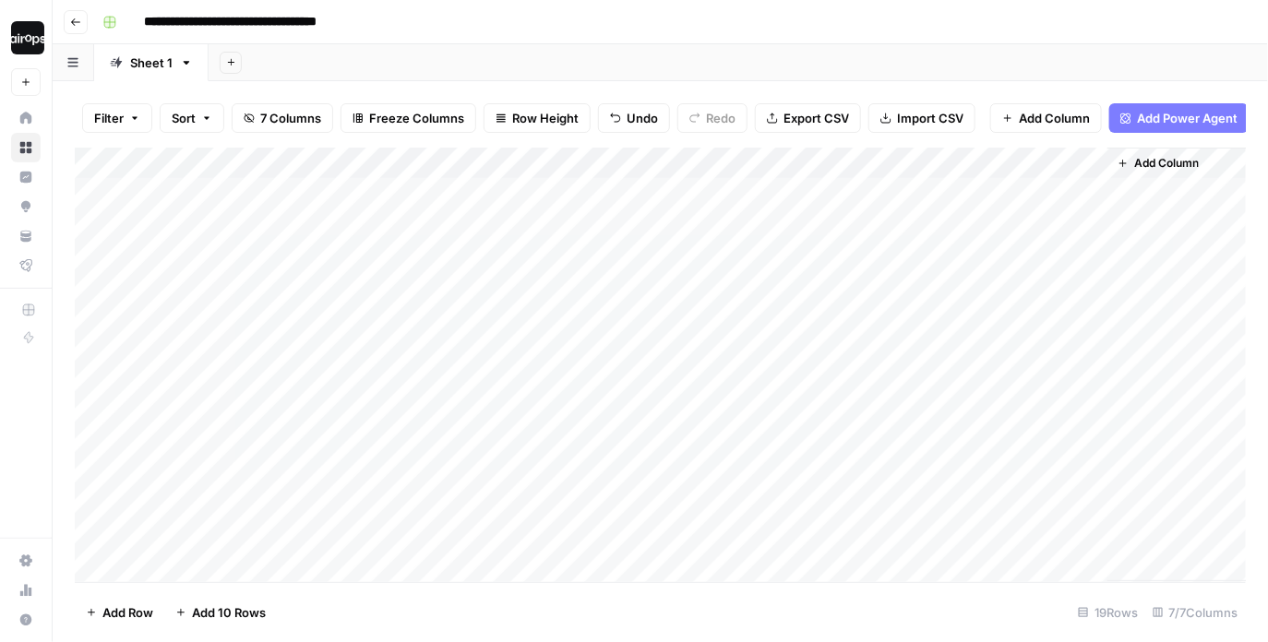
click at [807, 351] on div "Add Column" at bounding box center [661, 365] width 1172 height 435
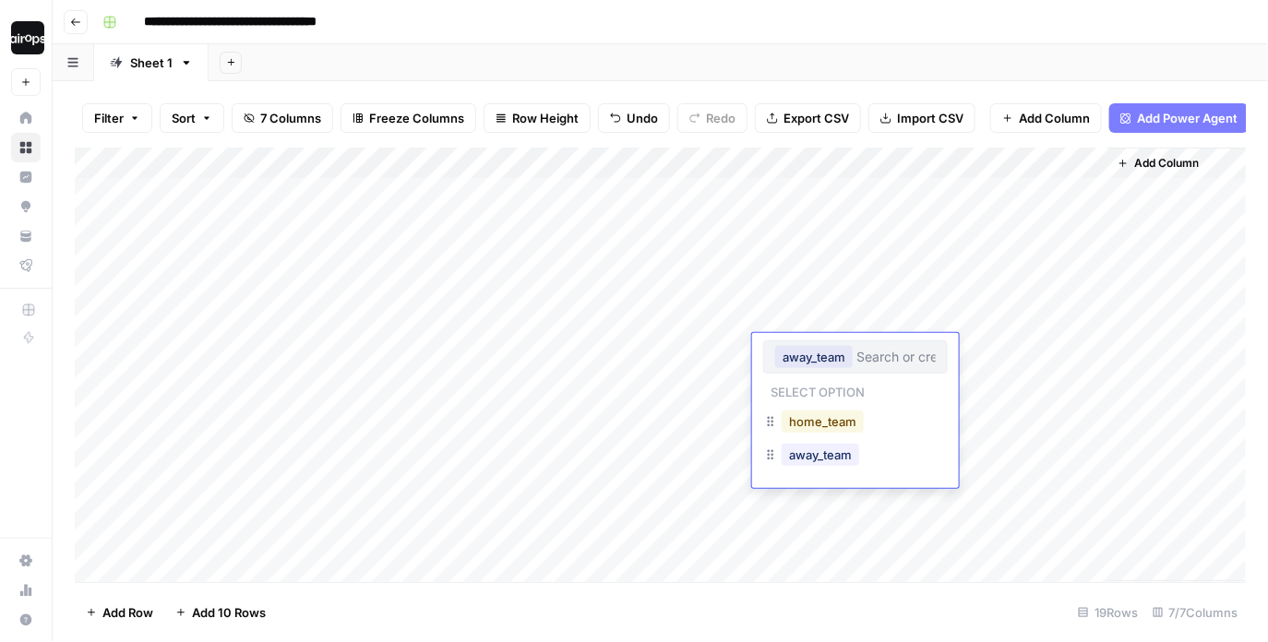
click at [810, 419] on button "home_team" at bounding box center [822, 422] width 82 height 22
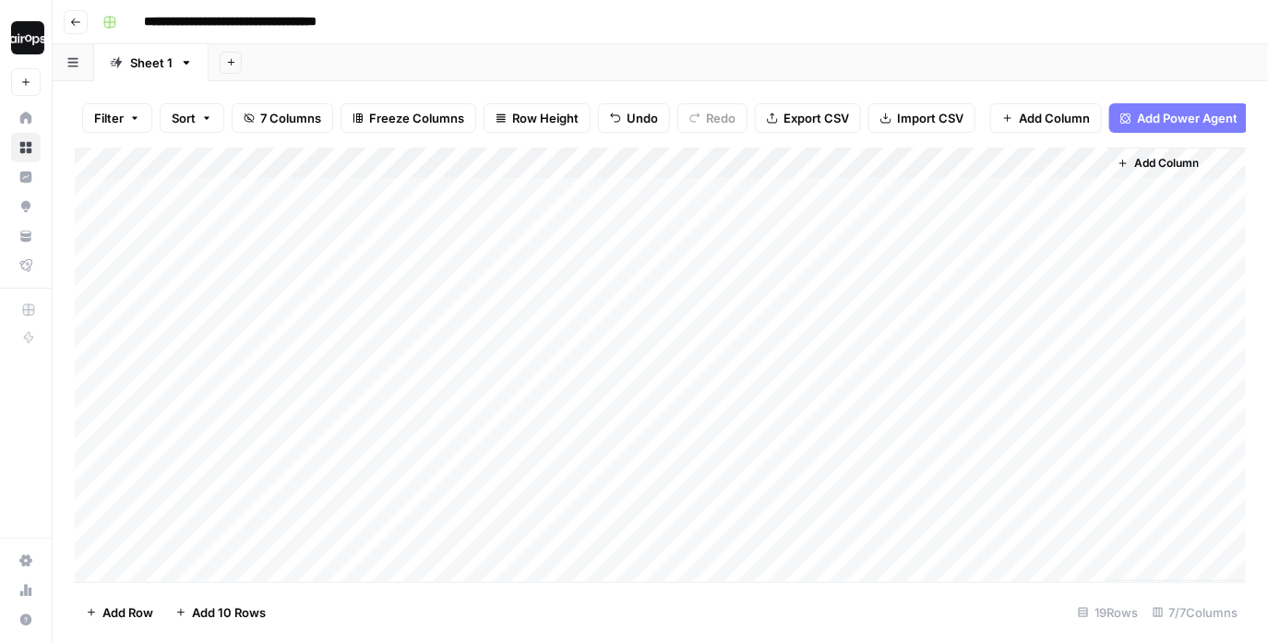
click at [792, 414] on div "Add Column" at bounding box center [661, 365] width 1172 height 435
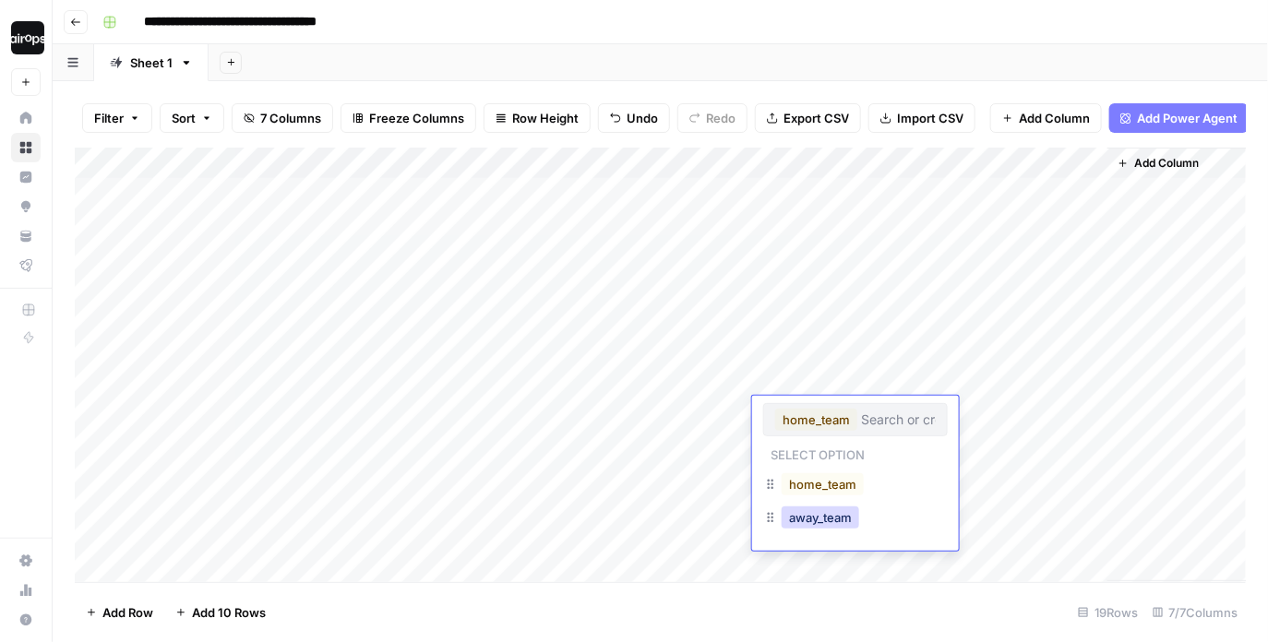
click at [802, 510] on button "away_team" at bounding box center [819, 517] width 77 height 22
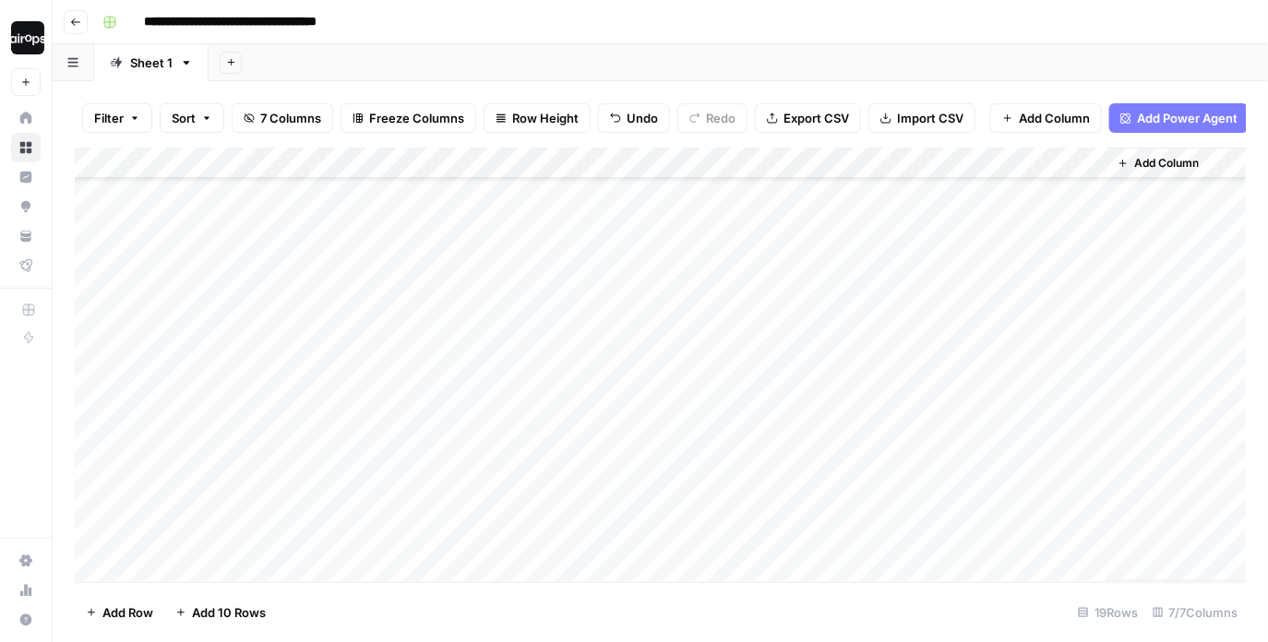
scroll to position [84, 0]
click at [793, 455] on div "Add Column" at bounding box center [661, 365] width 1172 height 435
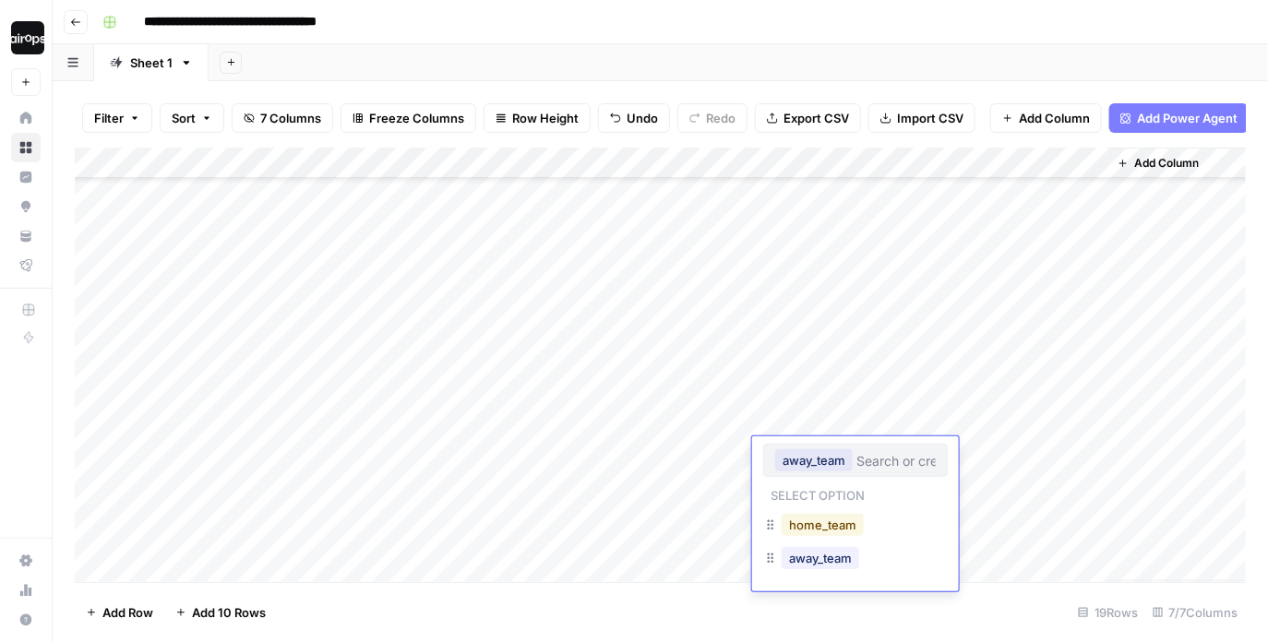
click at [799, 521] on button "home_team" at bounding box center [822, 525] width 82 height 22
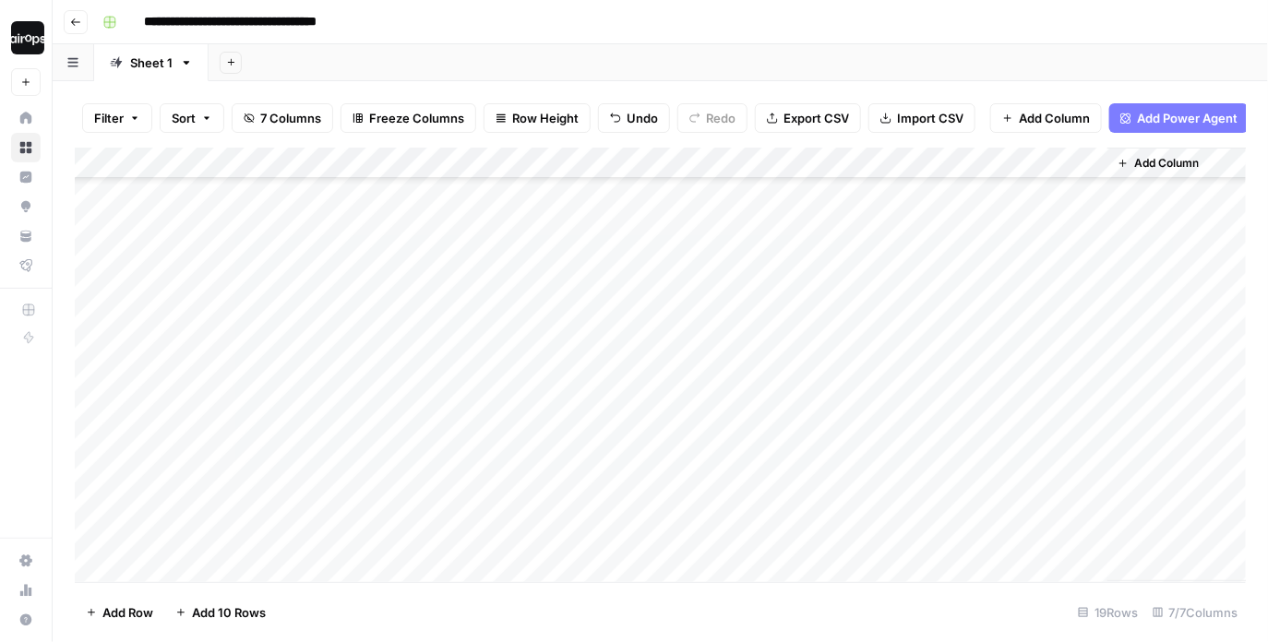
scroll to position [126, 0]
click at [799, 476] on div "Add Column" at bounding box center [661, 365] width 1172 height 435
click at [800, 503] on div "Add Column" at bounding box center [661, 365] width 1172 height 435
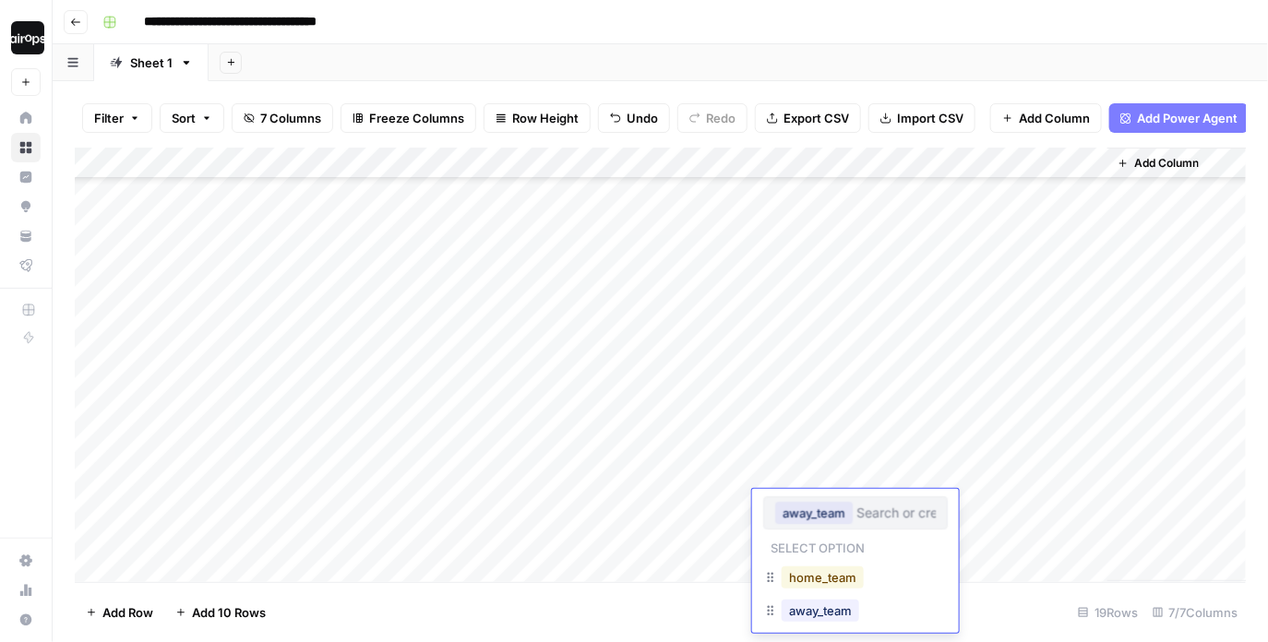
click at [811, 576] on button "home_team" at bounding box center [822, 577] width 82 height 22
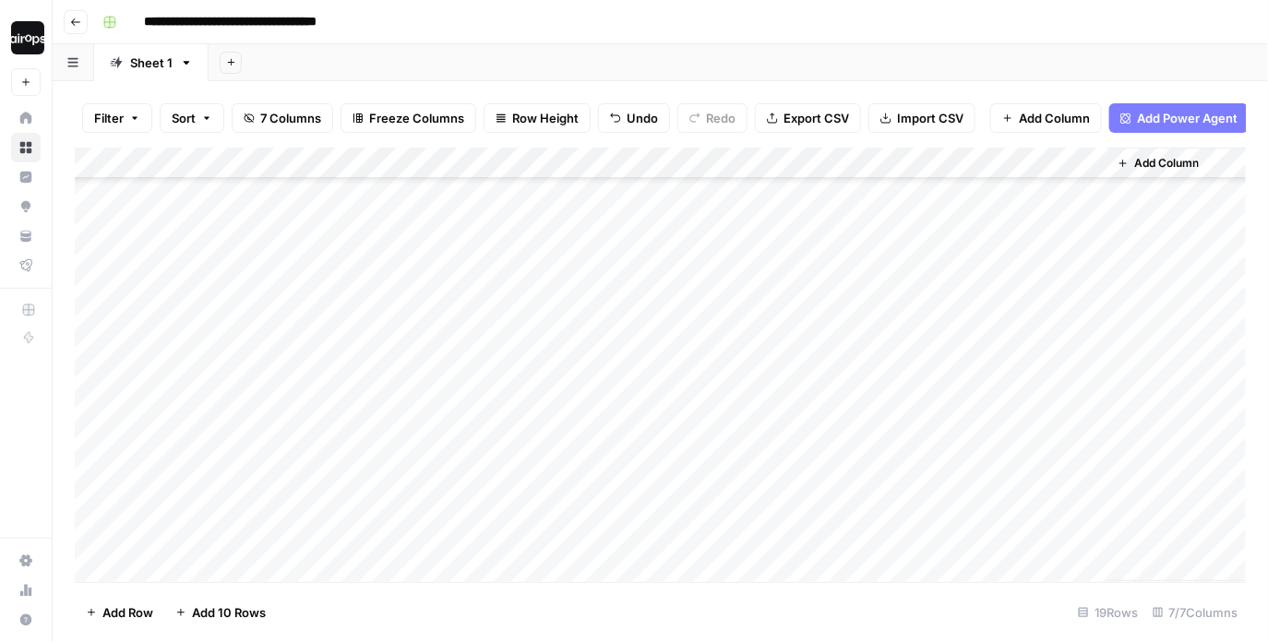
click at [775, 542] on div "Add Column" at bounding box center [661, 365] width 1172 height 435
click at [1087, 192] on div "Add Column" at bounding box center [661, 365] width 1172 height 435
click at [1089, 220] on div "Add Column" at bounding box center [661, 365] width 1172 height 435
click at [1089, 256] on div "Add Column" at bounding box center [661, 365] width 1172 height 435
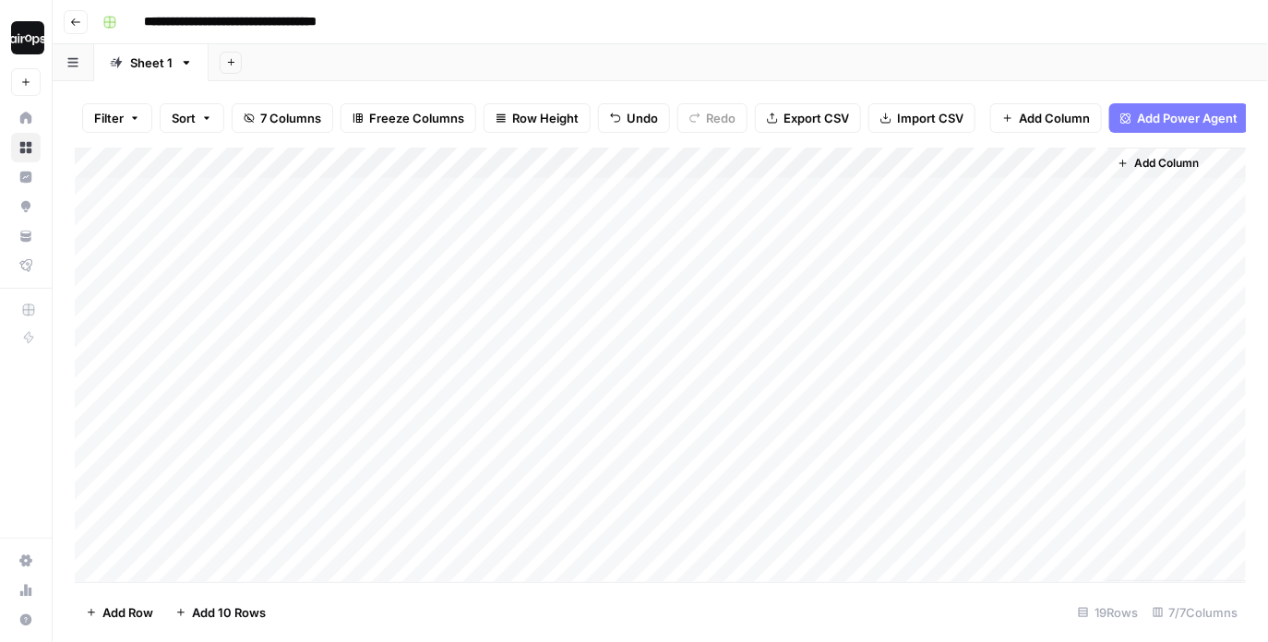
click at [217, 161] on div "Add Column" at bounding box center [661, 365] width 1172 height 435
click at [195, 413] on span "Remove Column" at bounding box center [255, 411] width 161 height 18
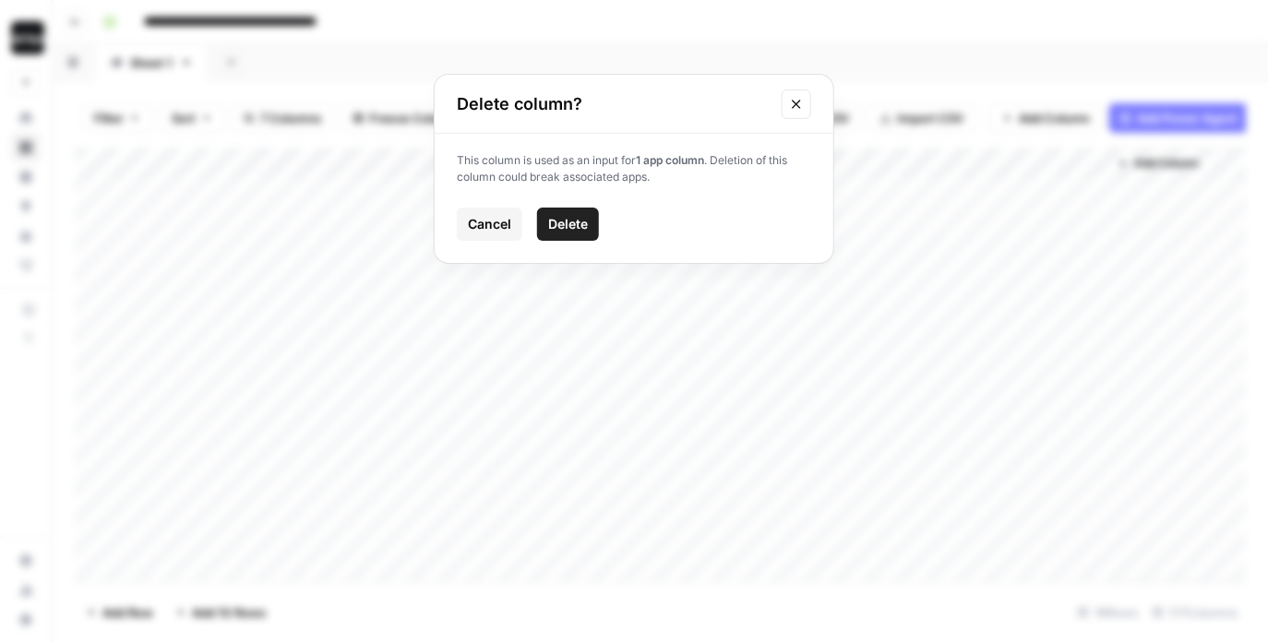
click at [576, 220] on span "Delete" at bounding box center [568, 224] width 40 height 18
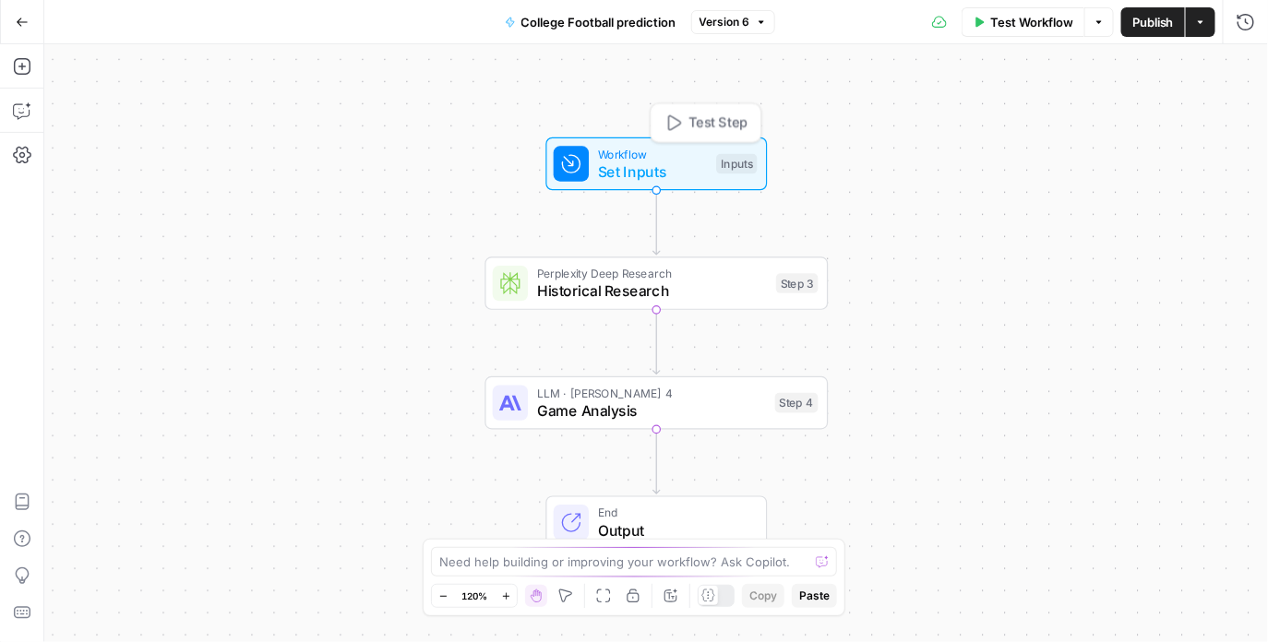
click at [696, 151] on span "Workflow" at bounding box center [653, 154] width 110 height 18
click at [668, 171] on span "Set Inputs" at bounding box center [652, 172] width 110 height 22
click at [668, 171] on span "Set Inputs" at bounding box center [651, 172] width 110 height 22
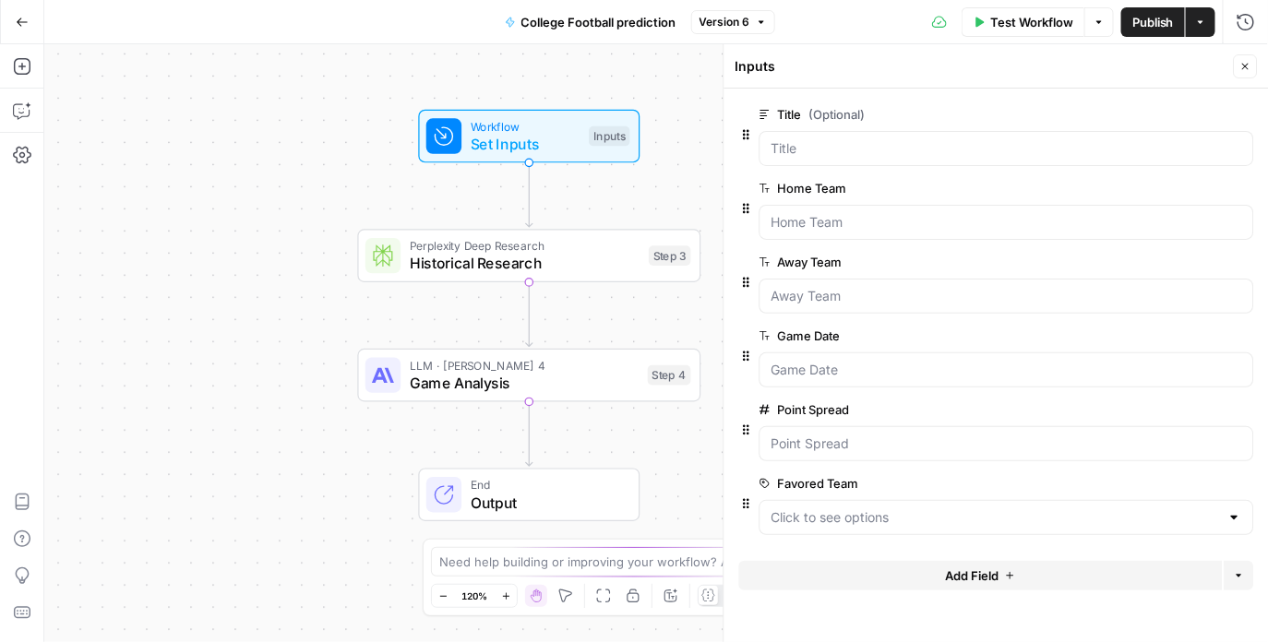
drag, startPoint x: 680, startPoint y: 211, endPoint x: 553, endPoint y: 183, distance: 130.5
click at [553, 183] on div "Workflow Set Inputs Inputs Perplexity Deep Research Historical Research Step 3 …" at bounding box center [655, 343] width 1223 height 598
click at [1244, 115] on icon "button" at bounding box center [1242, 115] width 10 height 10
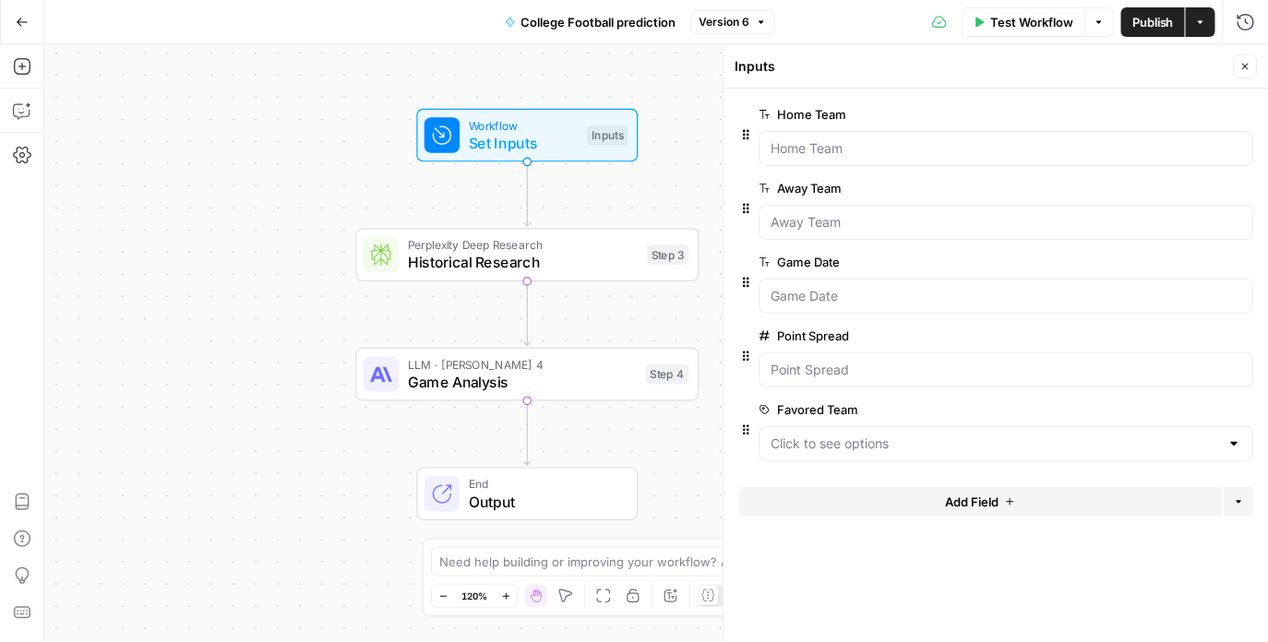
click at [1244, 70] on icon "button" at bounding box center [1245, 66] width 11 height 11
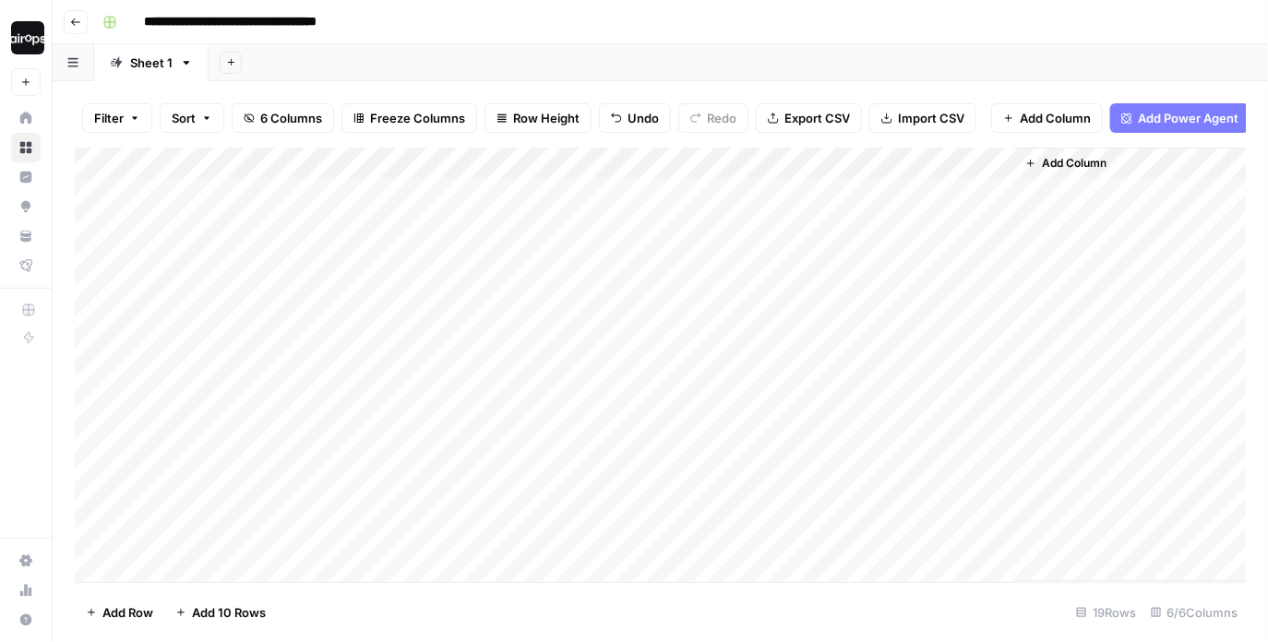
click at [741, 65] on div "Add Sheet" at bounding box center [737, 62] width 1059 height 37
click at [742, 54] on div "Add Sheet" at bounding box center [737, 62] width 1059 height 37
click at [960, 17] on div "**********" at bounding box center [672, 22] width 1154 height 30
click at [815, 8] on div "**********" at bounding box center [672, 22] width 1154 height 30
click at [875, 54] on div "Add Sheet" at bounding box center [737, 62] width 1059 height 37
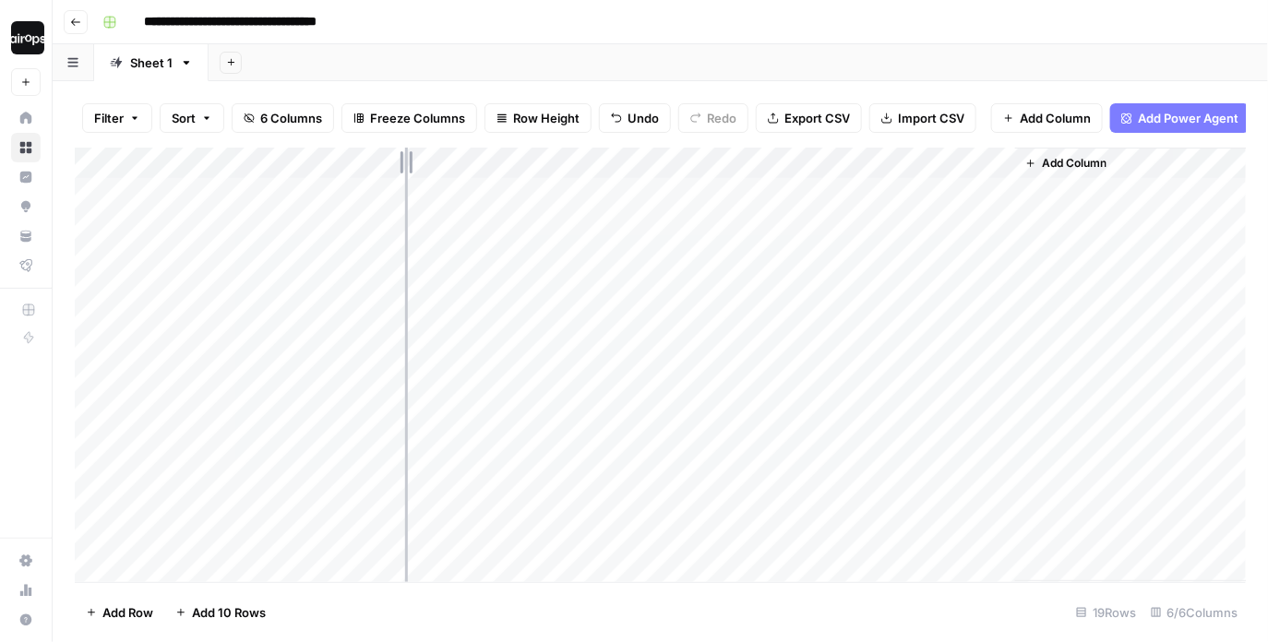
drag, startPoint x: 426, startPoint y: 161, endPoint x: 405, endPoint y: 161, distance: 21.2
click at [405, 161] on div "Add Column" at bounding box center [661, 365] width 1172 height 435
drag, startPoint x: 278, startPoint y: 160, endPoint x: 268, endPoint y: 161, distance: 9.4
click at [268, 161] on div "Add Column" at bounding box center [661, 365] width 1172 height 435
click at [608, 59] on div "Add Sheet" at bounding box center [737, 62] width 1059 height 37
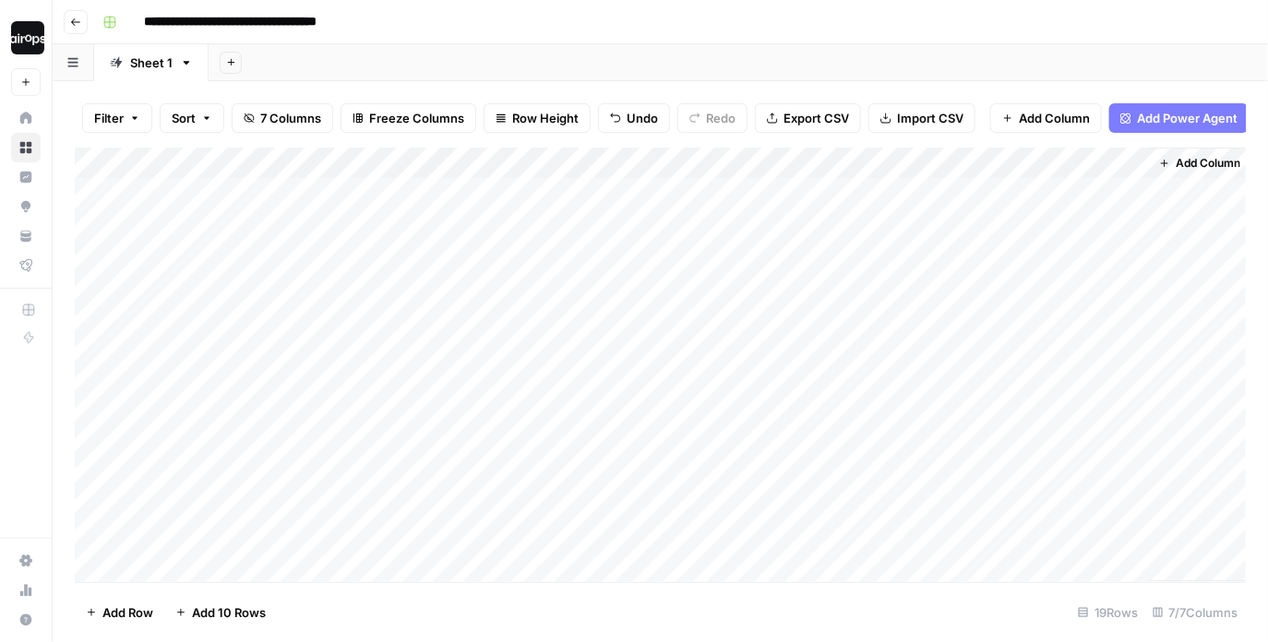
click at [1130, 258] on div "Add Column" at bounding box center [661, 365] width 1172 height 435
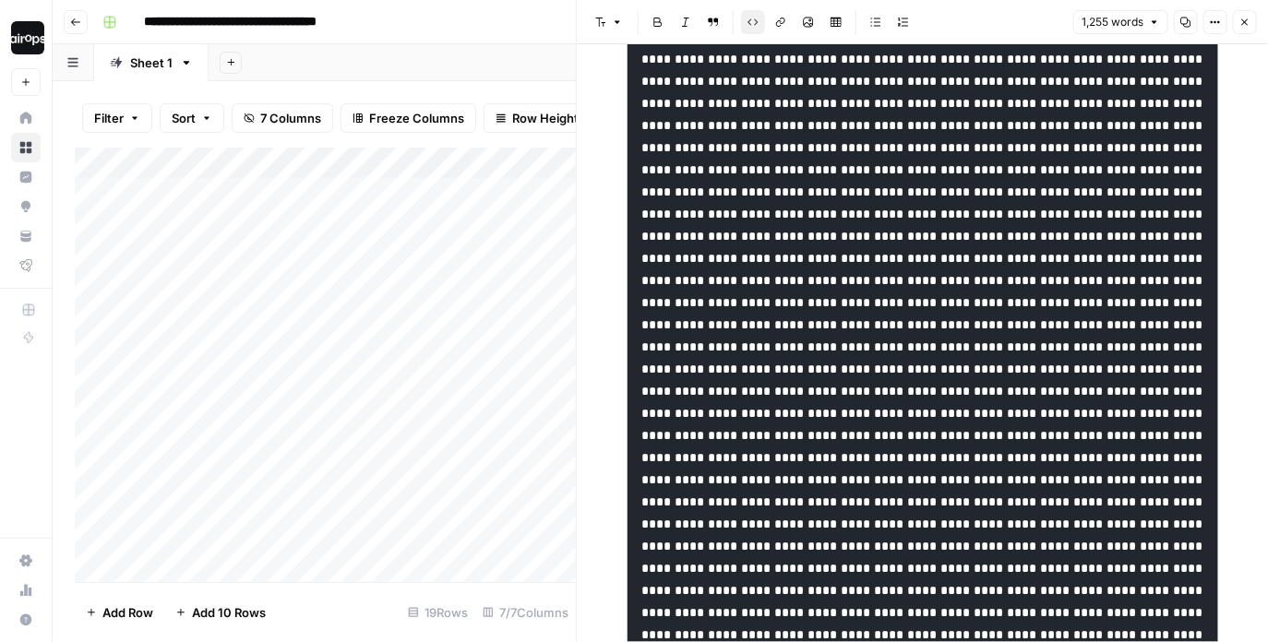
scroll to position [582, 0]
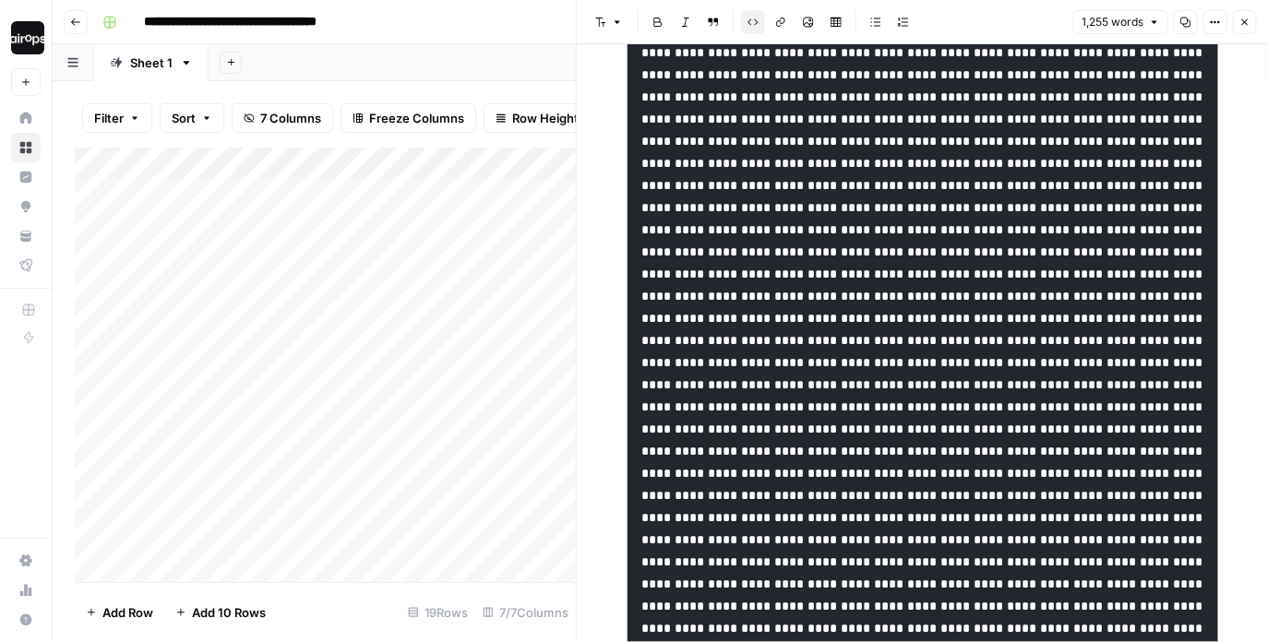
click at [1250, 9] on header "Font style Bold Italic Block quote Code block Link Image Insert Table Bulleted …" at bounding box center [922, 22] width 691 height 44
click at [1243, 25] on icon "button" at bounding box center [1244, 22] width 11 height 11
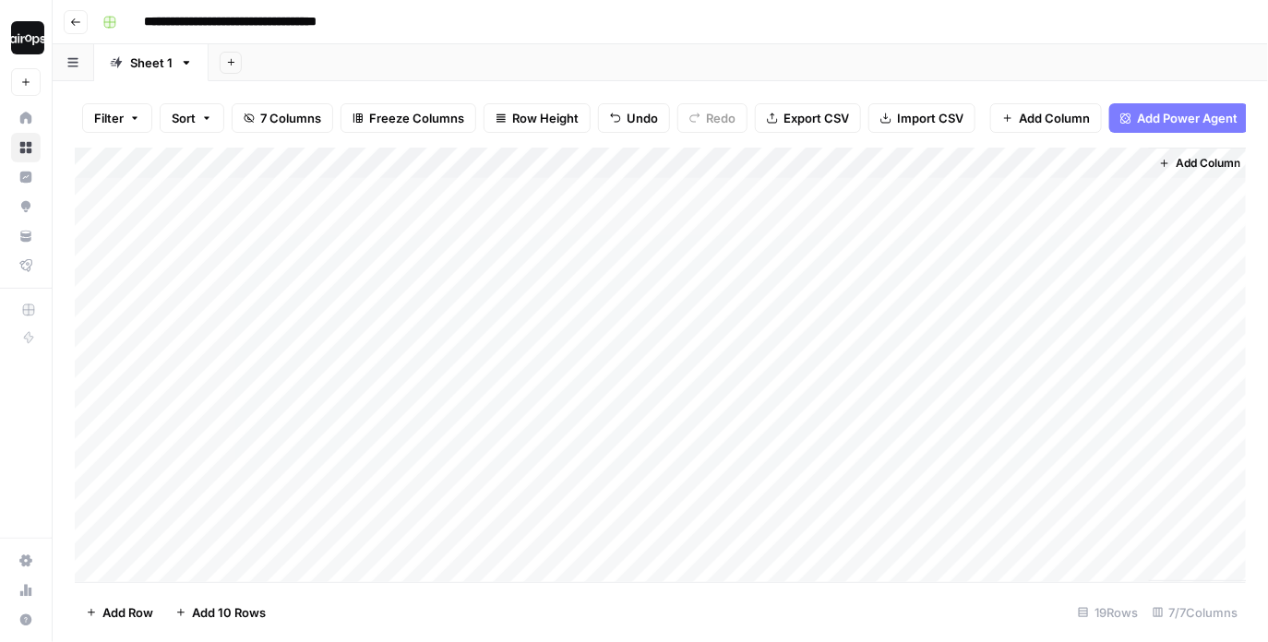
click at [1135, 167] on div "Add Column" at bounding box center [661, 365] width 1172 height 435
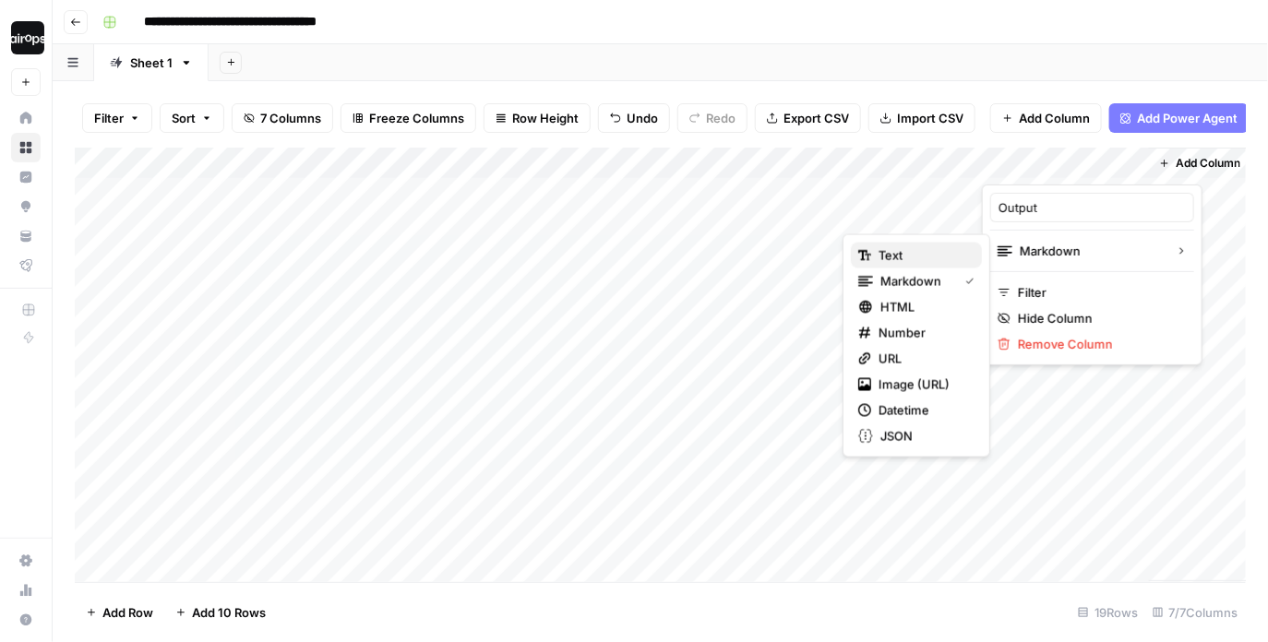
click at [911, 255] on span "Text" at bounding box center [922, 255] width 89 height 18
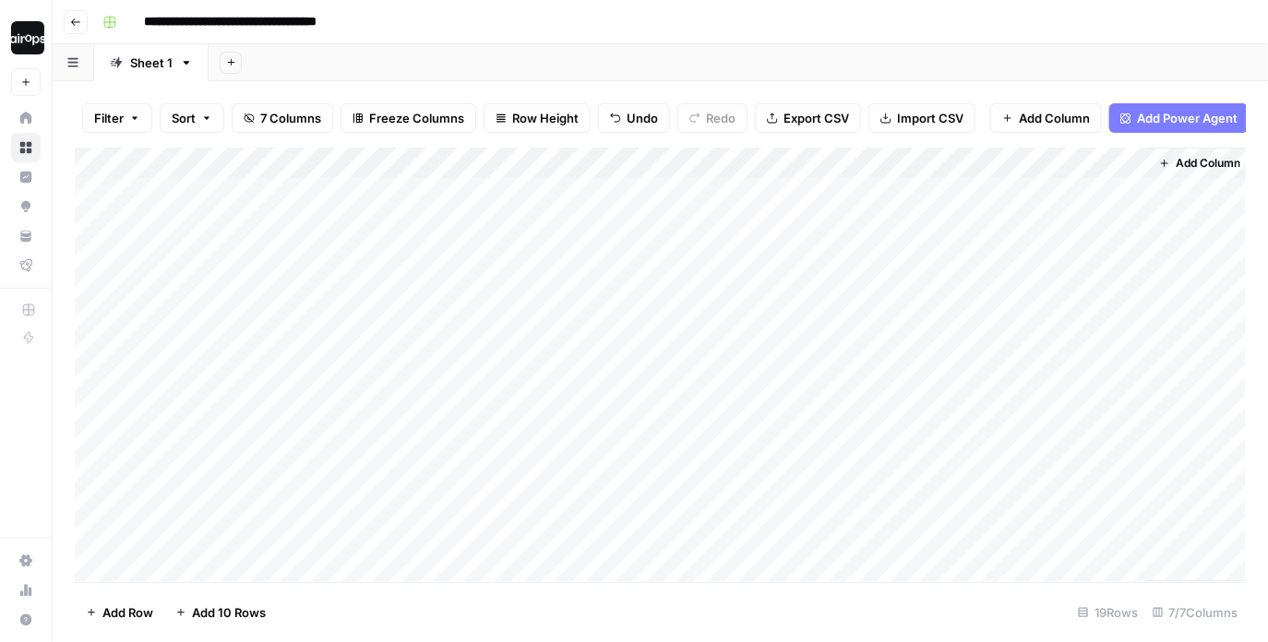
click at [1132, 256] on div "Add Column" at bounding box center [661, 365] width 1172 height 435
click at [1129, 161] on div "Add Column" at bounding box center [661, 365] width 1172 height 435
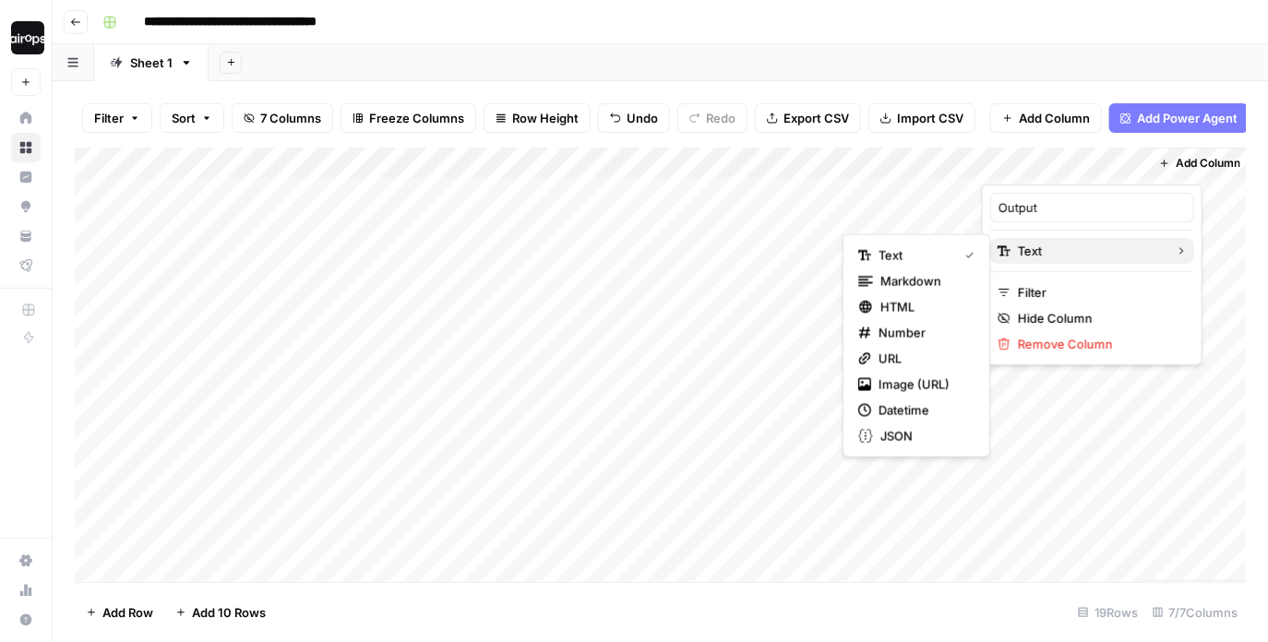
click at [1063, 251] on span "Text" at bounding box center [1089, 251] width 143 height 18
click at [921, 281] on span "Markdown" at bounding box center [923, 281] width 87 height 18
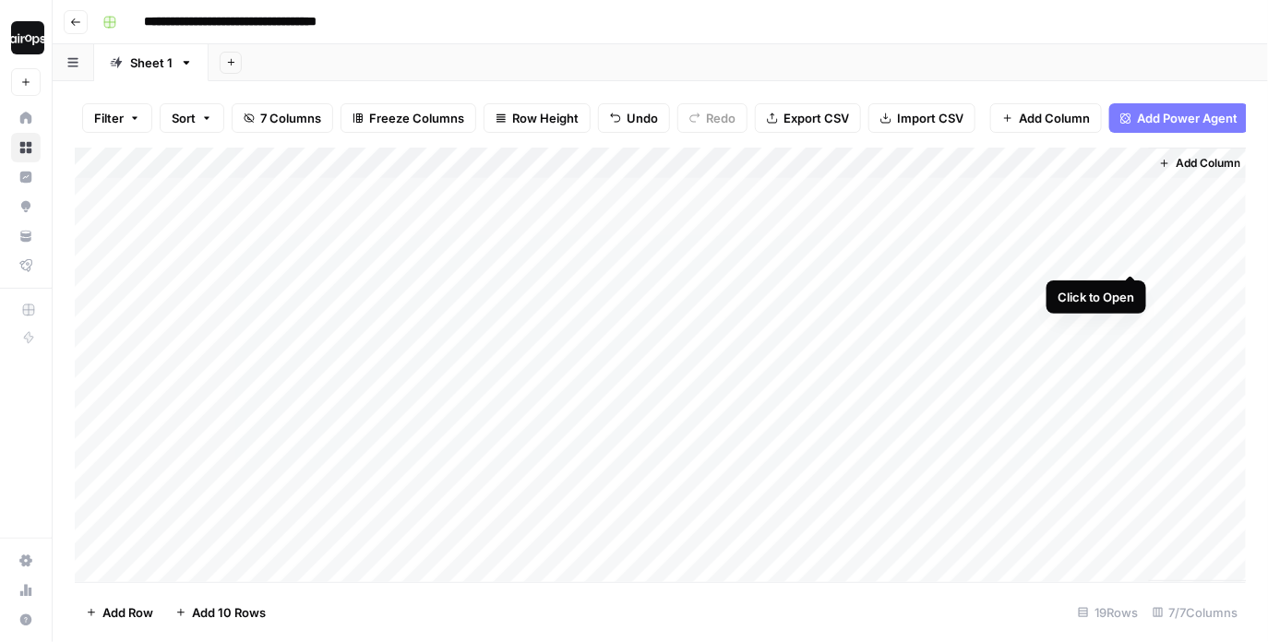
click at [1131, 252] on div "Add Column" at bounding box center [661, 365] width 1172 height 435
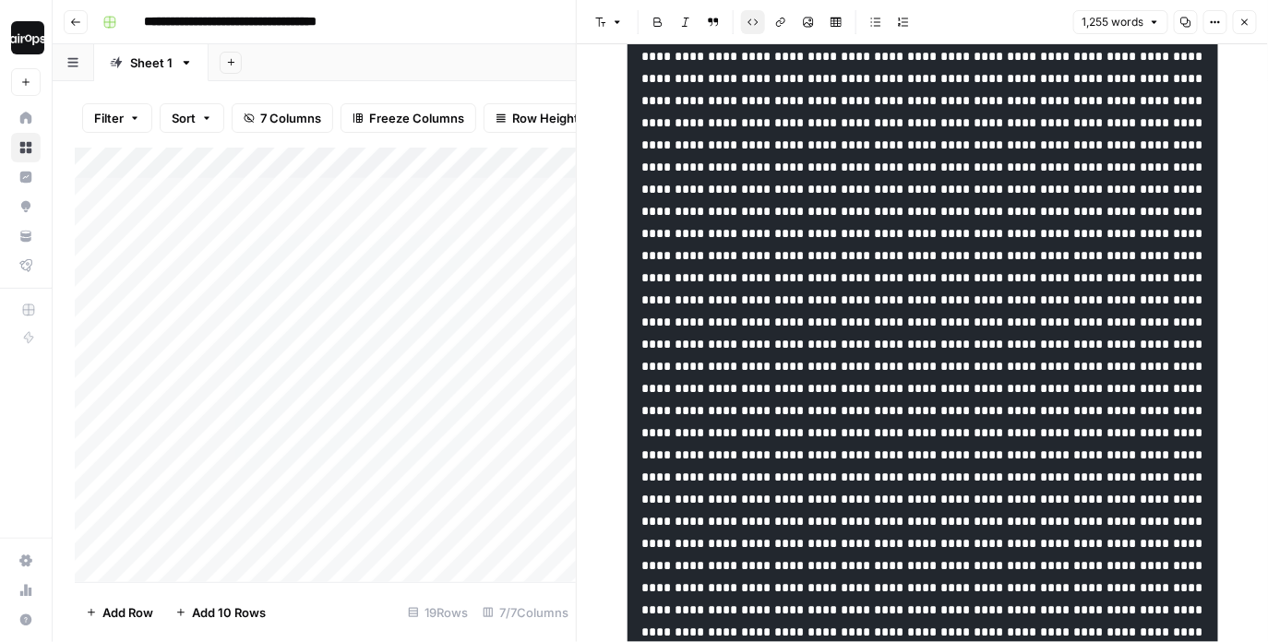
scroll to position [1533, 0]
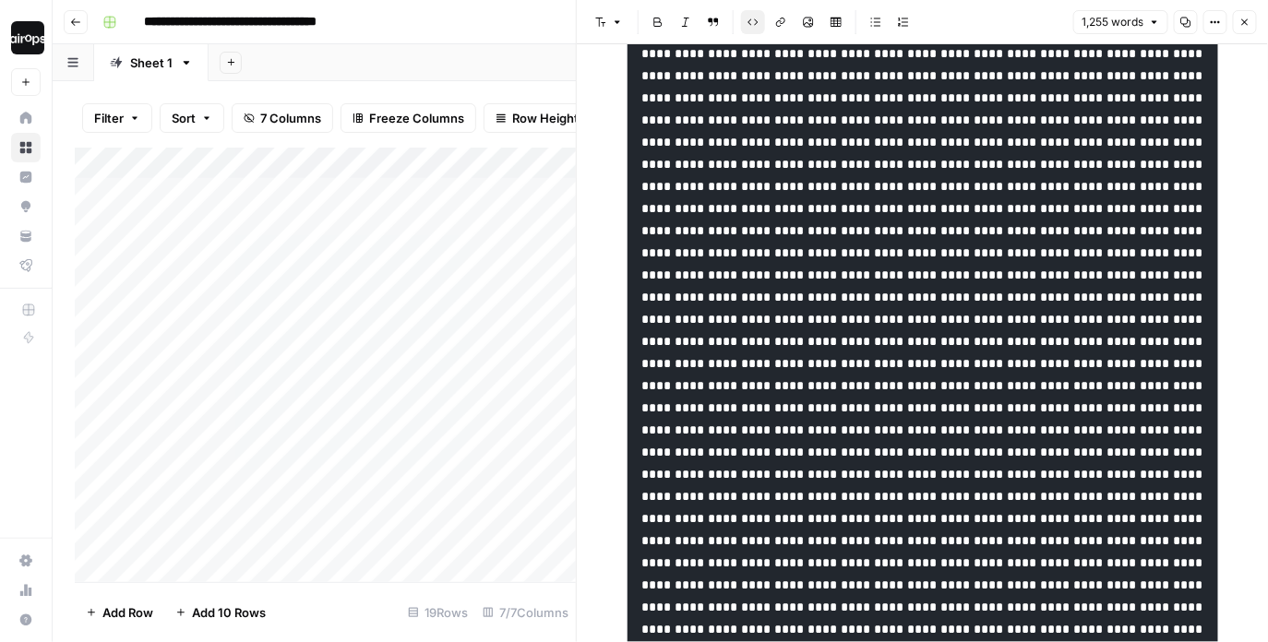
click at [1247, 31] on button "Close" at bounding box center [1244, 22] width 24 height 24
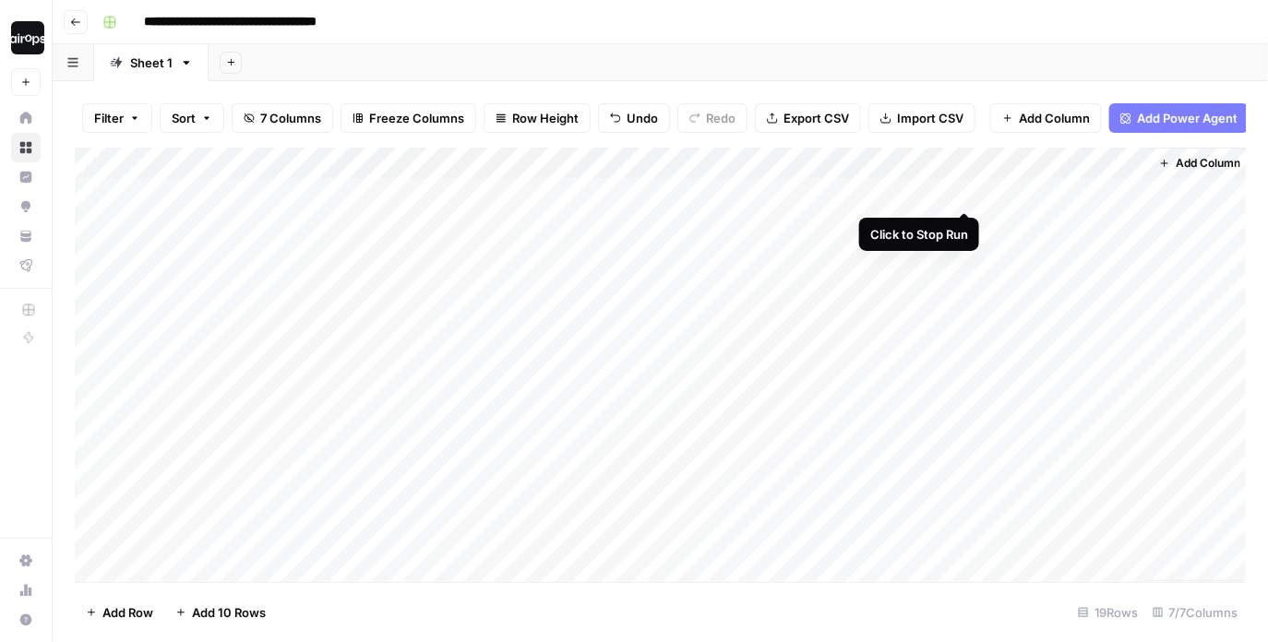
click at [962, 192] on div "Add Column" at bounding box center [661, 365] width 1172 height 435
click at [946, 164] on div "Add Column" at bounding box center [661, 365] width 1172 height 435
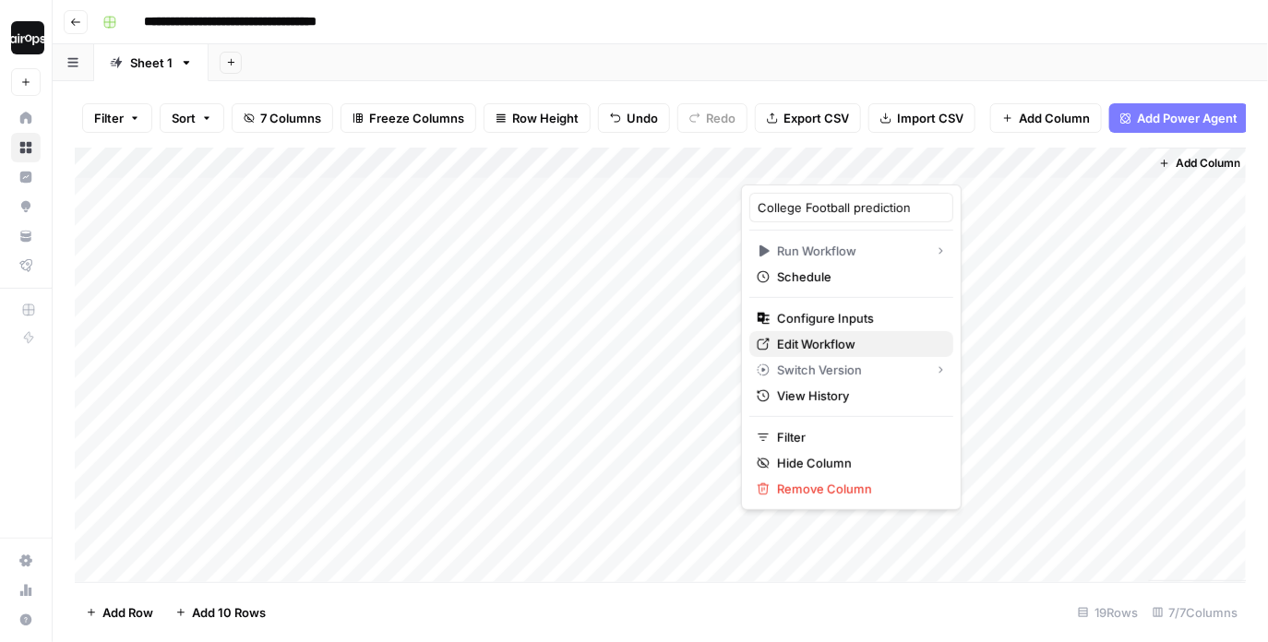
click at [811, 338] on span "Edit Workflow" at bounding box center [857, 344] width 161 height 18
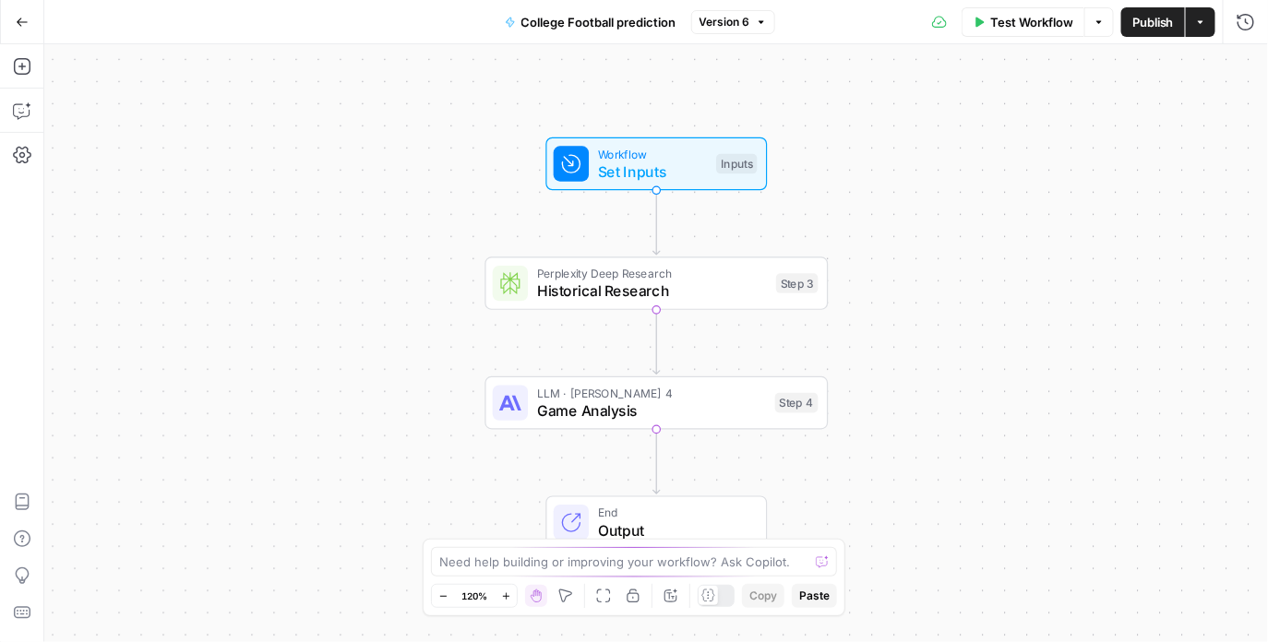
click at [32, 114] on button "Copilot" at bounding box center [22, 111] width 30 height 30
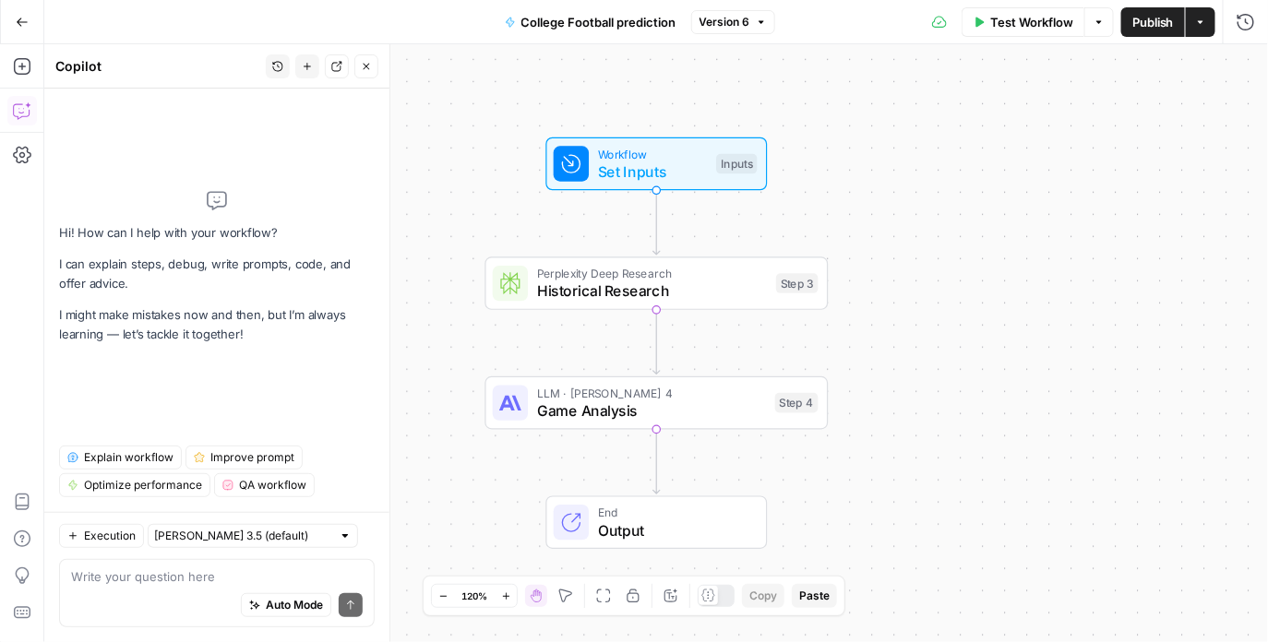
click at [157, 587] on div "Auto Mode Send" at bounding box center [217, 606] width 292 height 41
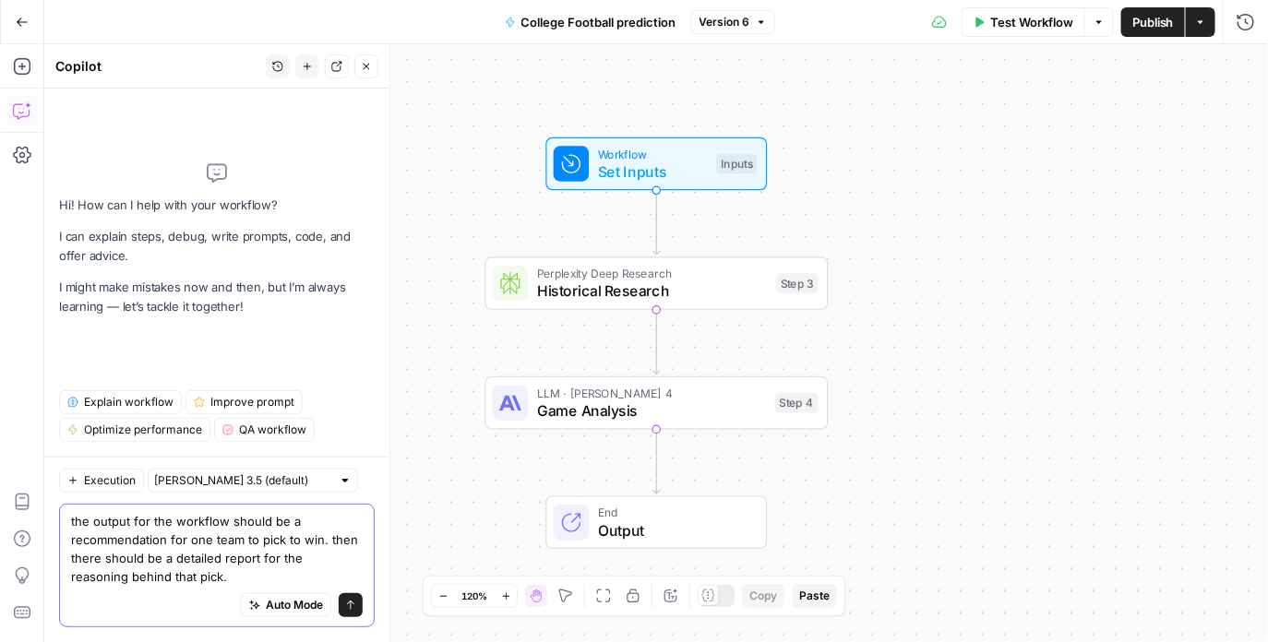
type textarea "the output for the workflow should be a recommendation for one team to pick to …"
click at [354, 612] on button "Send" at bounding box center [351, 605] width 24 height 24
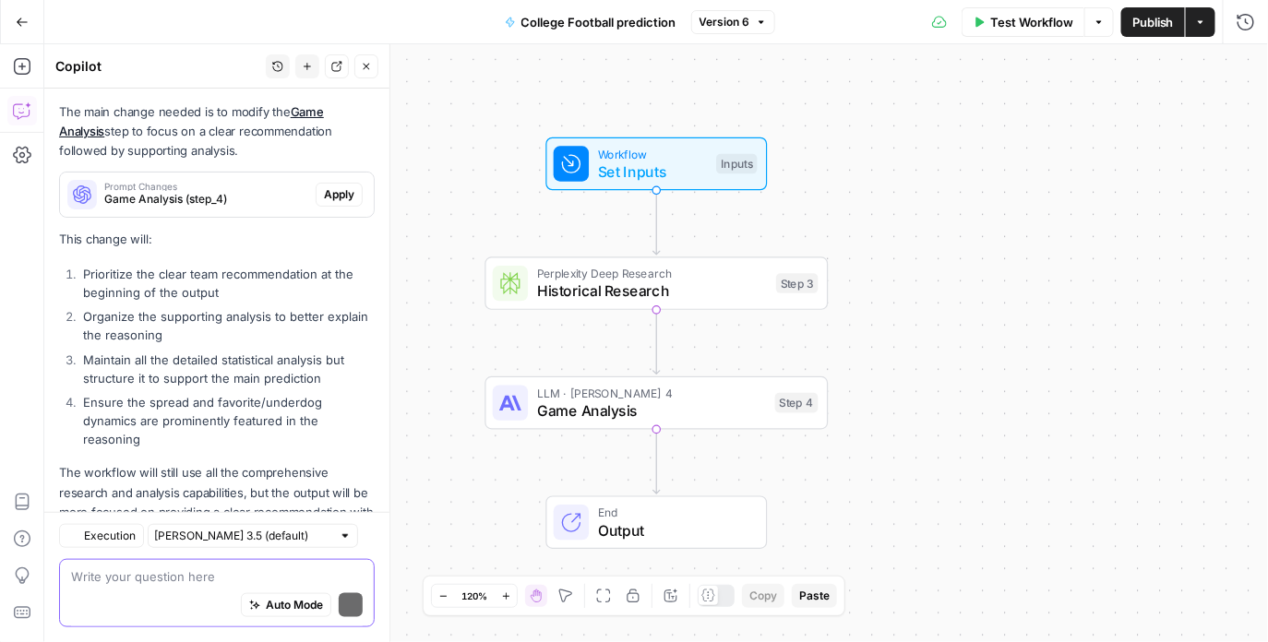
scroll to position [460, 0]
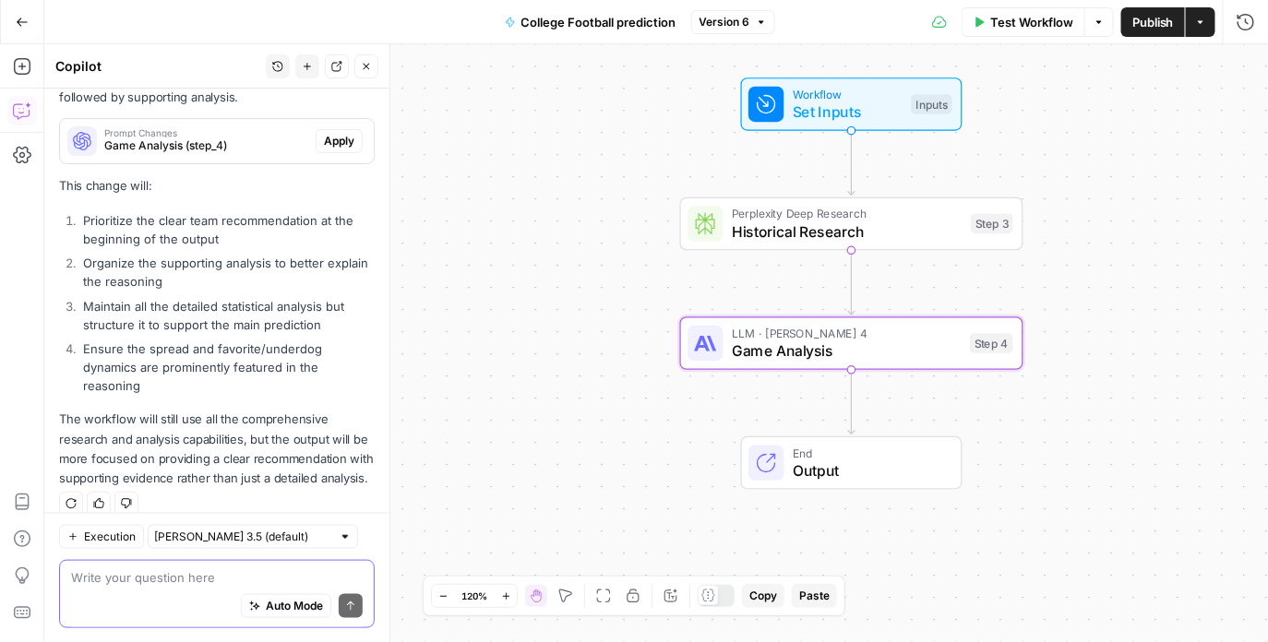
click at [341, 137] on span "Apply" at bounding box center [339, 141] width 30 height 17
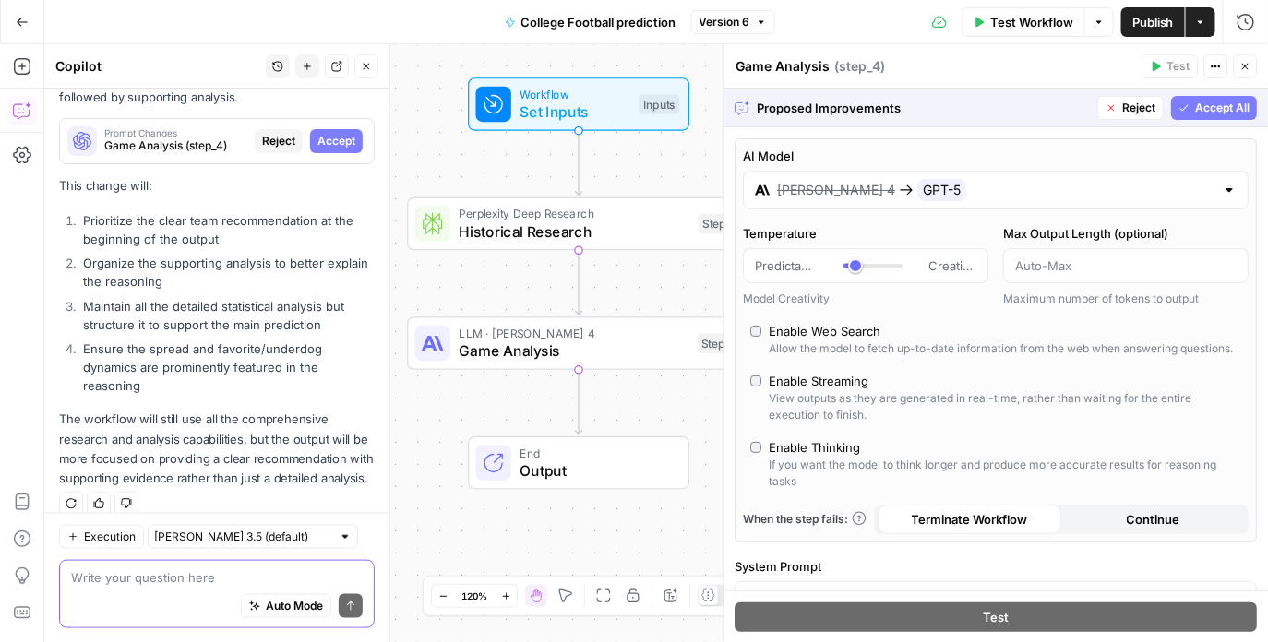
click at [1229, 103] on span "Accept All" at bounding box center [1223, 108] width 54 height 17
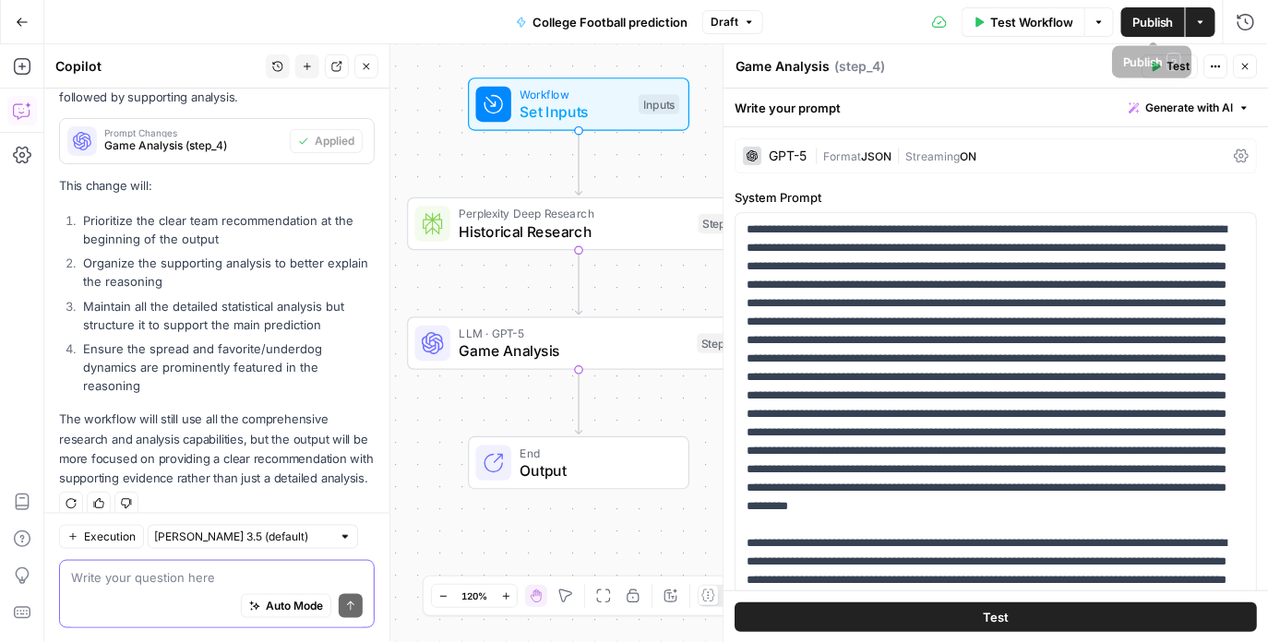
click at [1162, 22] on span "Publish" at bounding box center [1153, 22] width 42 height 18
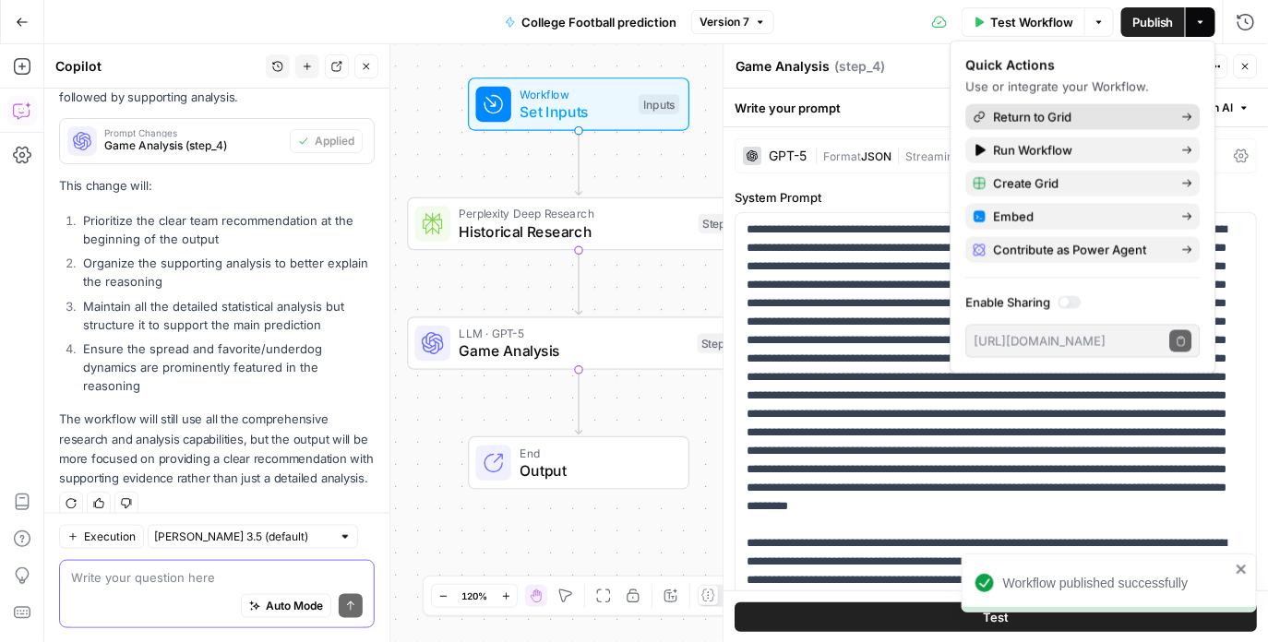
click at [1065, 113] on span "Return to Grid" at bounding box center [1080, 117] width 173 height 18
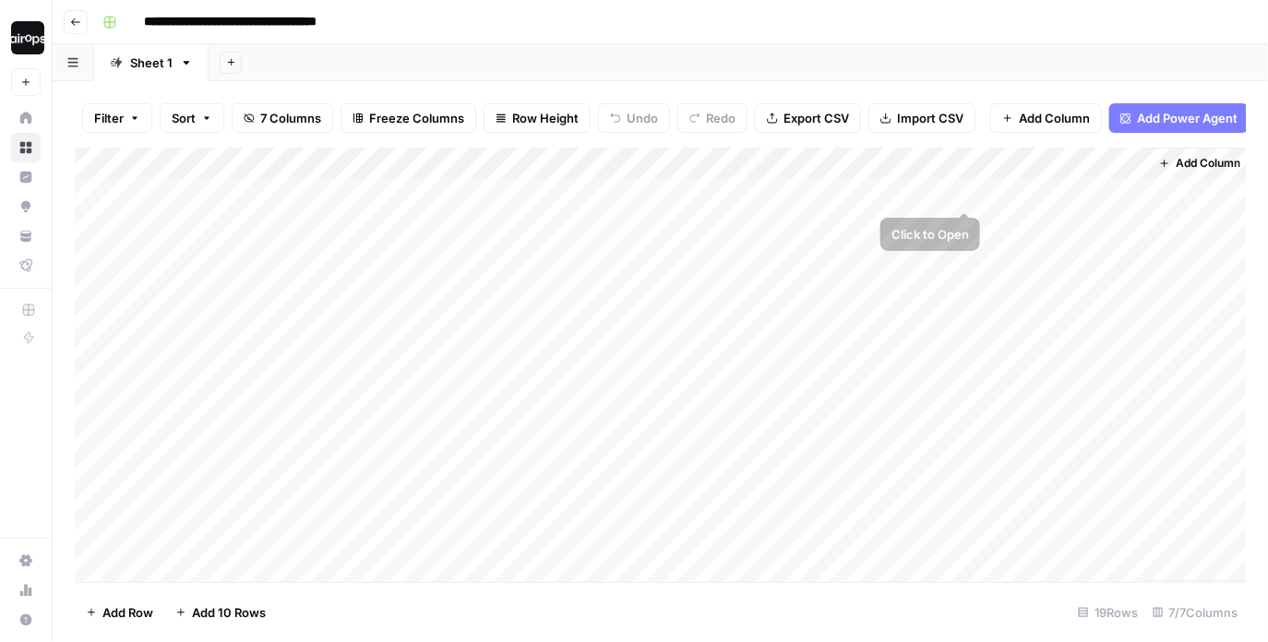
click at [927, 193] on div "Add Column" at bounding box center [661, 365] width 1172 height 435
click at [965, 164] on div "Add Column" at bounding box center [661, 365] width 1172 height 435
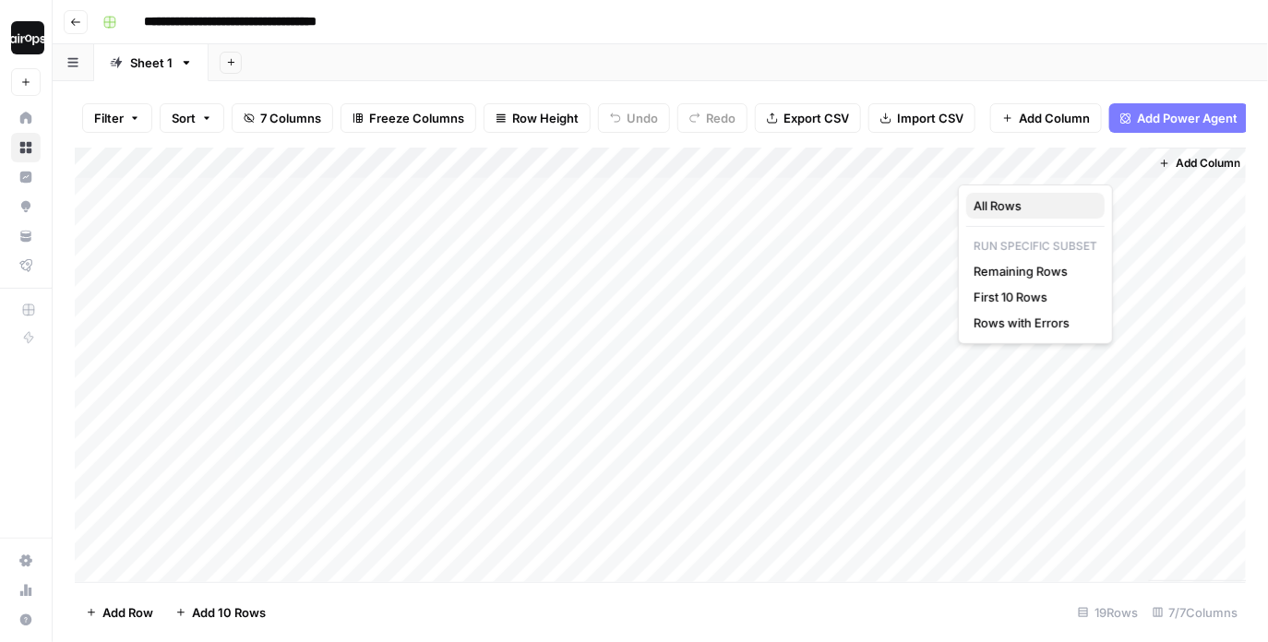
click at [976, 201] on span "All Rows" at bounding box center [1031, 205] width 116 height 18
click at [932, 61] on div "Add Sheet" at bounding box center [737, 62] width 1059 height 37
click at [967, 160] on div "Add Column" at bounding box center [661, 365] width 1172 height 435
click at [993, 301] on span "First 10 Rows" at bounding box center [1031, 297] width 116 height 18
click at [851, 234] on div "Add Column" at bounding box center [661, 365] width 1172 height 435
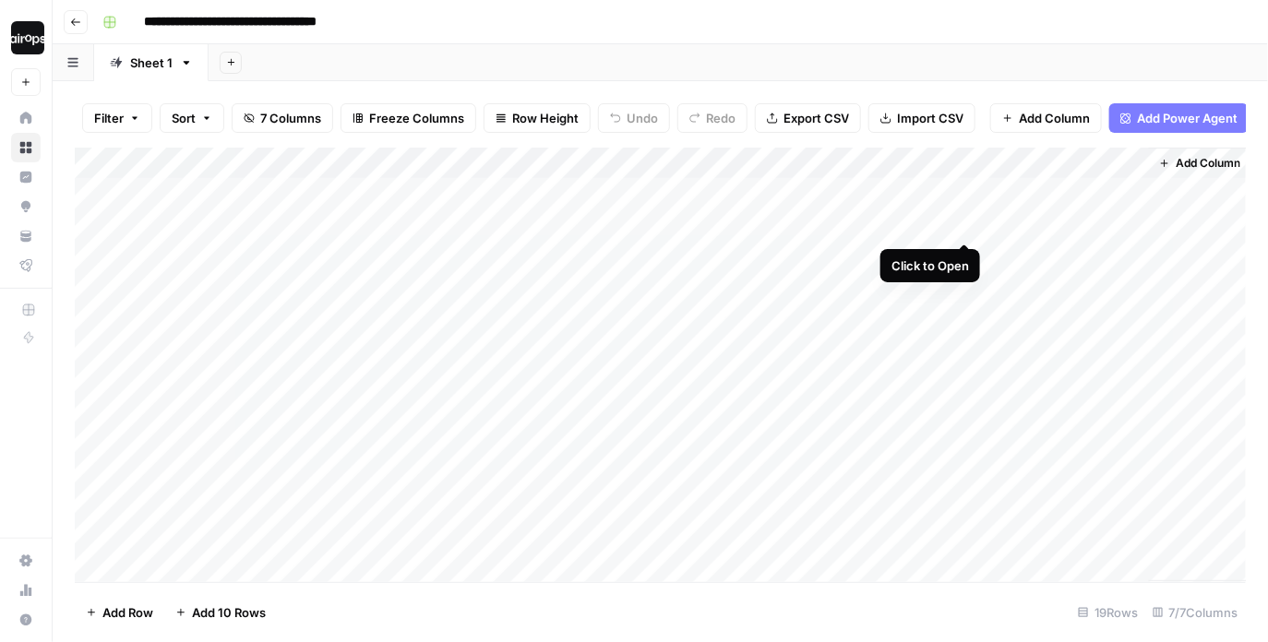
click at [948, 221] on div "Add Column" at bounding box center [661, 365] width 1172 height 435
click at [939, 221] on div at bounding box center [862, 225] width 244 height 34
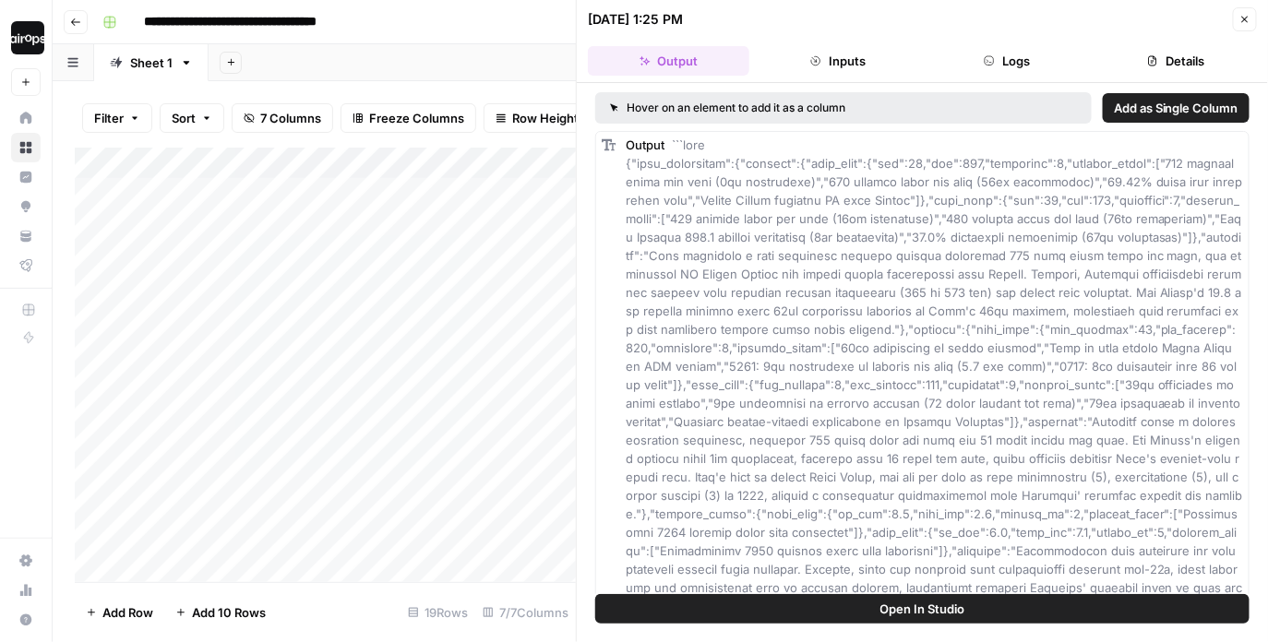
click at [1244, 22] on icon "button" at bounding box center [1244, 19] width 11 height 11
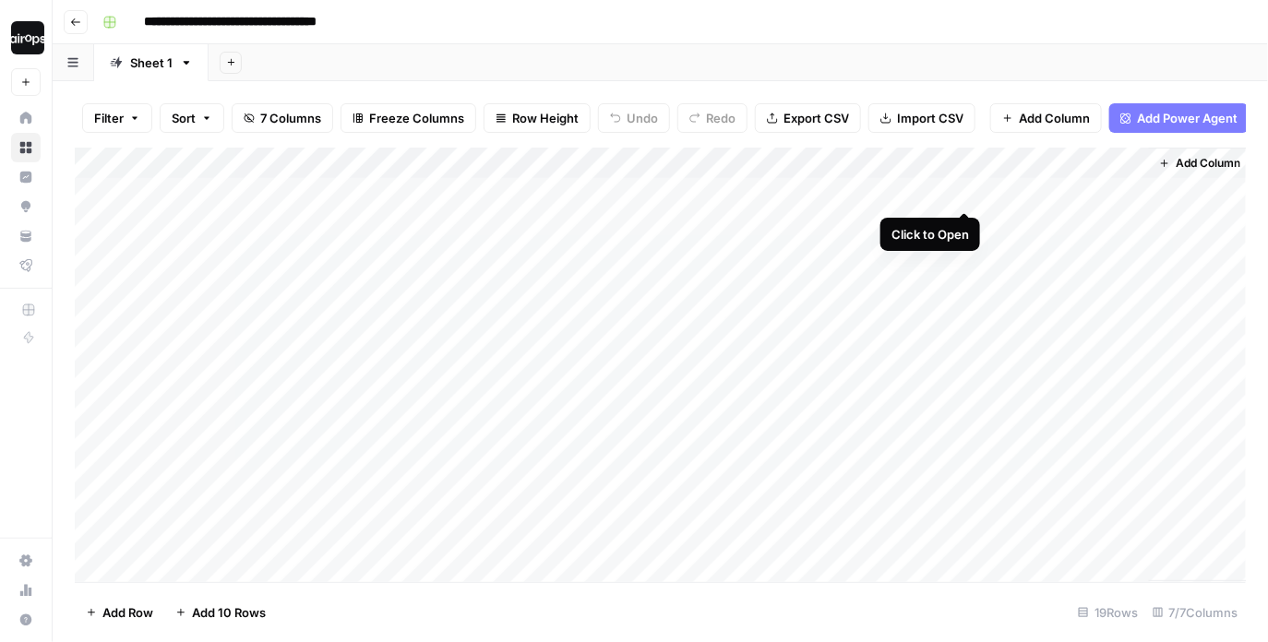
click at [961, 193] on div "Add Column" at bounding box center [661, 365] width 1172 height 435
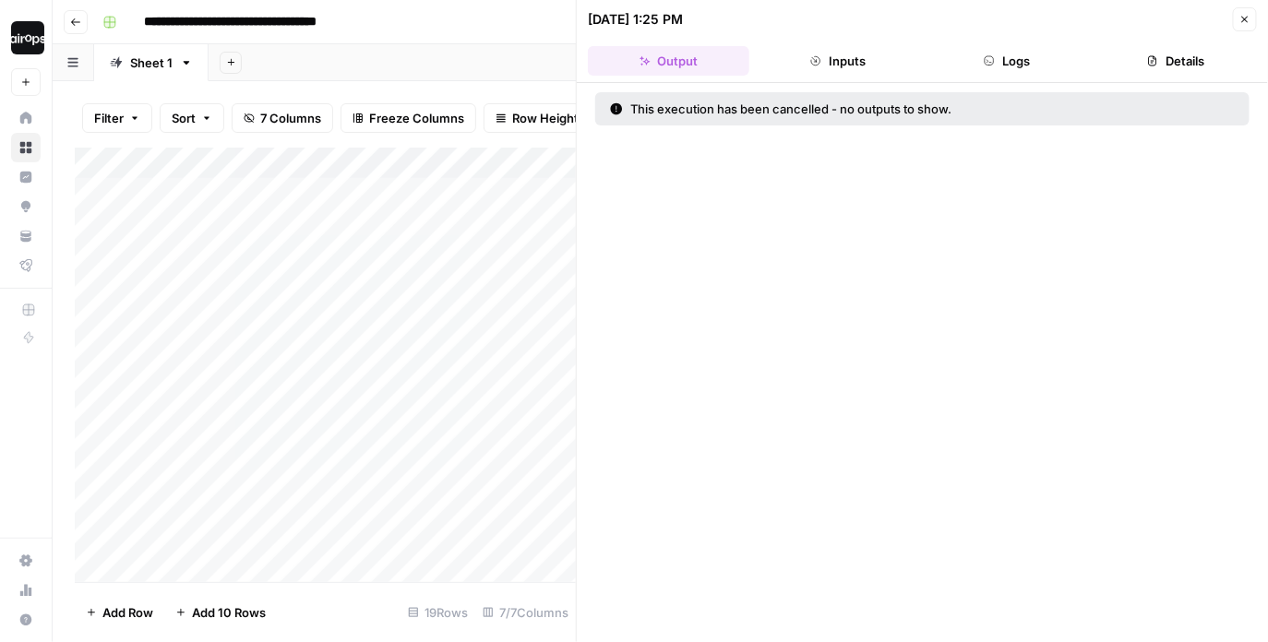
click at [1240, 17] on icon "button" at bounding box center [1244, 19] width 11 height 11
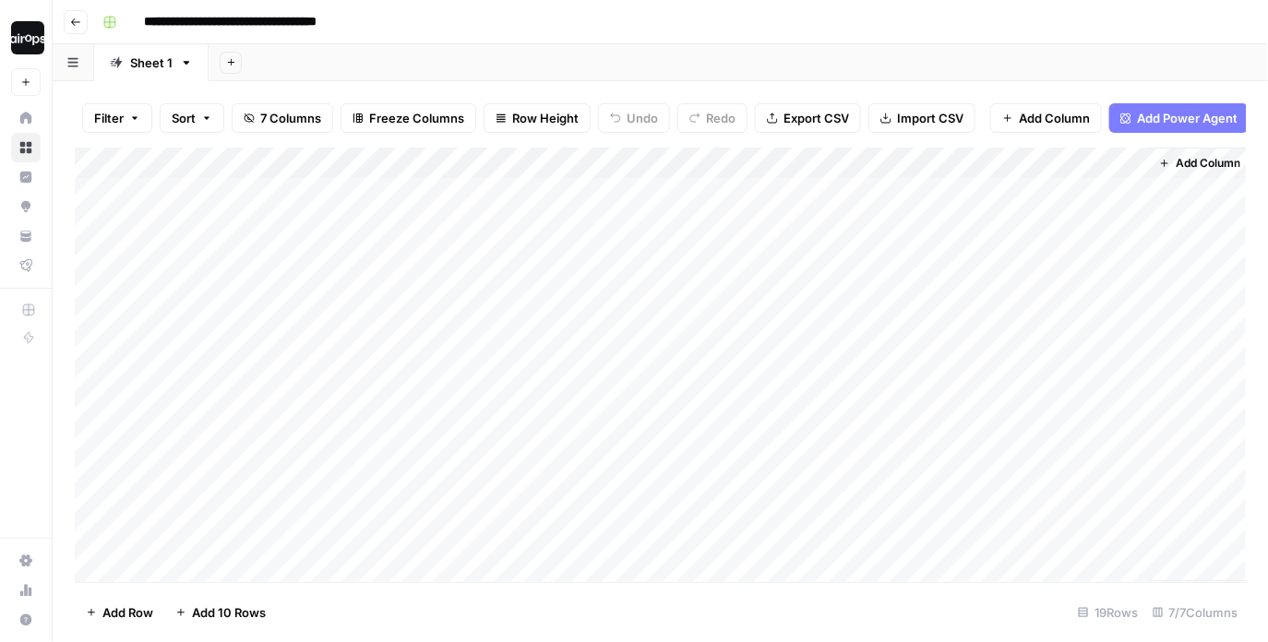
click at [889, 186] on div "Add Column" at bounding box center [661, 365] width 1172 height 435
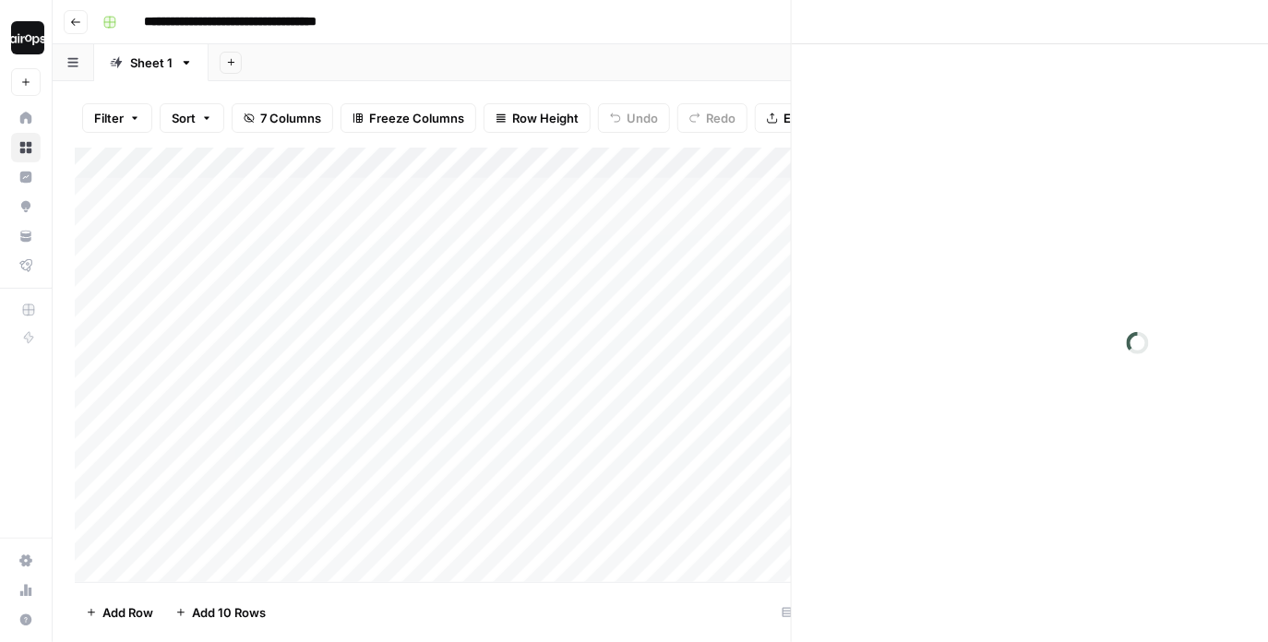
click at [889, 186] on div at bounding box center [862, 193] width 244 height 34
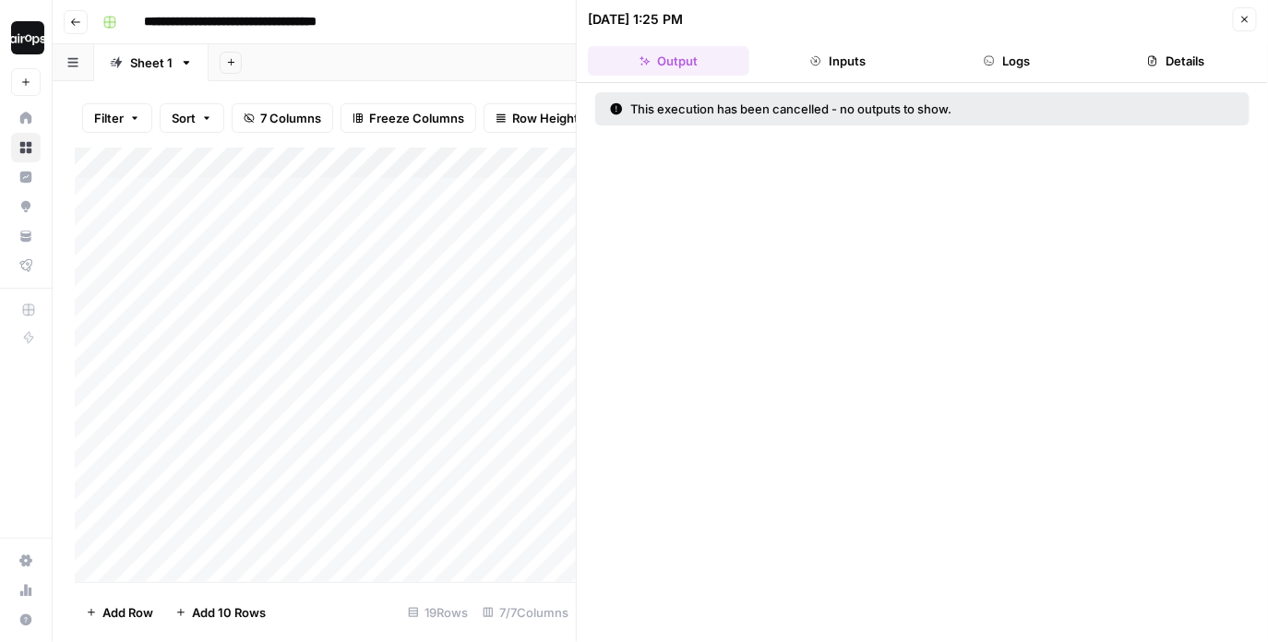
click at [389, 54] on div "Add Sheet" at bounding box center [737, 62] width 1059 height 37
click at [1253, 10] on button "Close" at bounding box center [1244, 19] width 24 height 24
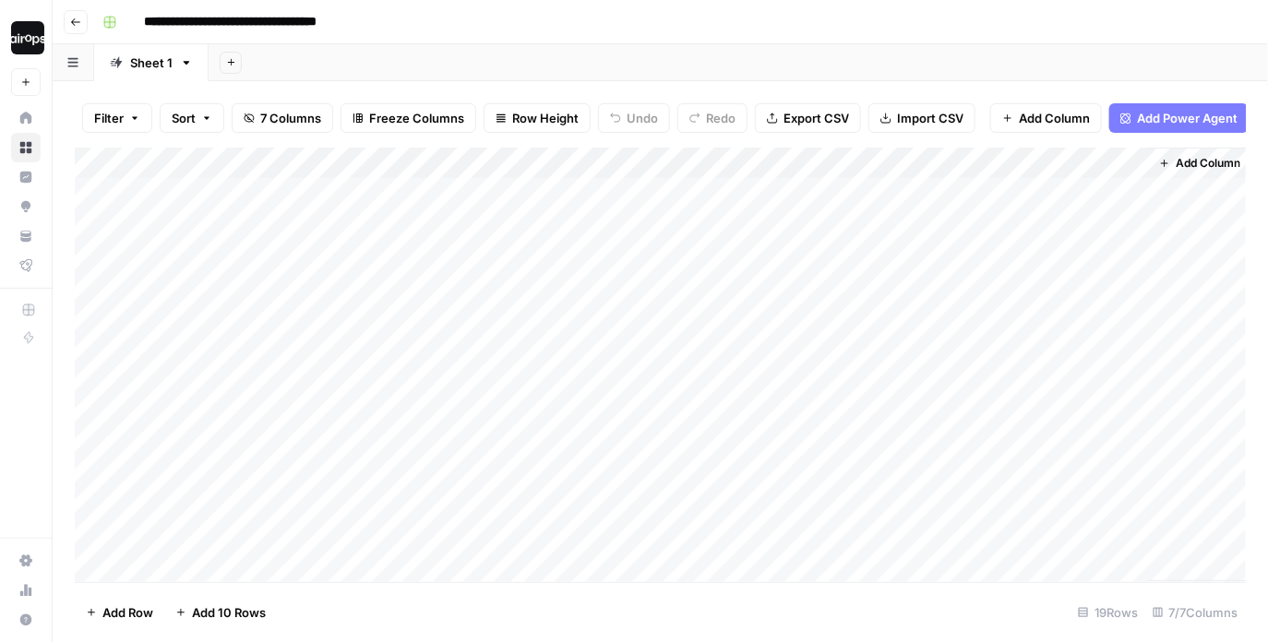
click at [858, 260] on div "Add Column" at bounding box center [661, 365] width 1172 height 435
click at [858, 258] on div "Add Column" at bounding box center [661, 365] width 1172 height 435
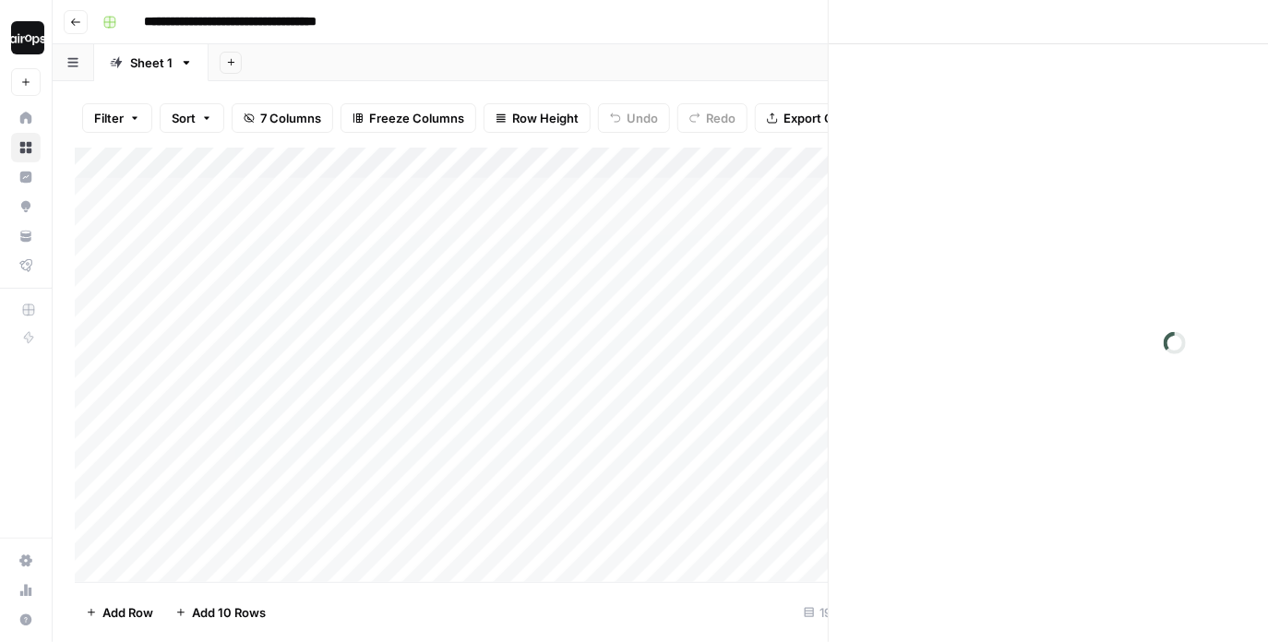
click at [858, 258] on div at bounding box center [862, 256] width 244 height 34
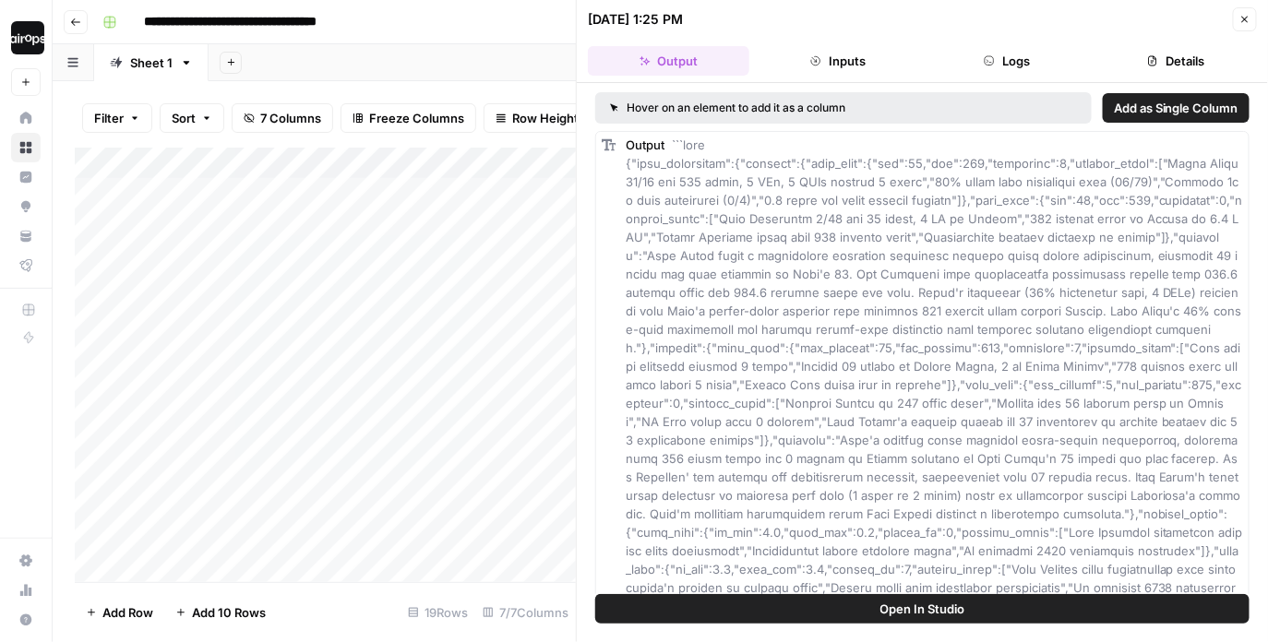
click at [858, 258] on div at bounding box center [862, 256] width 244 height 34
click at [1245, 20] on icon "button" at bounding box center [1245, 20] width 6 height 6
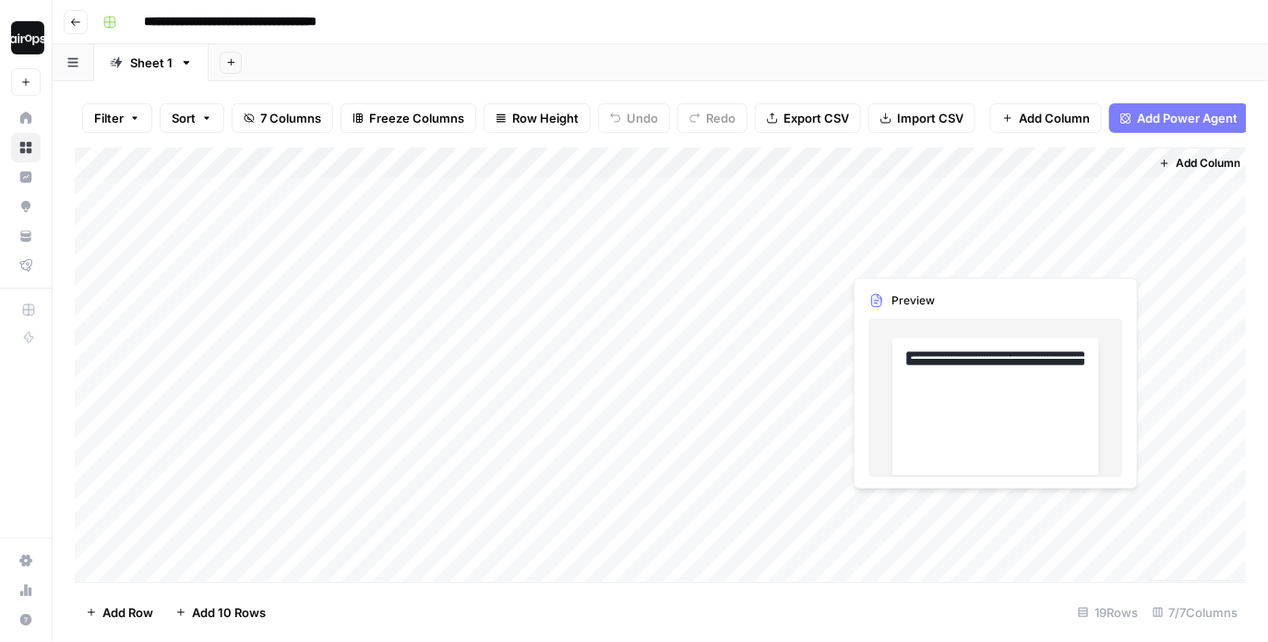
click at [1048, 248] on div "Add Column" at bounding box center [661, 365] width 1172 height 435
drag, startPoint x: 1048, startPoint y: 248, endPoint x: 1048, endPoint y: 230, distance: 18.5
click at [1048, 230] on div "Add Column" at bounding box center [661, 365] width 1172 height 435
click at [935, 261] on div "Add Column" at bounding box center [661, 365] width 1172 height 435
click at [936, 253] on div "Add Column" at bounding box center [661, 365] width 1172 height 435
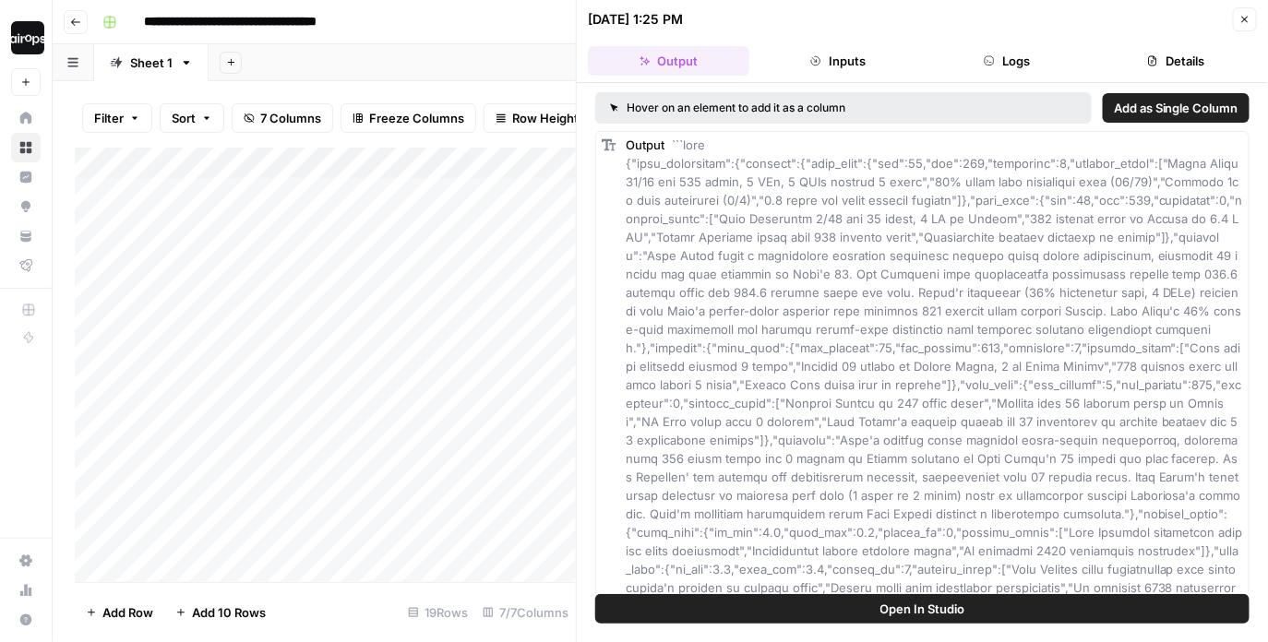
click at [1241, 19] on icon "button" at bounding box center [1244, 19] width 11 height 11
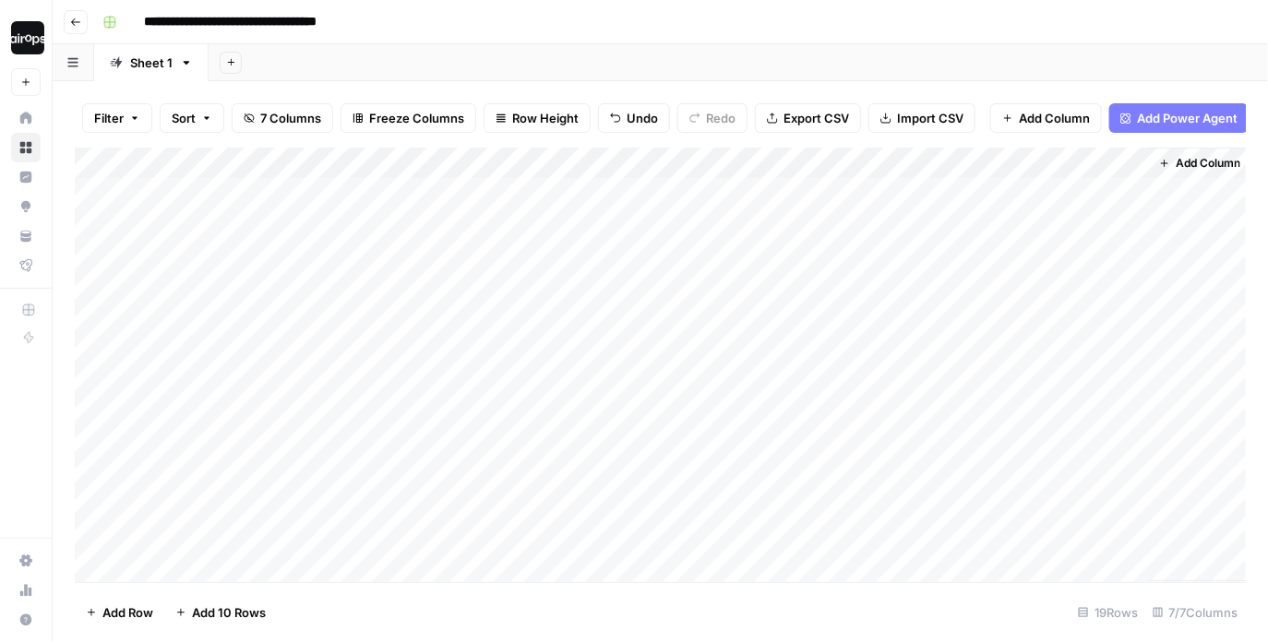
click at [816, 192] on div "Add Column" at bounding box center [661, 365] width 1172 height 435
click at [780, 187] on div "Add Column" at bounding box center [661, 365] width 1172 height 435
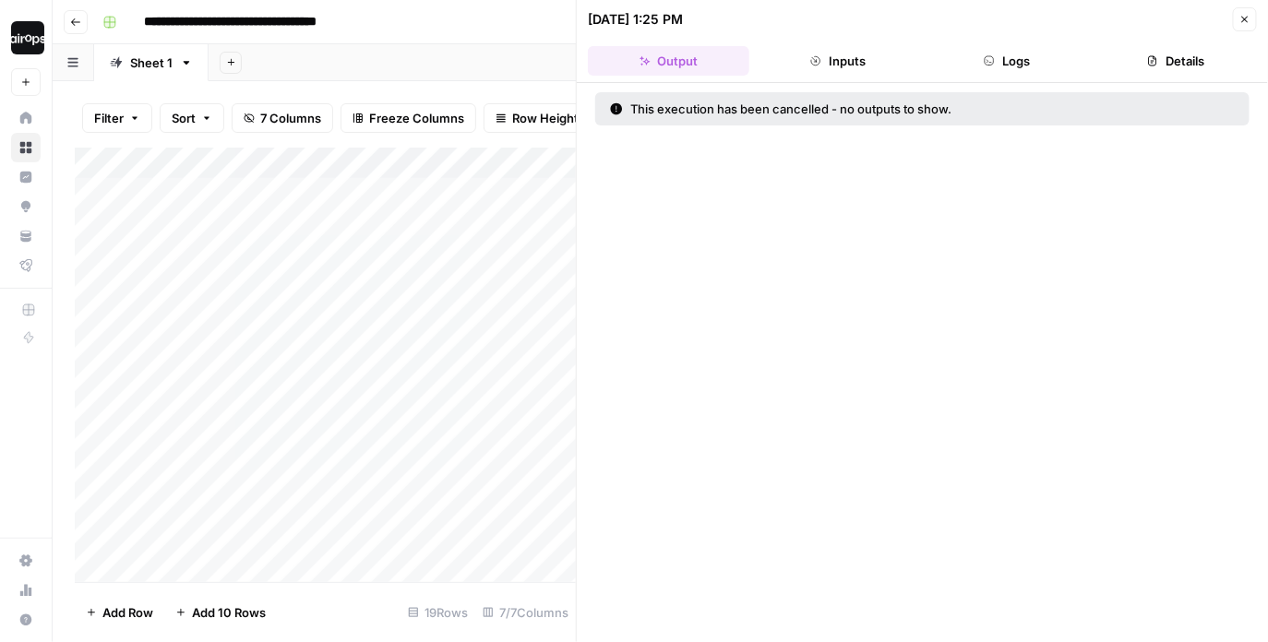
click at [856, 57] on button "Inputs" at bounding box center [836, 61] width 161 height 30
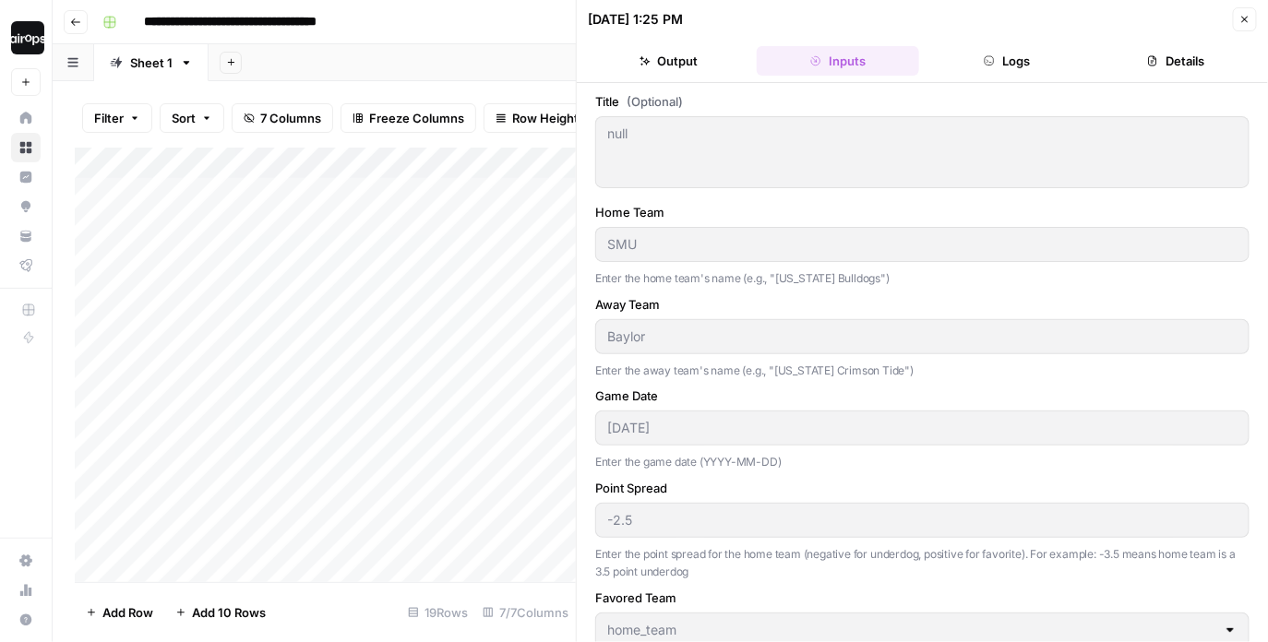
click at [1006, 63] on button "Logs" at bounding box center [1006, 61] width 161 height 30
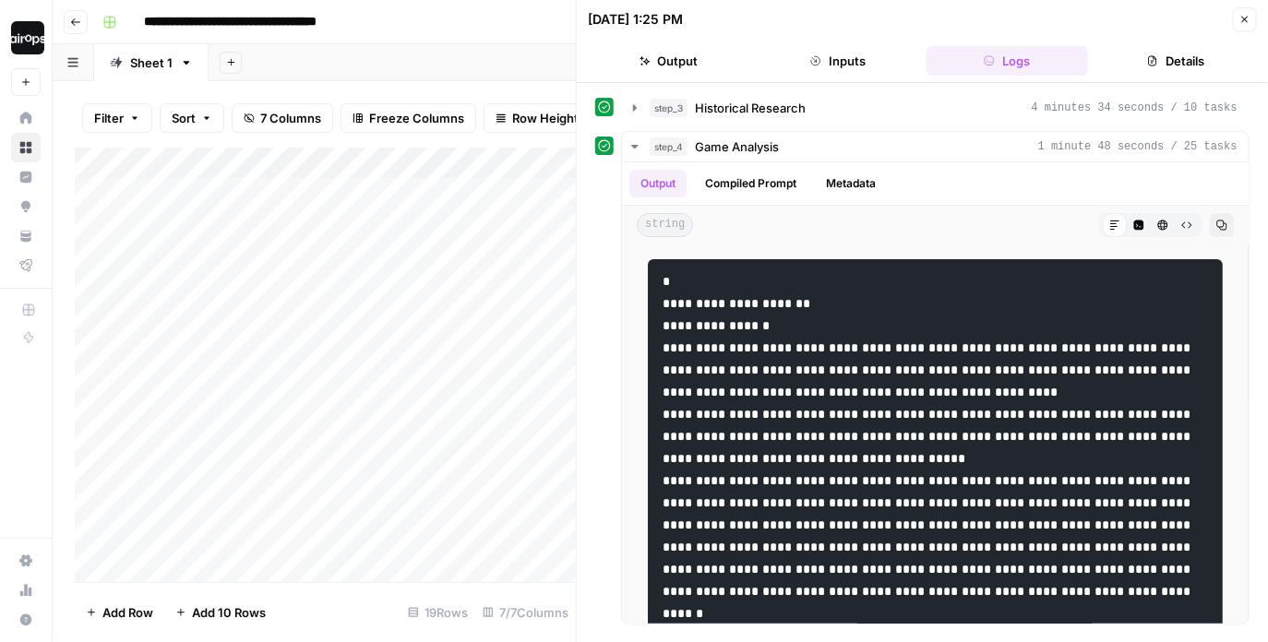
click at [1169, 75] on button "Details" at bounding box center [1175, 61] width 161 height 30
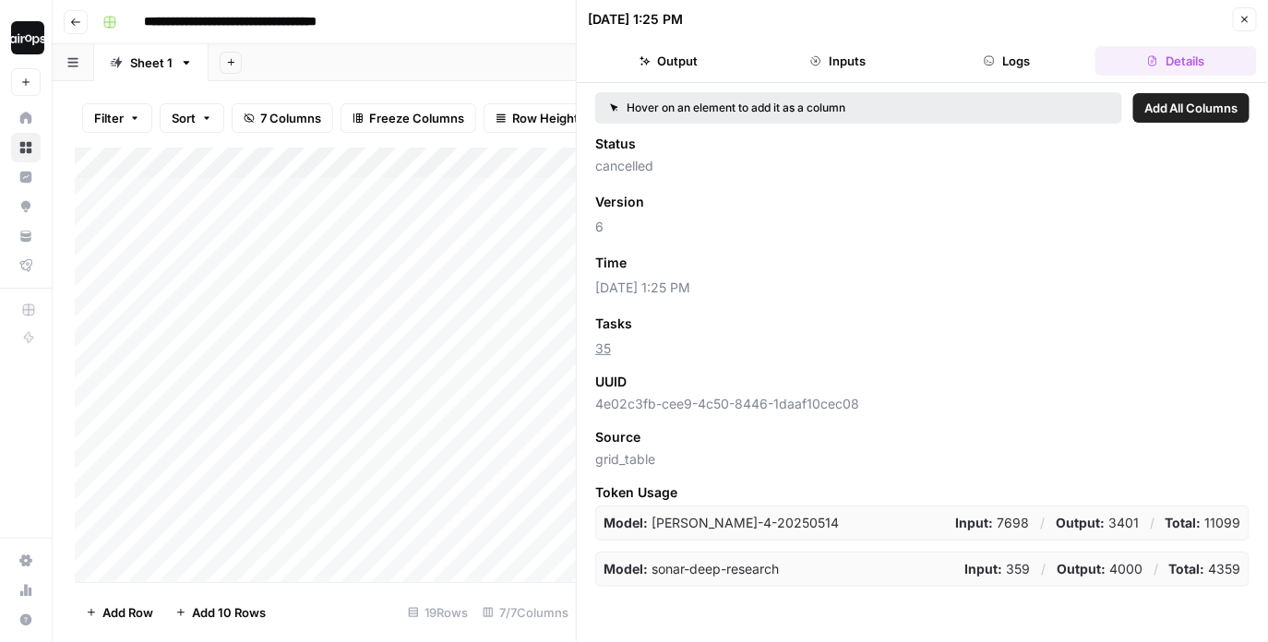
click at [1256, 23] on header "[DATE] 1:25 PM Close Output Inputs Logs Details" at bounding box center [922, 41] width 691 height 83
click at [1247, 22] on icon "button" at bounding box center [1244, 19] width 11 height 11
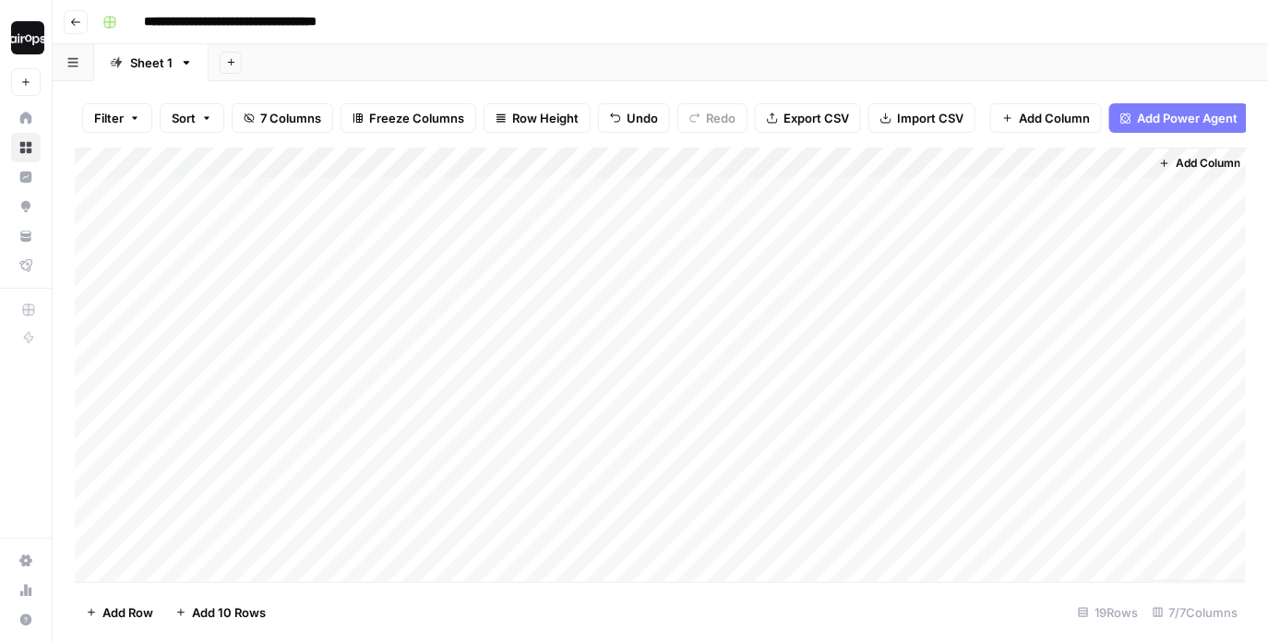
click at [880, 227] on div "Add Column" at bounding box center [661, 365] width 1172 height 435
drag, startPoint x: 789, startPoint y: 256, endPoint x: 801, endPoint y: 194, distance: 63.9
click at [801, 194] on div "Add Column" at bounding box center [661, 365] width 1172 height 435
click at [848, 235] on div "Add Column" at bounding box center [661, 365] width 1172 height 435
click at [864, 285] on div "Add Column" at bounding box center [661, 365] width 1172 height 435
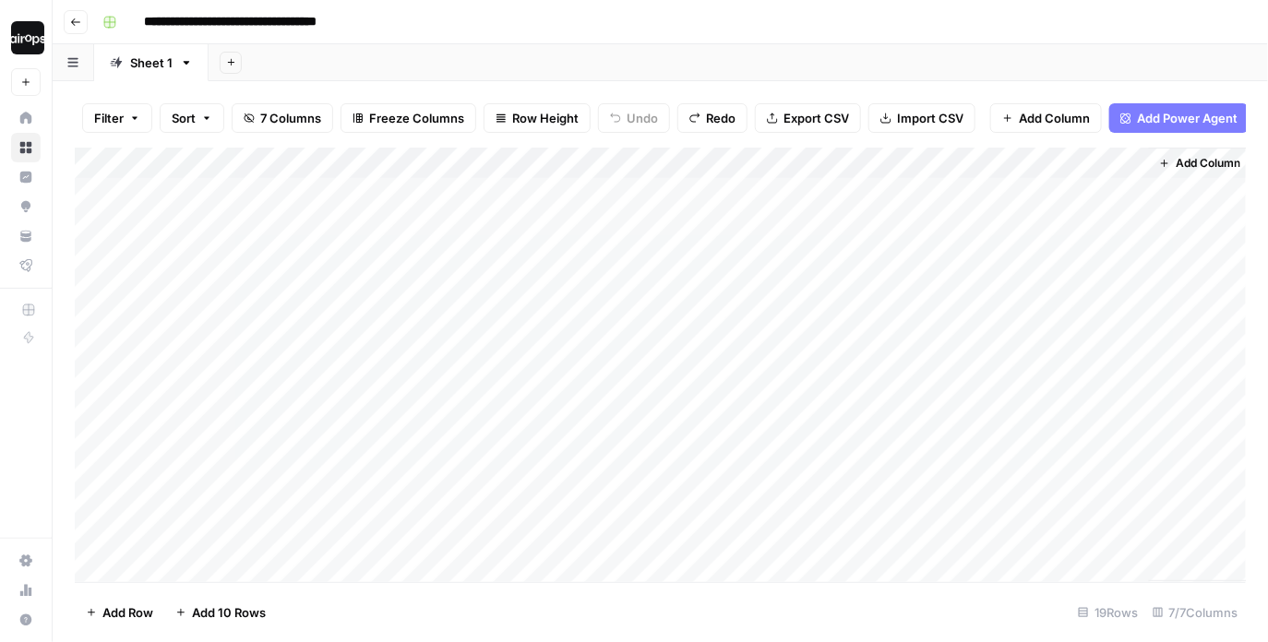
click at [860, 287] on div "Add Column" at bounding box center [661, 365] width 1172 height 435
click at [860, 287] on div at bounding box center [862, 287] width 244 height 34
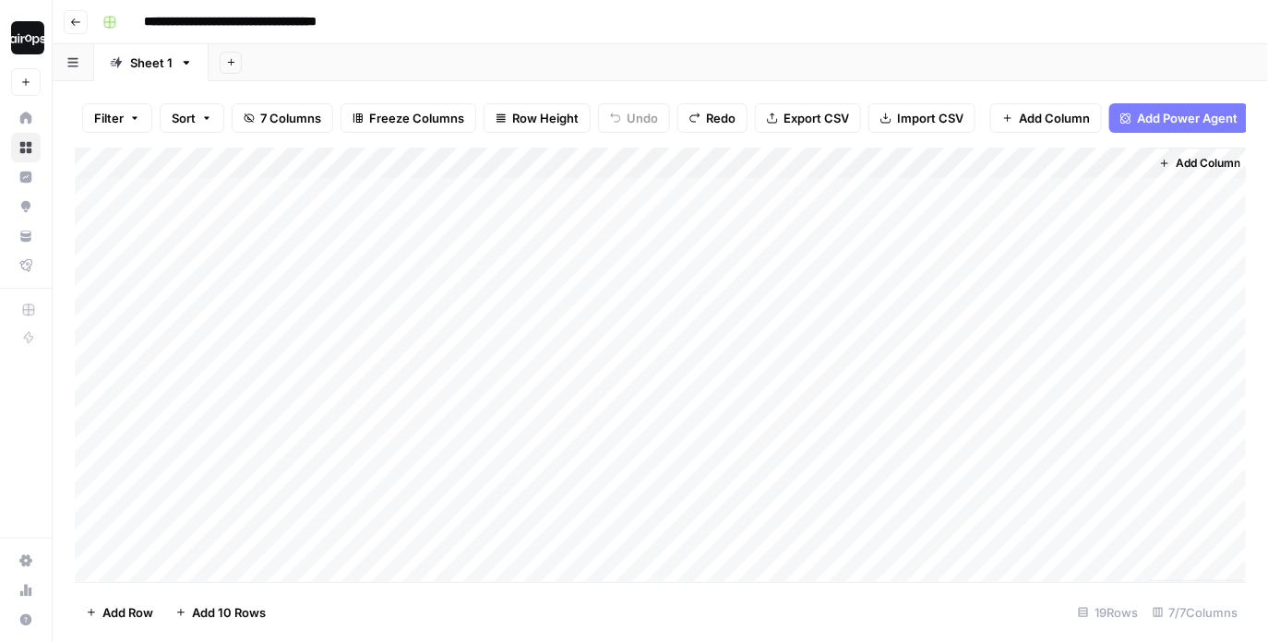
click at [617, 79] on div "Add Sheet" at bounding box center [737, 62] width 1059 height 37
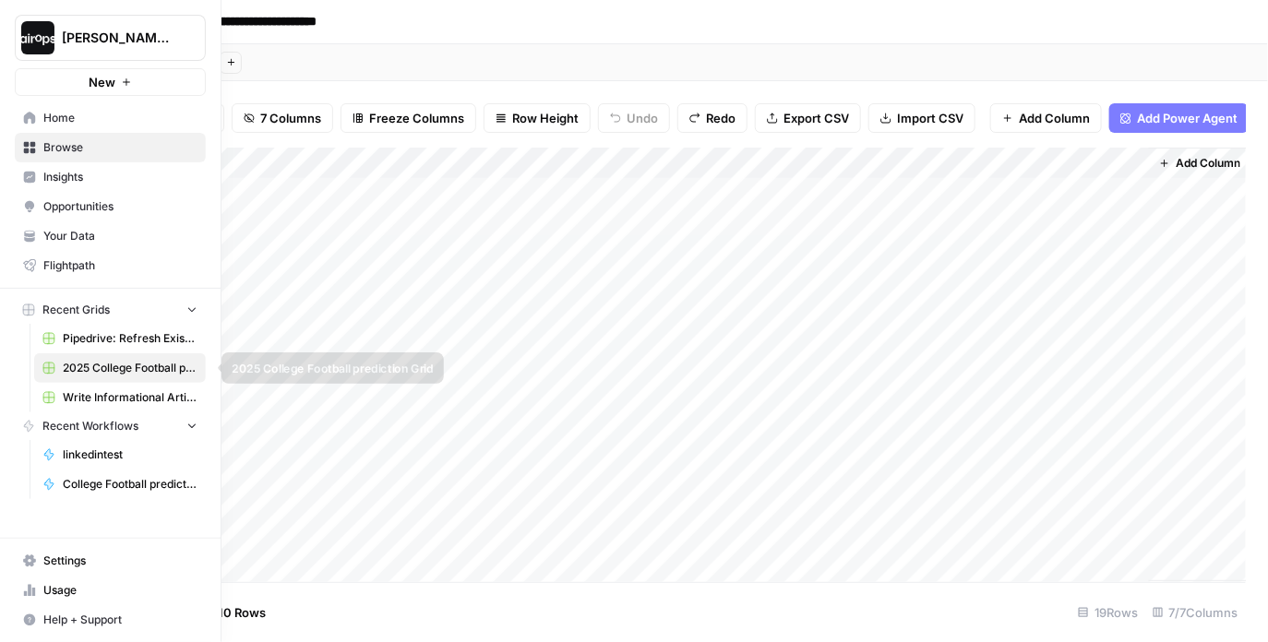
click at [101, 333] on span "Pipedrive: Refresh Existing Content" at bounding box center [130, 338] width 135 height 17
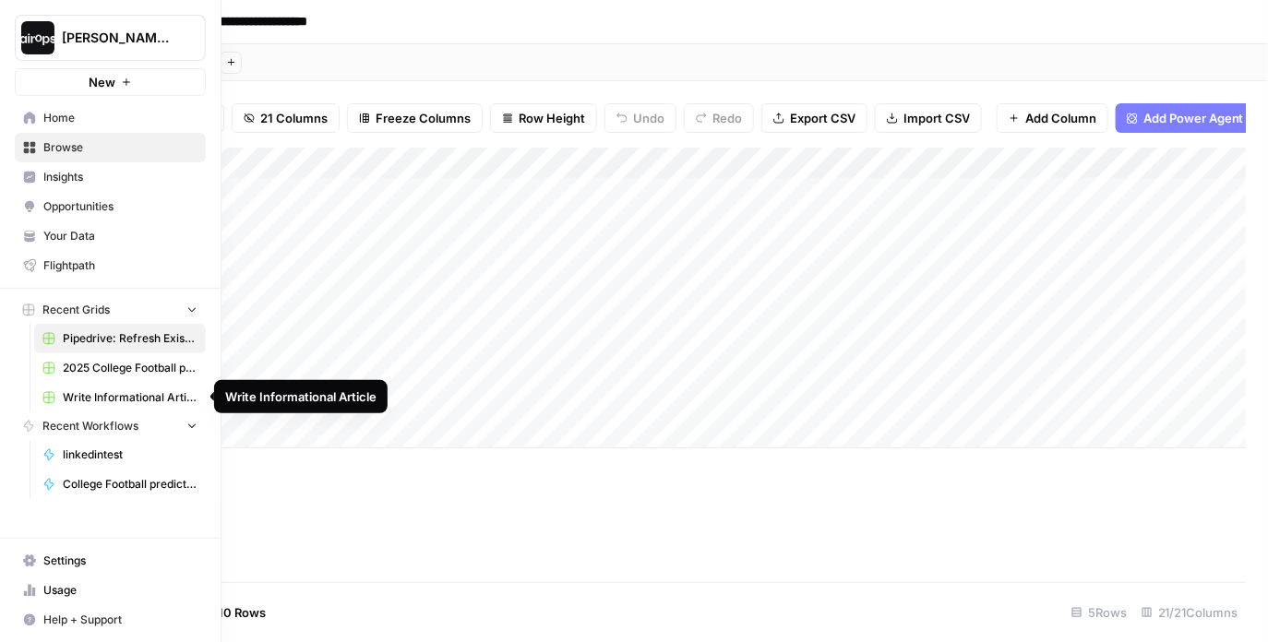
click at [104, 403] on span "Write Informational Article" at bounding box center [130, 397] width 135 height 17
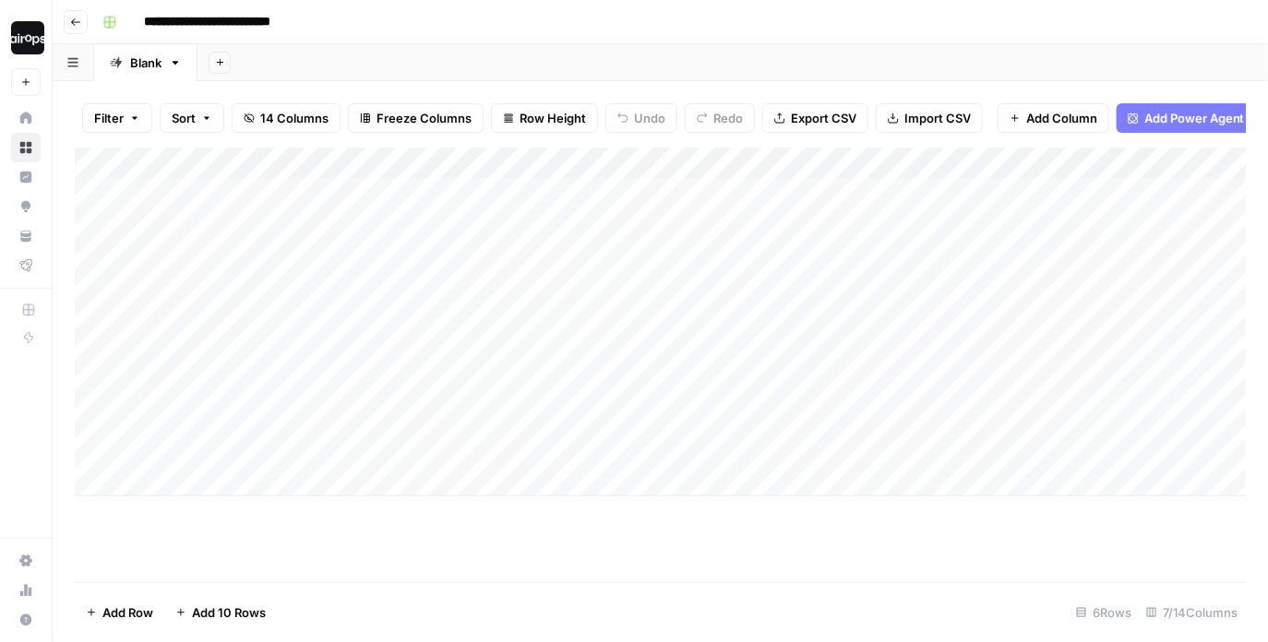
click at [520, 244] on div "Add Column" at bounding box center [661, 322] width 1172 height 349
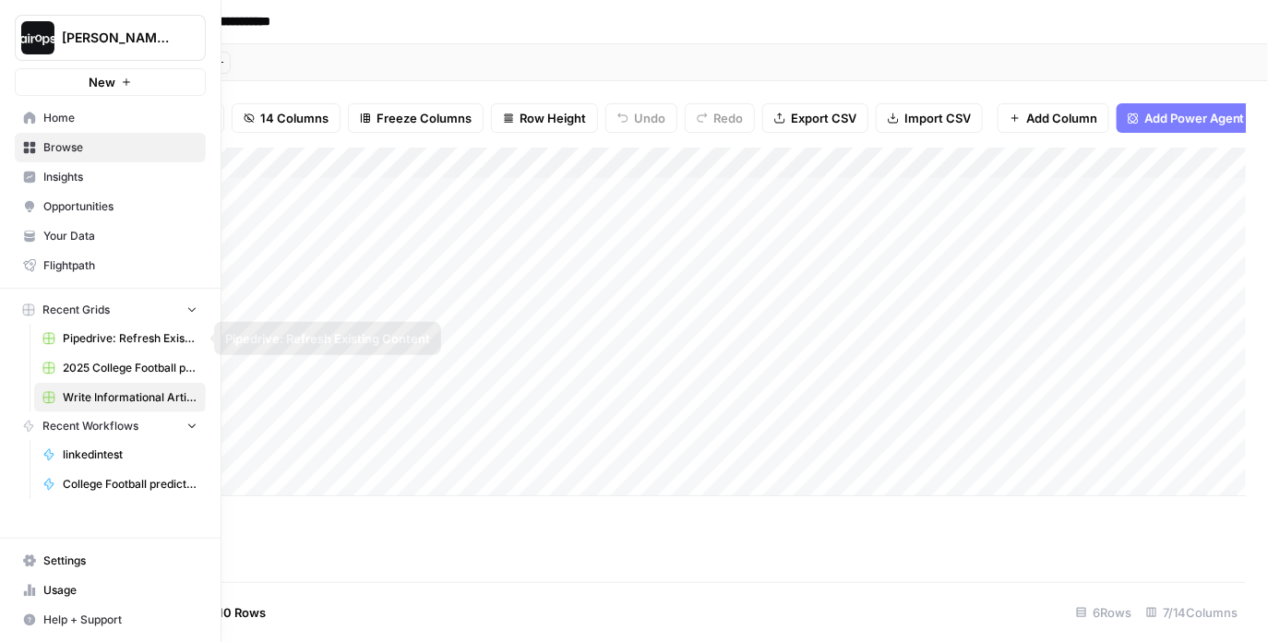
click at [92, 363] on span "2025 College Football prediction Grid" at bounding box center [130, 368] width 135 height 17
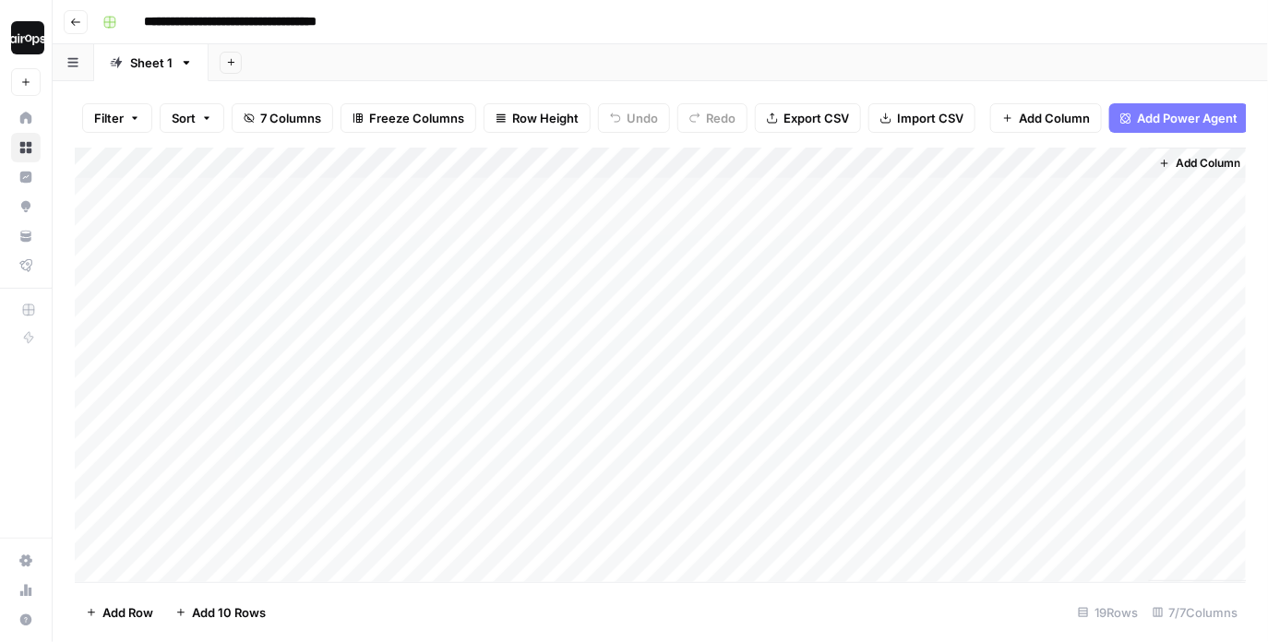
click at [820, 229] on div "Add Column" at bounding box center [661, 365] width 1172 height 435
click at [827, 223] on div "Add Column" at bounding box center [661, 365] width 1172 height 435
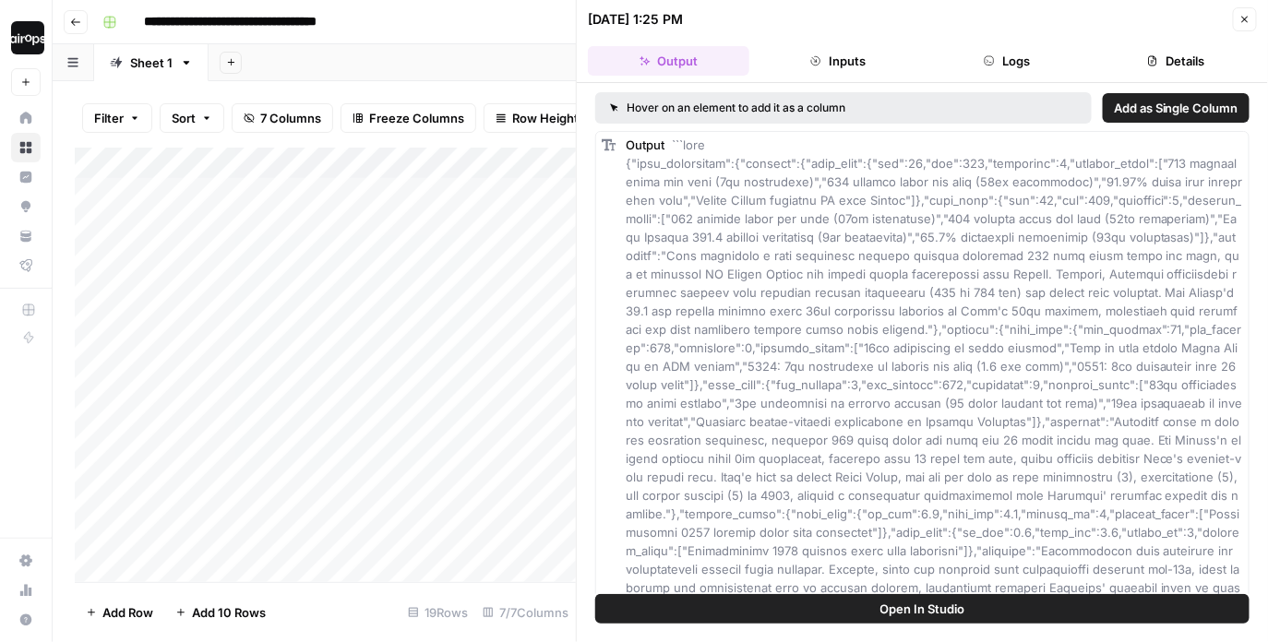
click at [1240, 8] on button "Close" at bounding box center [1244, 19] width 24 height 24
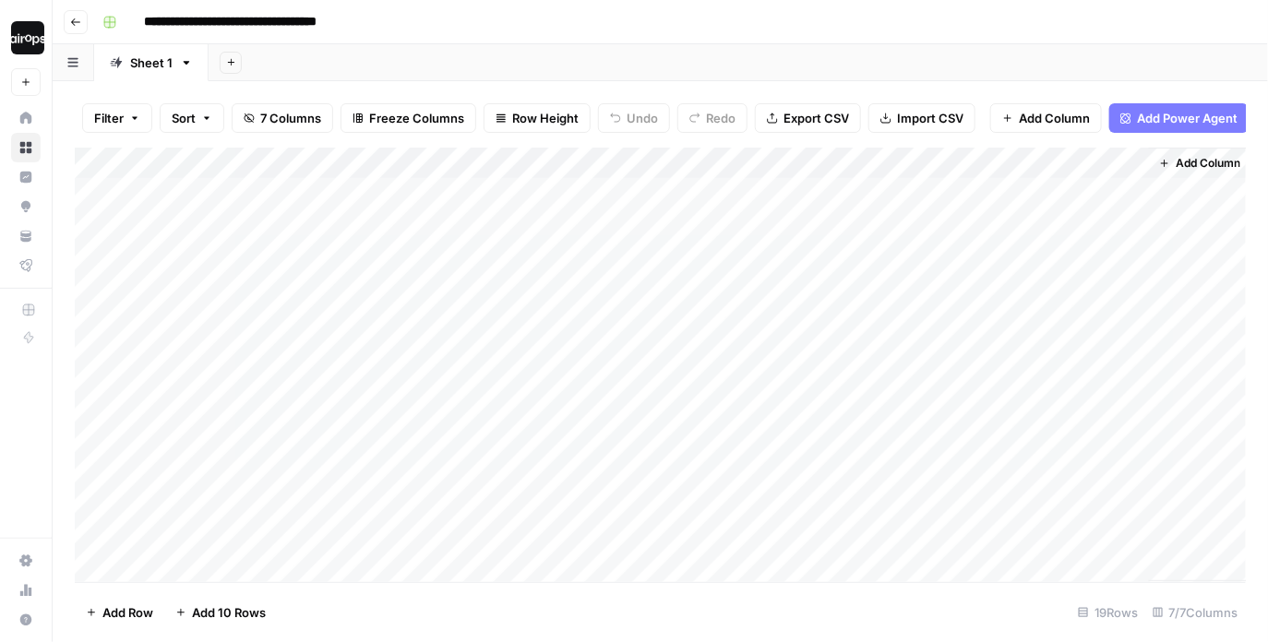
click at [964, 161] on div "Add Column" at bounding box center [661, 365] width 1172 height 435
click at [974, 199] on span "All Rows" at bounding box center [1031, 205] width 116 height 18
click at [850, 261] on div "Add Column" at bounding box center [661, 365] width 1172 height 435
click at [889, 191] on div "Add Column" at bounding box center [661, 365] width 1172 height 435
click at [886, 221] on div "Add Column" at bounding box center [661, 365] width 1172 height 435
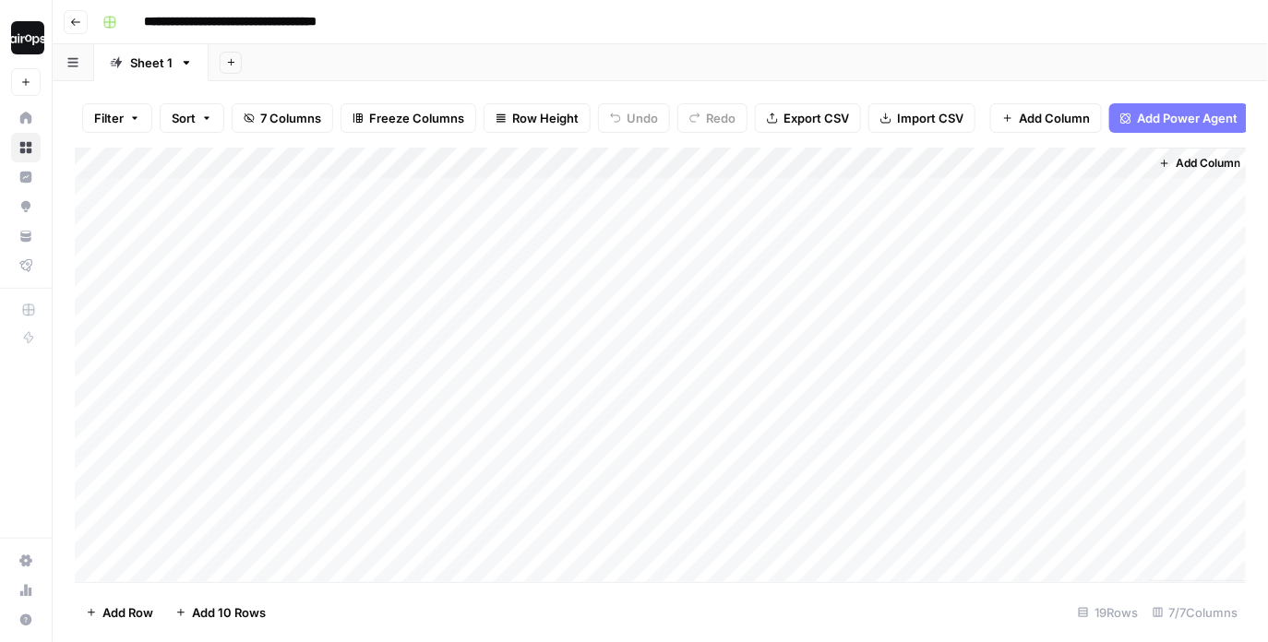
click at [858, 227] on div "Add Column" at bounding box center [661, 365] width 1172 height 435
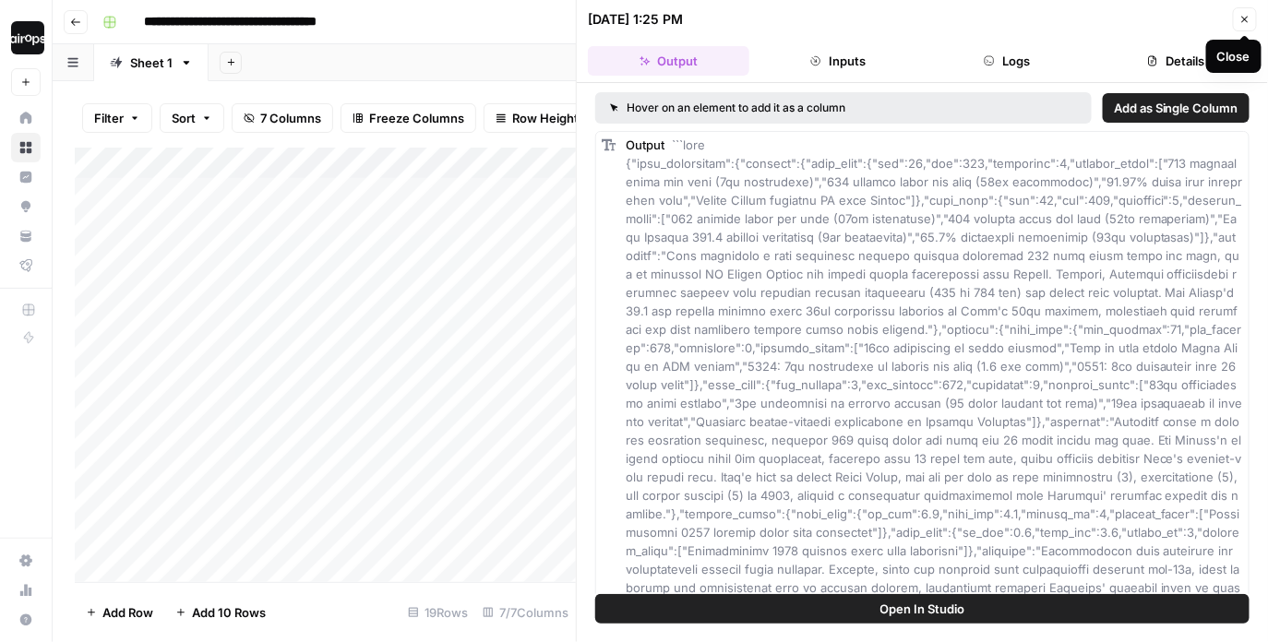
click at [1253, 18] on button "Close" at bounding box center [1244, 19] width 24 height 24
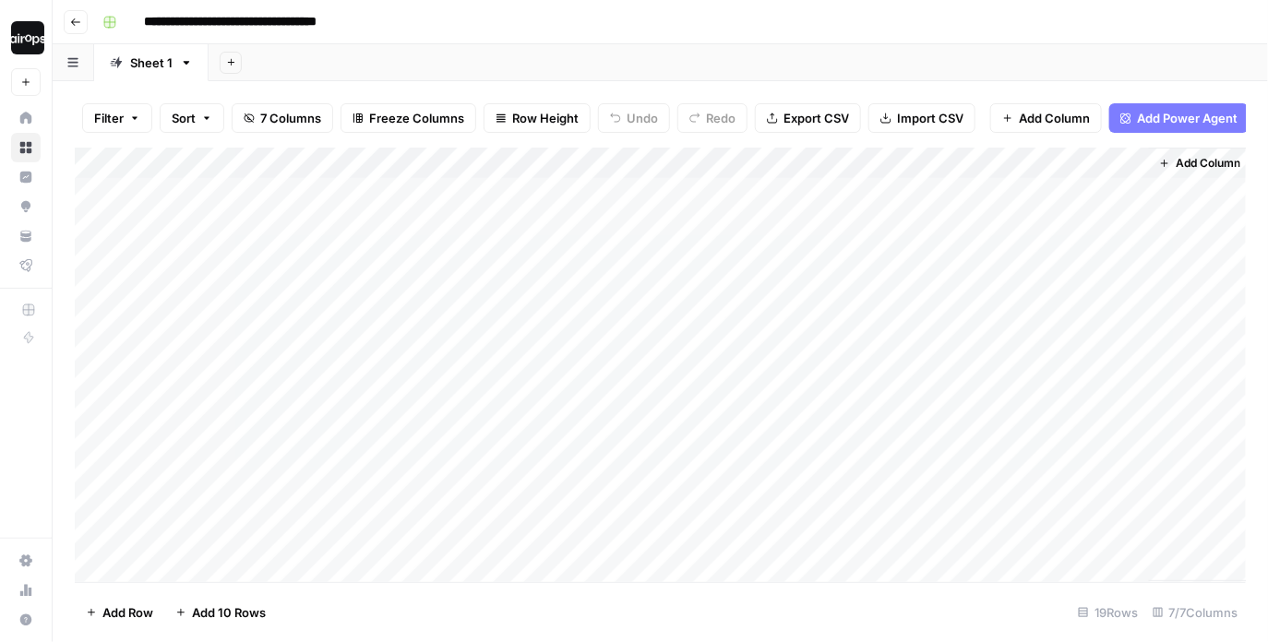
drag, startPoint x: 915, startPoint y: 226, endPoint x: 913, endPoint y: 259, distance: 33.3
click at [913, 259] on div "Add Column" at bounding box center [661, 365] width 1172 height 435
click at [861, 288] on div "Add Column" at bounding box center [661, 365] width 1172 height 435
click at [861, 288] on div at bounding box center [862, 287] width 244 height 34
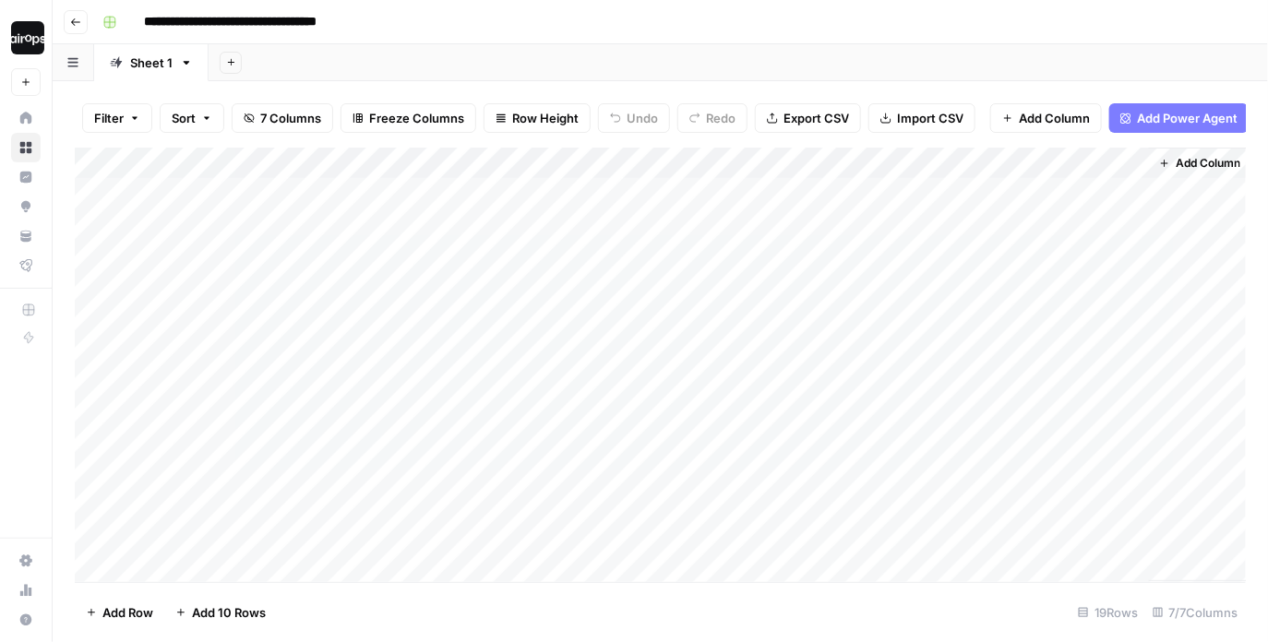
click at [861, 288] on div at bounding box center [862, 287] width 244 height 34
click at [861, 315] on div "Add Column" at bounding box center [661, 365] width 1172 height 435
click at [861, 315] on div at bounding box center [862, 319] width 244 height 34
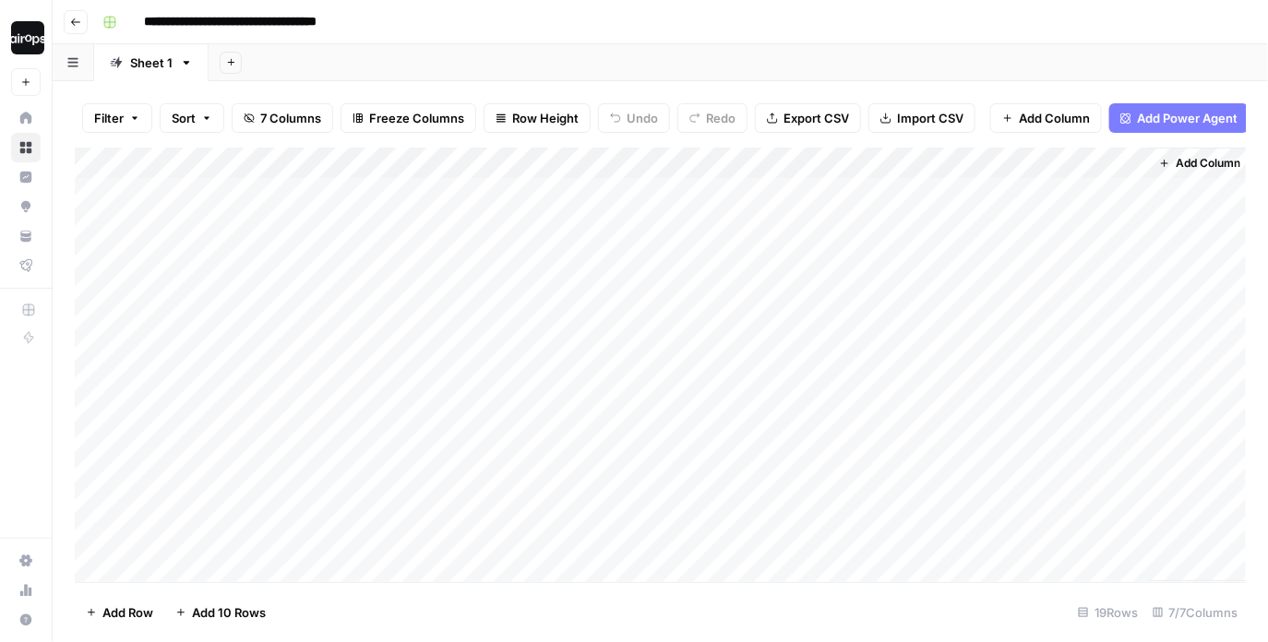
click at [861, 315] on div at bounding box center [862, 319] width 244 height 34
click at [851, 424] on div "Add Column" at bounding box center [661, 365] width 1172 height 435
click at [860, 379] on div "Add Column" at bounding box center [661, 365] width 1172 height 435
click at [860, 343] on div "Add Column" at bounding box center [661, 365] width 1172 height 435
click at [860, 312] on div "Add Column" at bounding box center [661, 365] width 1172 height 435
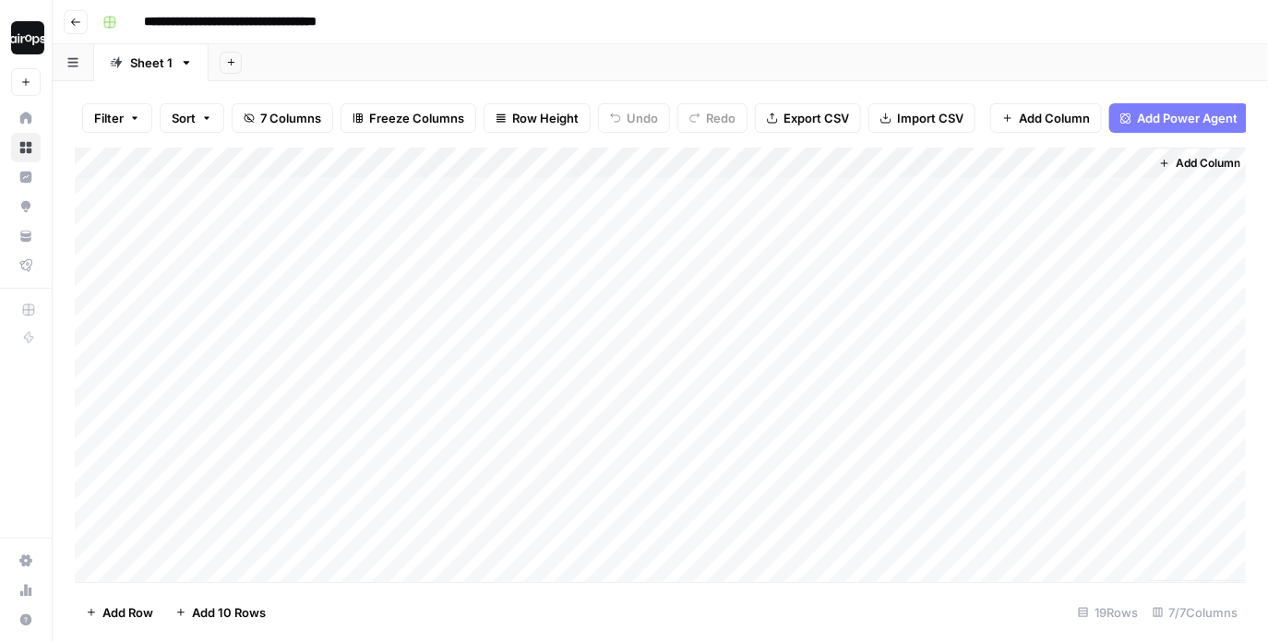
click at [860, 283] on div "Add Column" at bounding box center [661, 365] width 1172 height 435
click at [942, 160] on div "Add Column" at bounding box center [661, 365] width 1172 height 435
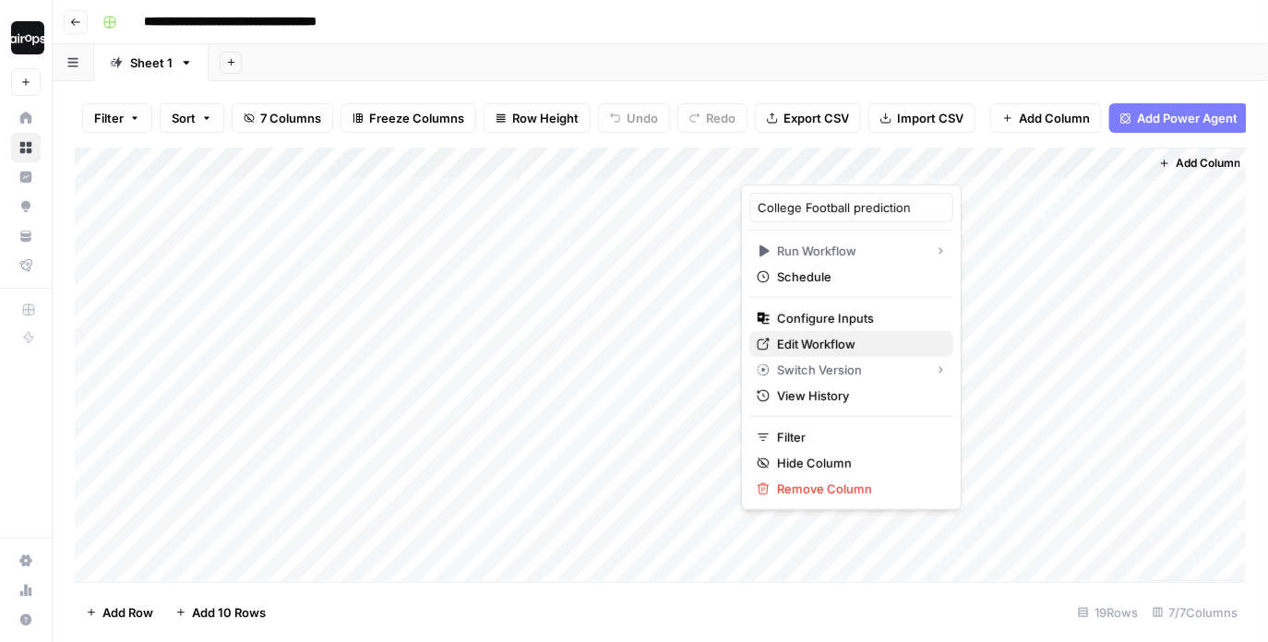
click at [820, 350] on span "Edit Workflow" at bounding box center [857, 344] width 161 height 18
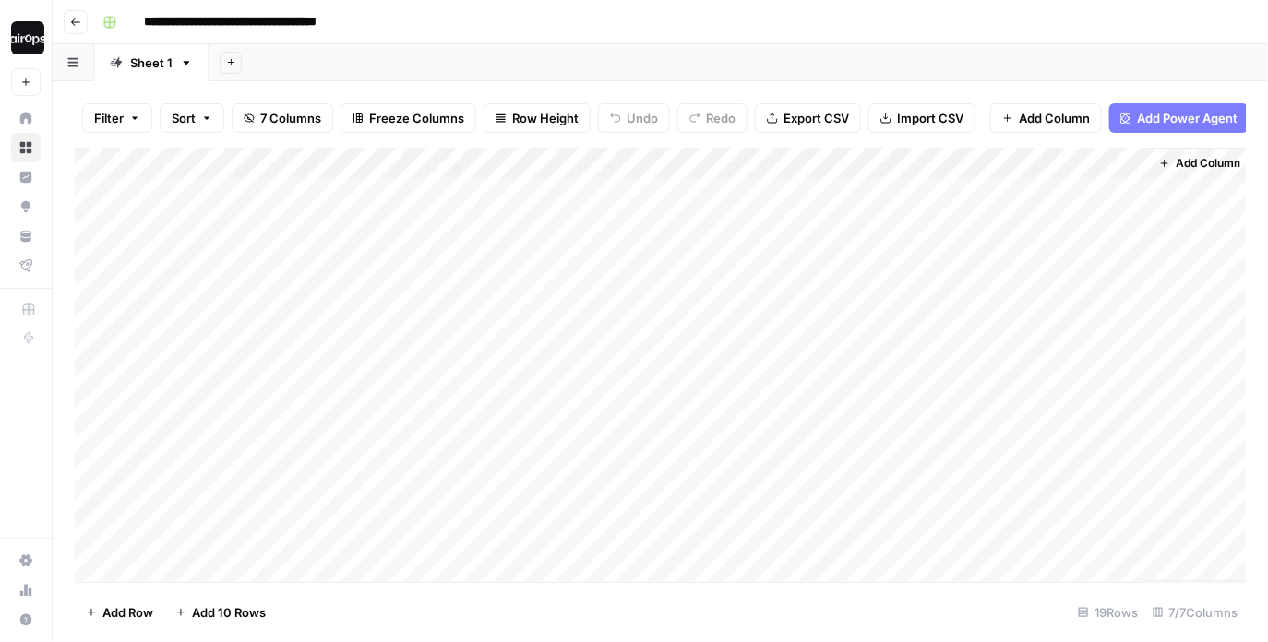
click at [756, 164] on div "Add Column" at bounding box center [661, 365] width 1172 height 435
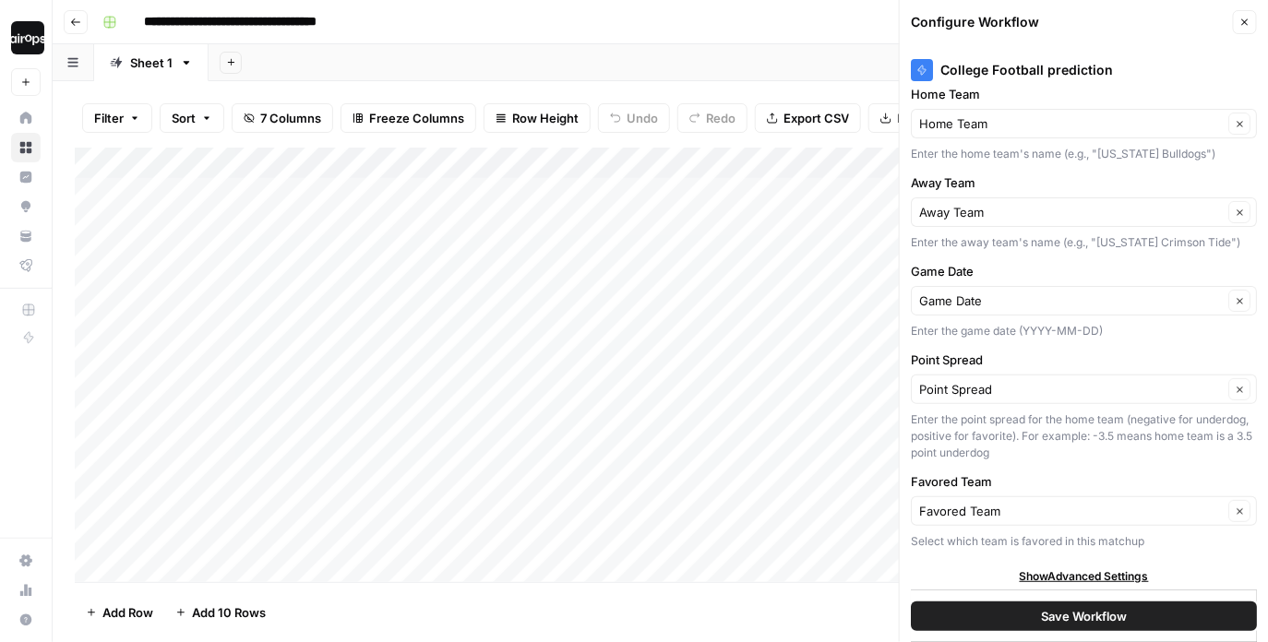
scroll to position [9, 0]
click at [1058, 613] on span "Save Workflow" at bounding box center [1084, 616] width 86 height 18
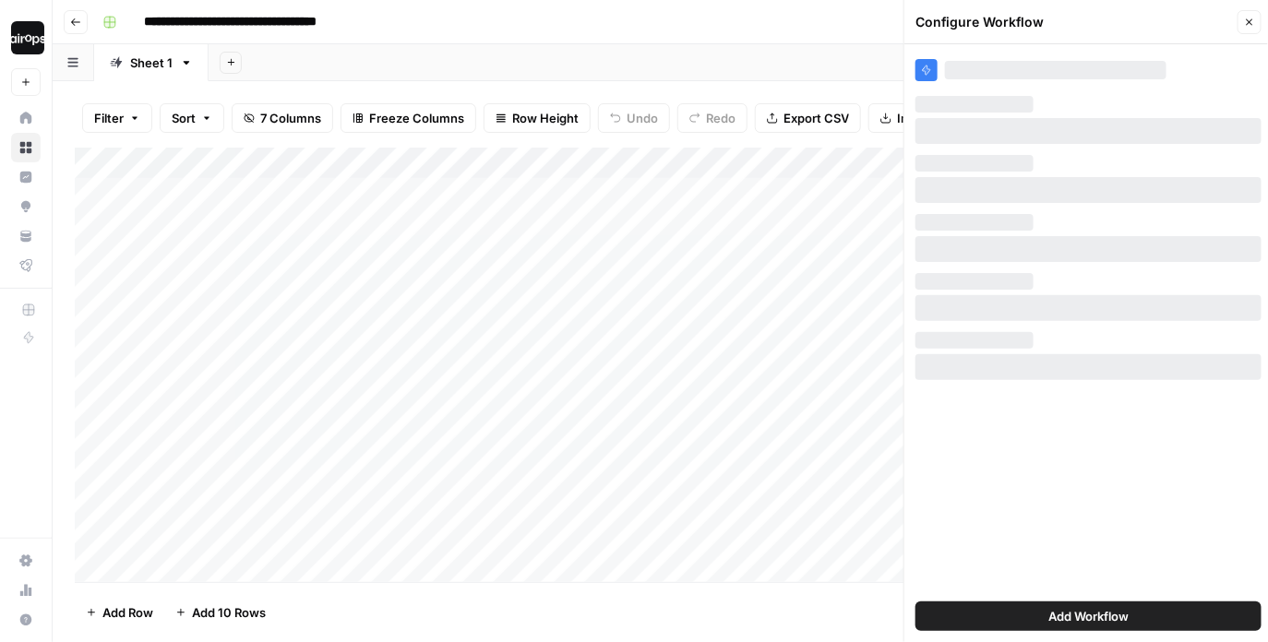
scroll to position [0, 0]
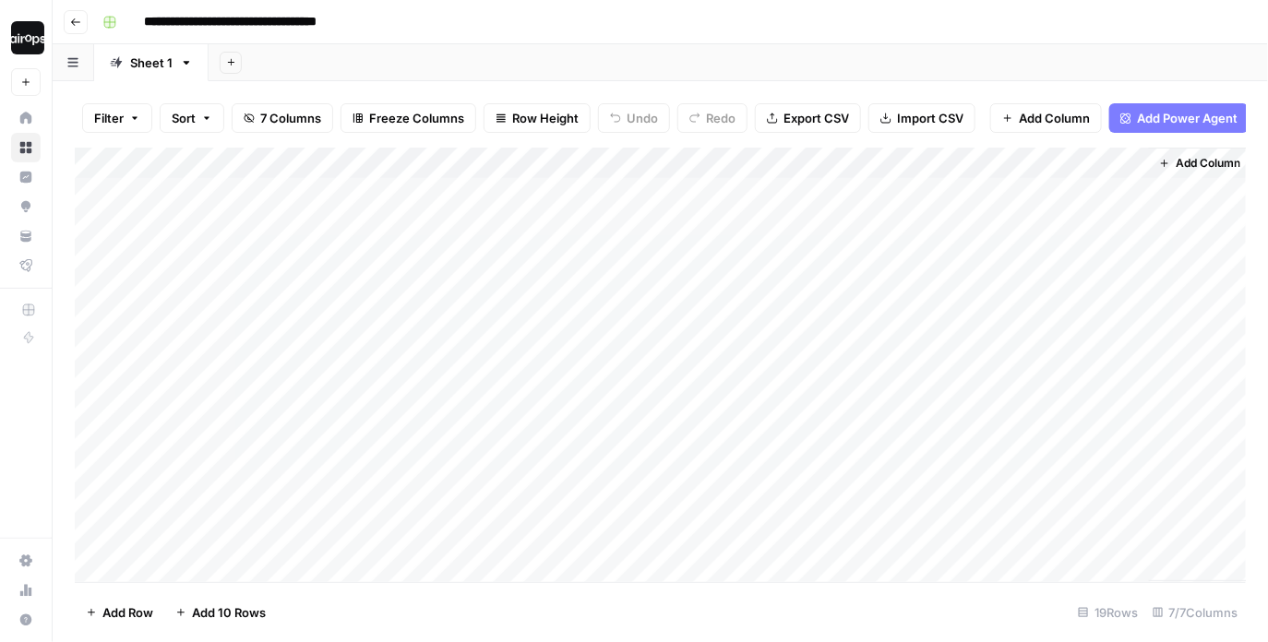
click at [987, 87] on div "Filter Sort 7 Columns Freeze Columns Row Height Undo Redo Export CSV Import CSV…" at bounding box center [660, 361] width 1215 height 561
click at [964, 188] on div "Add Column" at bounding box center [661, 365] width 1172 height 435
click at [965, 168] on div "Add Column" at bounding box center [661, 365] width 1172 height 435
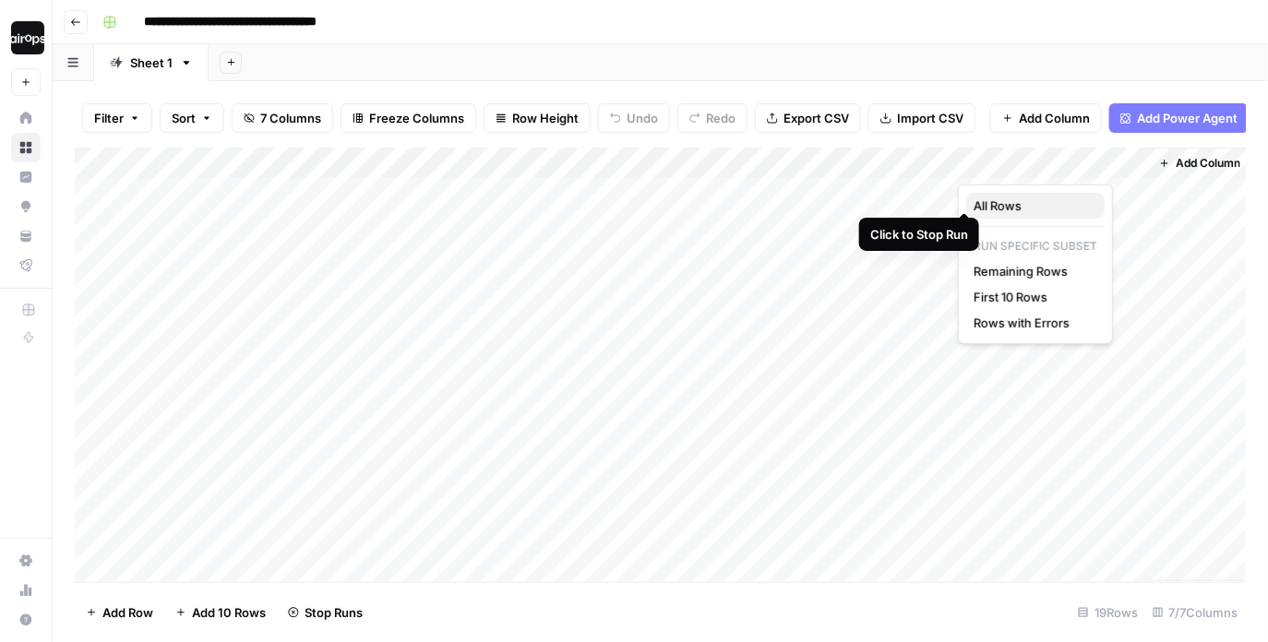
click at [989, 202] on span "All Rows" at bounding box center [1031, 205] width 116 height 18
